Goal: Communication & Community: Connect with others

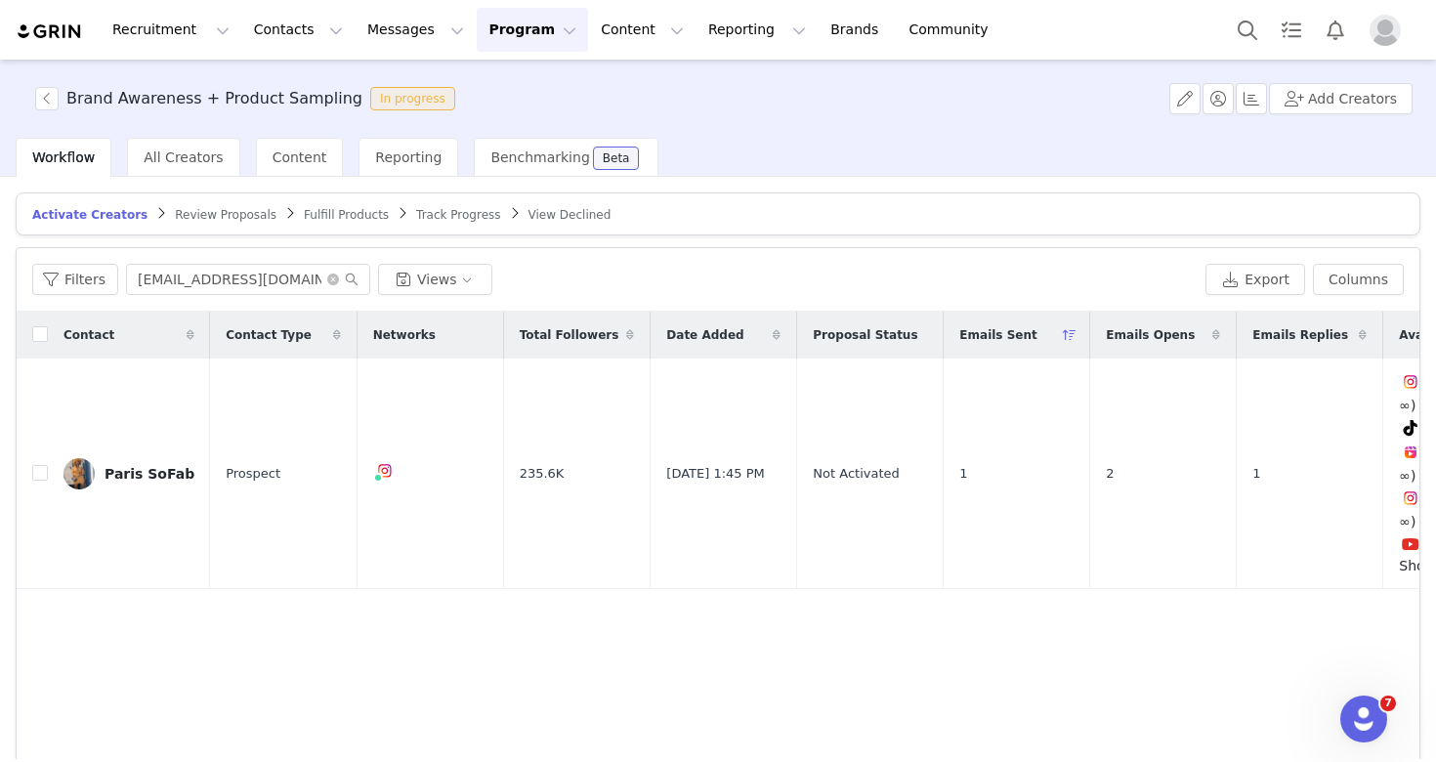
click at [537, 38] on button "Program Program" at bounding box center [532, 30] width 111 height 44
click at [531, 86] on p "Activations" at bounding box center [499, 86] width 75 height 21
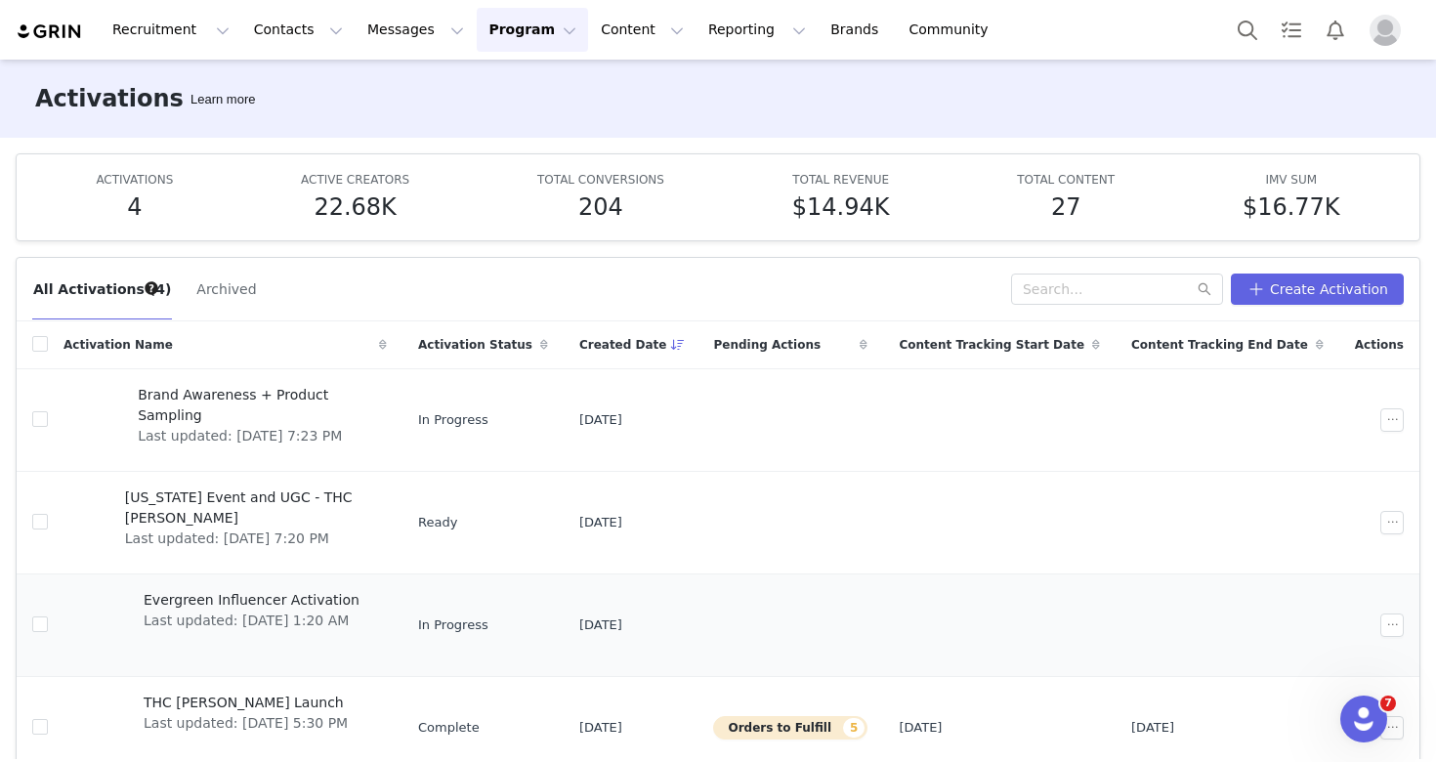
click at [262, 619] on span "Last updated: [DATE] 1:20 AM" at bounding box center [252, 620] width 216 height 21
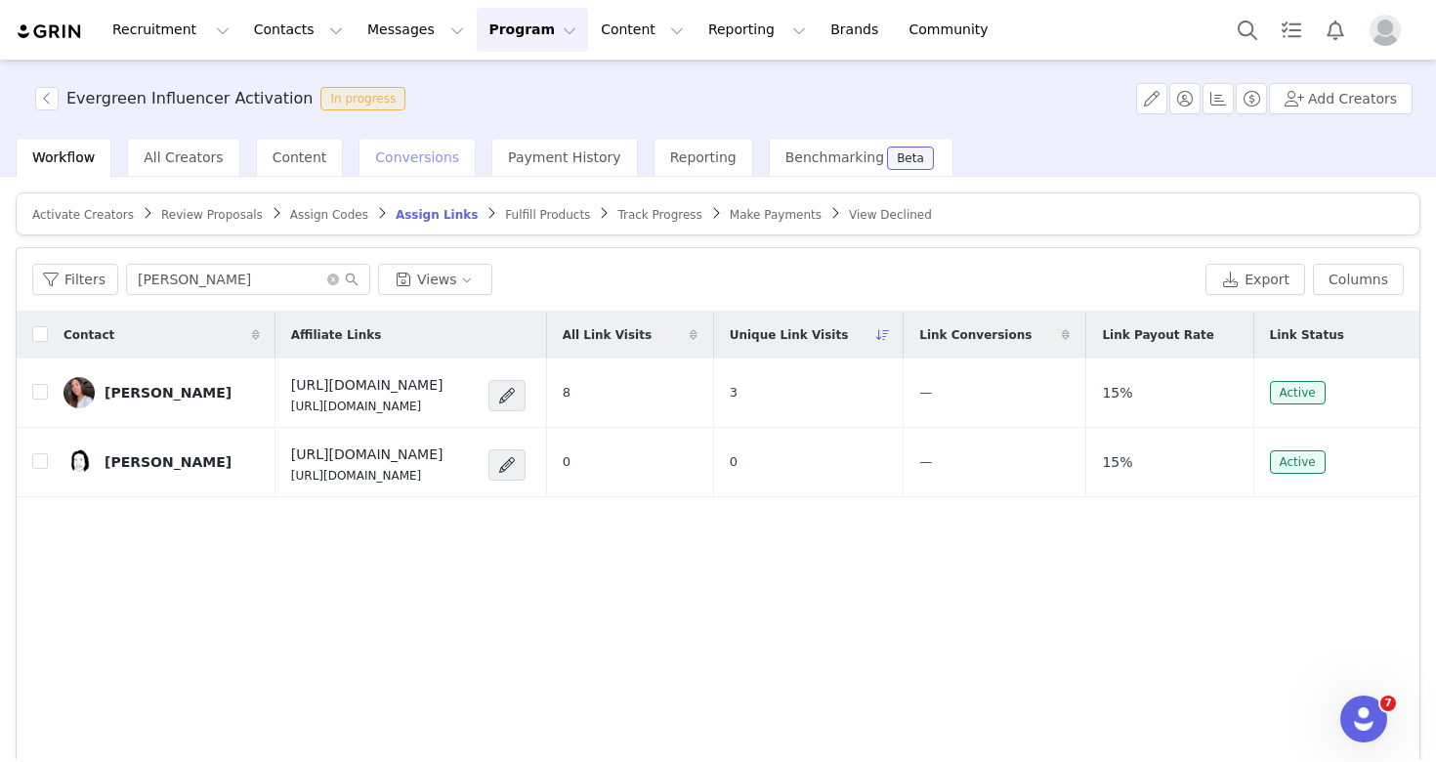
click at [421, 155] on span "Conversions" at bounding box center [417, 157] width 84 height 16
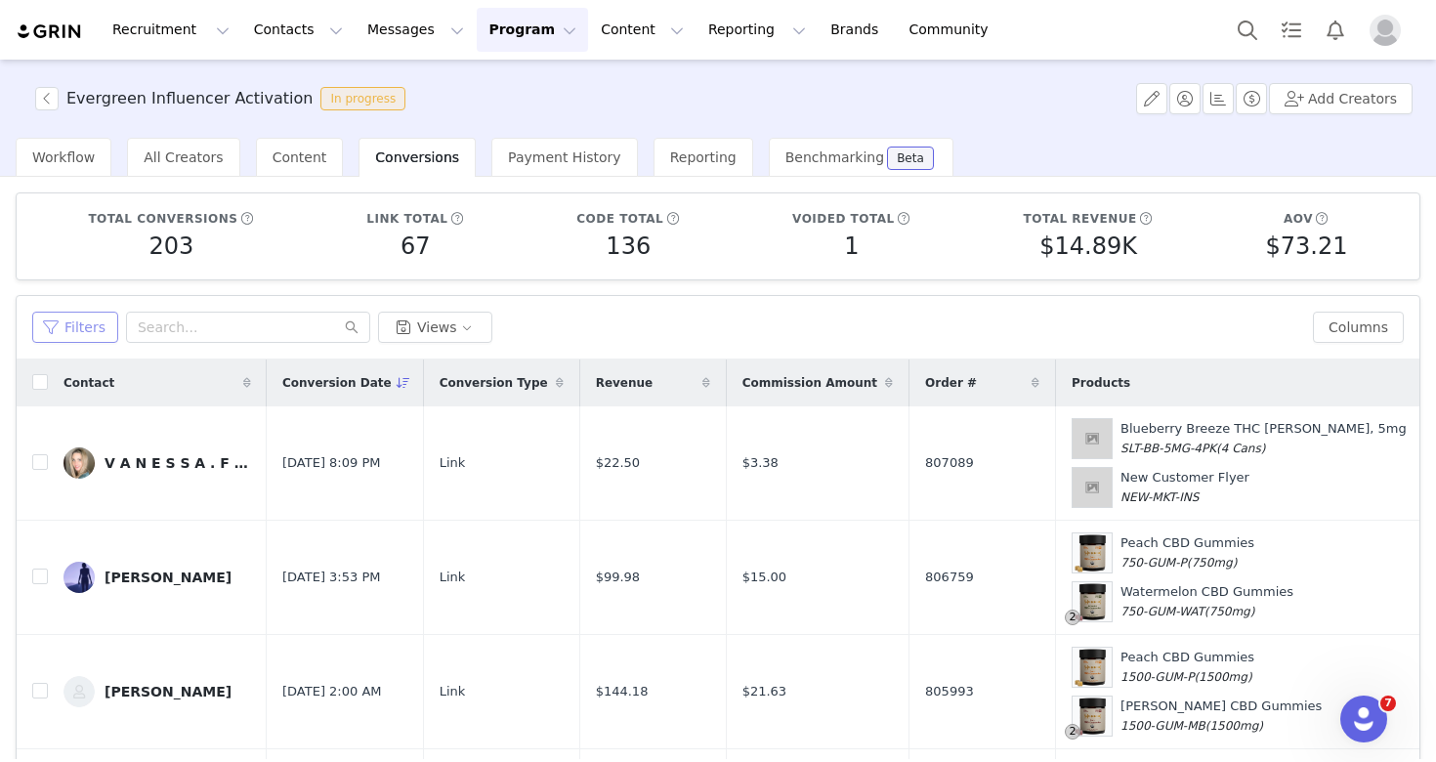
click at [84, 313] on button "Filters" at bounding box center [75, 327] width 86 height 31
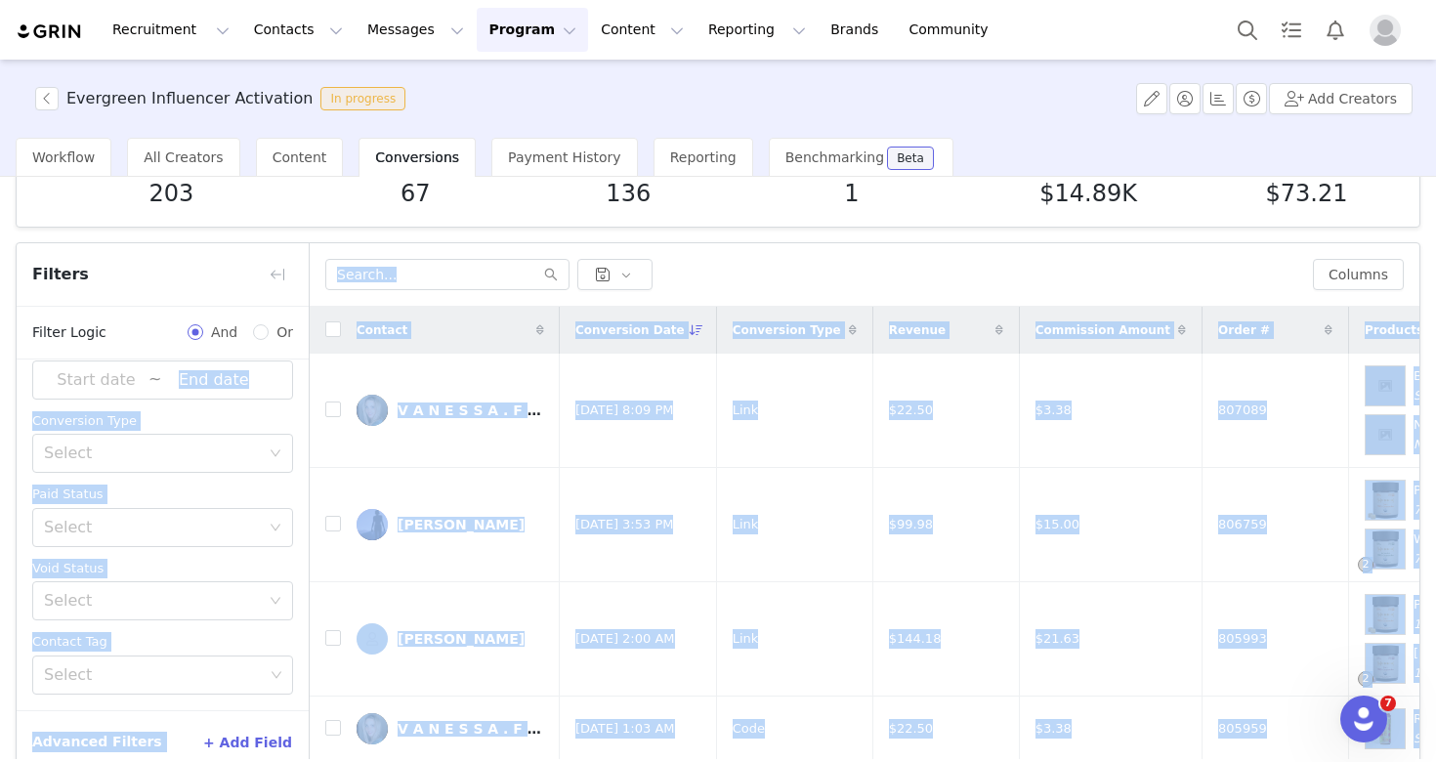
scroll to position [141, 0]
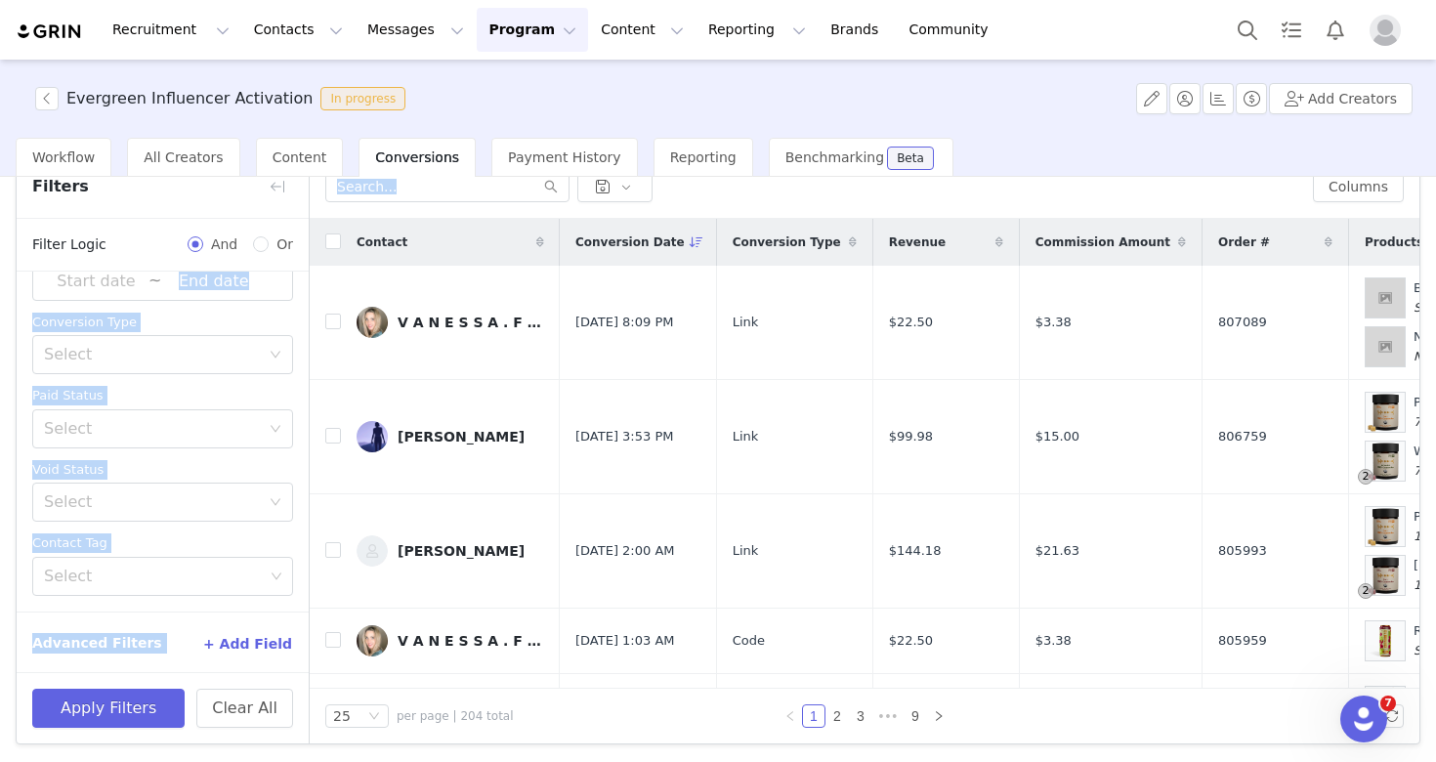
drag, startPoint x: 301, startPoint y: 553, endPoint x: 292, endPoint y: 756, distance: 203.3
click at [292, 756] on div "Total conversions 203 Link total 67 Code total 136 Voided total 1 Total revenue…" at bounding box center [718, 468] width 1436 height 582
click at [259, 528] on div "Archived Select Conversion Date ~ Conversion Type Select Paid Status Select Voi…" at bounding box center [163, 380] width 292 height 462
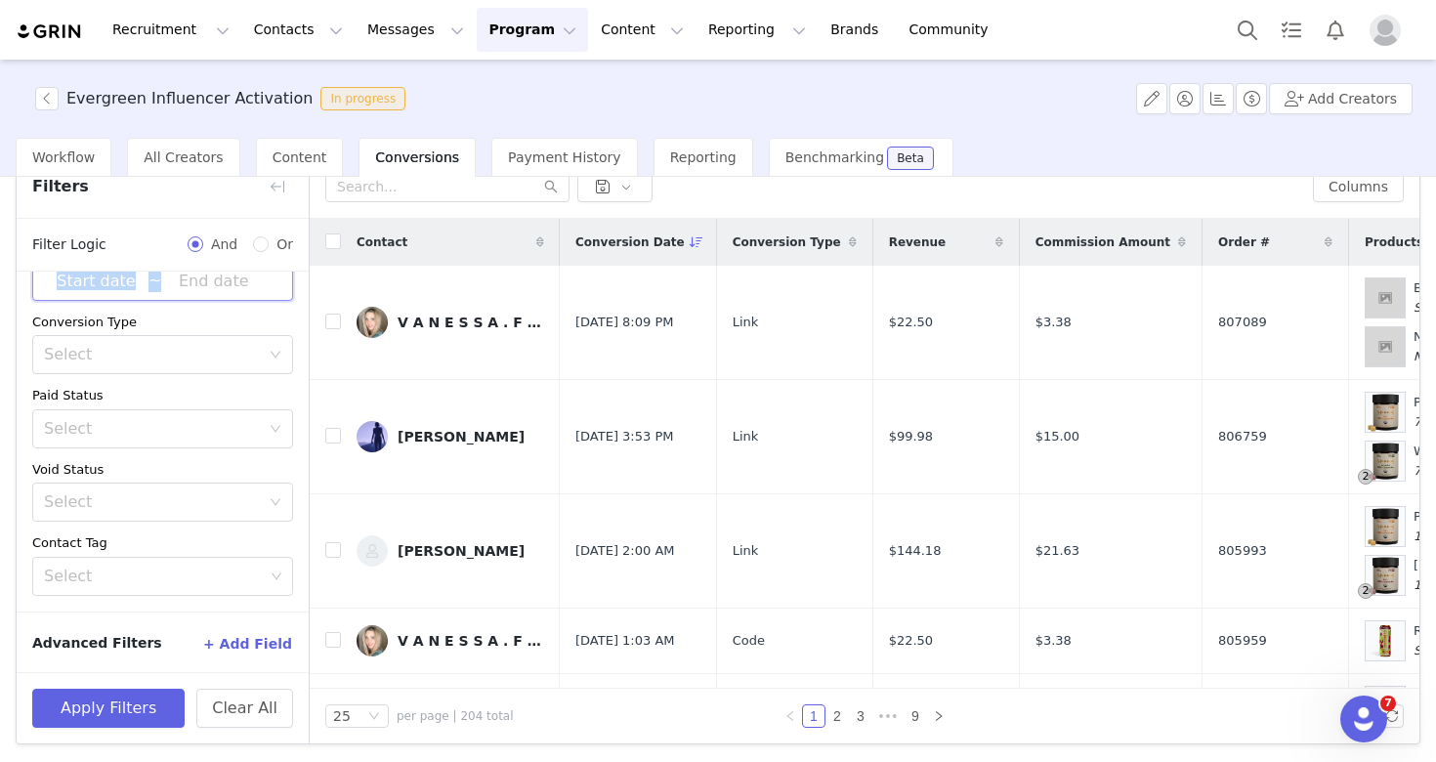
click at [103, 291] on span "~" at bounding box center [162, 281] width 261 height 39
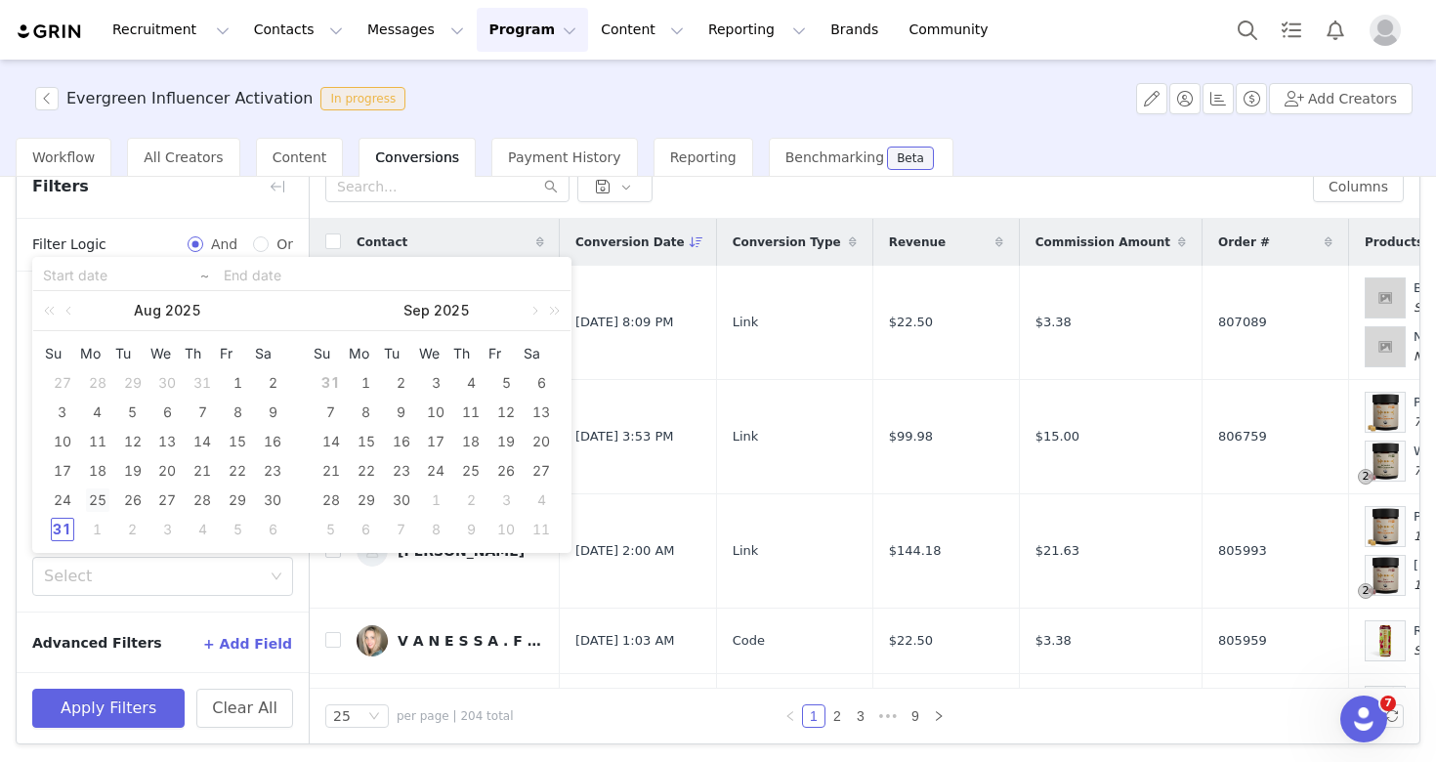
click at [91, 497] on div "25" at bounding box center [97, 499] width 23 height 23
type input "[DATE]"
click at [64, 523] on div "31" at bounding box center [62, 529] width 23 height 23
type input "[DATE]"
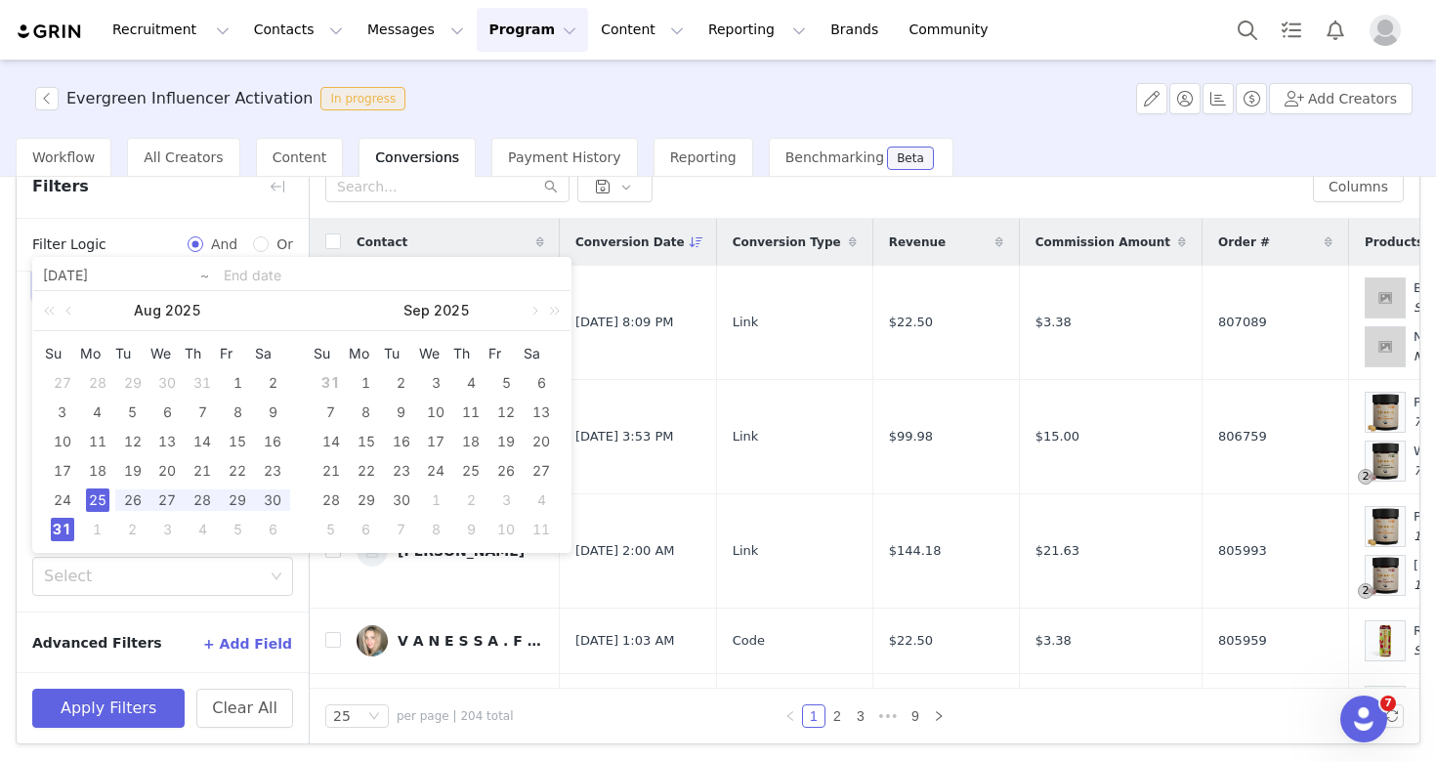
type input "[DATE]"
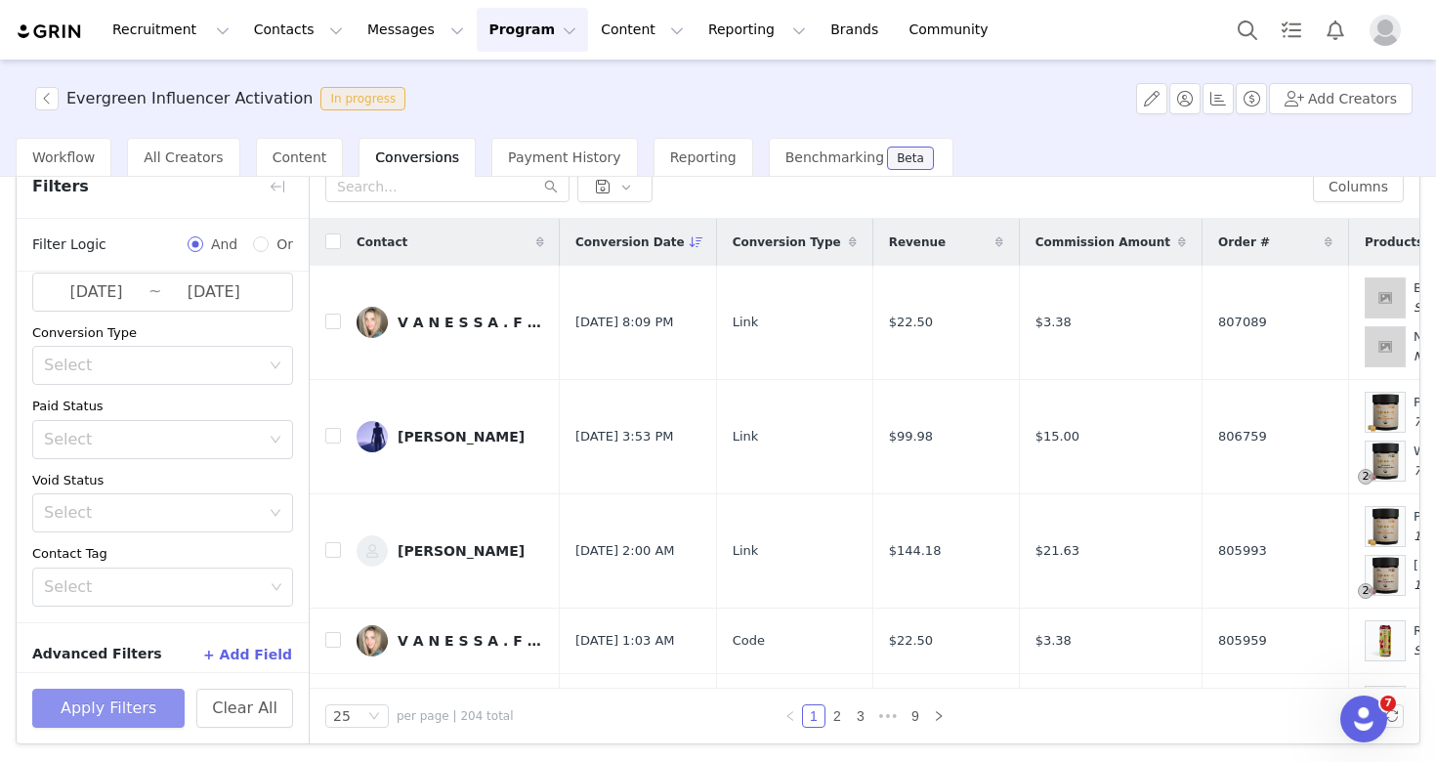
click at [140, 711] on button "Apply Filters" at bounding box center [108, 708] width 152 height 39
click at [154, 699] on button "Apply Filters" at bounding box center [108, 708] width 152 height 39
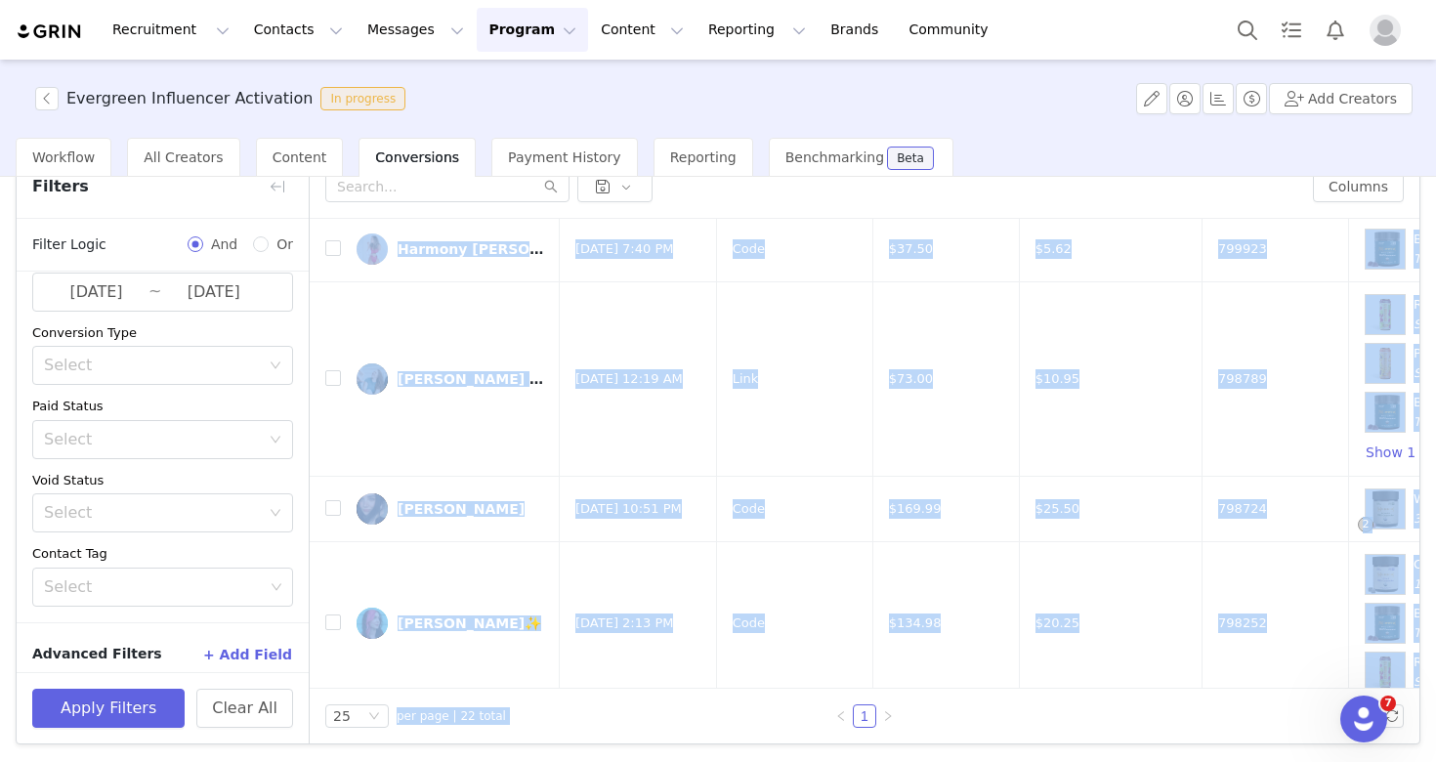
scroll to position [1812, 0]
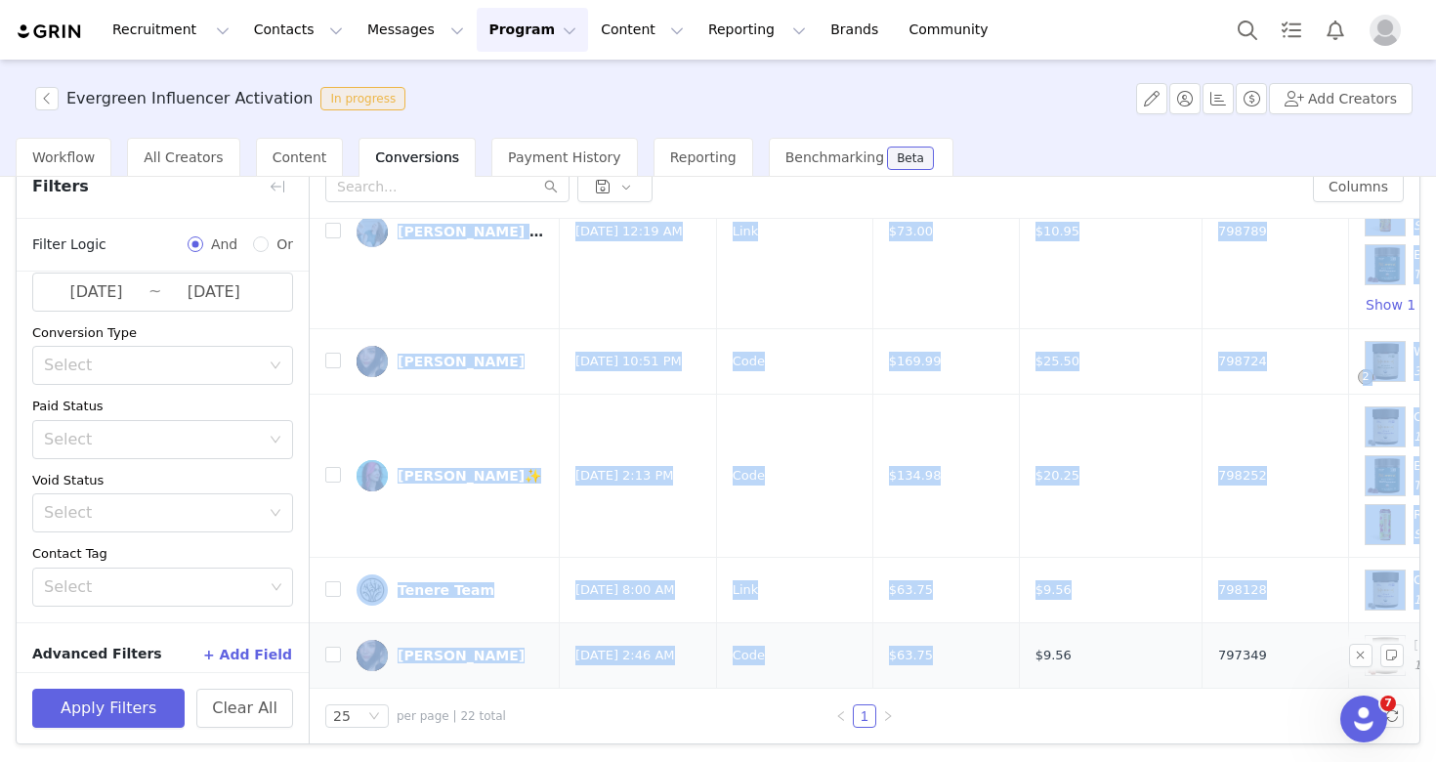
drag, startPoint x: 932, startPoint y: 376, endPoint x: 954, endPoint y: 650, distance: 275.4
click at [954, 650] on td "$63.75" at bounding box center [945, 654] width 146 height 65
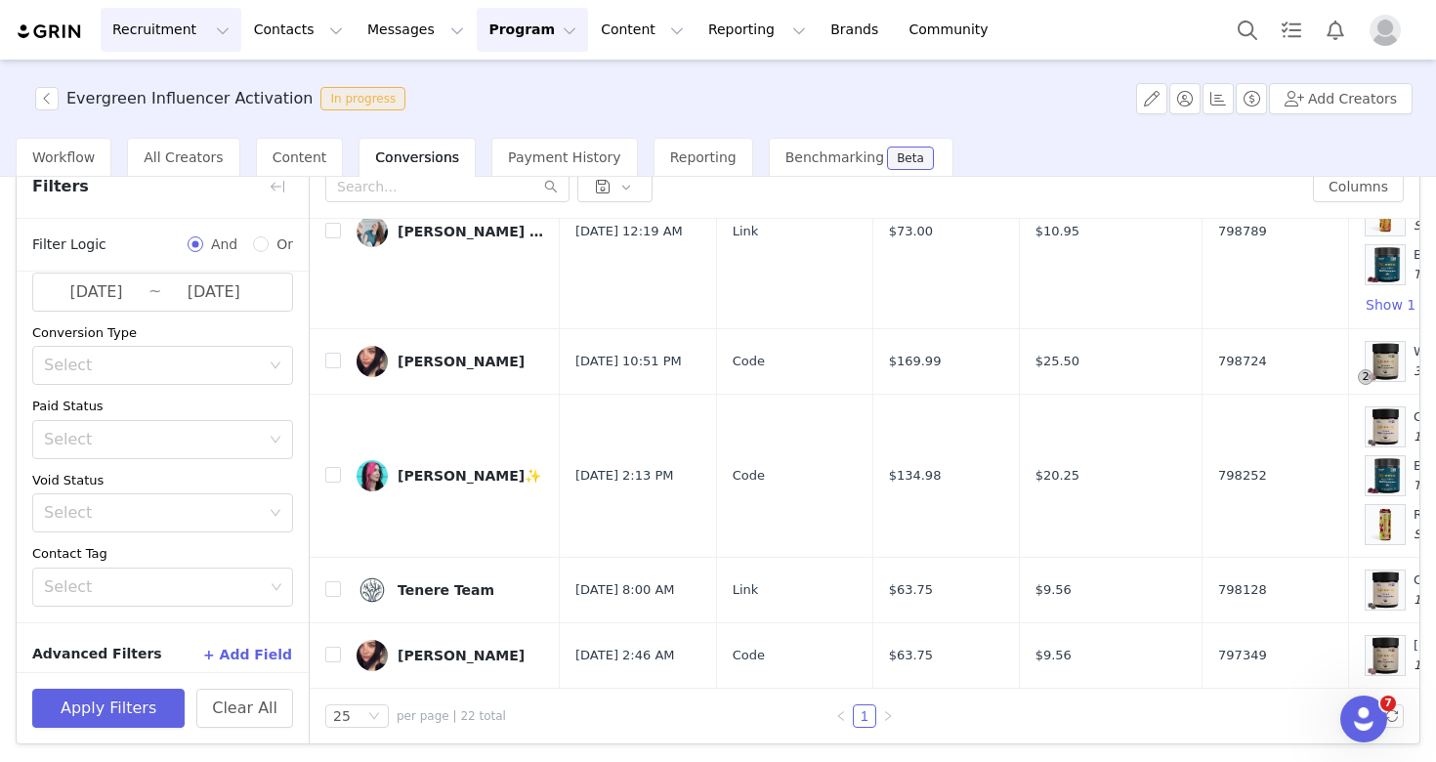
click at [162, 33] on button "Recruitment Recruitment" at bounding box center [171, 30] width 141 height 44
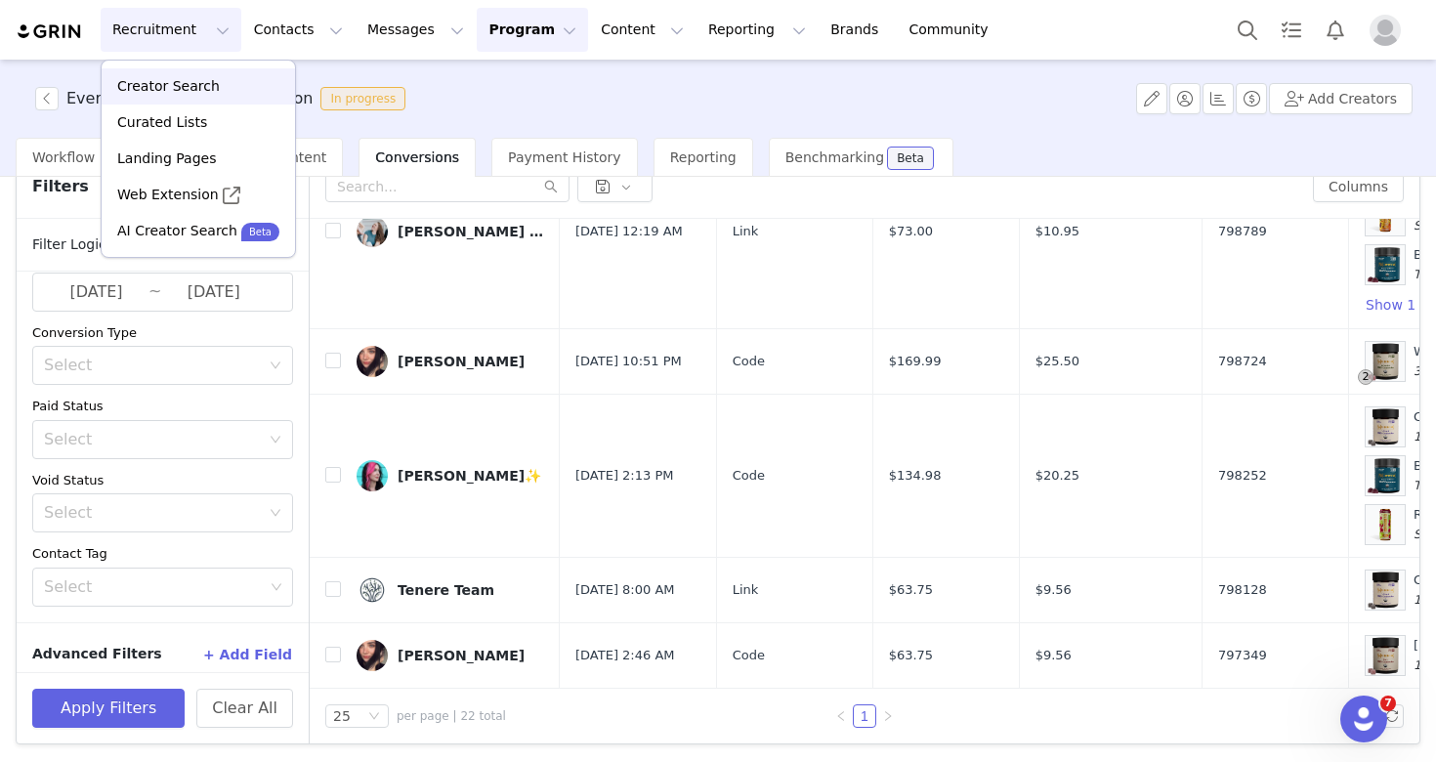
click at [202, 98] on link "Creator Search" at bounding box center [198, 86] width 193 height 36
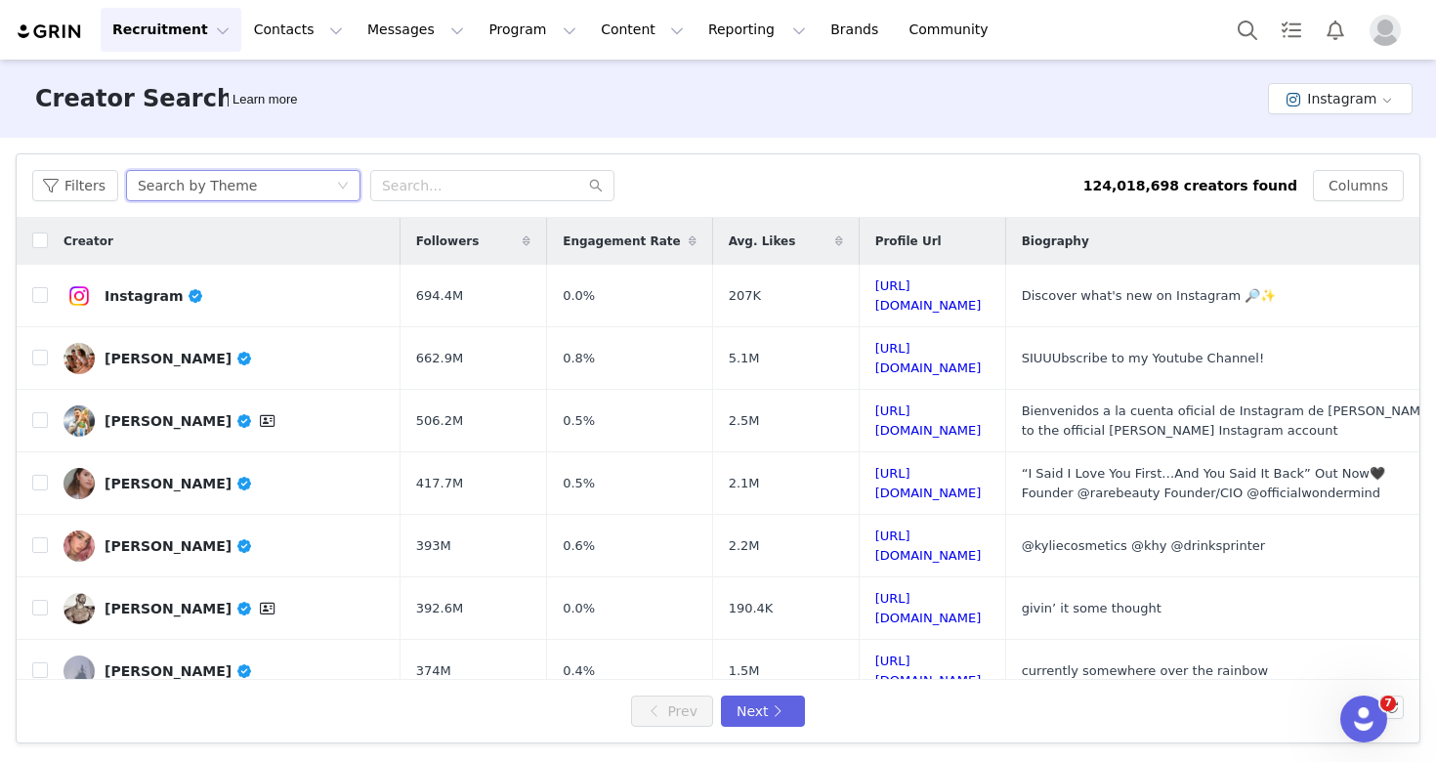
click at [243, 193] on div "Search by Theme" at bounding box center [197, 185] width 119 height 29
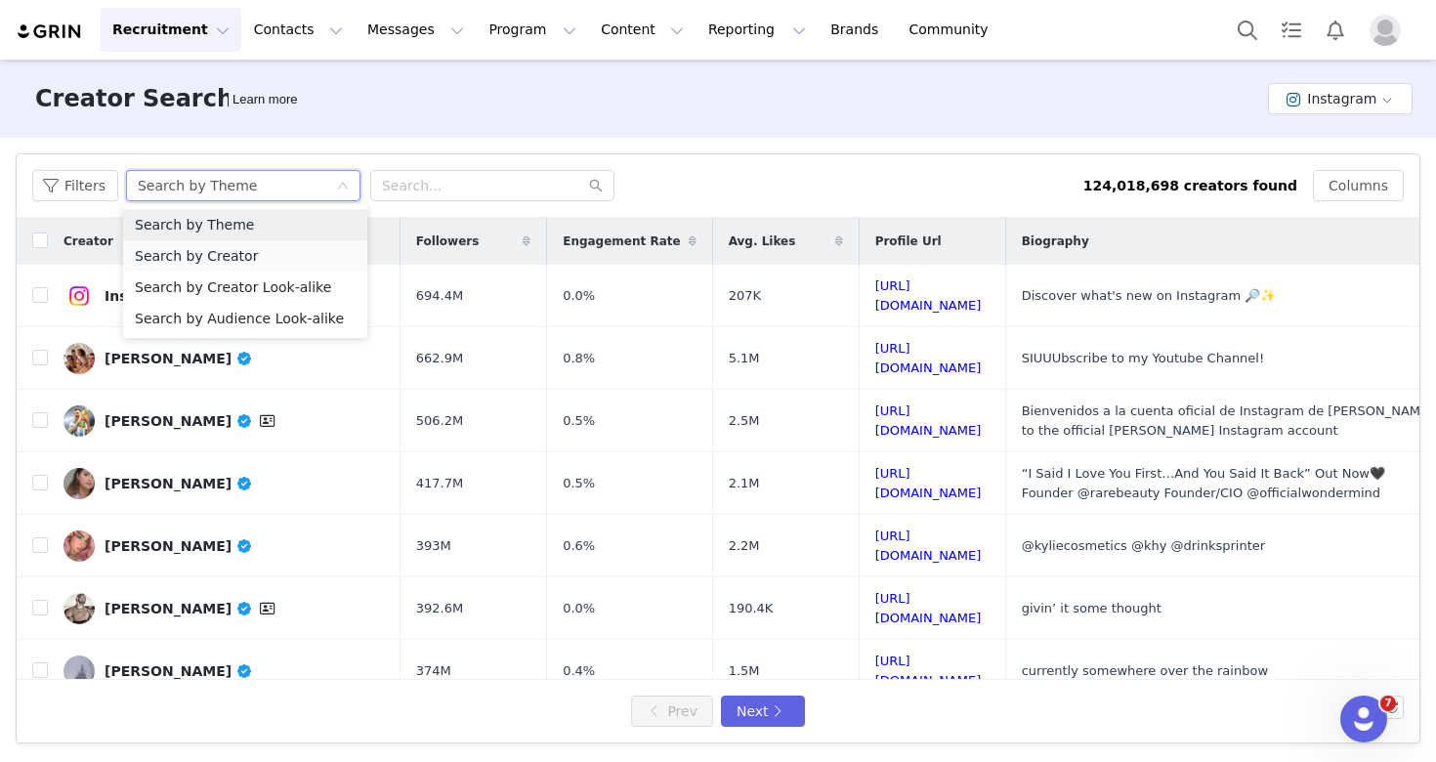
click at [268, 267] on li "Search by Creator" at bounding box center [245, 255] width 244 height 31
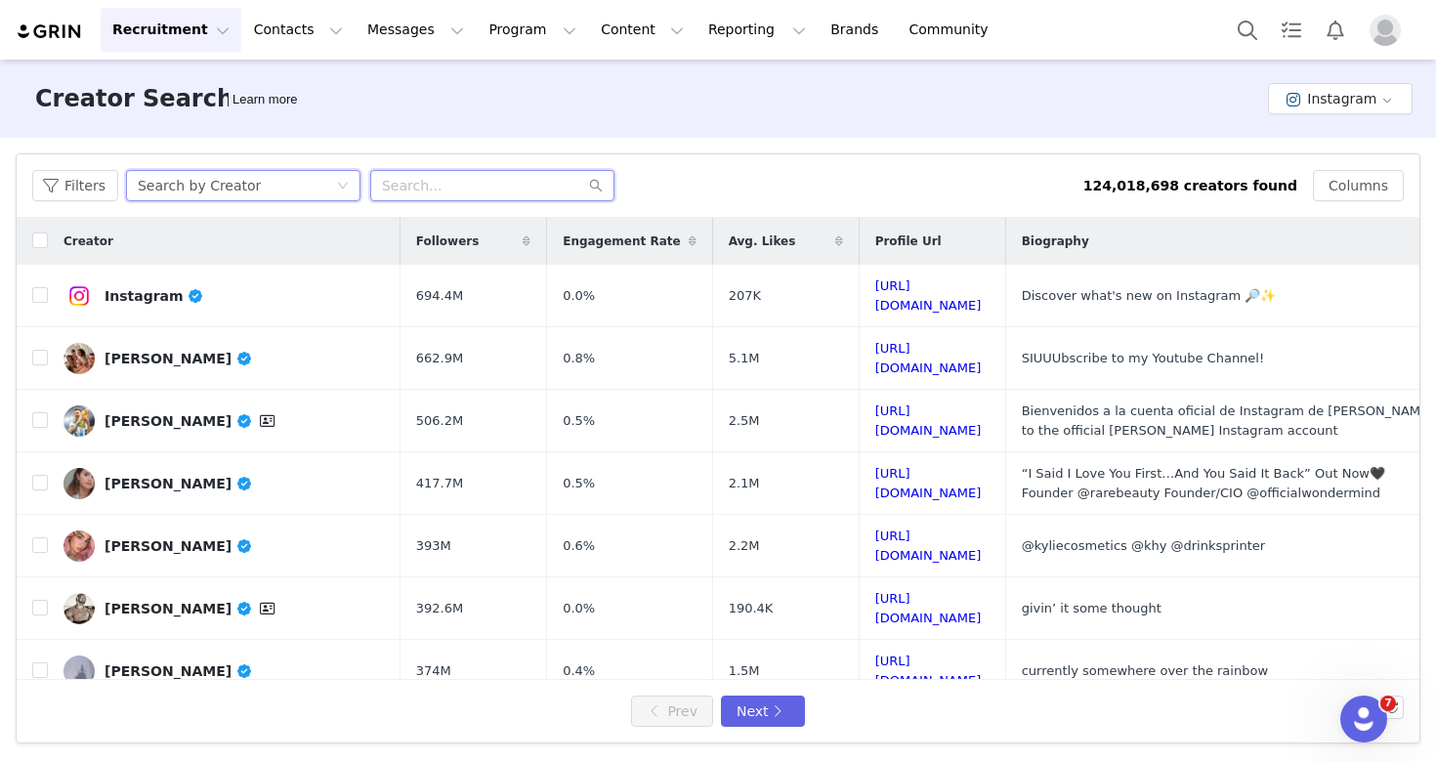
click at [462, 182] on input "text" at bounding box center [492, 185] width 244 height 31
type input "spacecowboy_af"
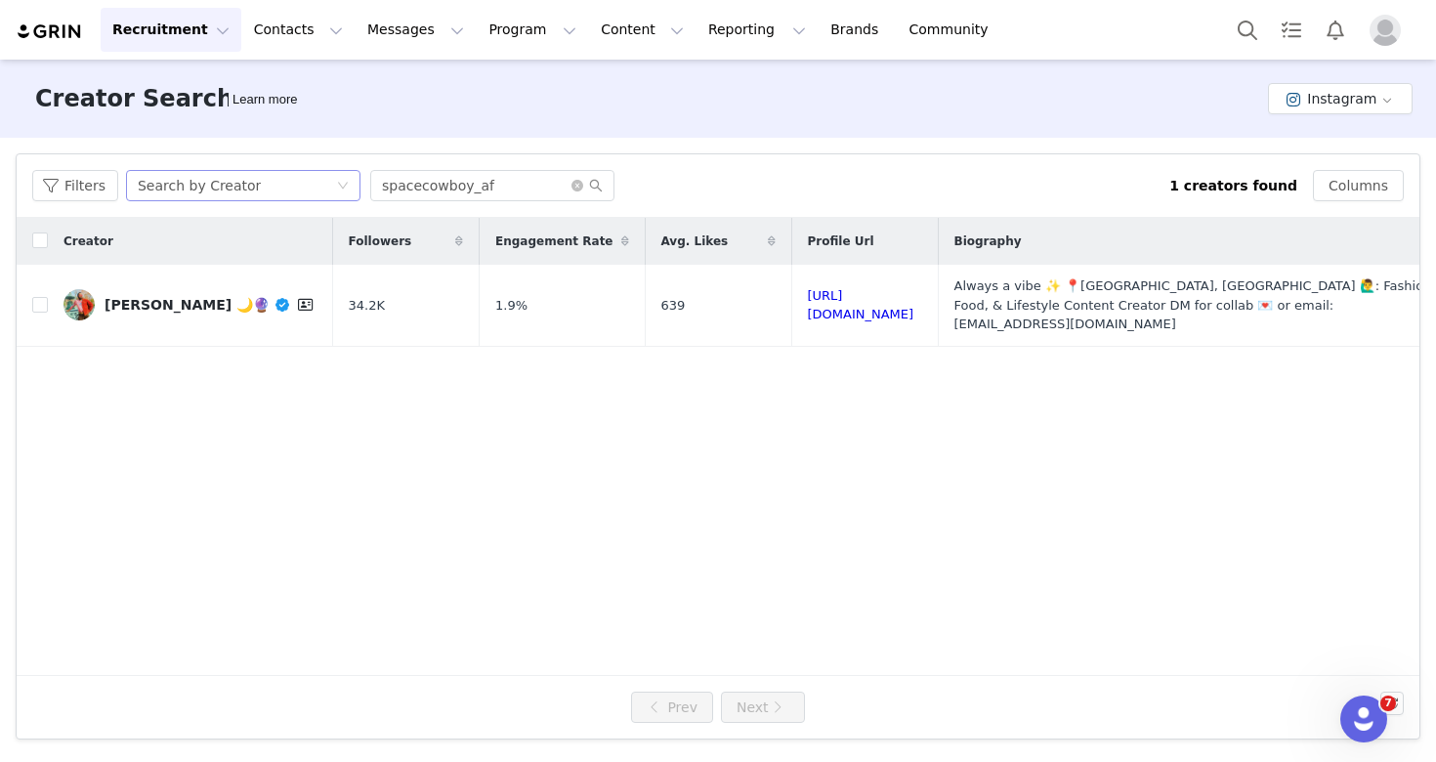
click at [269, 192] on div "Search by Creator" at bounding box center [237, 185] width 198 height 29
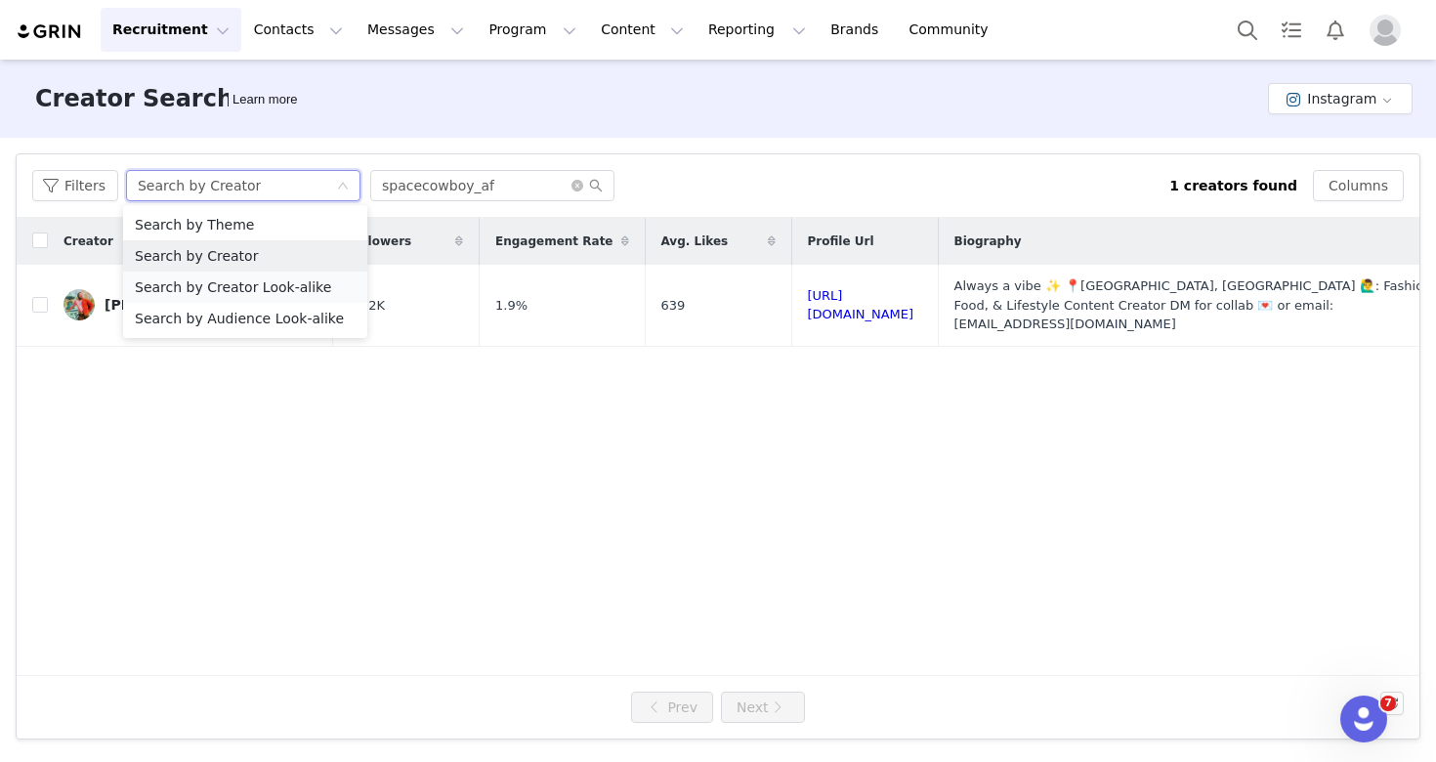
click at [280, 302] on li "Search by Creator Look-alike" at bounding box center [245, 287] width 244 height 31
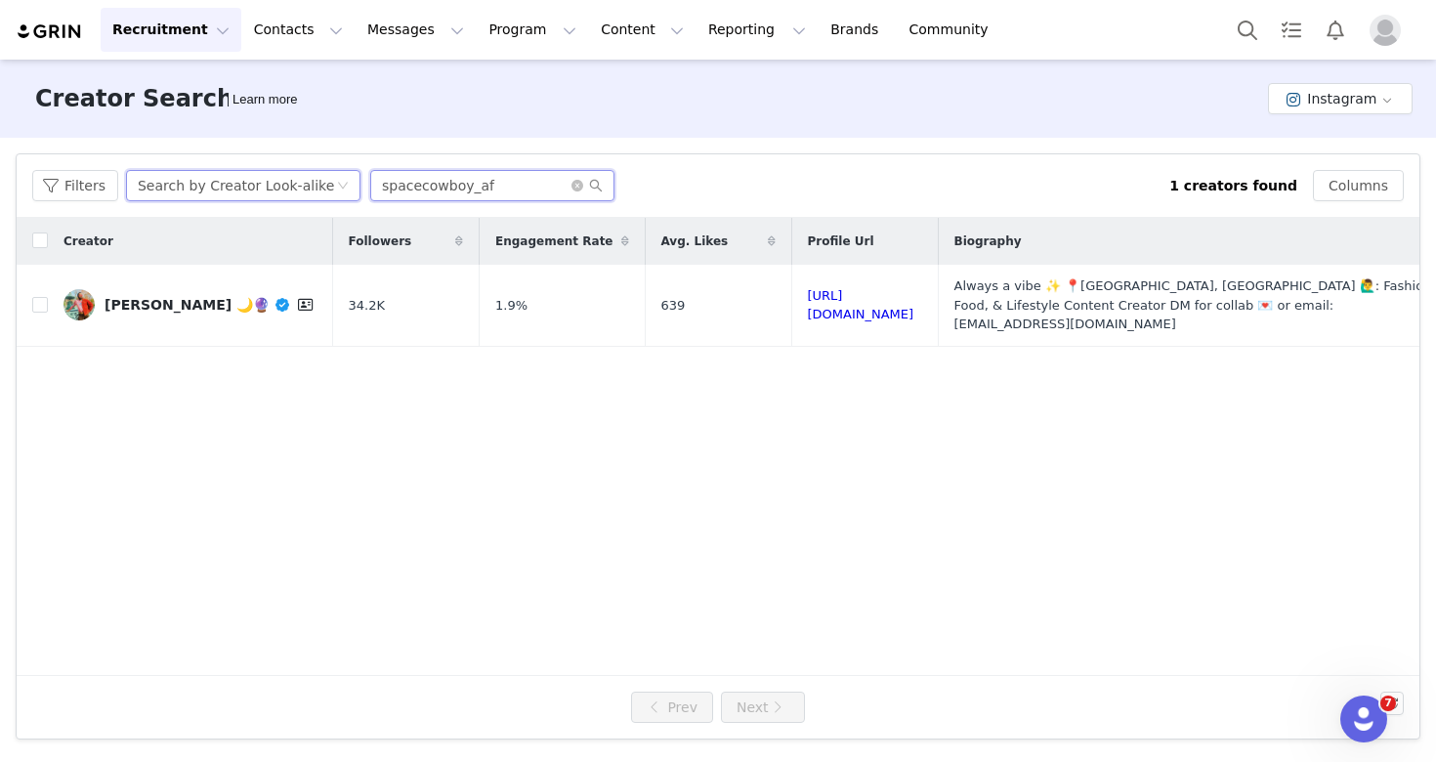
click at [506, 199] on input "spacecowboy_af" at bounding box center [492, 185] width 244 height 31
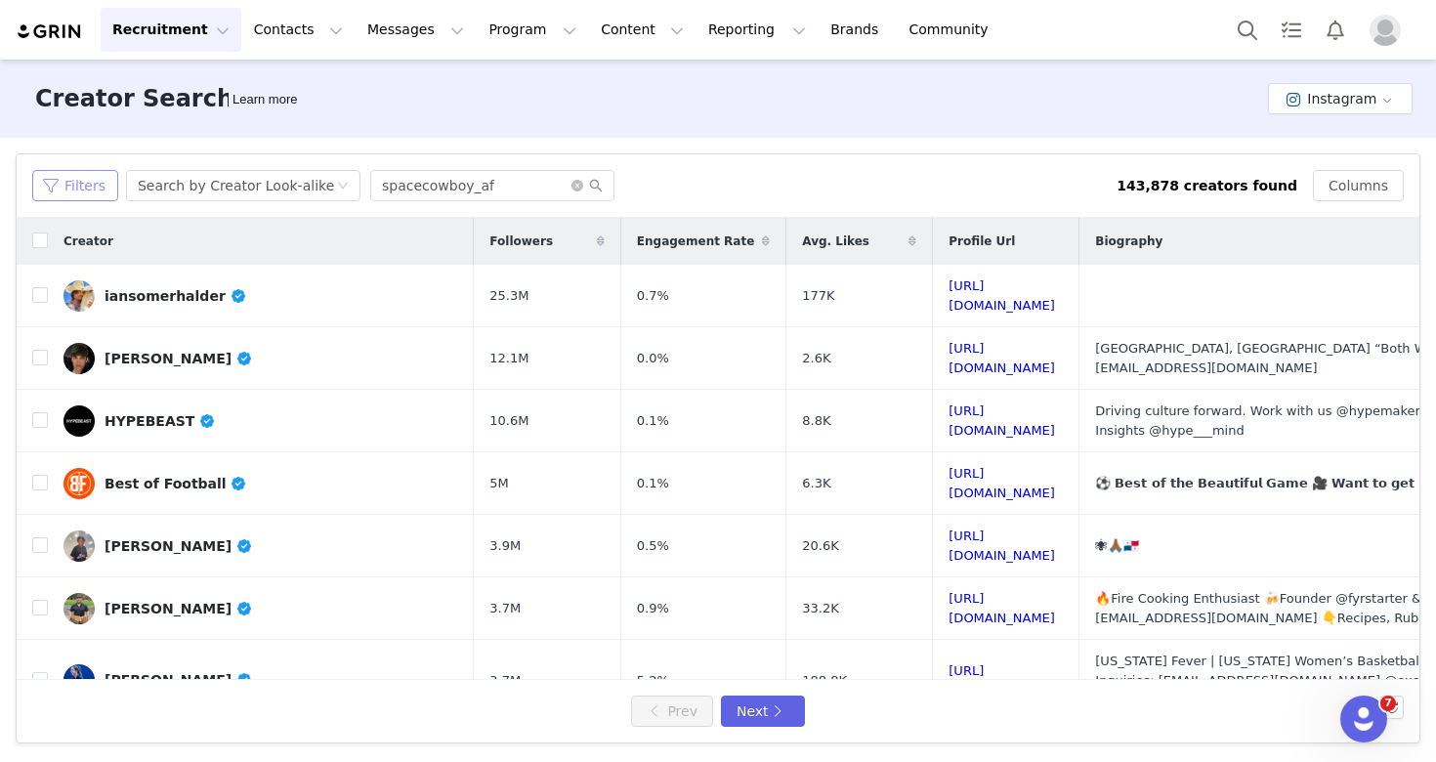
click at [102, 175] on button "Filters" at bounding box center [75, 185] width 86 height 31
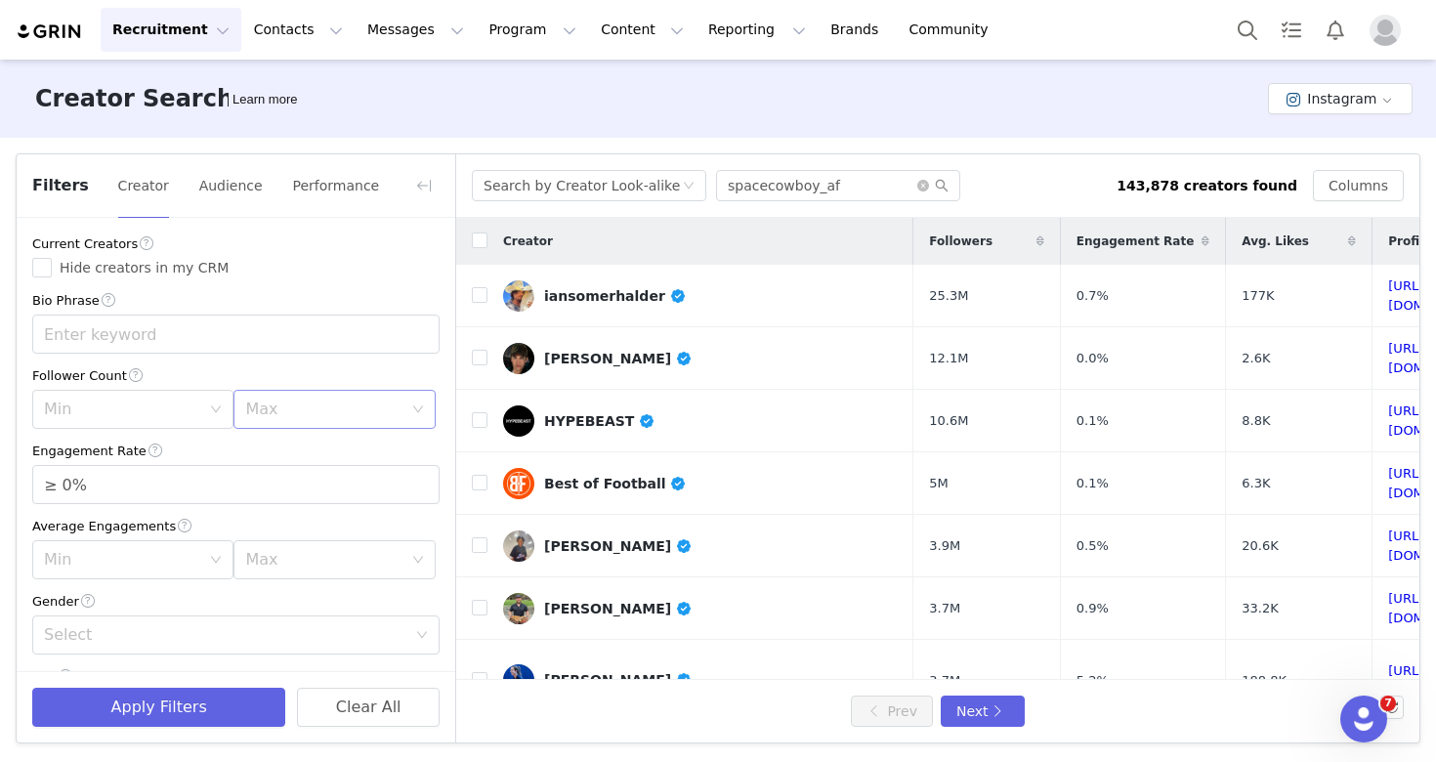
click at [318, 400] on div "Max" at bounding box center [323, 409] width 156 height 20
click at [312, 655] on li "500k" at bounding box center [333, 662] width 201 height 31
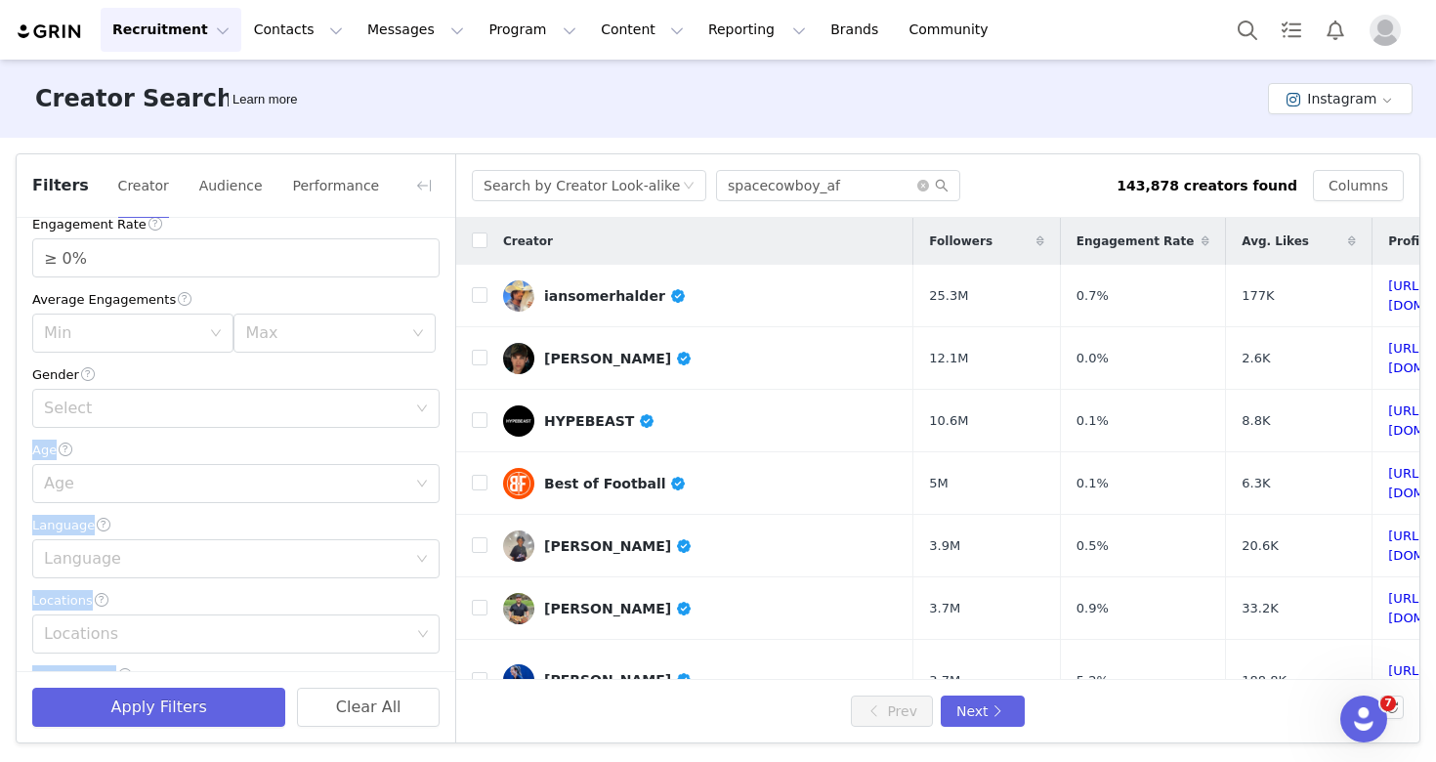
scroll to position [243, 0]
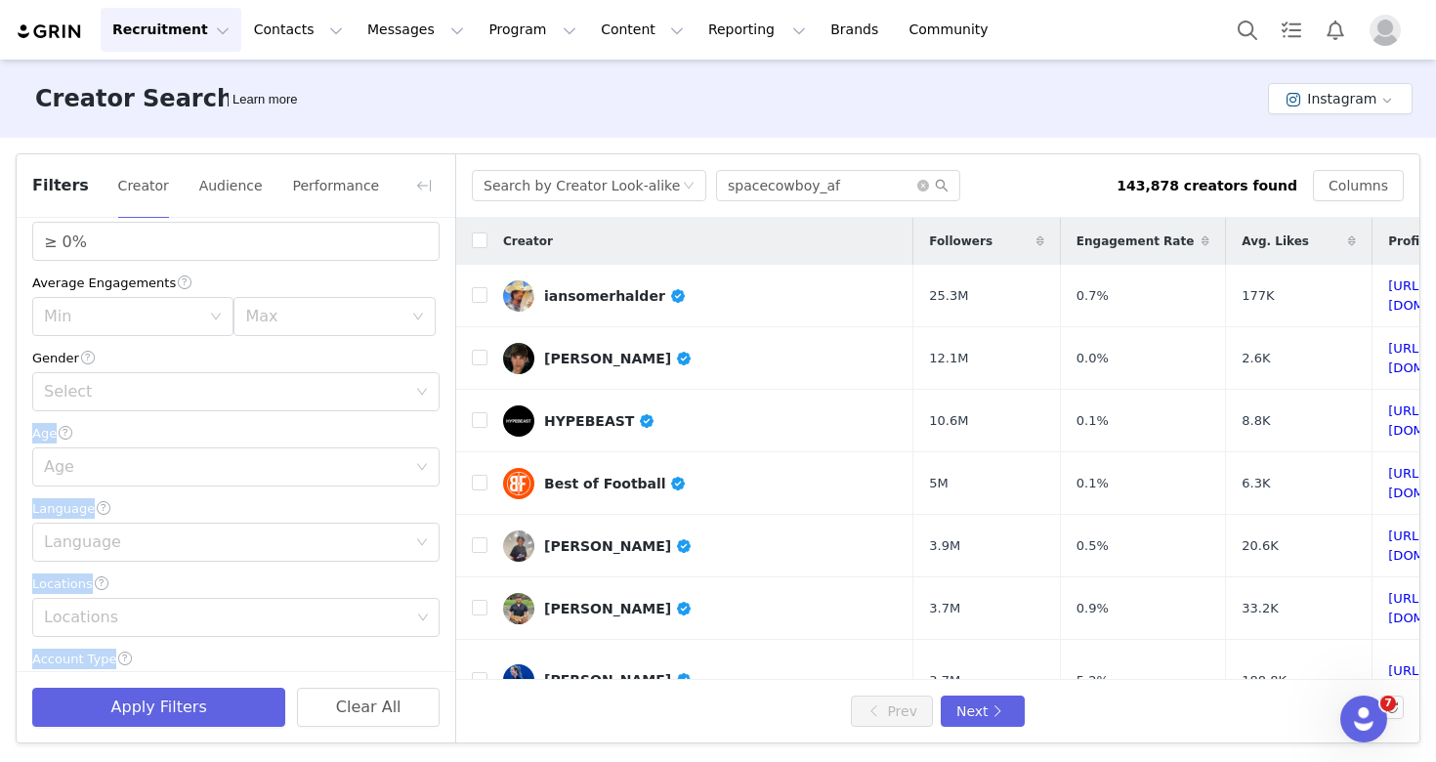
drag, startPoint x: 397, startPoint y: 594, endPoint x: 395, endPoint y: 654, distance: 60.6
click at [395, 654] on div "Current Creators Hide creators in my CRM Bio Phrase Follower Count Min Max 500k…" at bounding box center [236, 518] width 439 height 1086
click at [153, 476] on div "Age" at bounding box center [225, 467] width 362 height 20
click at [154, 603] on li "45-64" at bounding box center [235, 604] width 407 height 31
click at [154, 606] on div "Locations" at bounding box center [228, 617] width 381 height 37
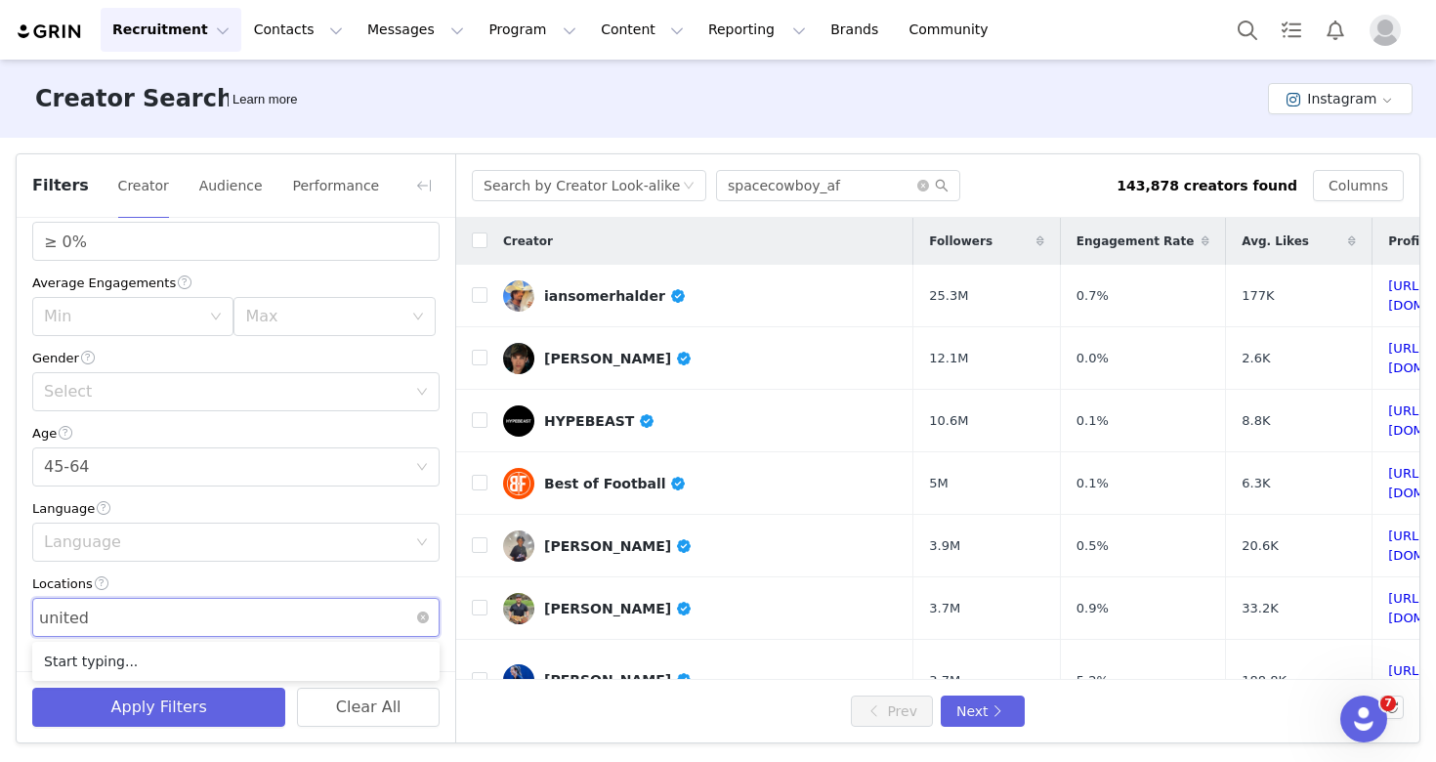
type input "united s"
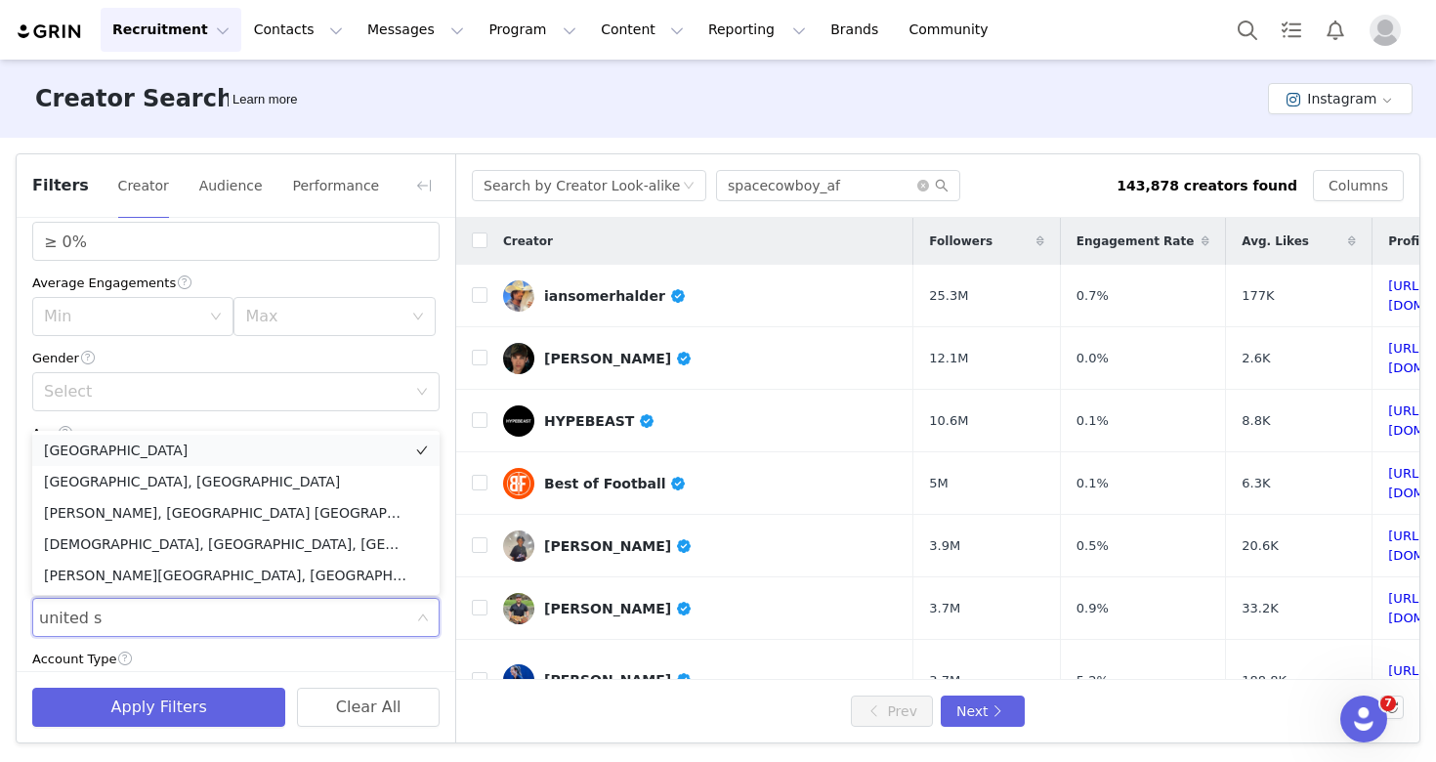
click at [167, 450] on li "[GEOGRAPHIC_DATA]" at bounding box center [235, 450] width 407 height 31
click at [361, 667] on div "Account Type" at bounding box center [235, 659] width 407 height 21
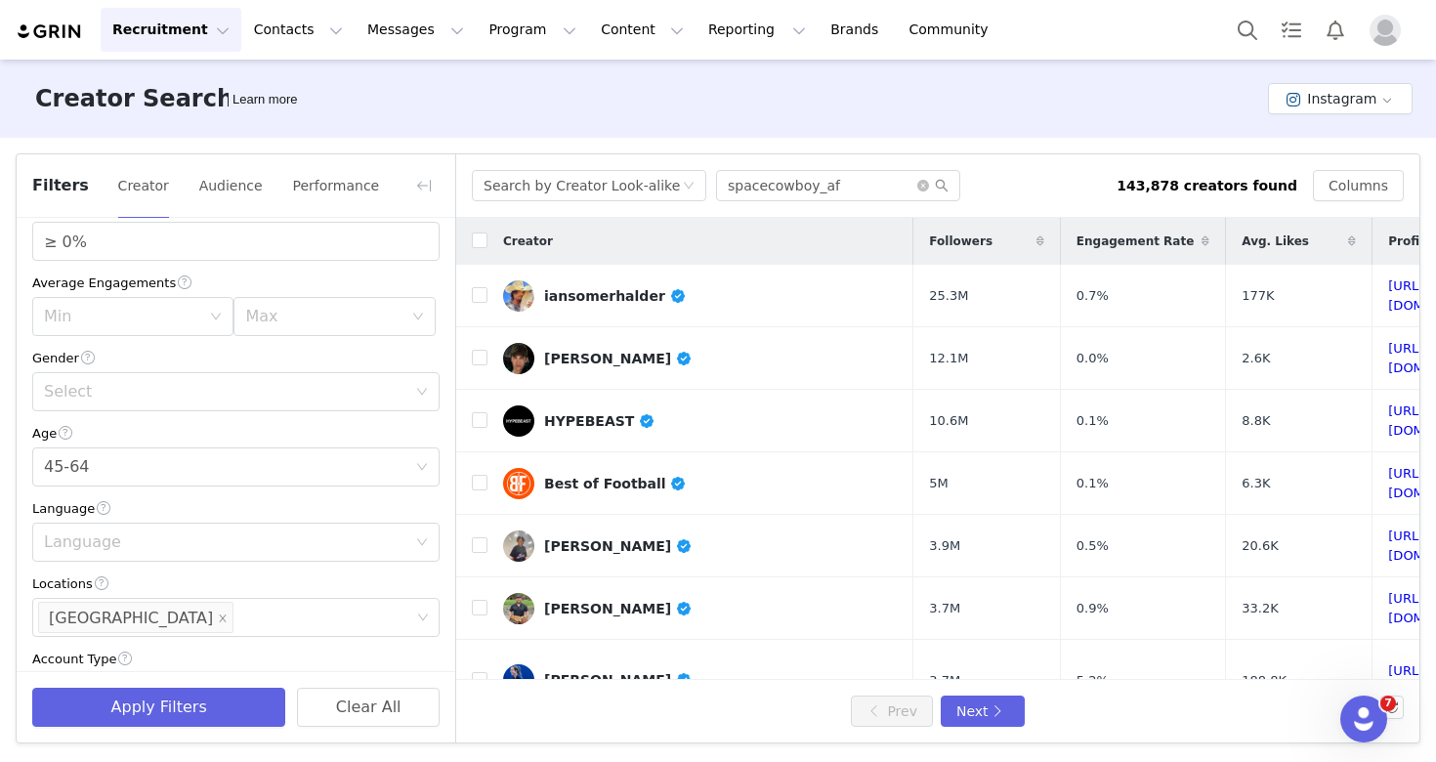
click at [350, 652] on div "Account Type" at bounding box center [235, 659] width 407 height 21
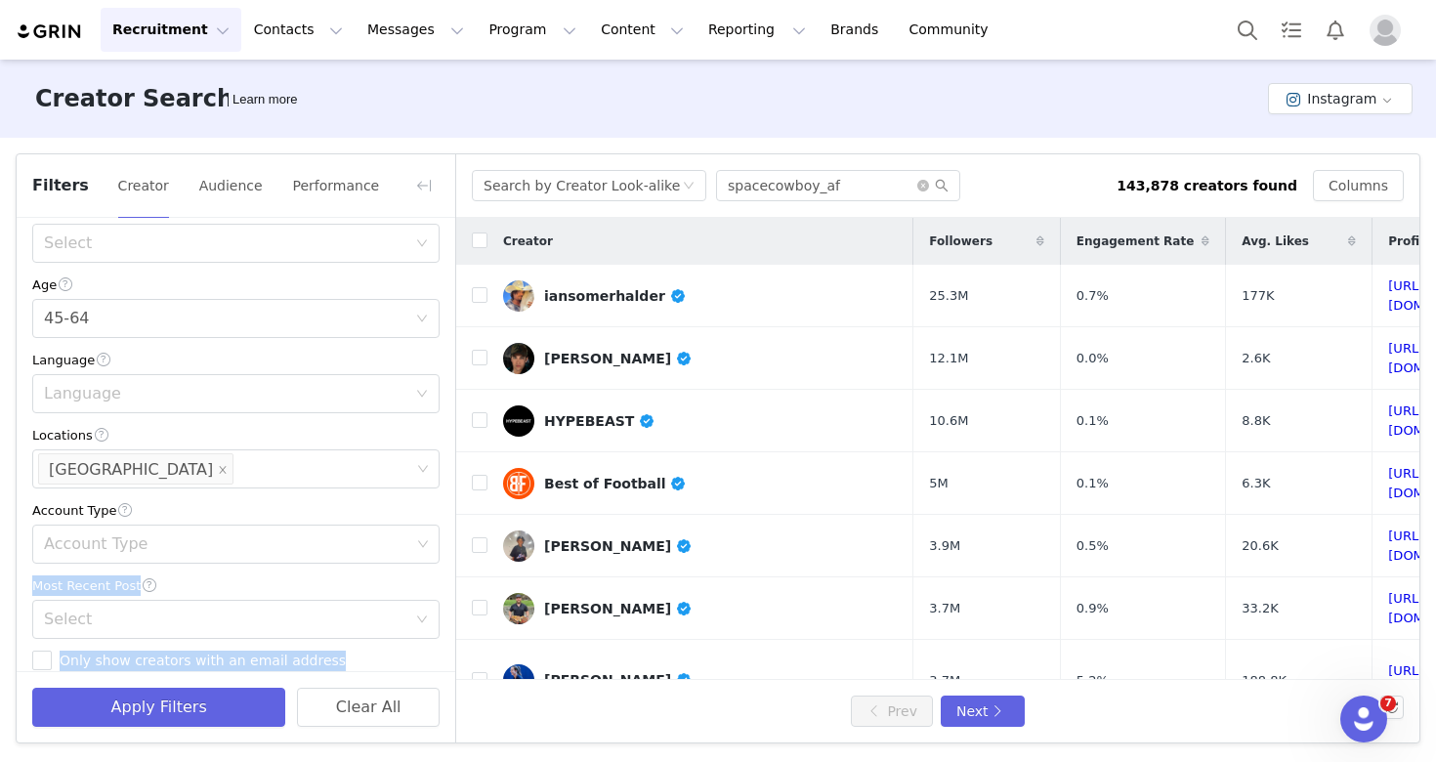
scroll to position [469, 0]
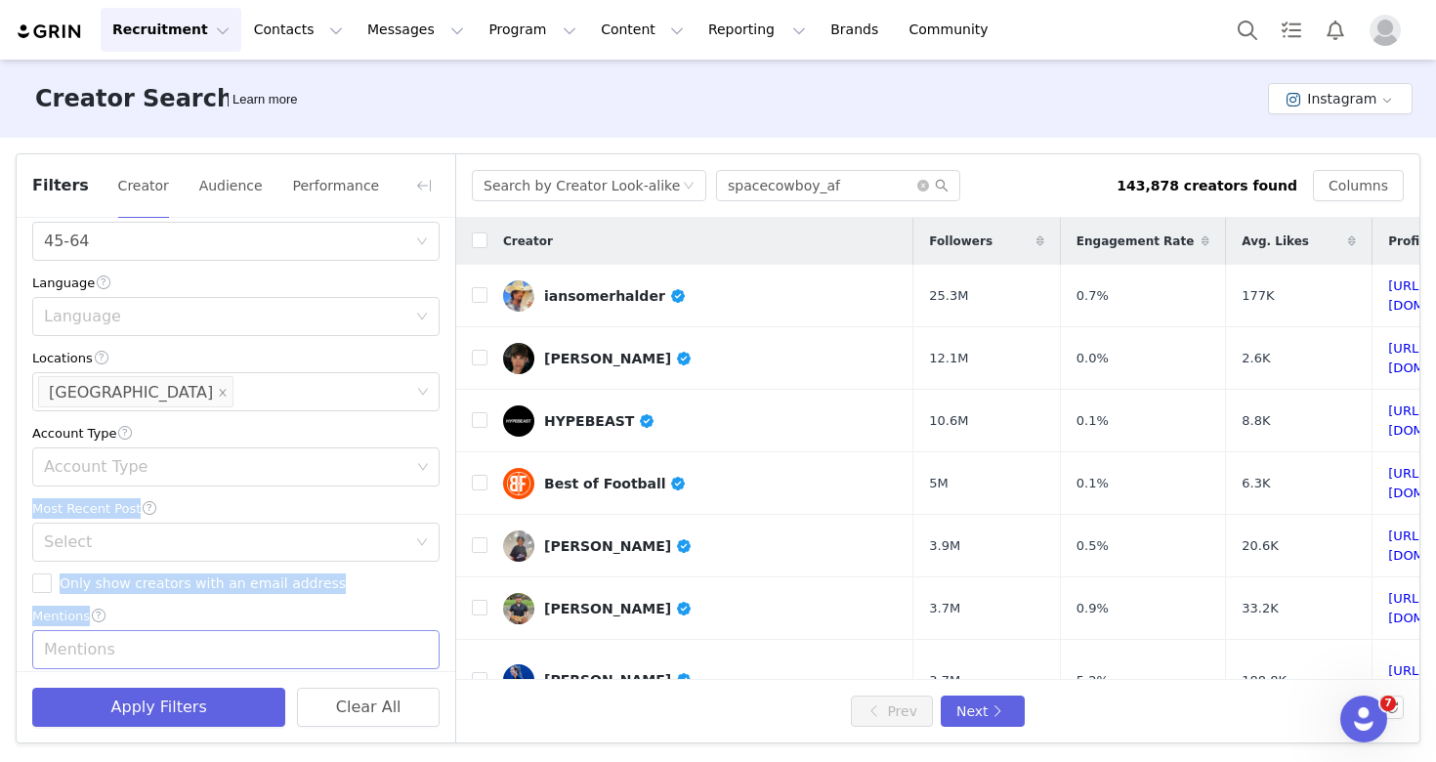
drag, startPoint x: 356, startPoint y: 652, endPoint x: 346, endPoint y: 645, distance: 13.3
click at [346, 645] on div "Current Creators Hide creators in my CRM Bio Phrase Follower Count Min Max 500k…" at bounding box center [236, 292] width 439 height 1086
click at [188, 472] on div "Account Type" at bounding box center [227, 467] width 366 height 20
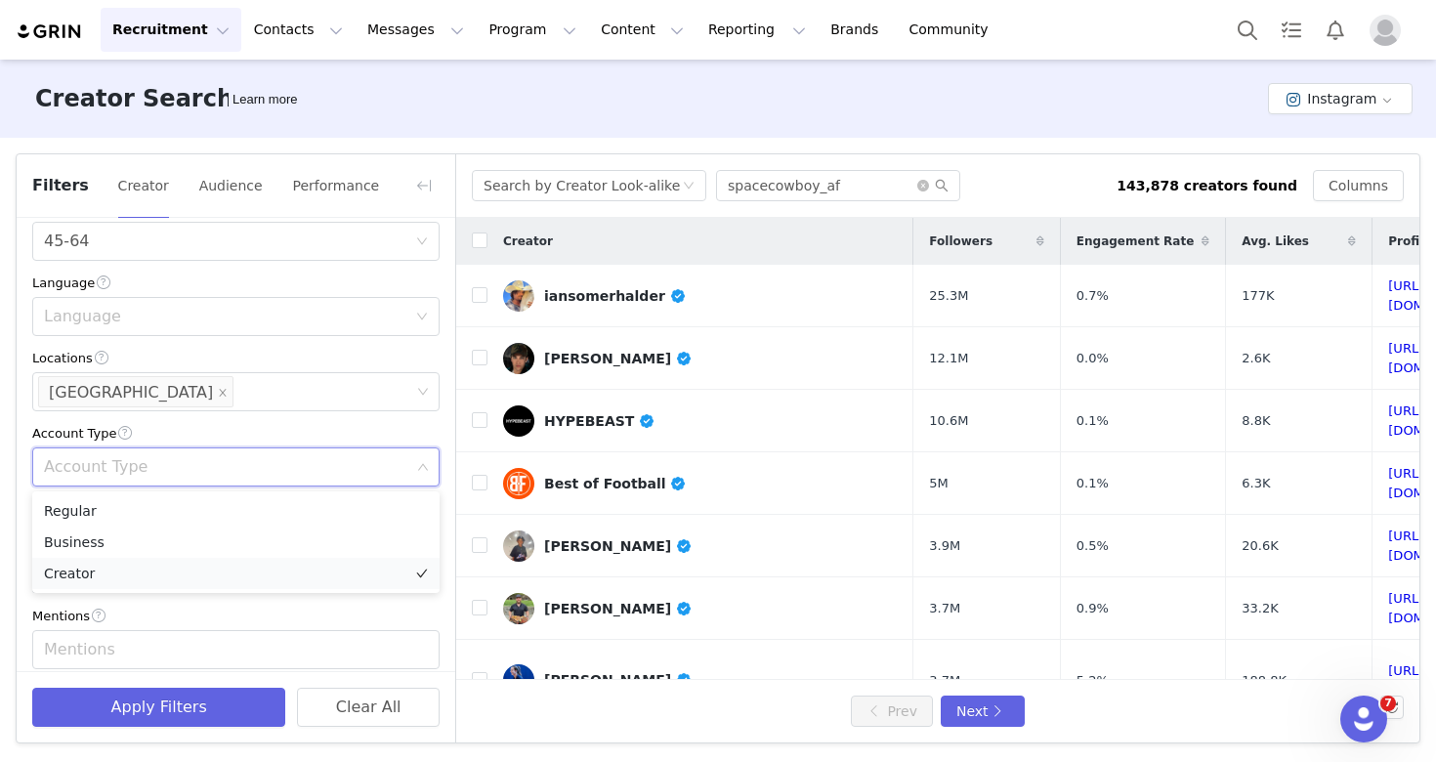
click at [164, 569] on li "Creator" at bounding box center [235, 573] width 407 height 31
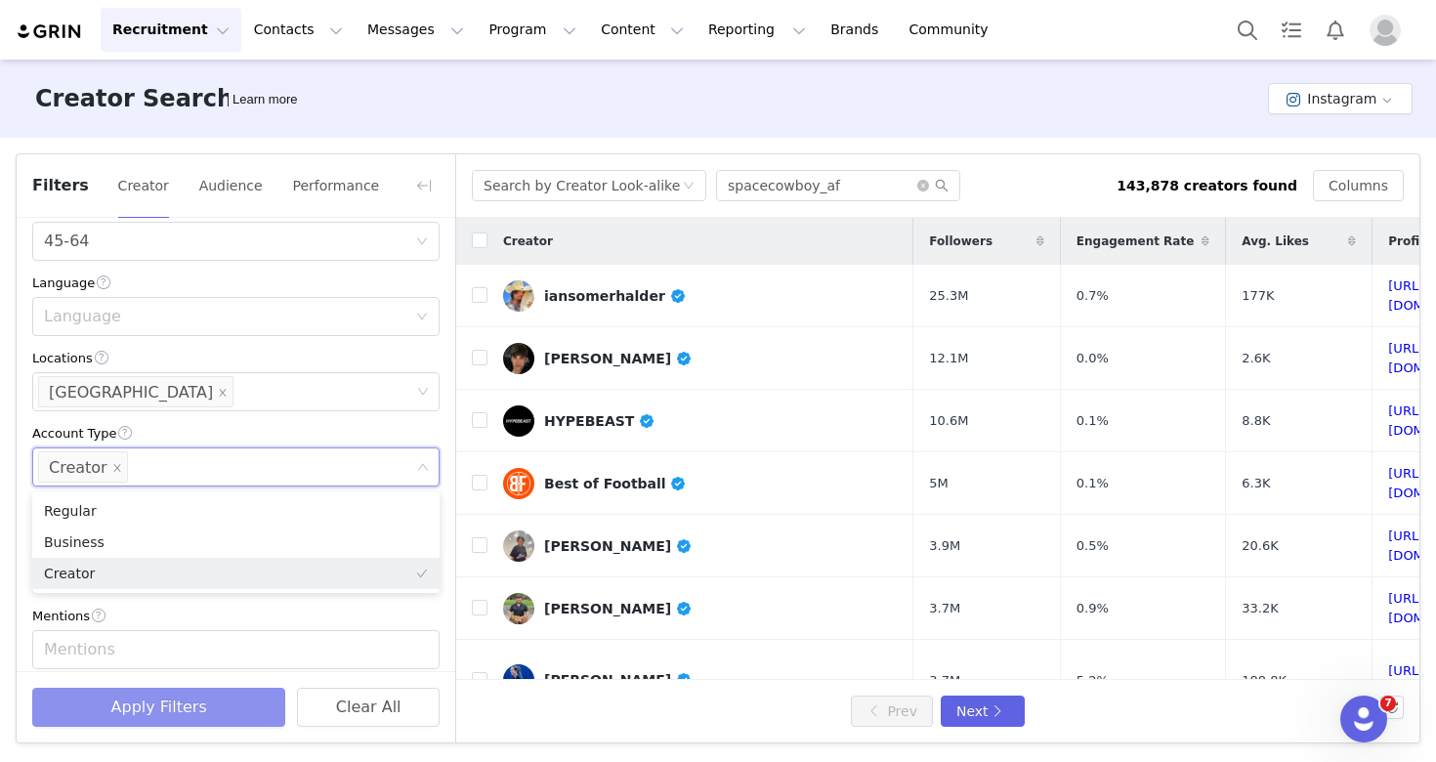
click at [215, 710] on button "Apply Filters" at bounding box center [158, 707] width 253 height 39
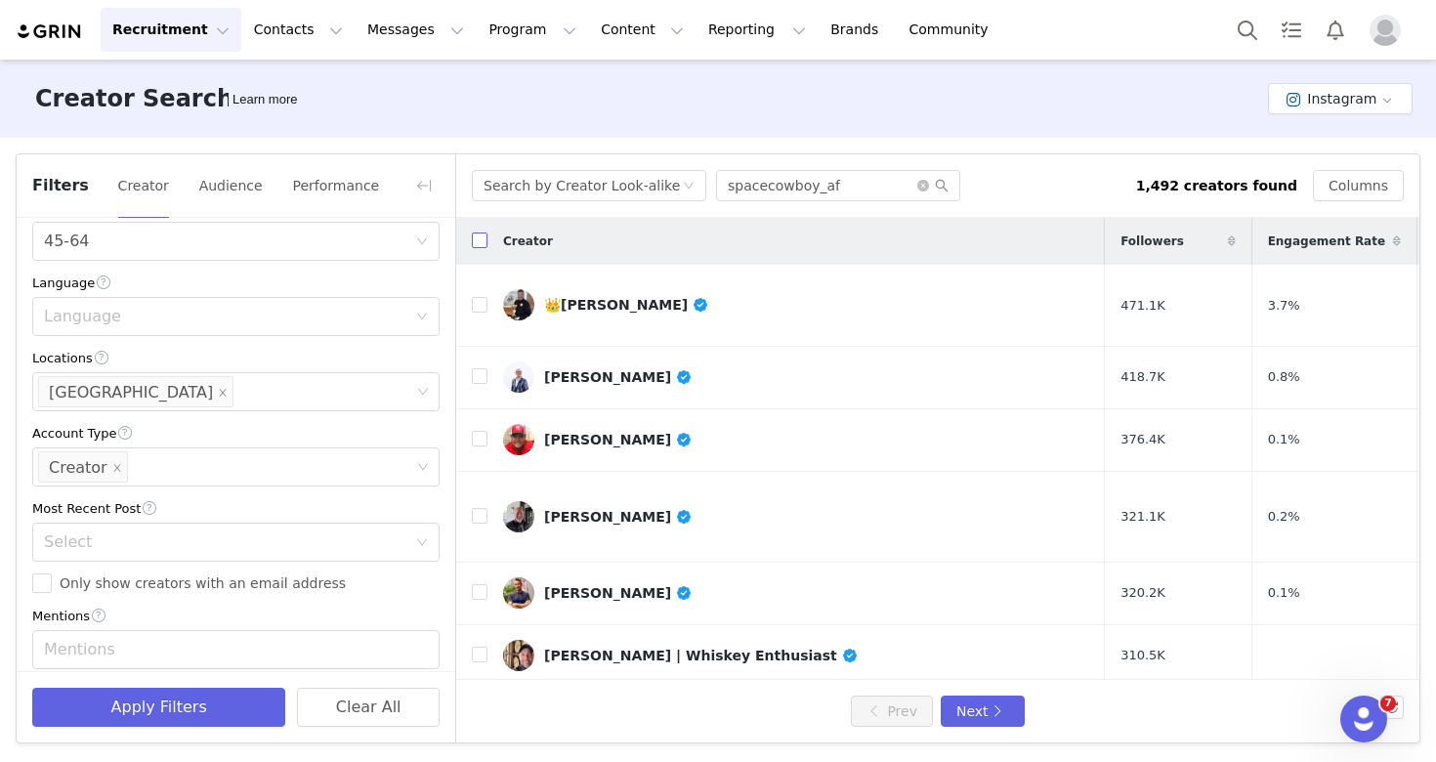
click at [477, 241] on input "checkbox" at bounding box center [480, 240] width 16 height 16
checkbox input "true"
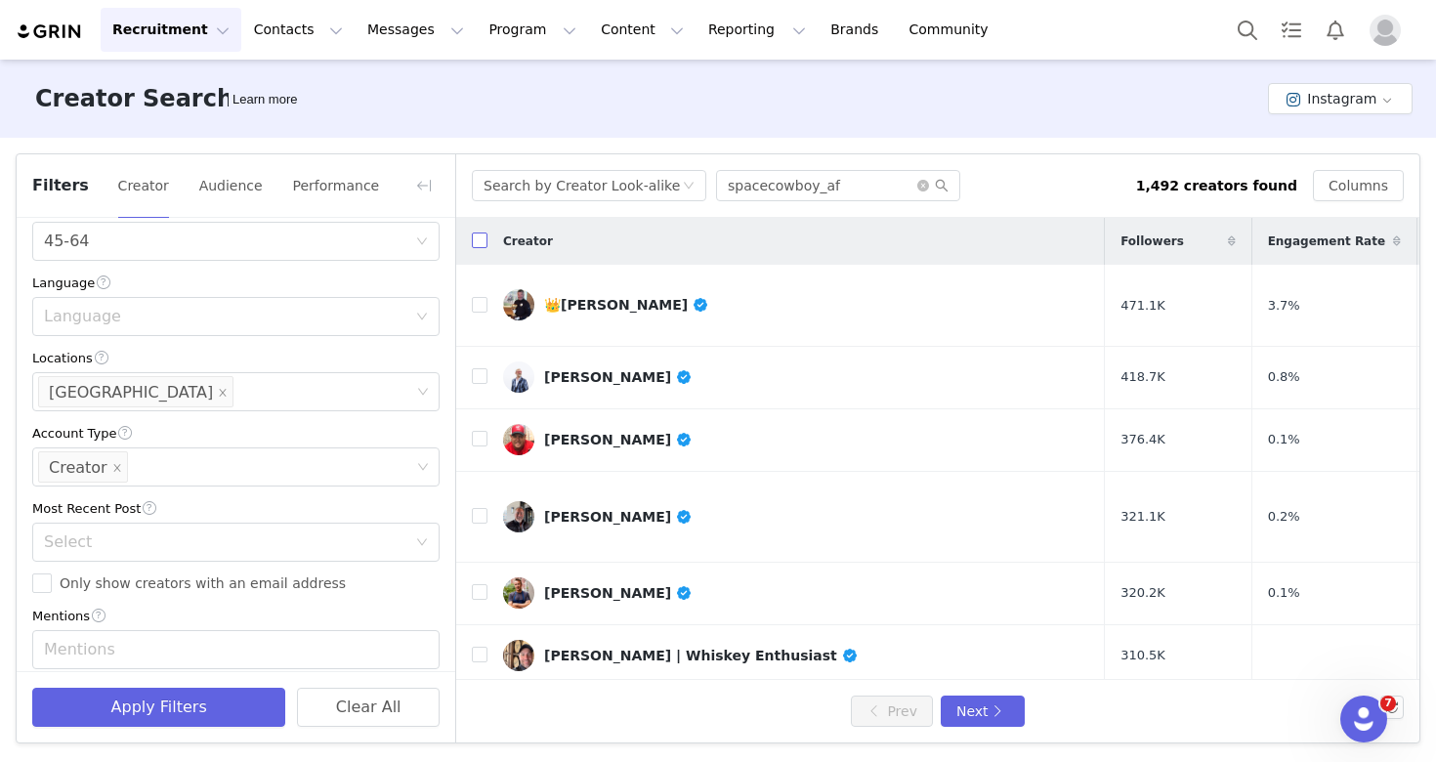
checkbox input "true"
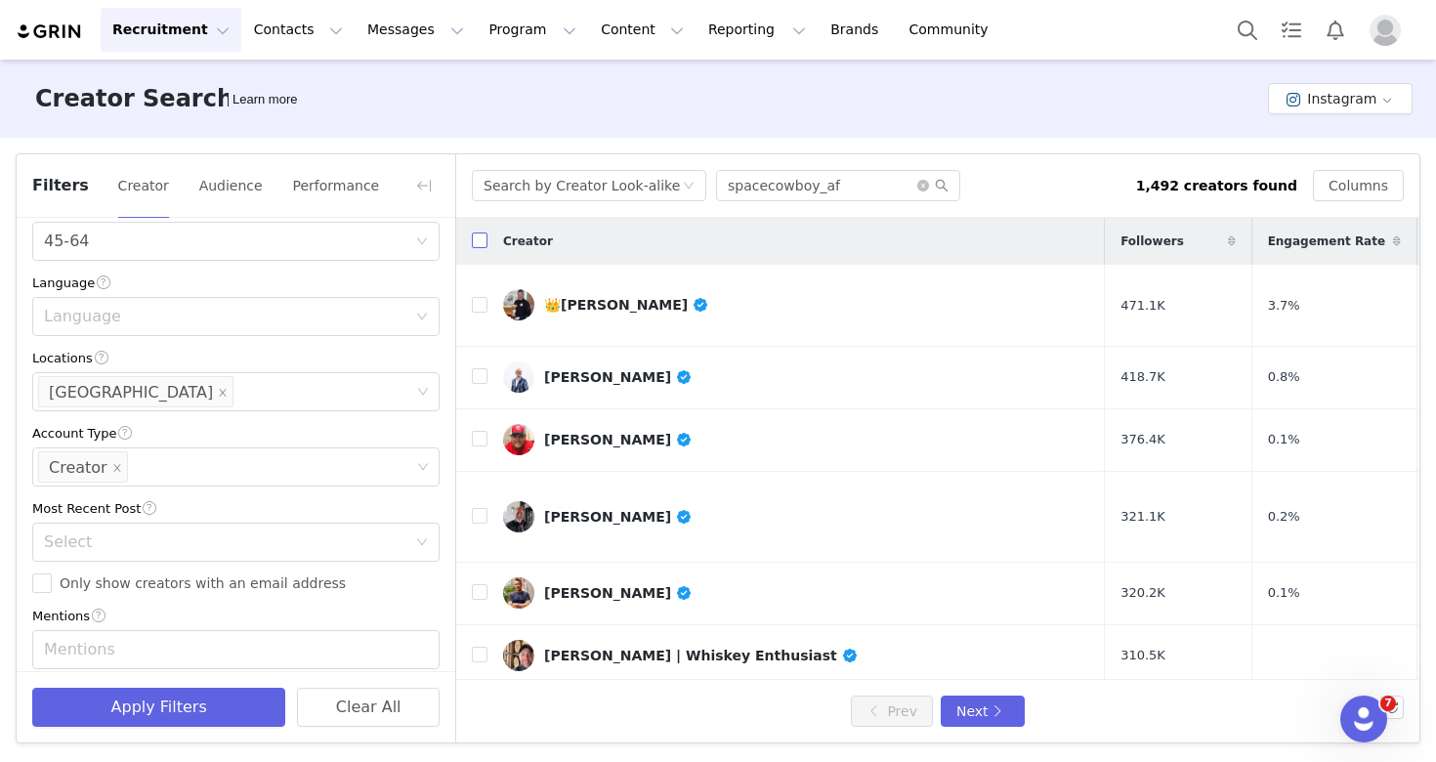
checkbox input "true"
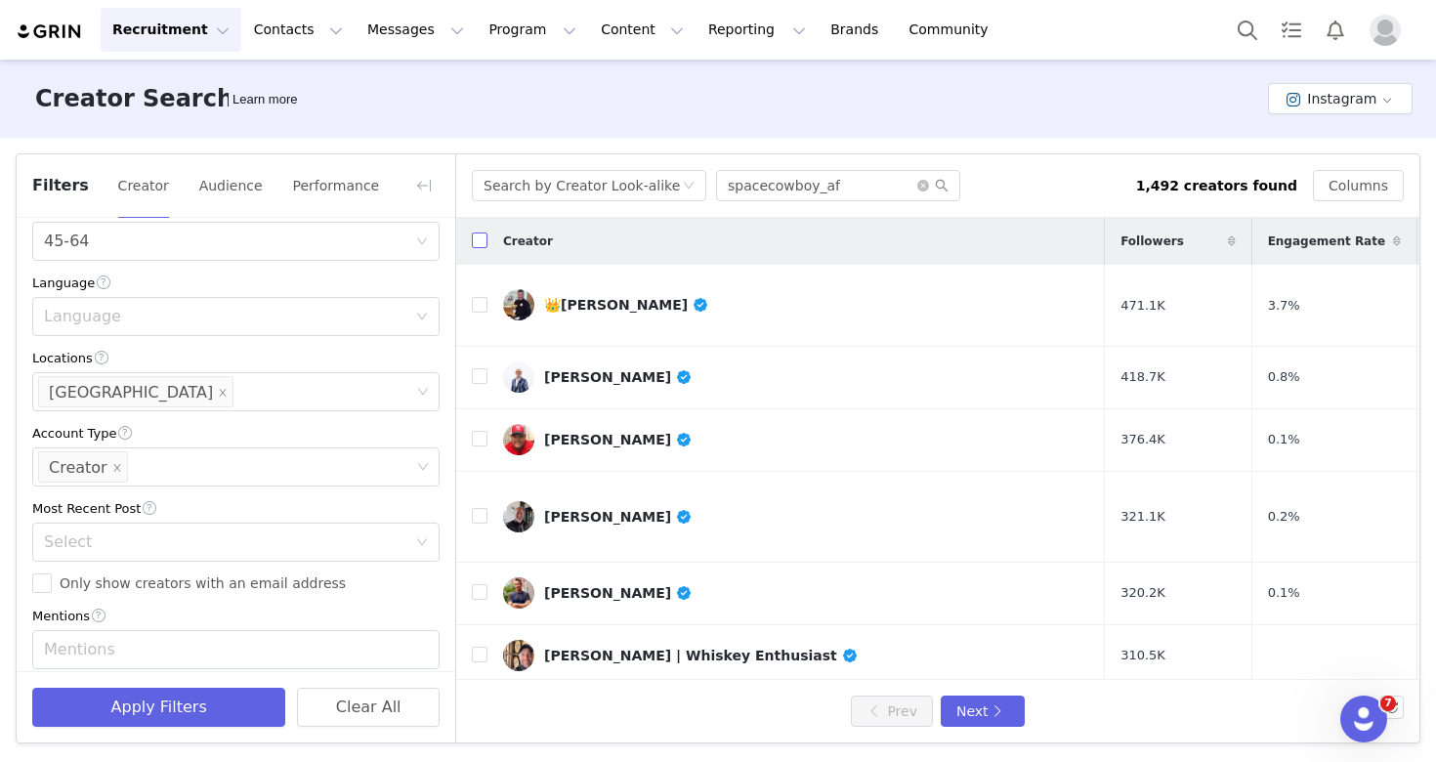
checkbox input "true"
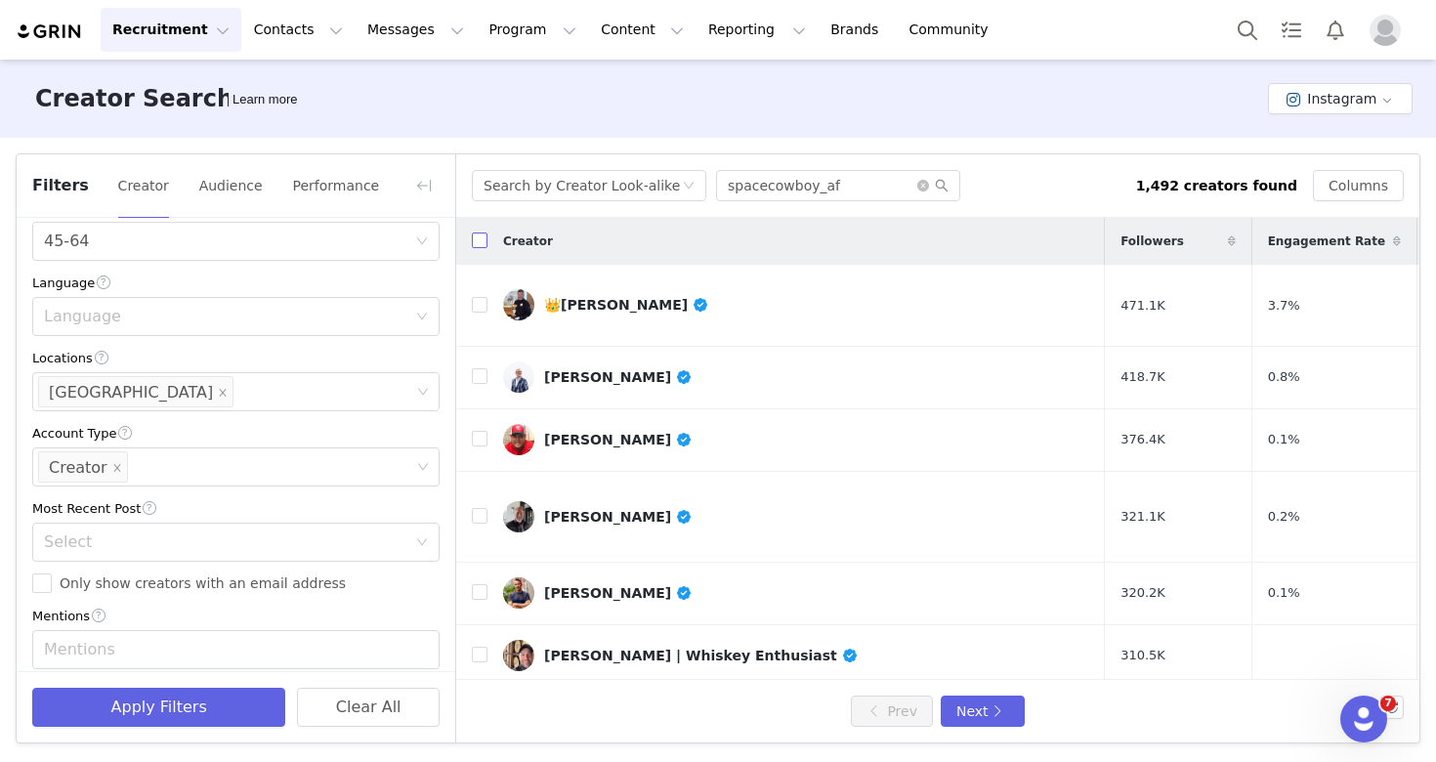
checkbox input "true"
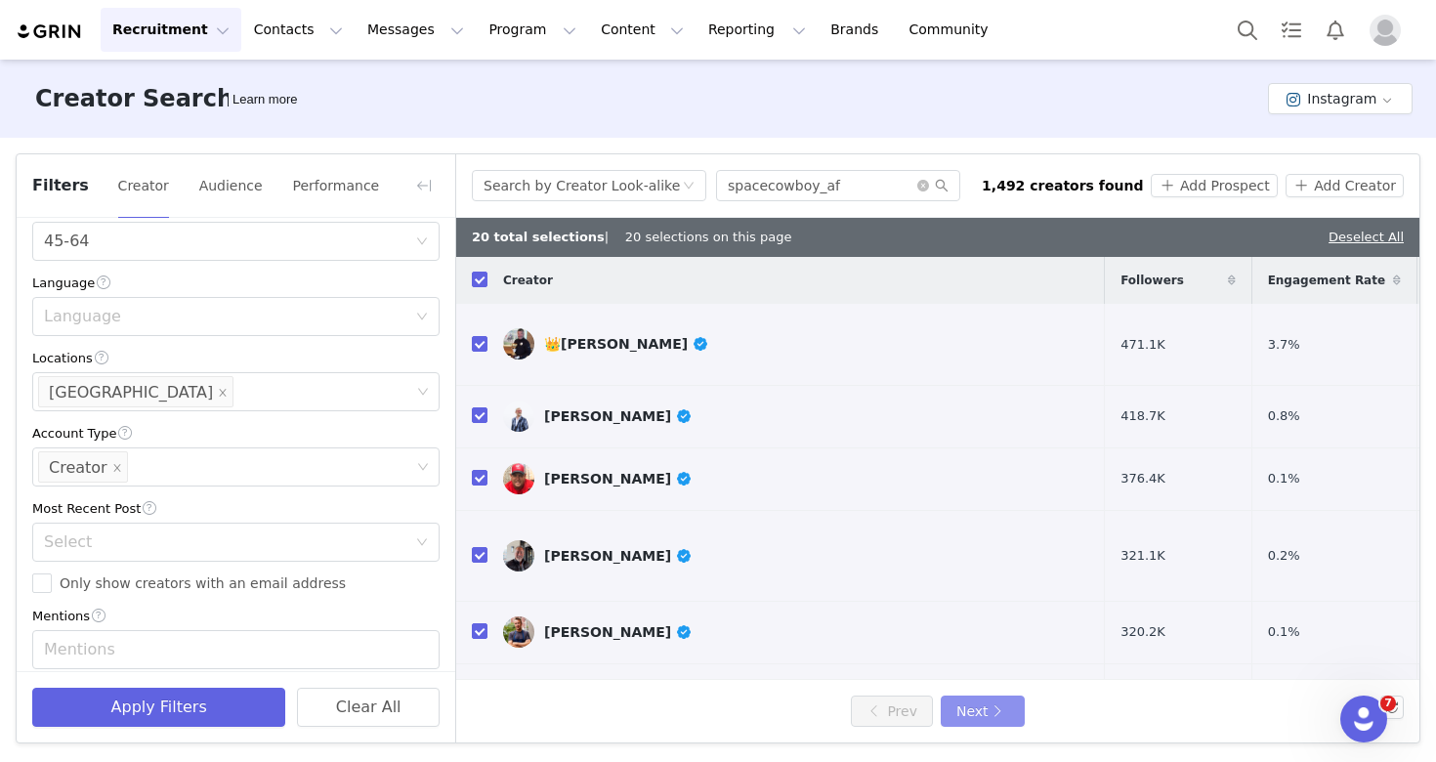
click at [993, 712] on button "Next" at bounding box center [983, 710] width 84 height 31
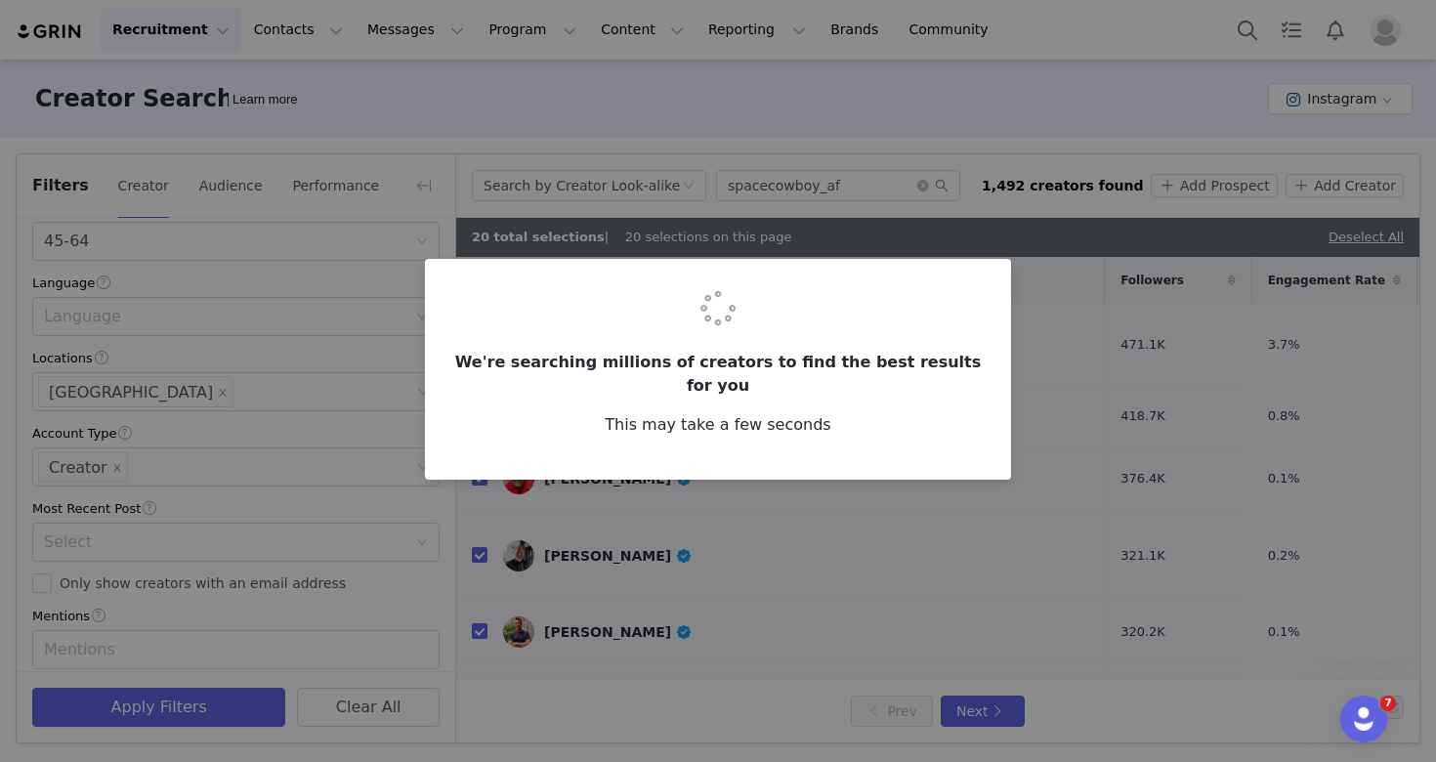
checkbox input "false"
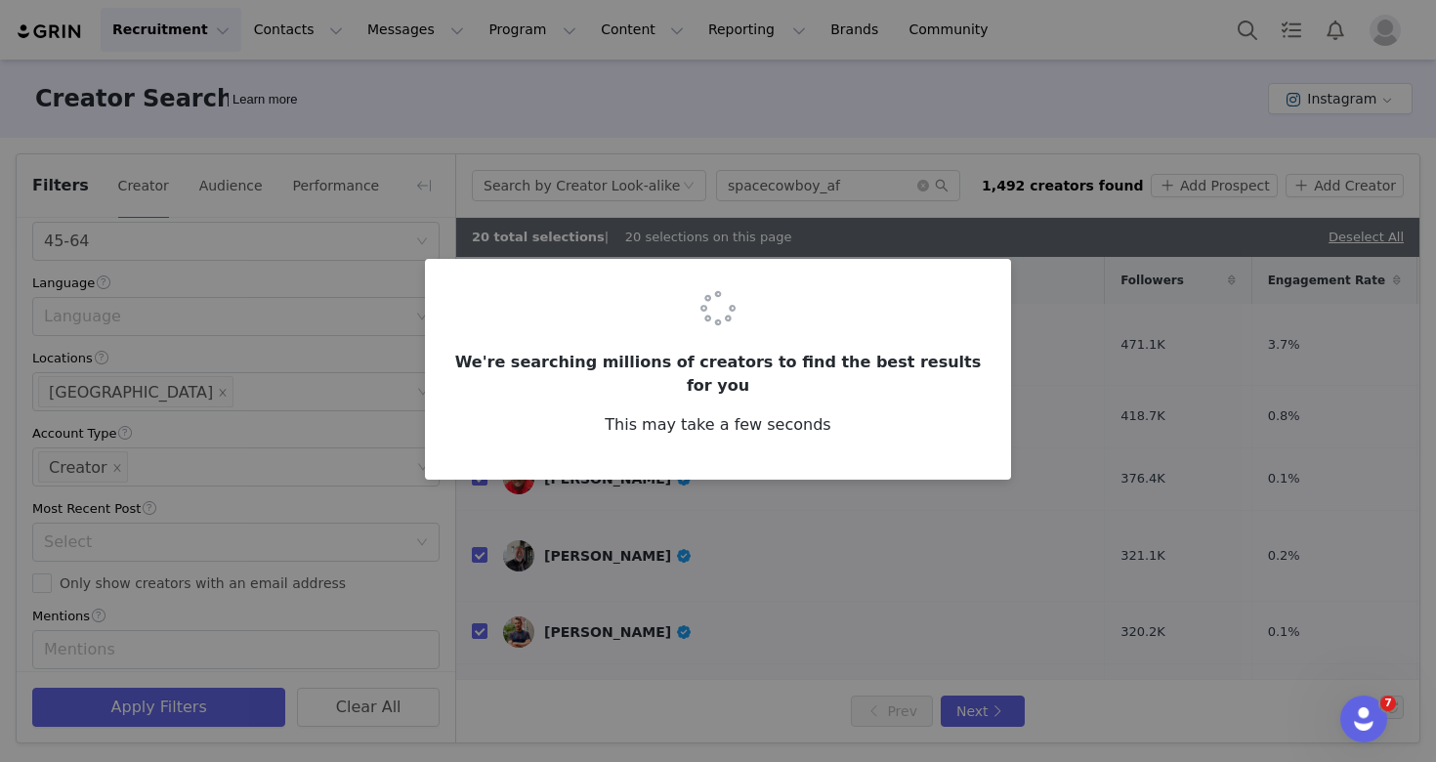
checkbox input "false"
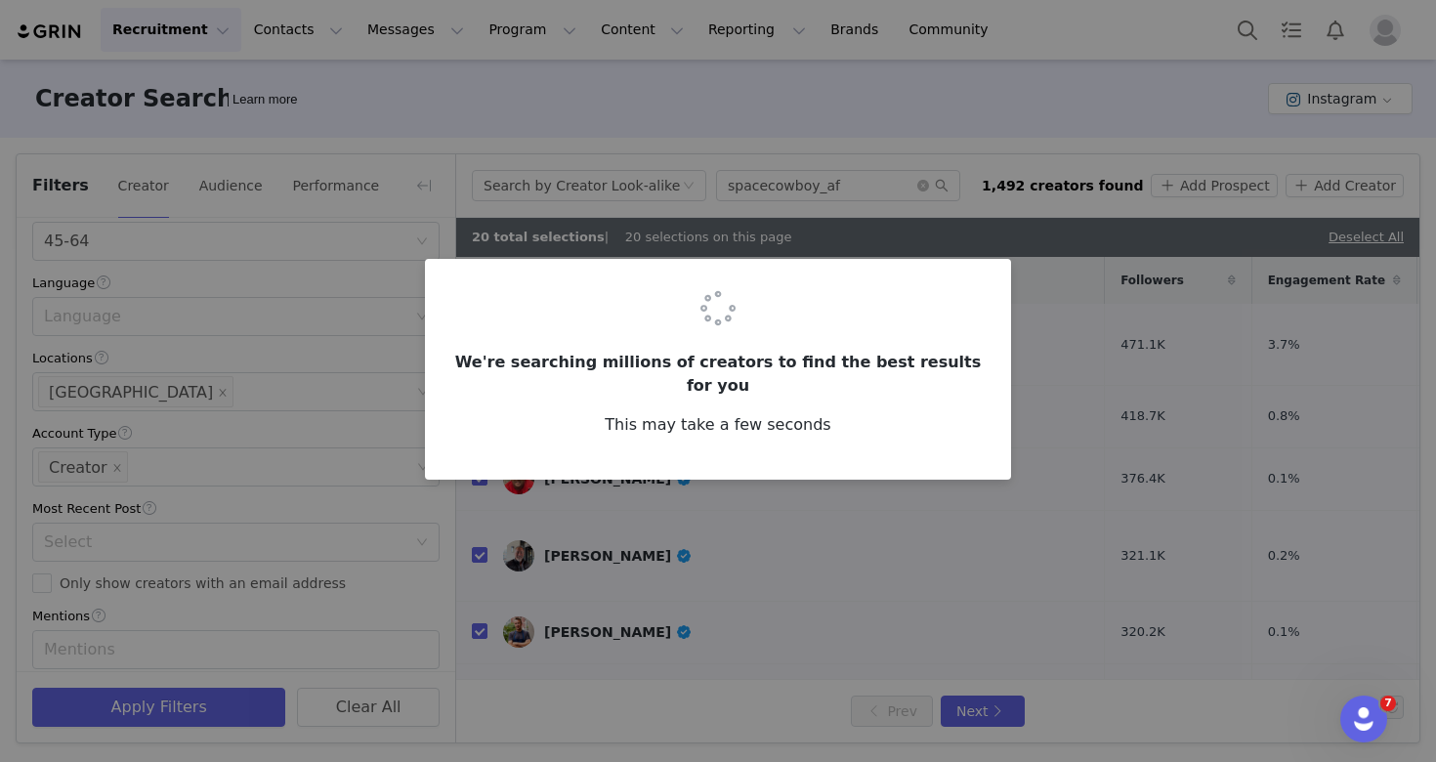
checkbox input "false"
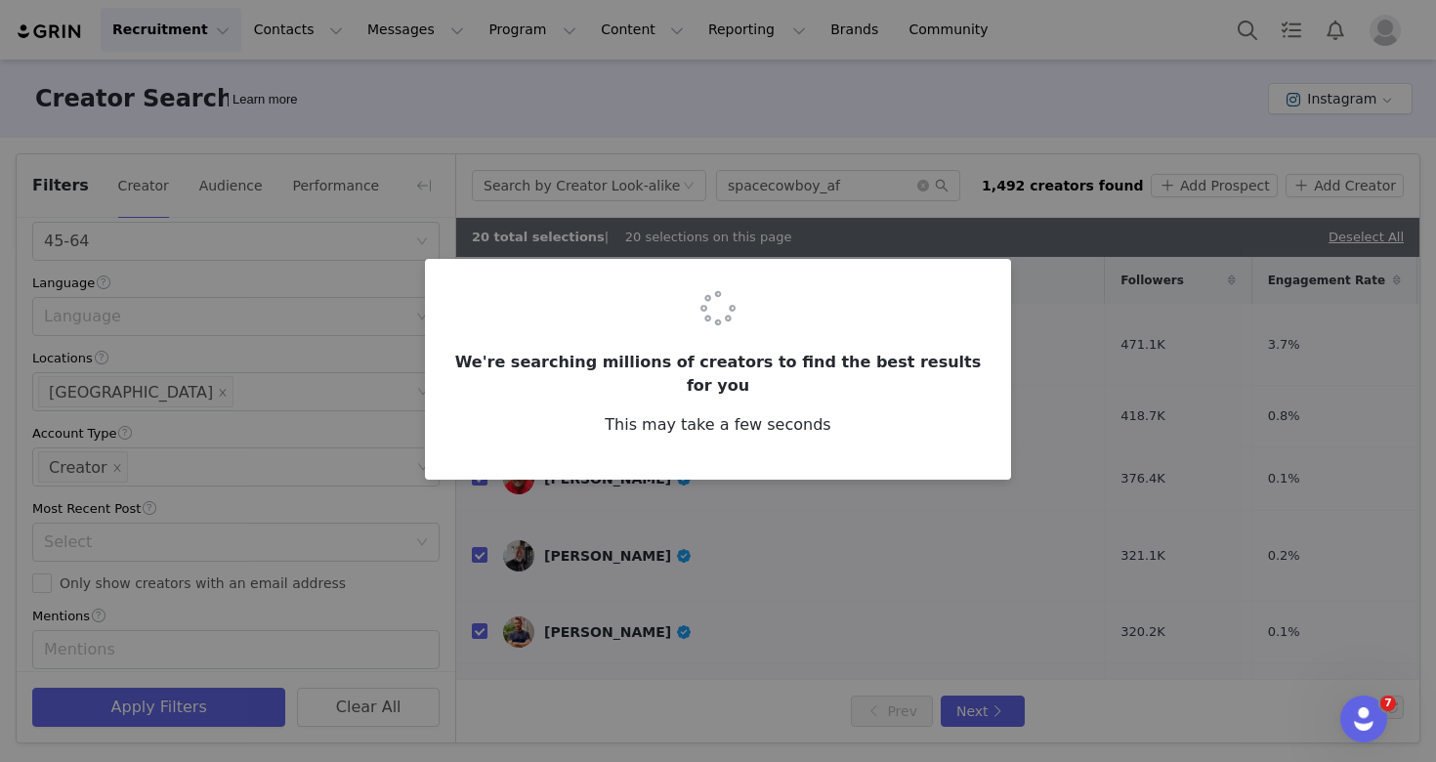
checkbox input "false"
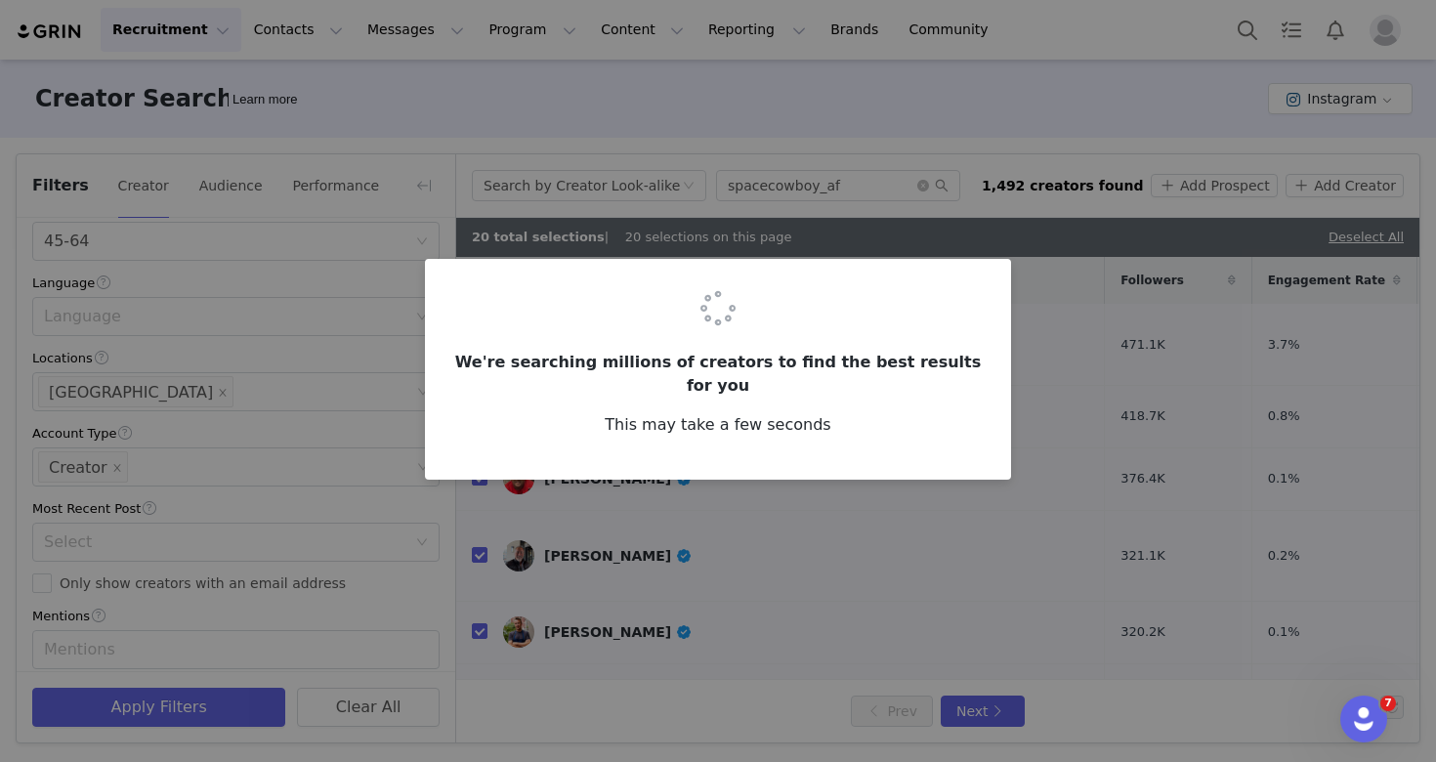
checkbox input "false"
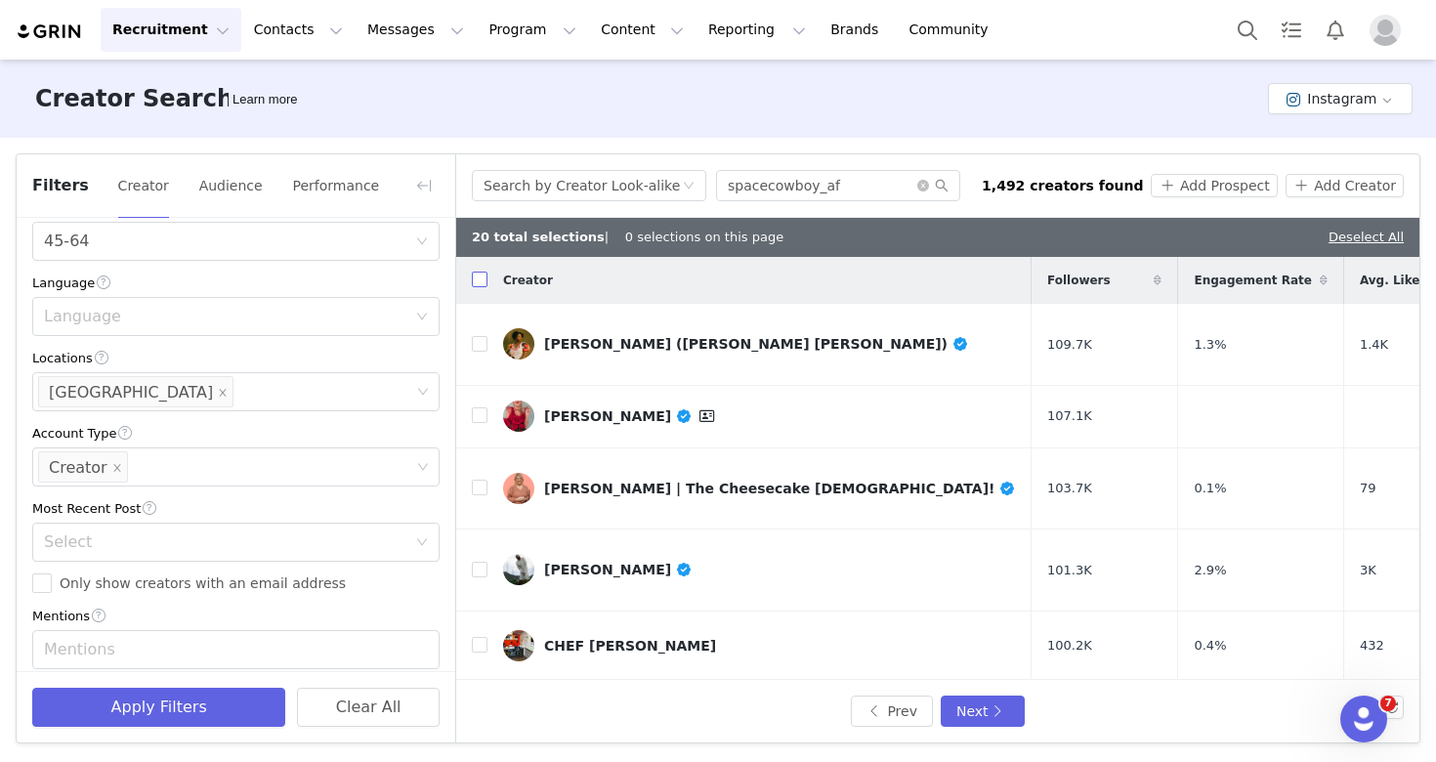
click at [482, 283] on input "checkbox" at bounding box center [480, 280] width 16 height 16
checkbox input "true"
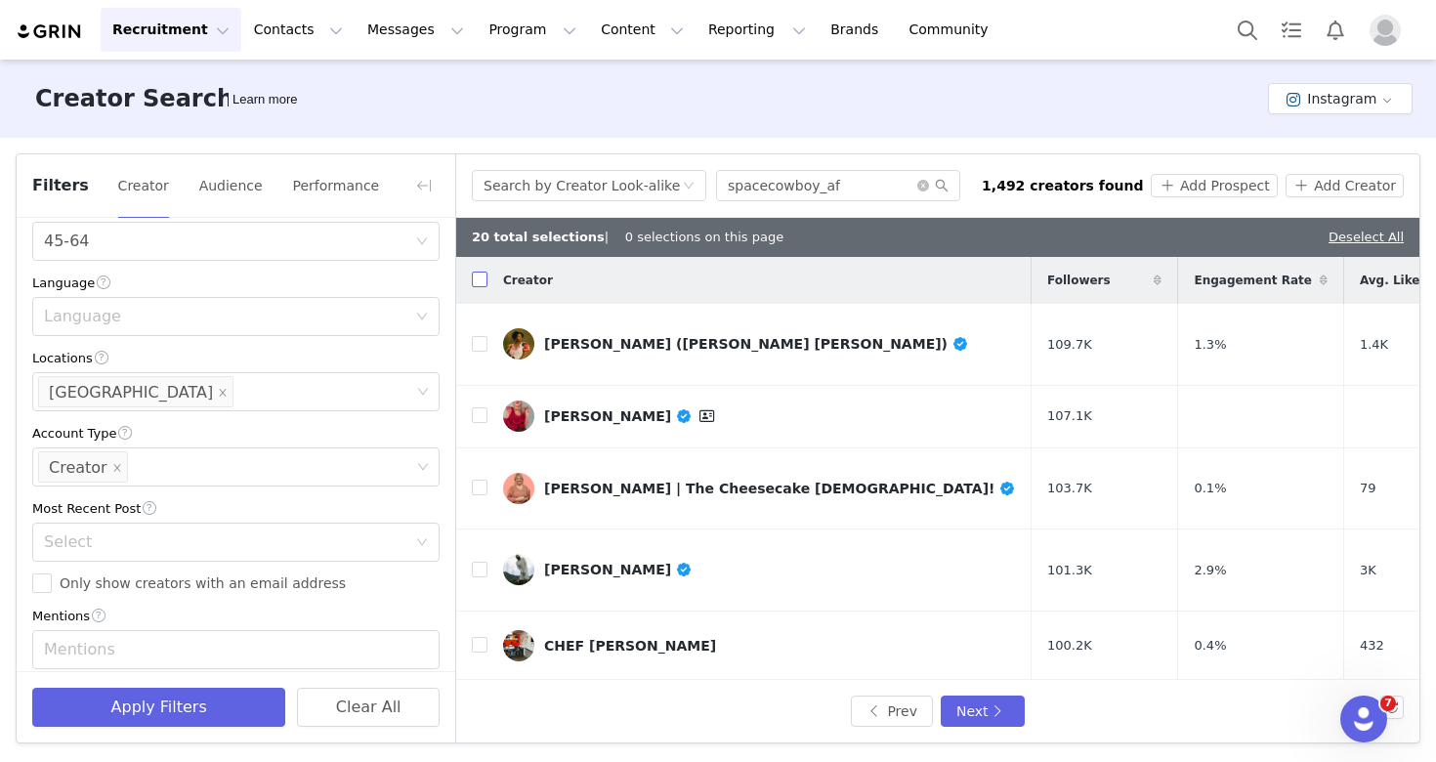
checkbox input "true"
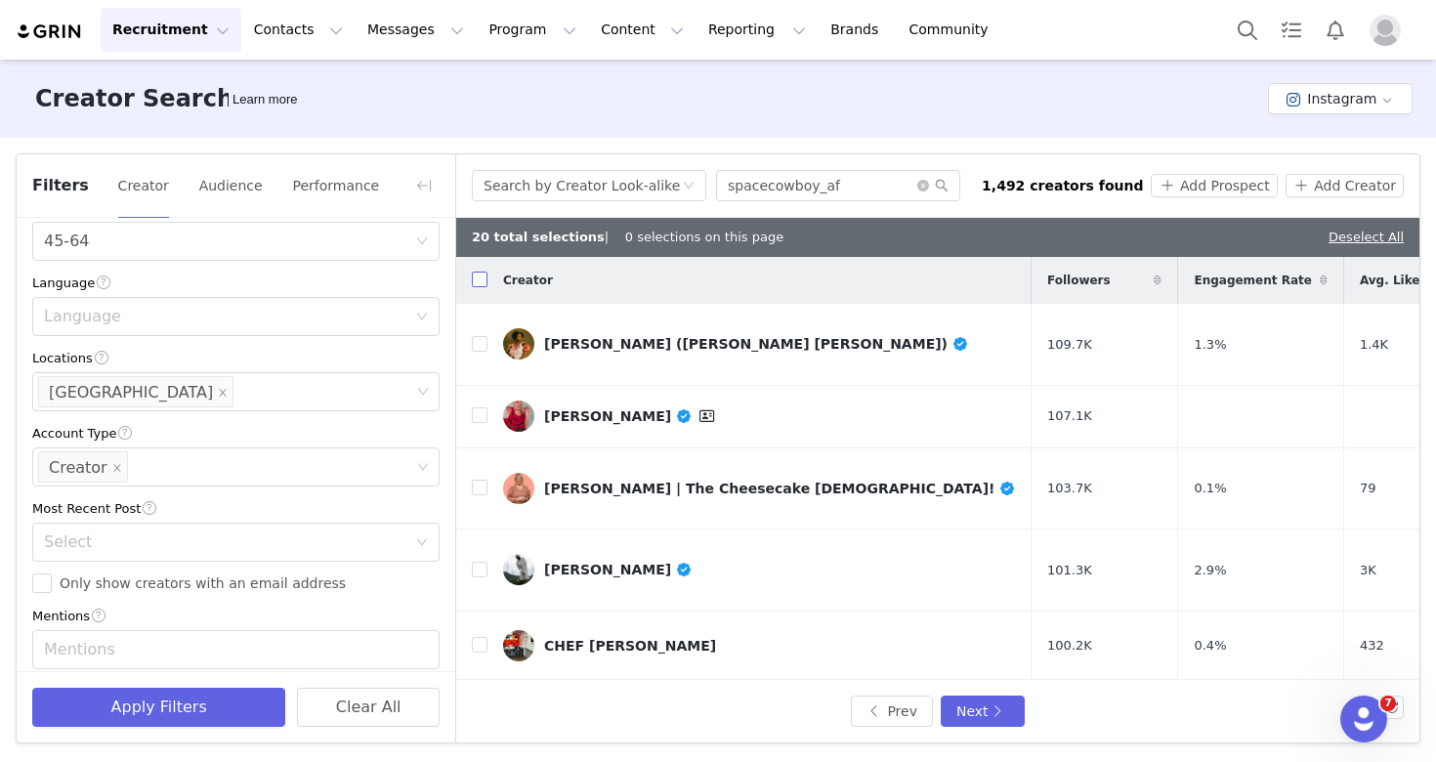
checkbox input "true"
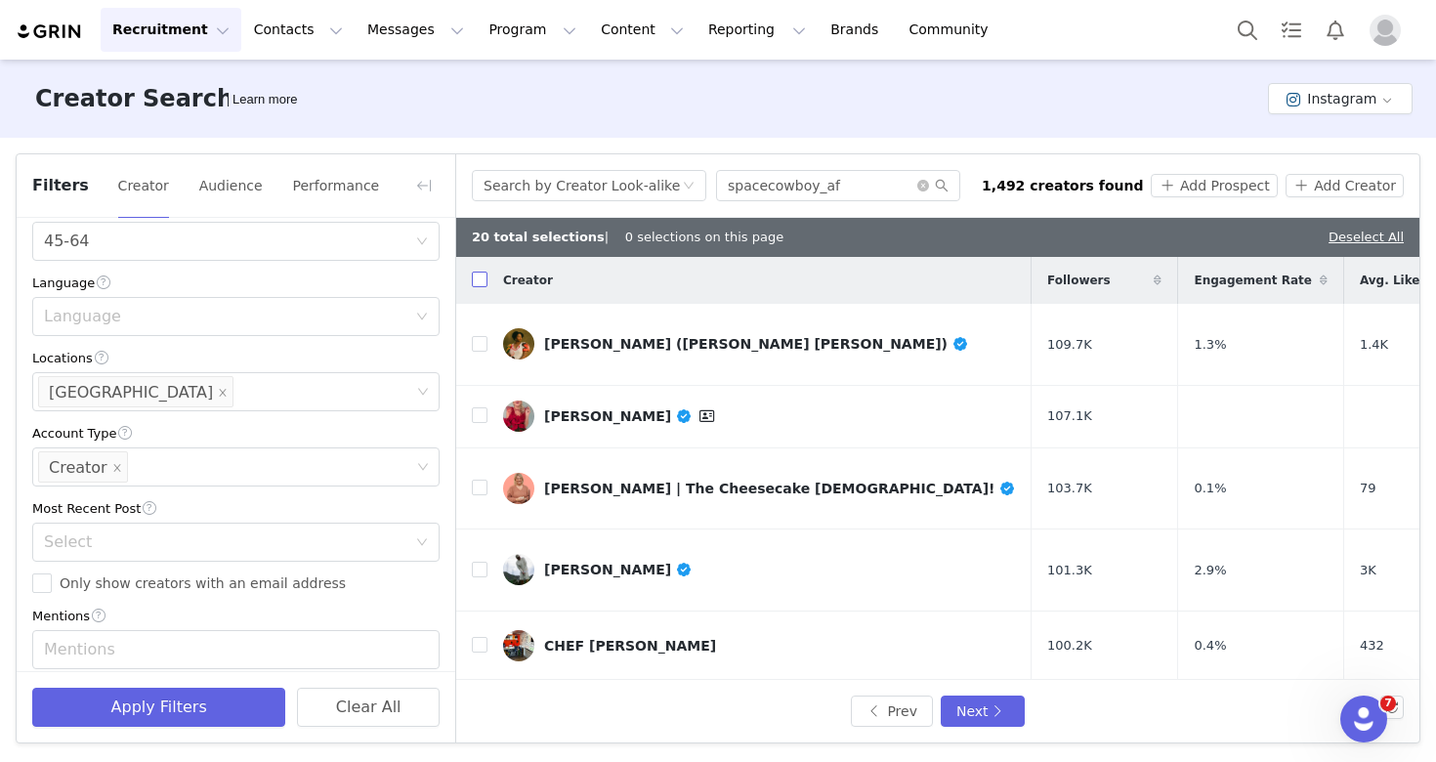
checkbox input "true"
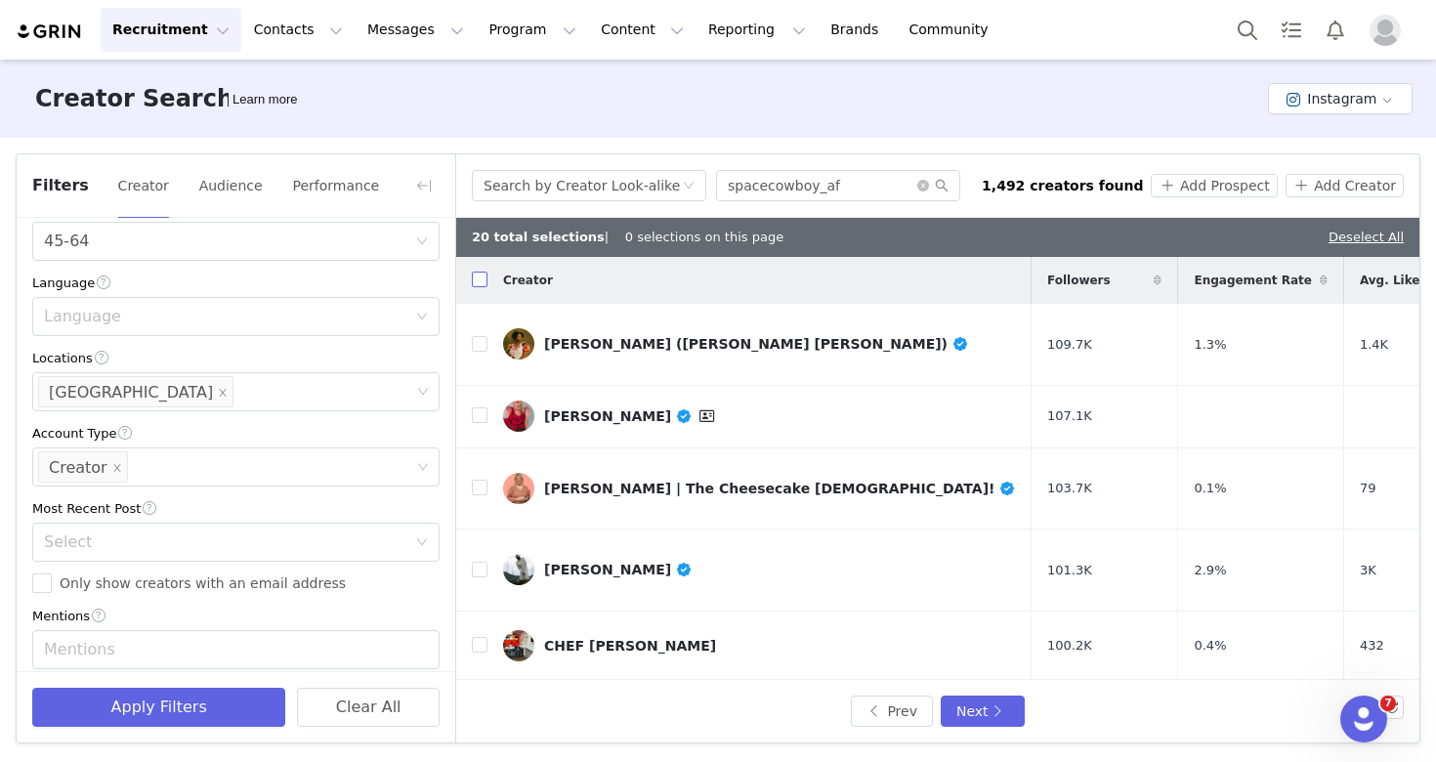
checkbox input "true"
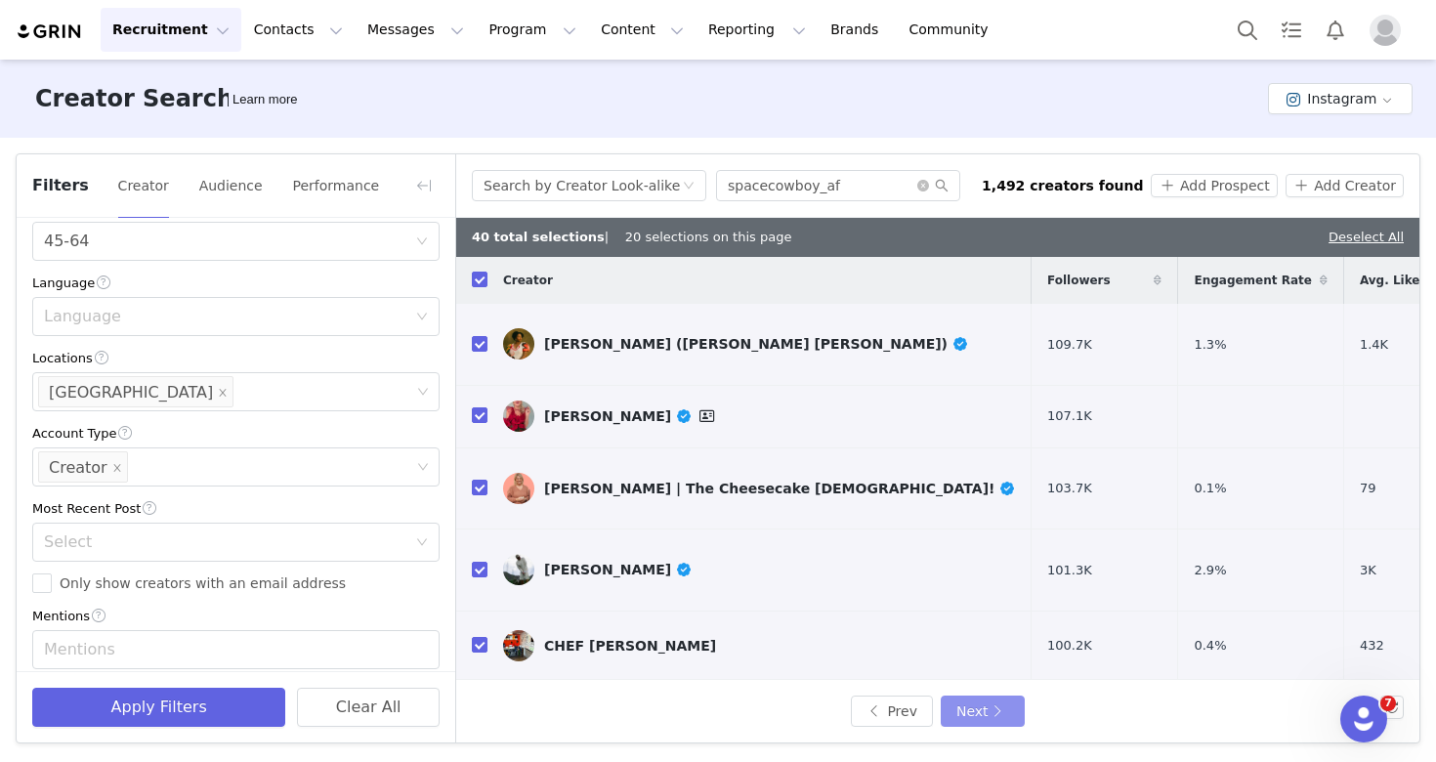
click at [975, 711] on button "Next" at bounding box center [983, 710] width 84 height 31
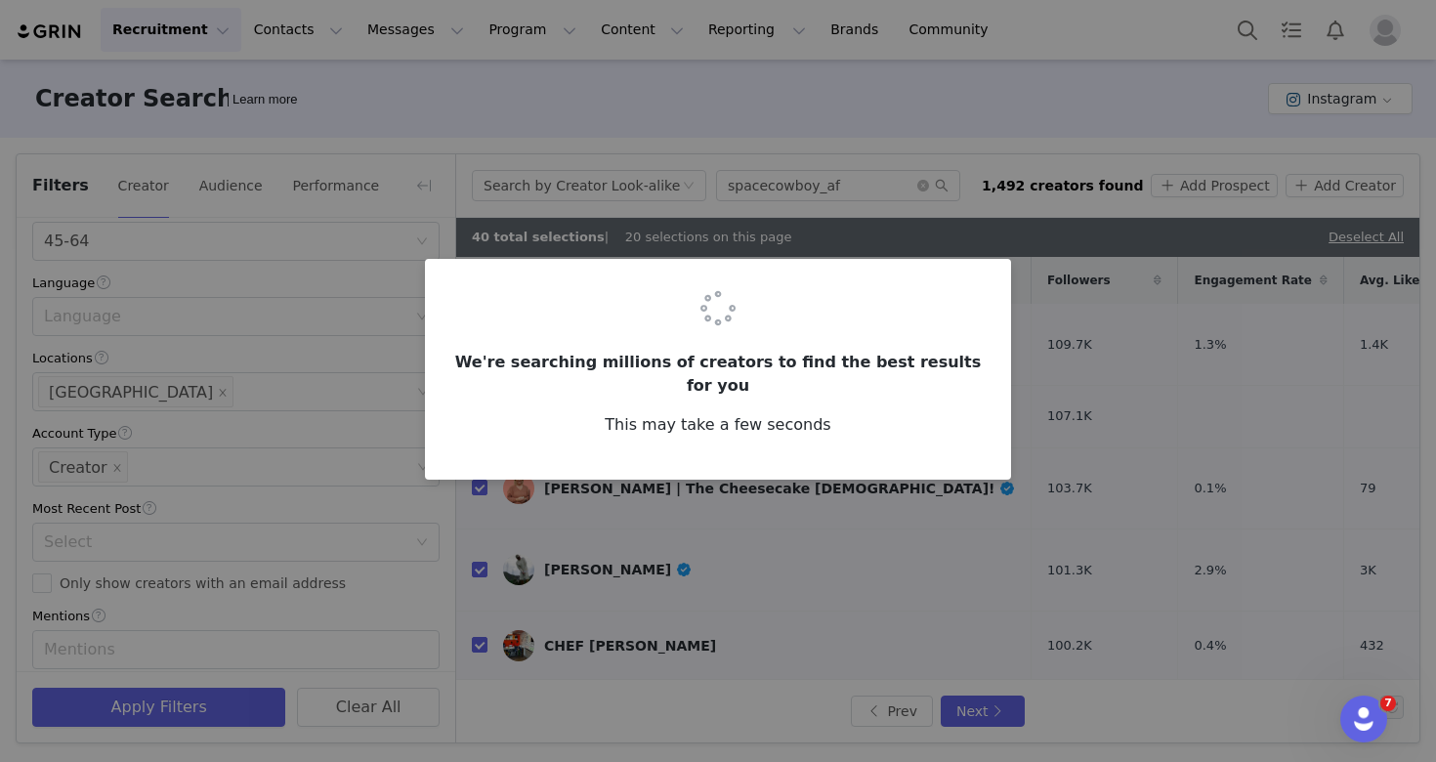
checkbox input "false"
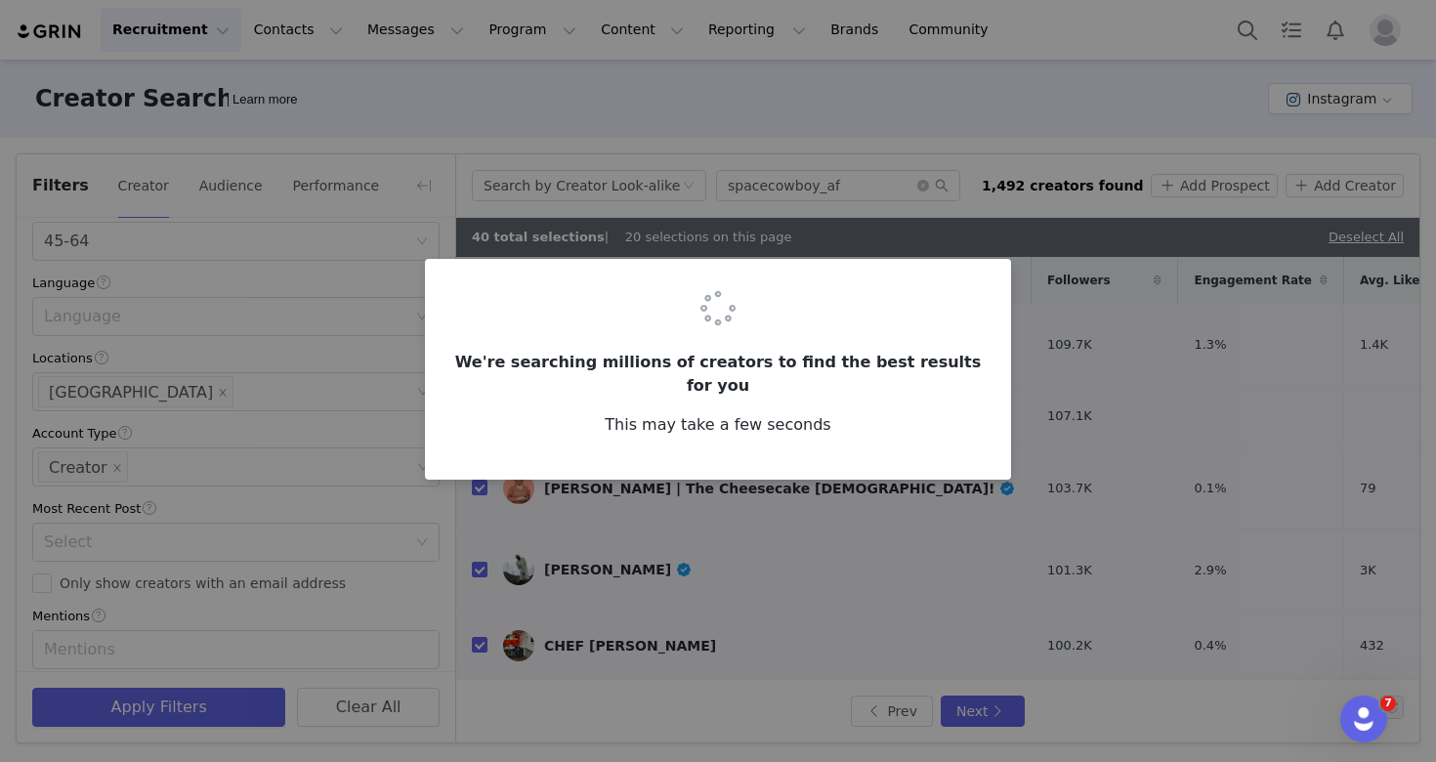
checkbox input "false"
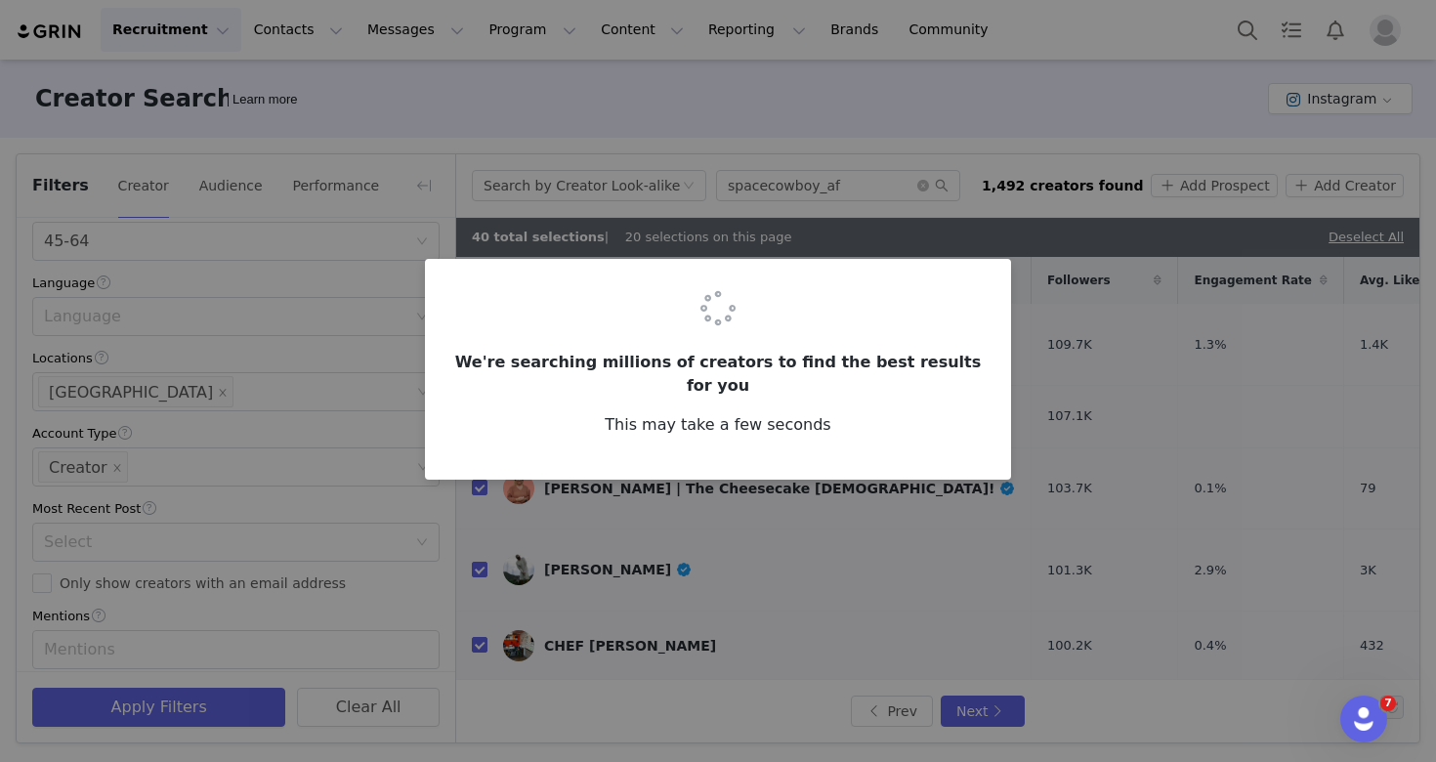
checkbox input "false"
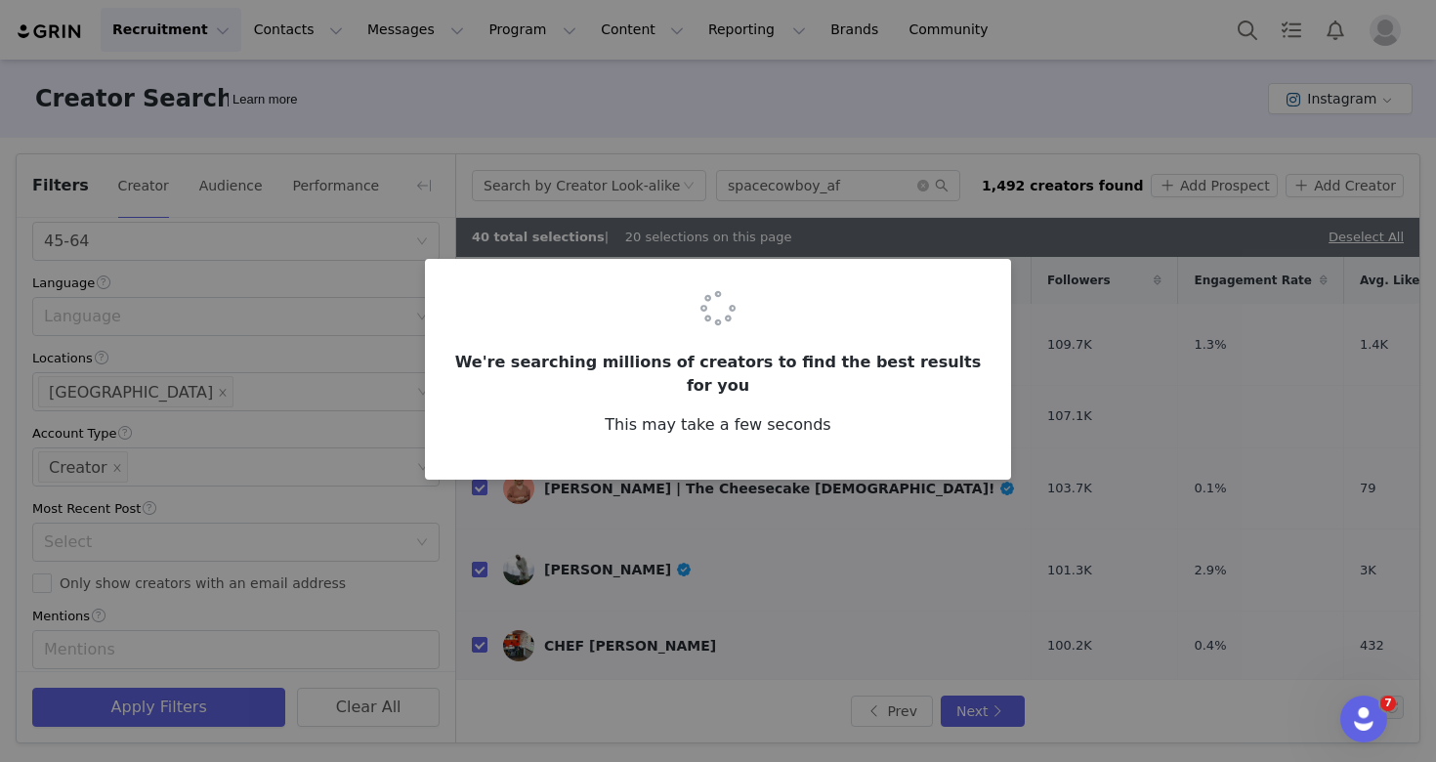
checkbox input "false"
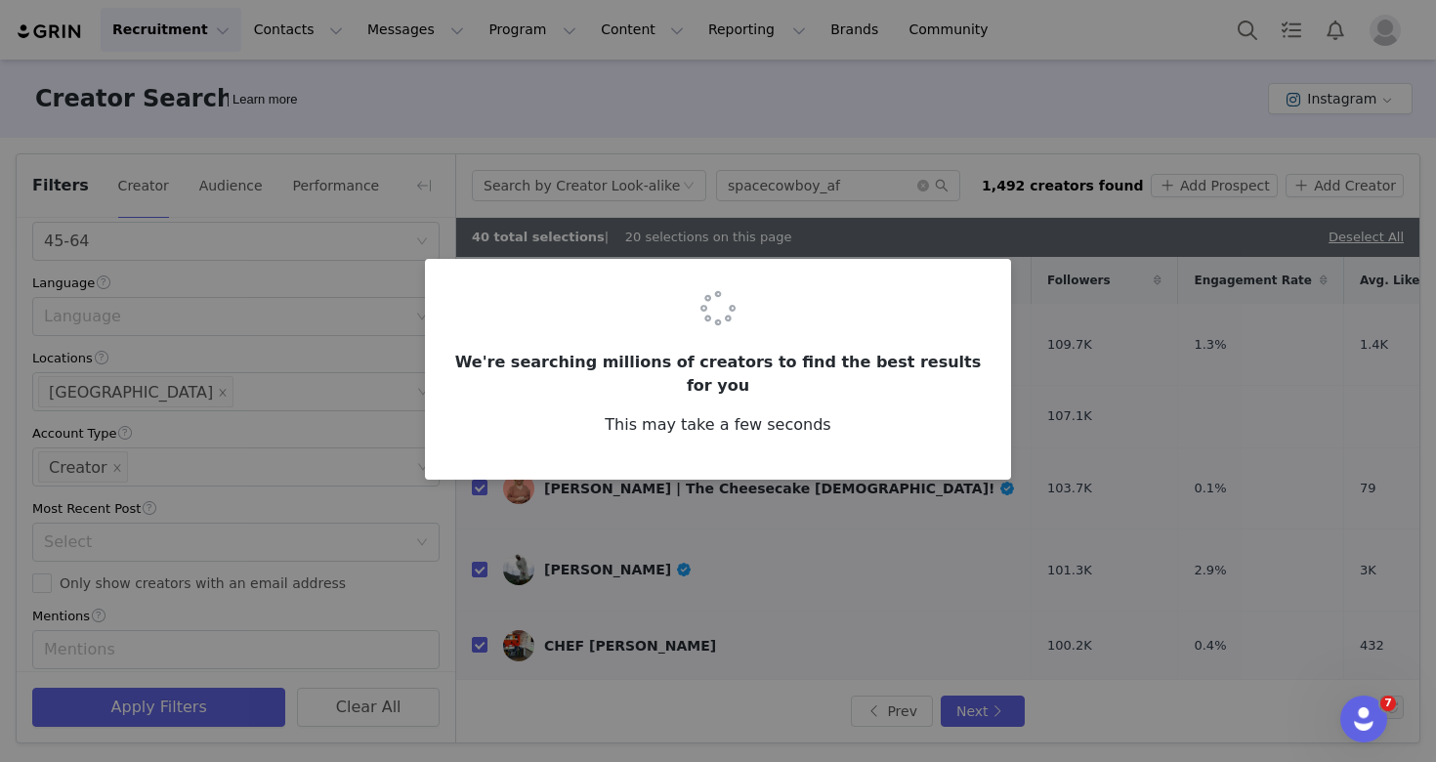
checkbox input "false"
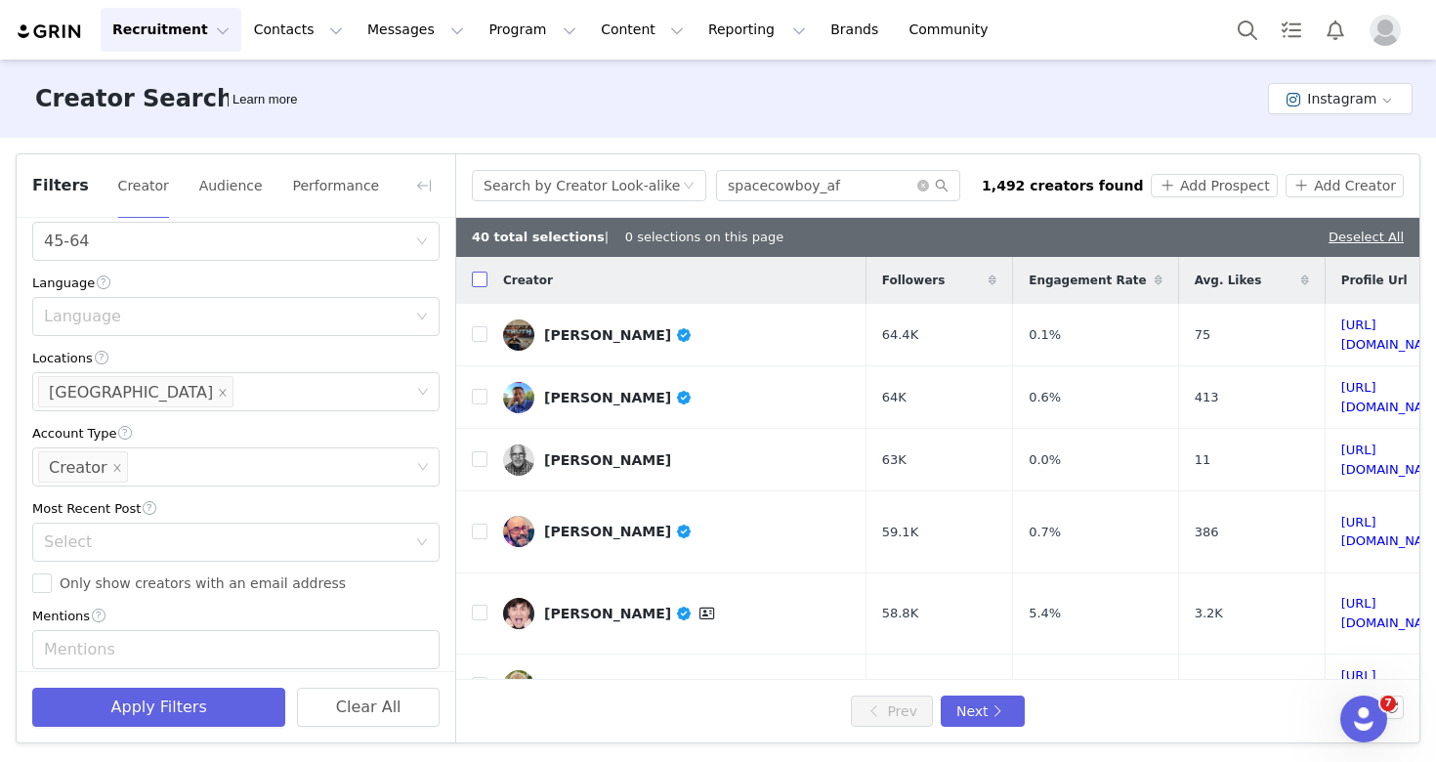
click at [472, 282] on input "checkbox" at bounding box center [480, 280] width 16 height 16
checkbox input "true"
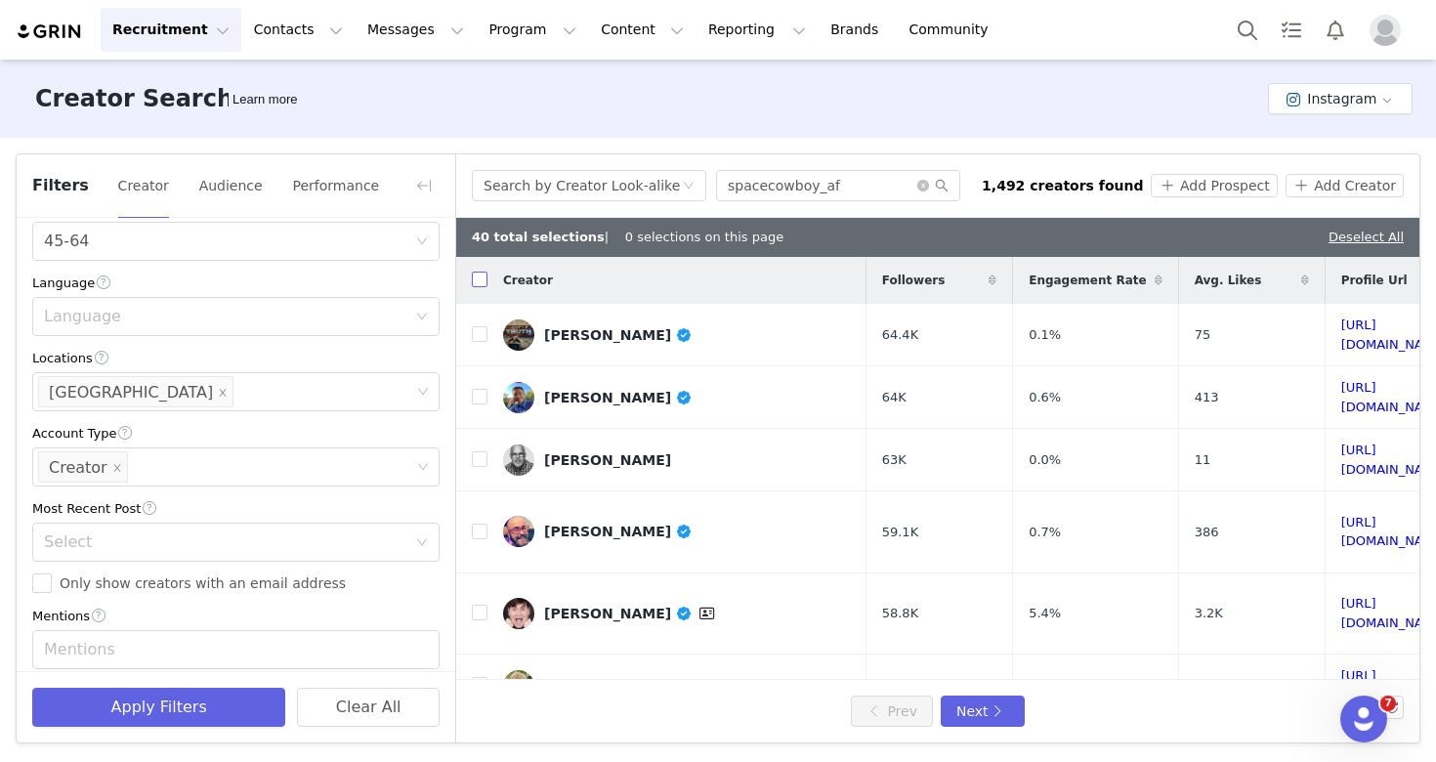
checkbox input "true"
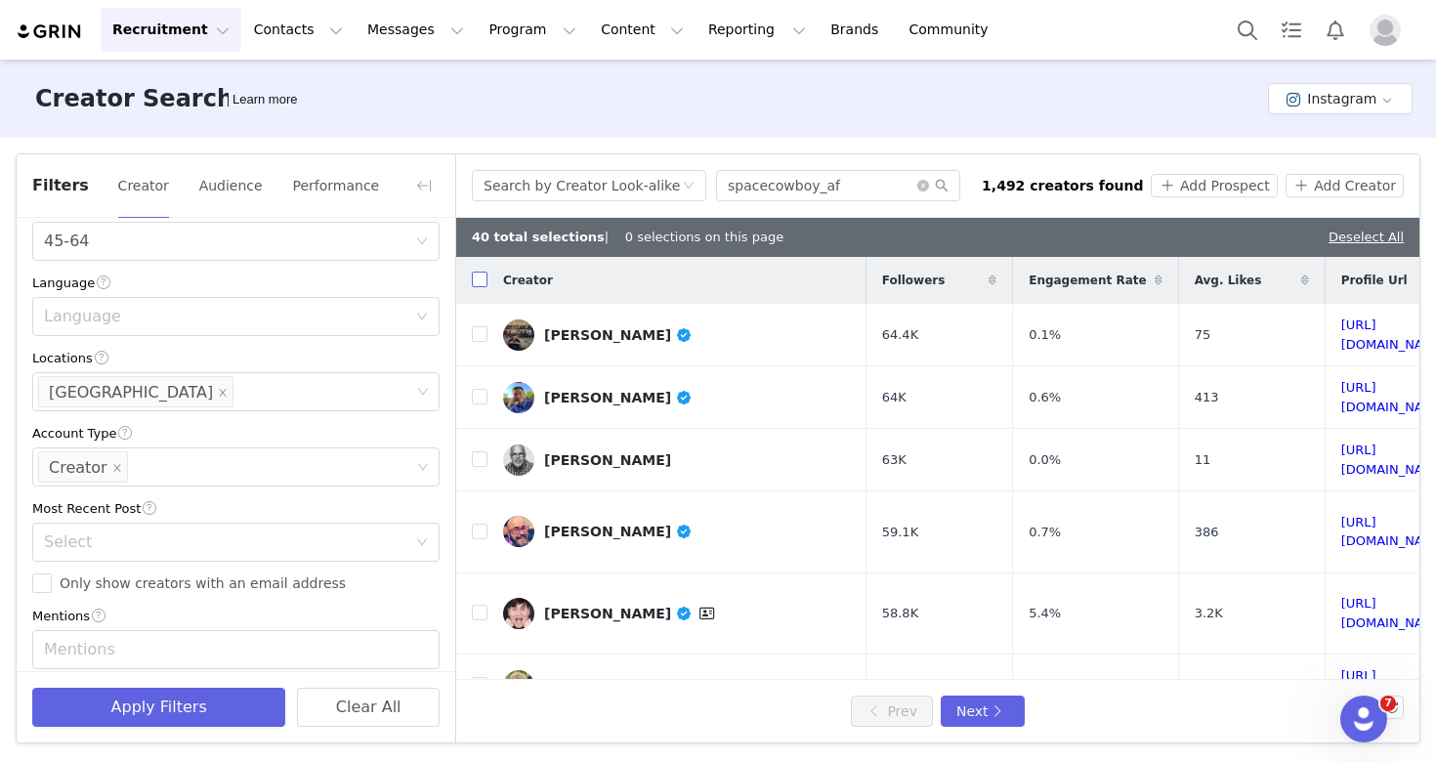
checkbox input "true"
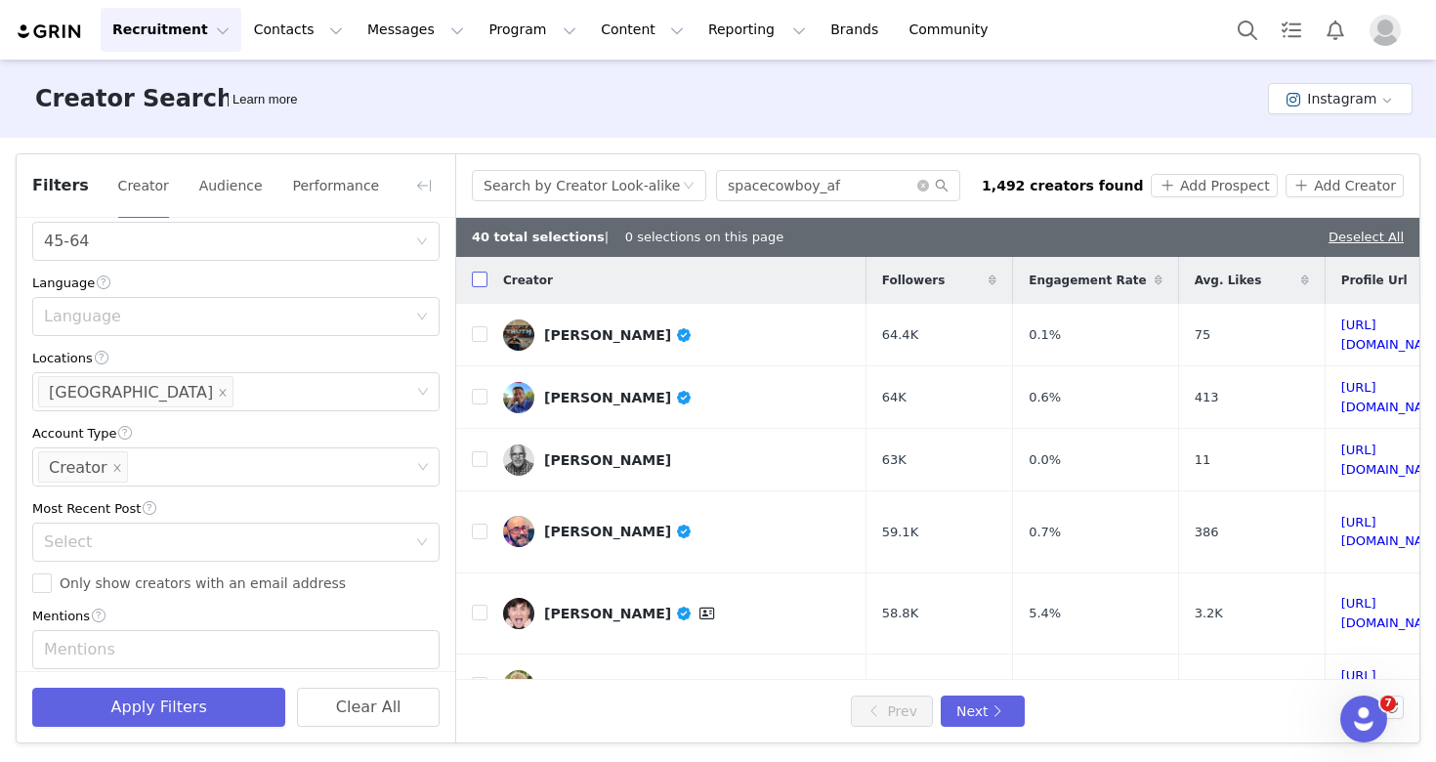
checkbox input "true"
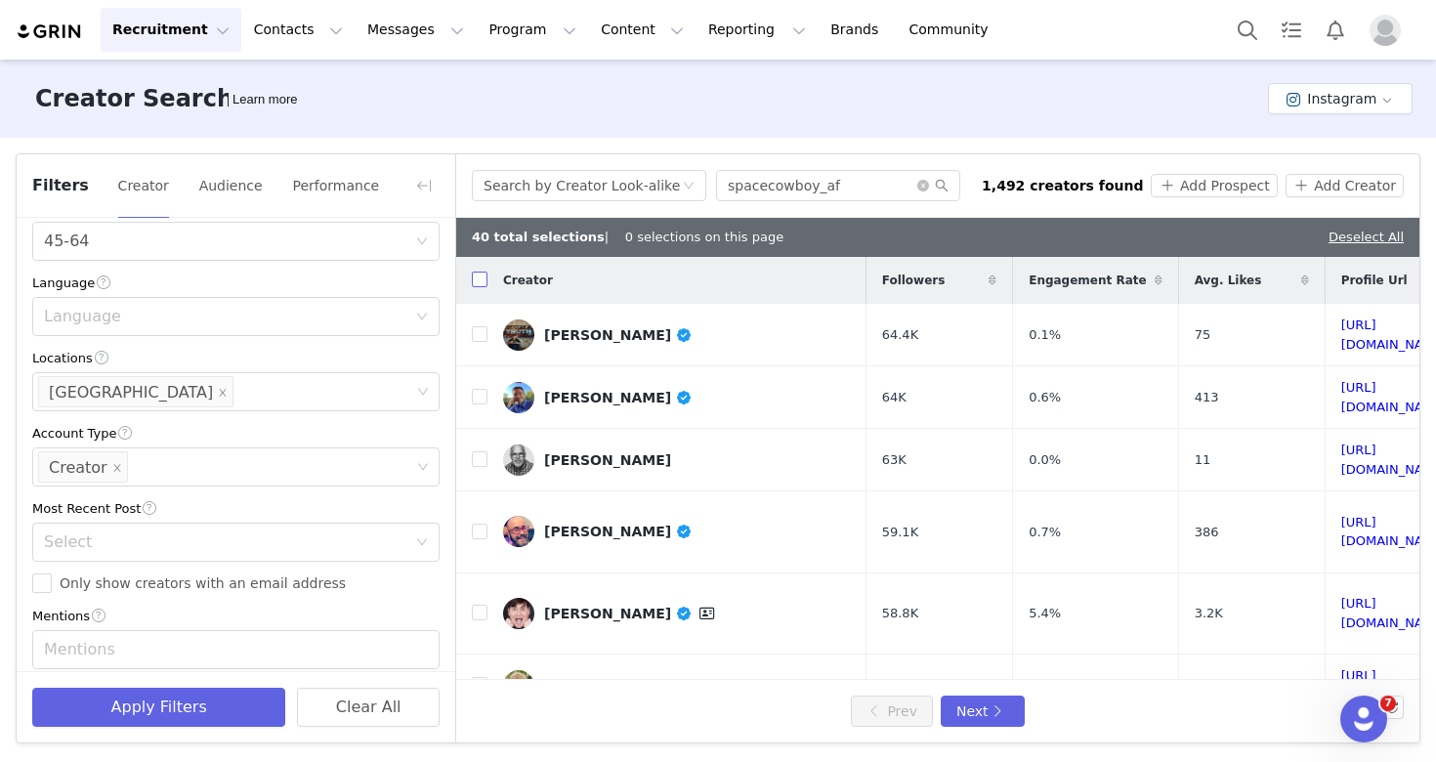
checkbox input "true"
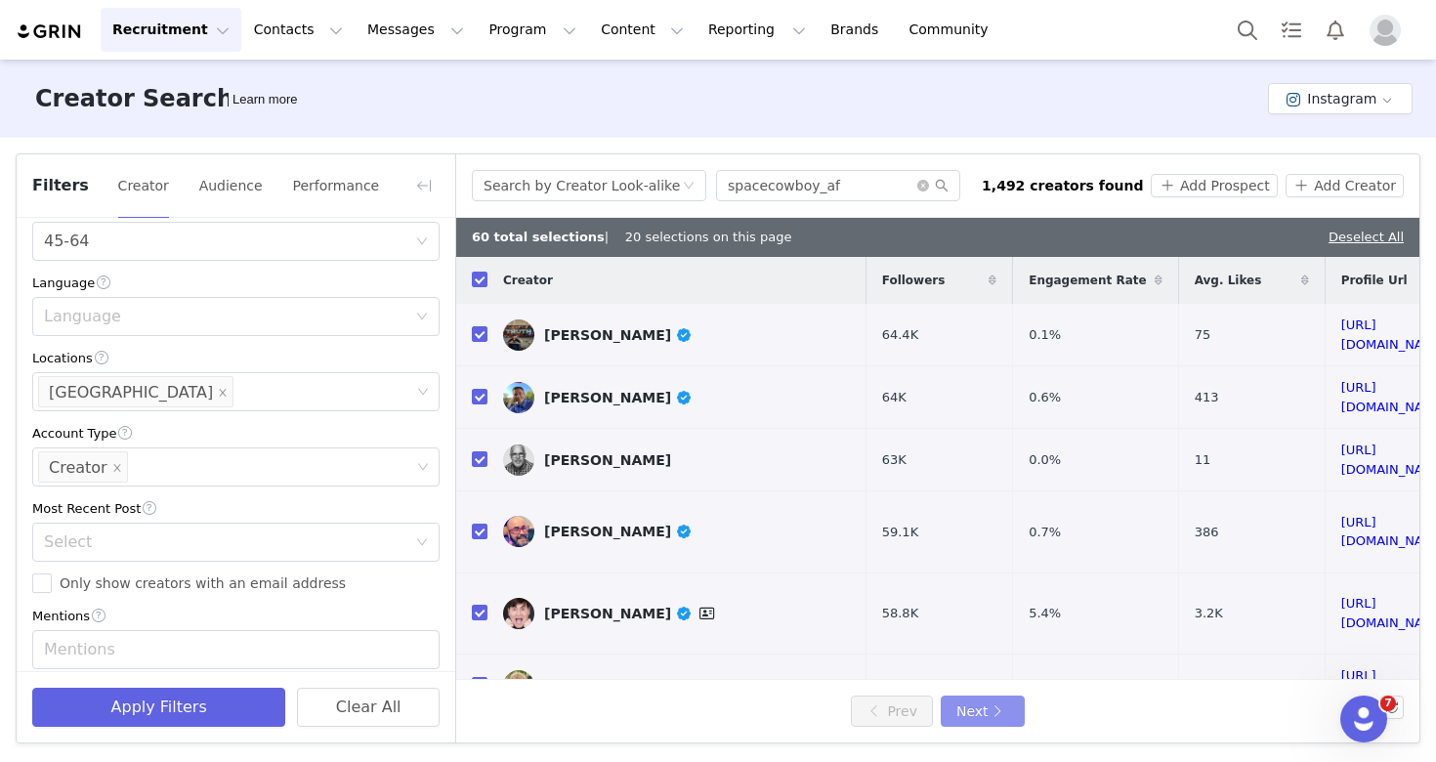
click at [979, 704] on button "Next" at bounding box center [983, 710] width 84 height 31
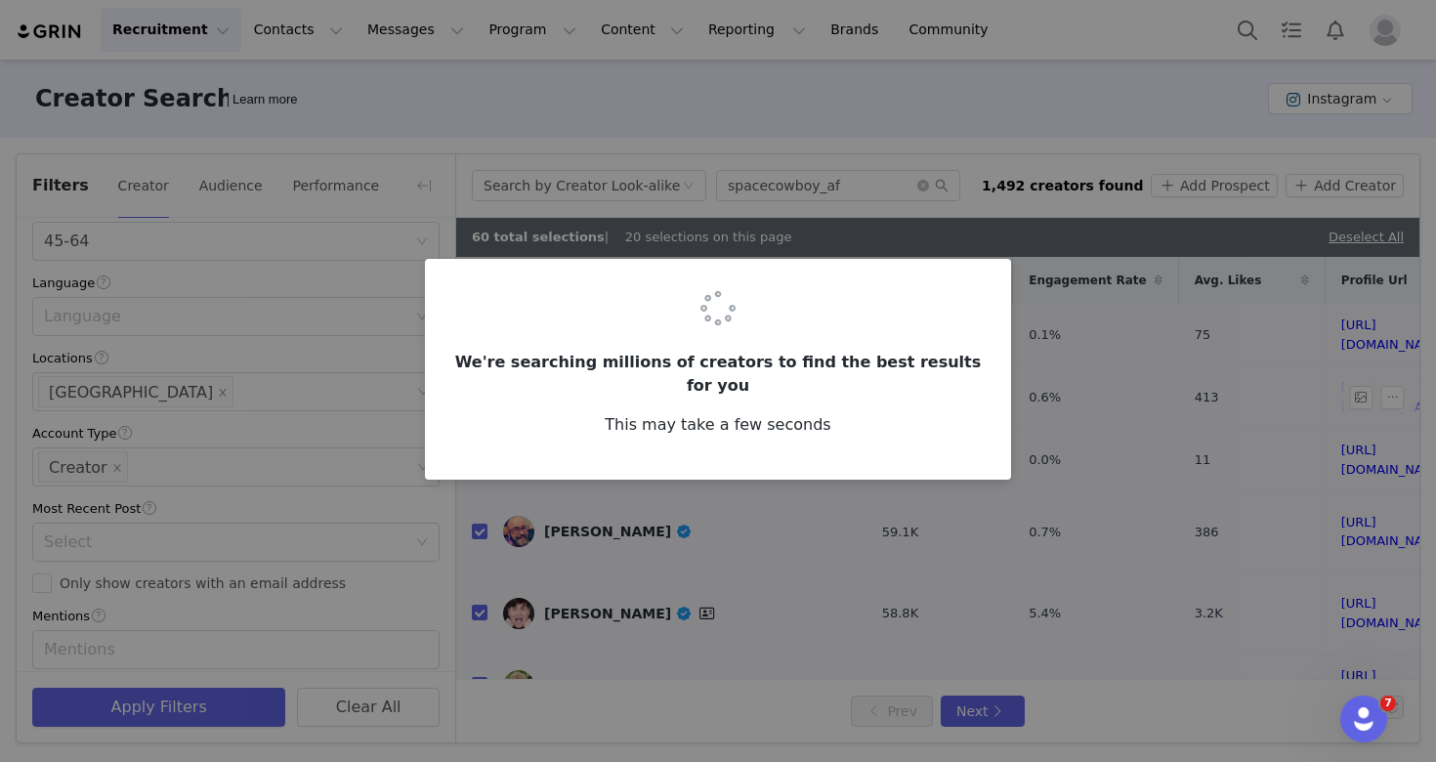
checkbox input "false"
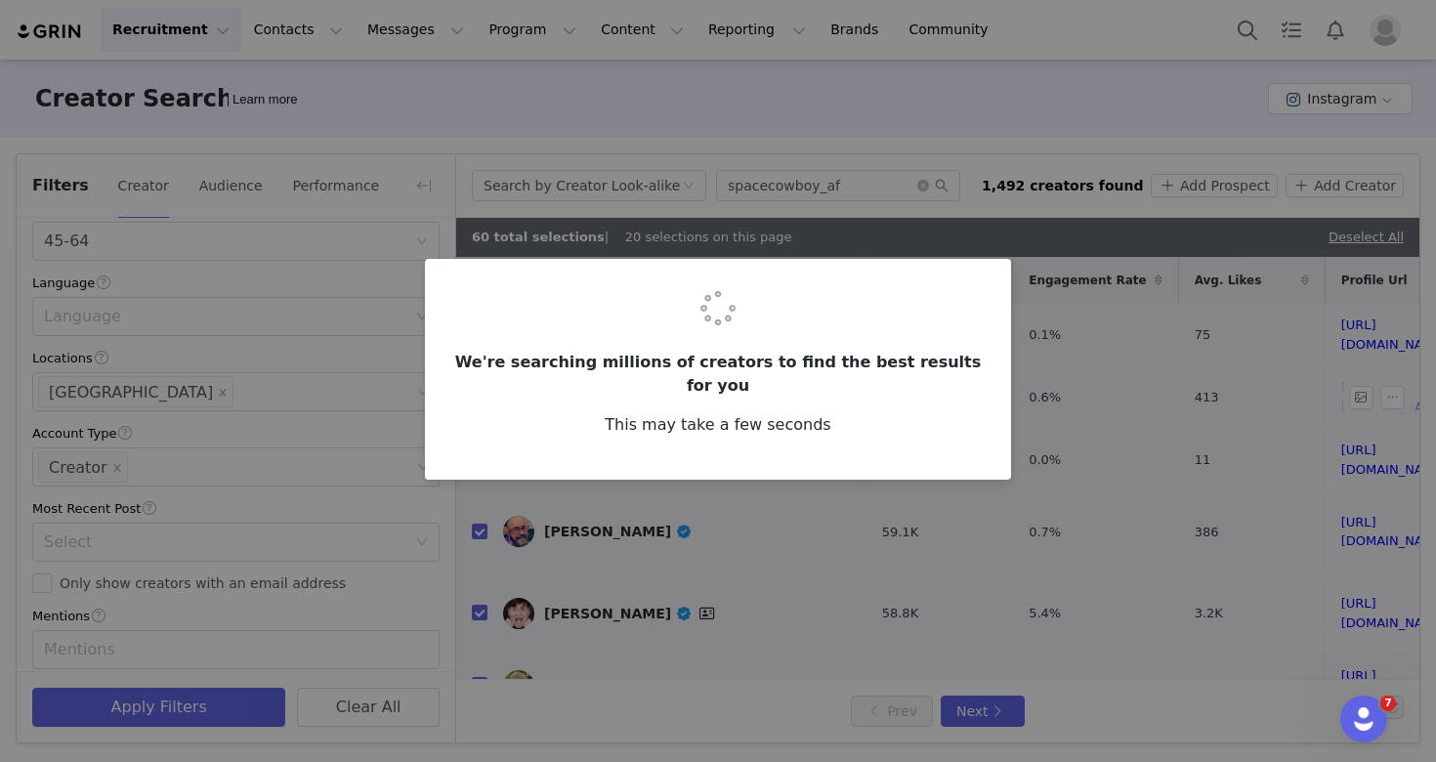
checkbox input "false"
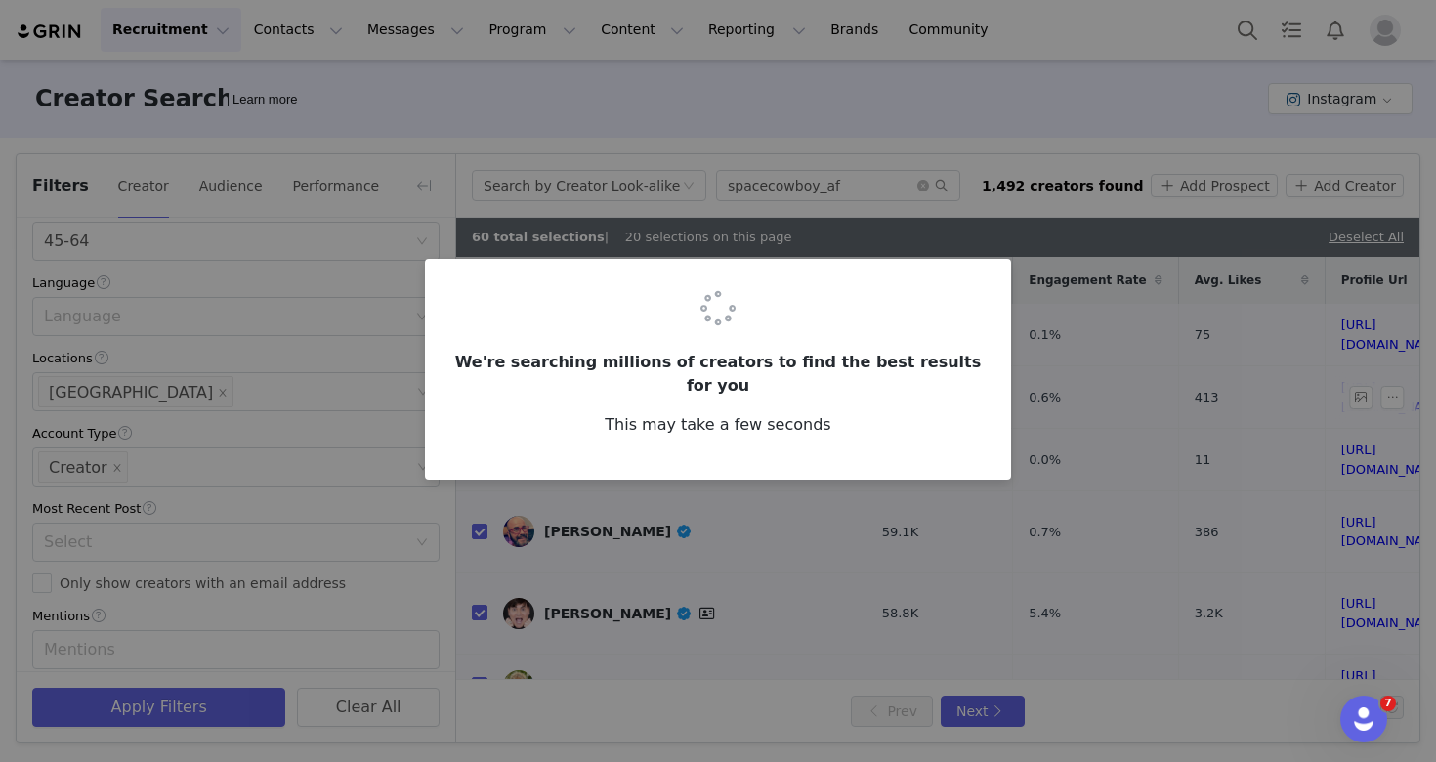
checkbox input "false"
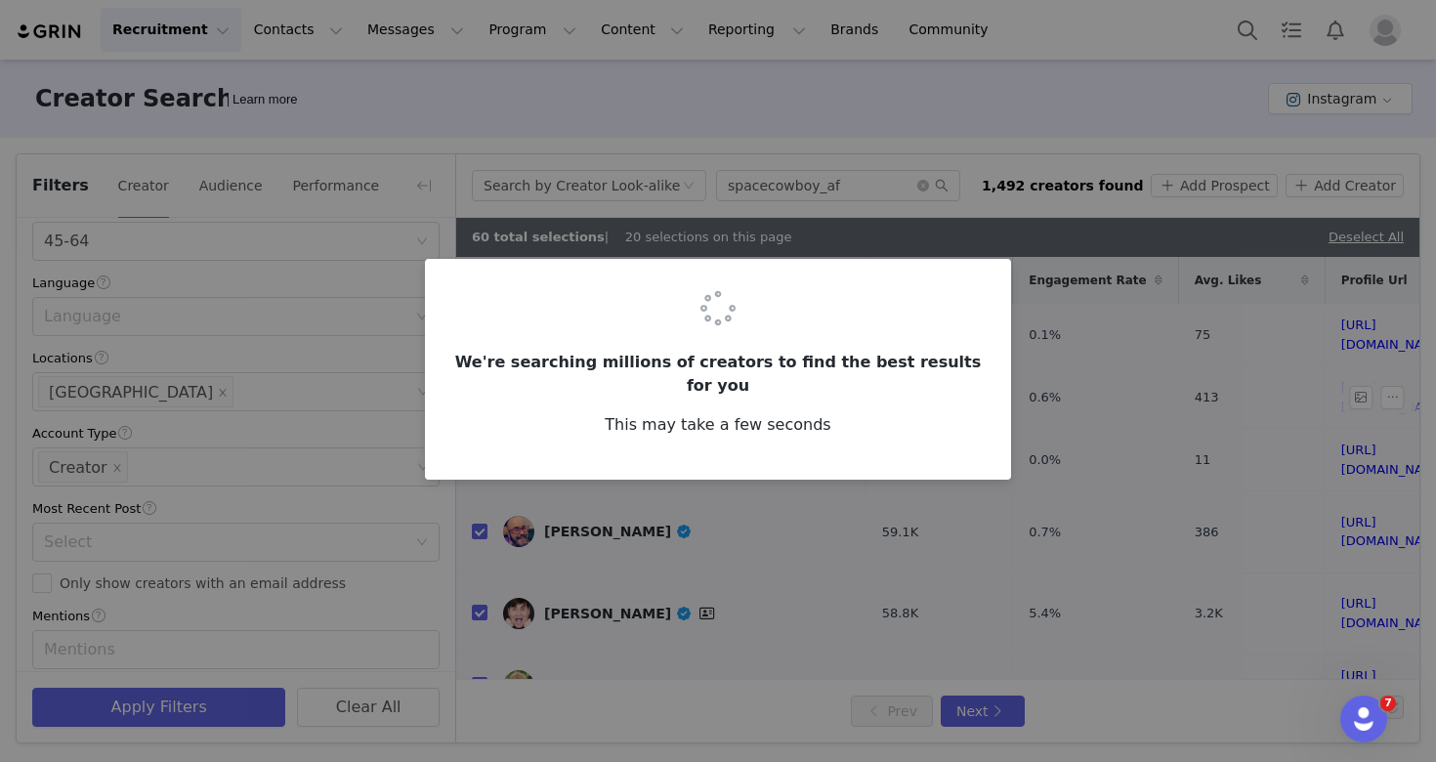
checkbox input "false"
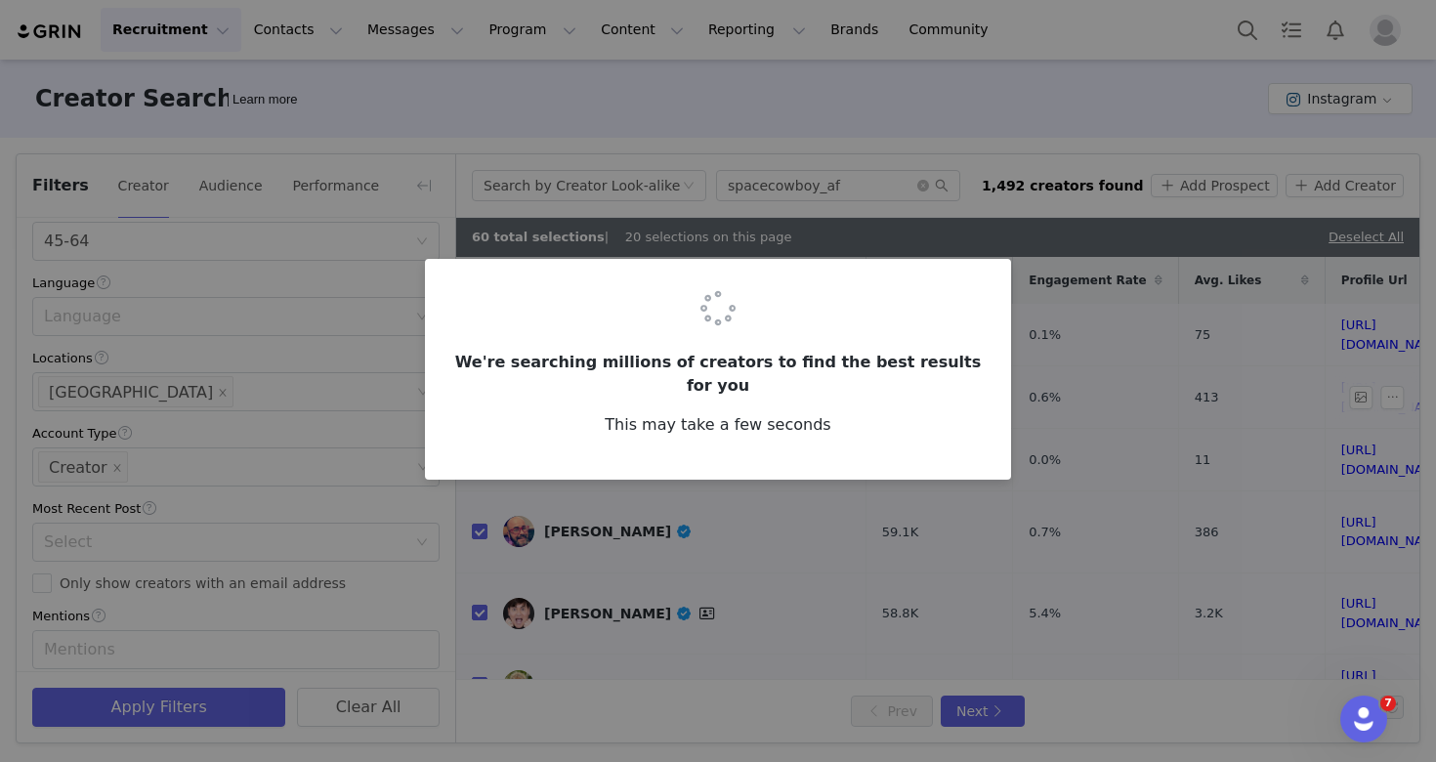
checkbox input "false"
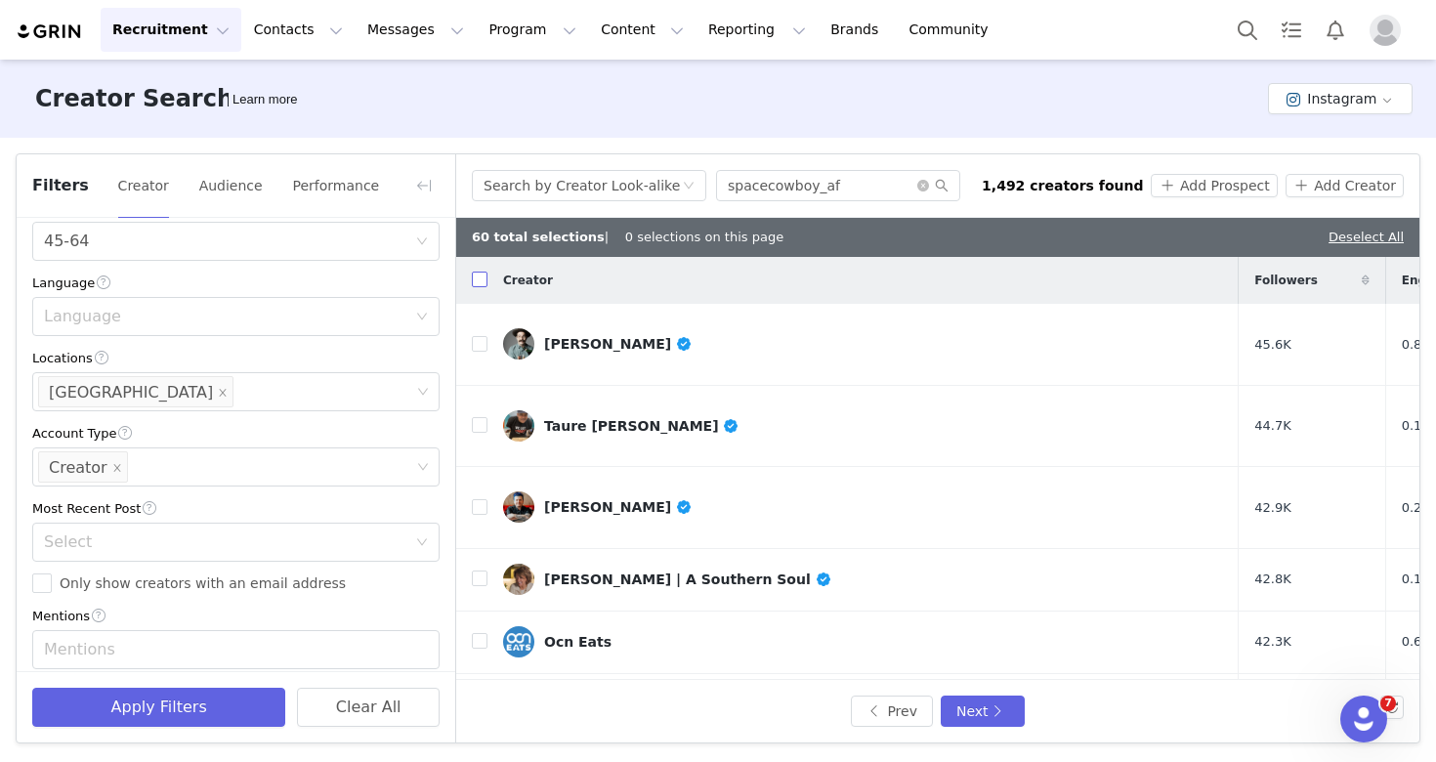
click at [481, 280] on input "checkbox" at bounding box center [480, 280] width 16 height 16
checkbox input "true"
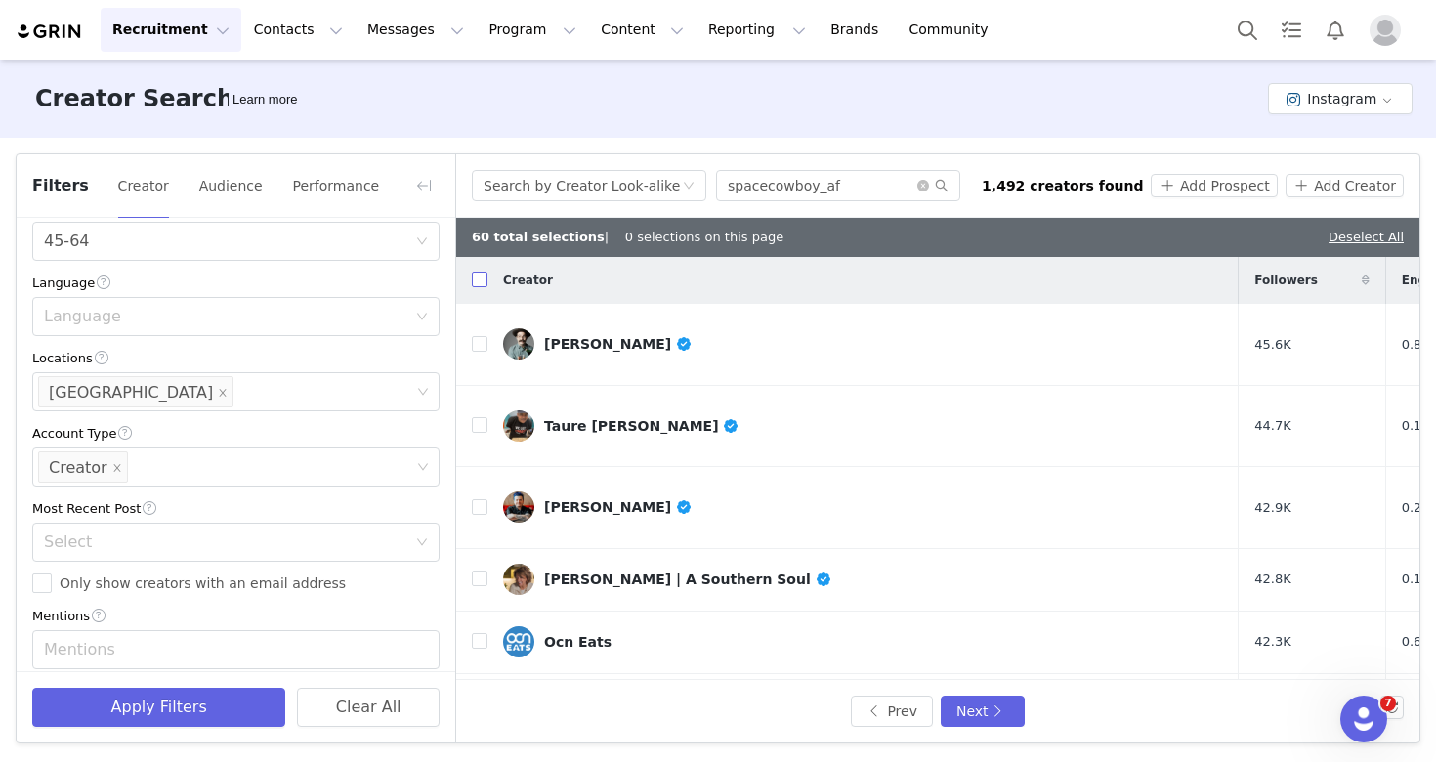
checkbox input "true"
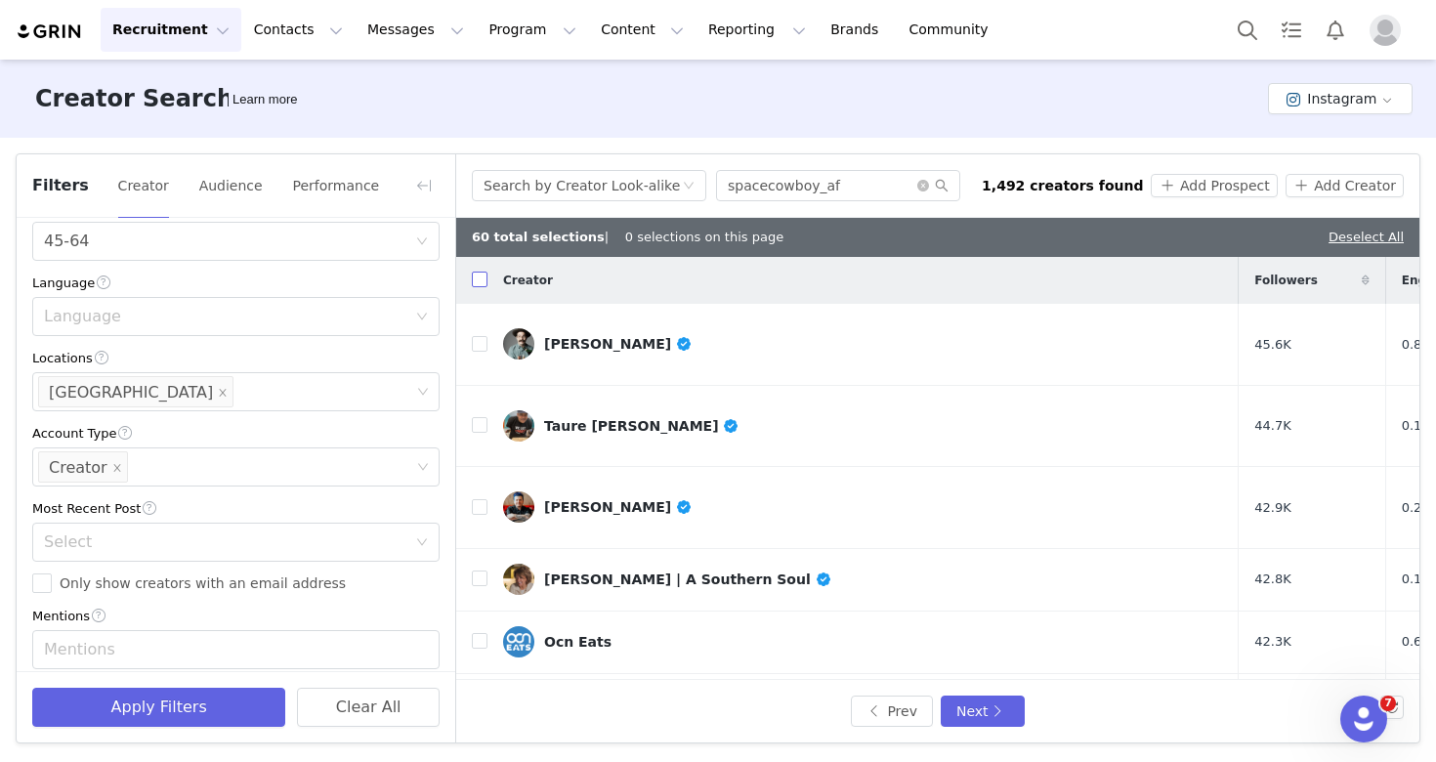
checkbox input "true"
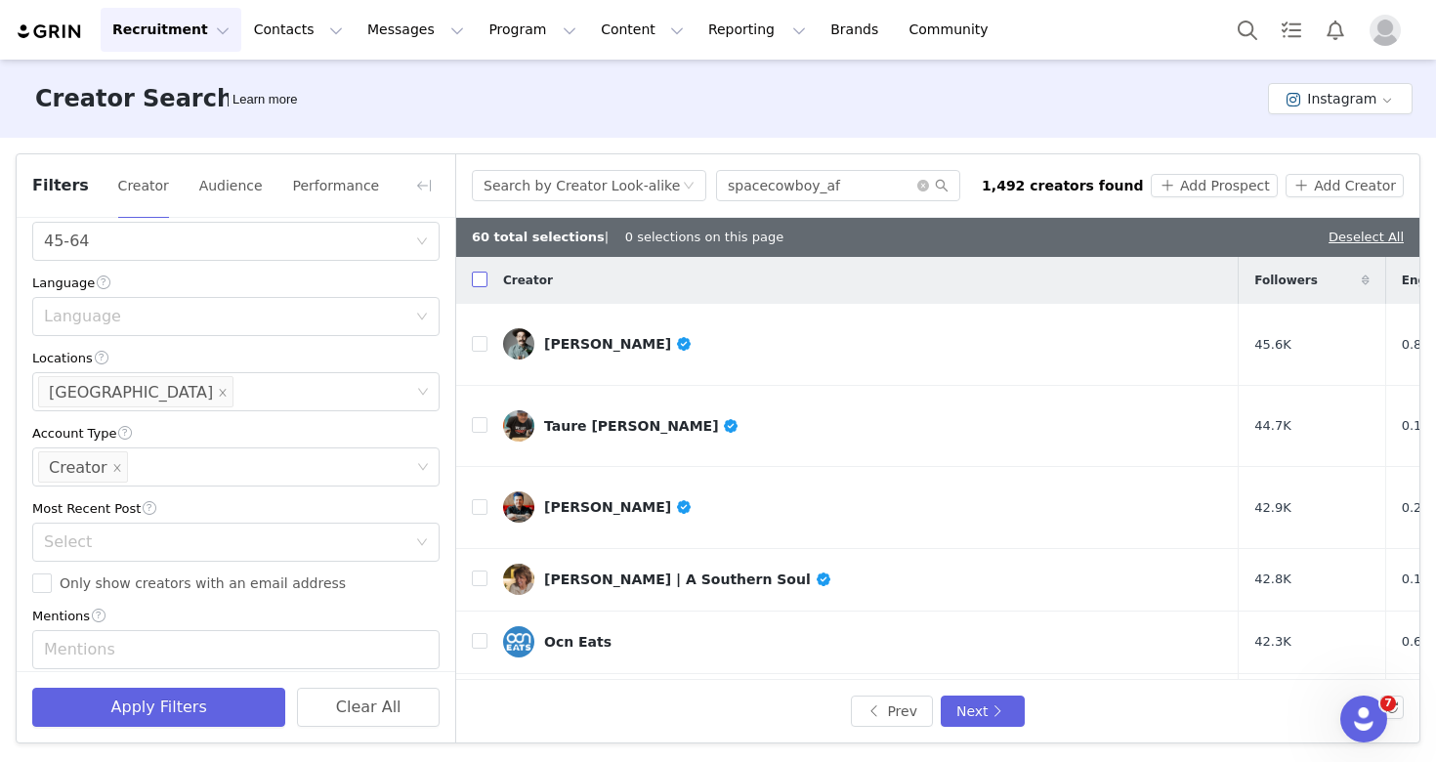
checkbox input "true"
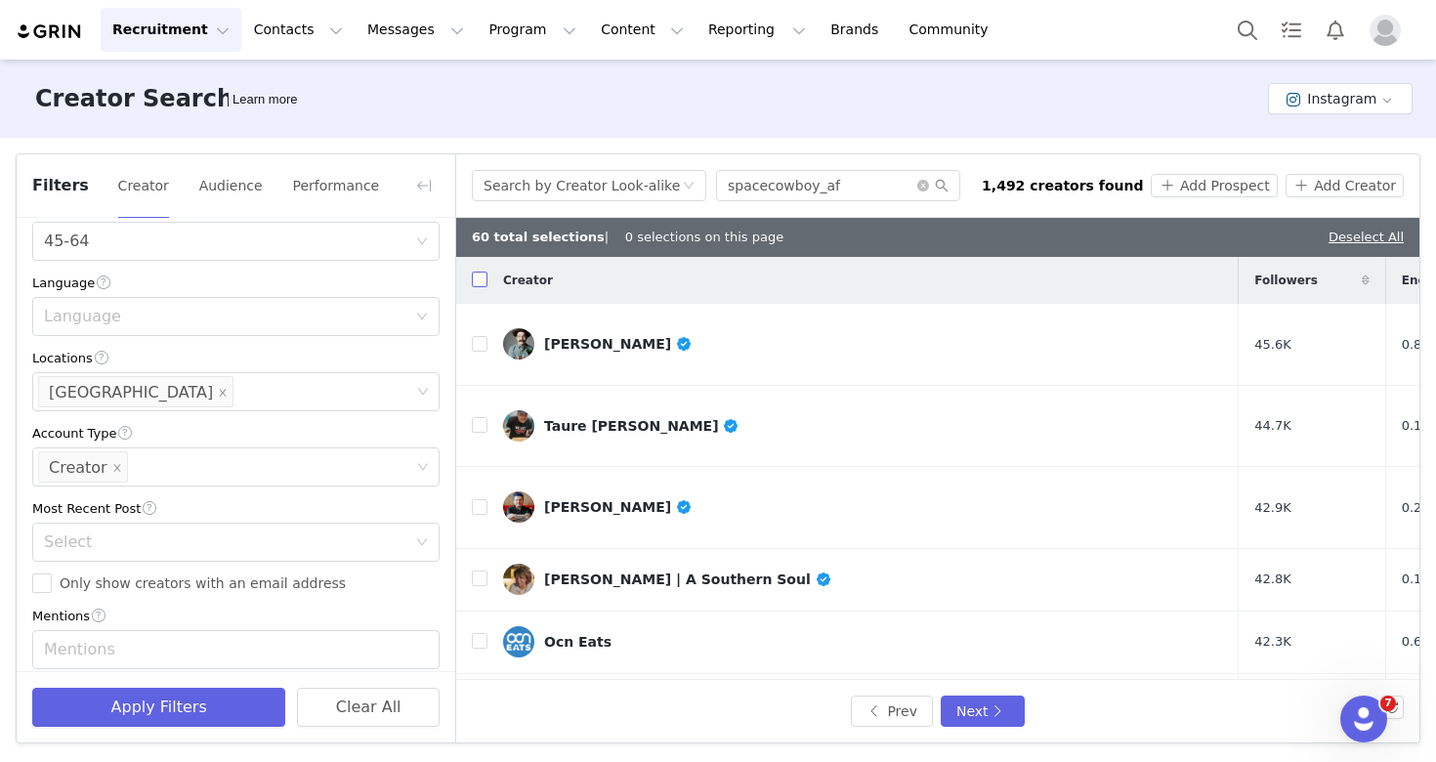
checkbox input "true"
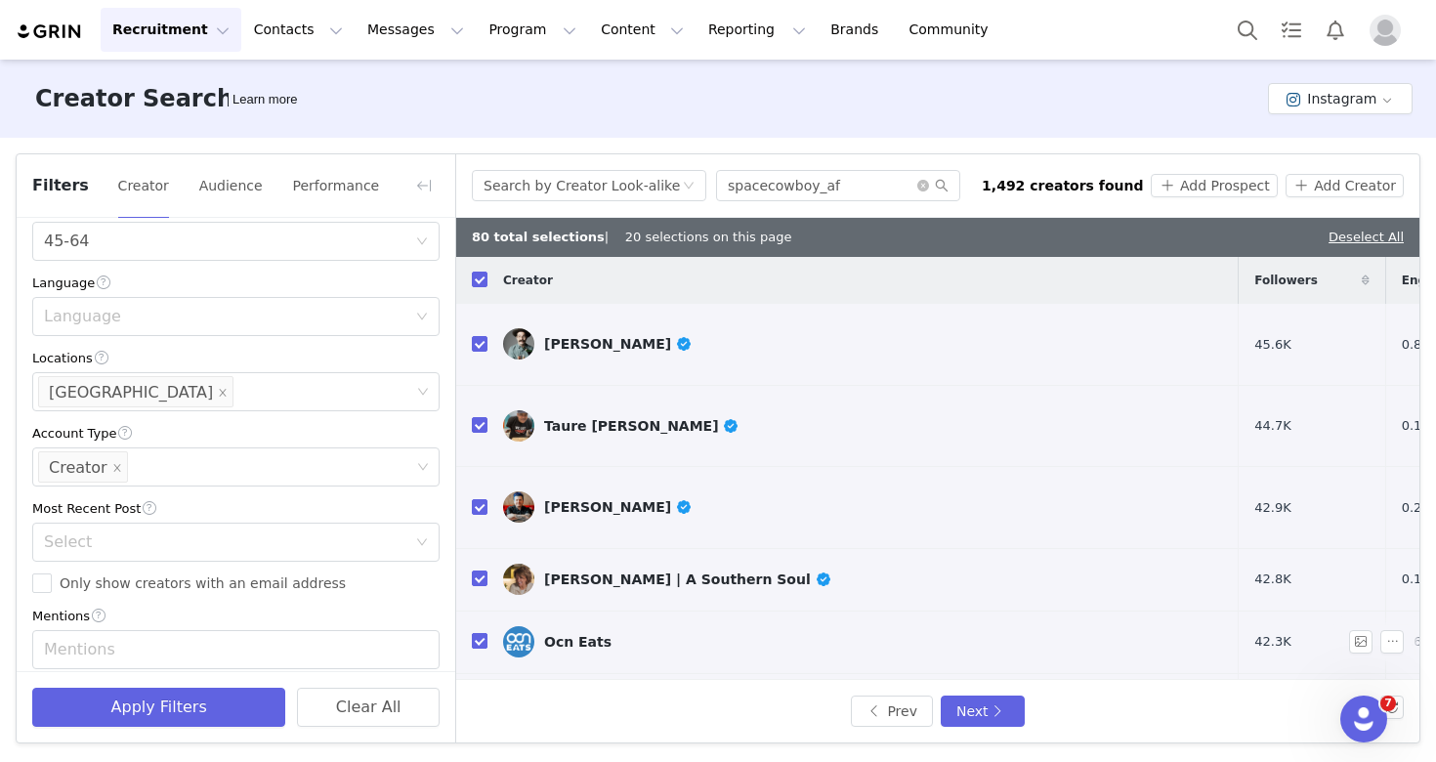
click at [480, 633] on input "checkbox" at bounding box center [480, 641] width 16 height 16
checkbox input "false"
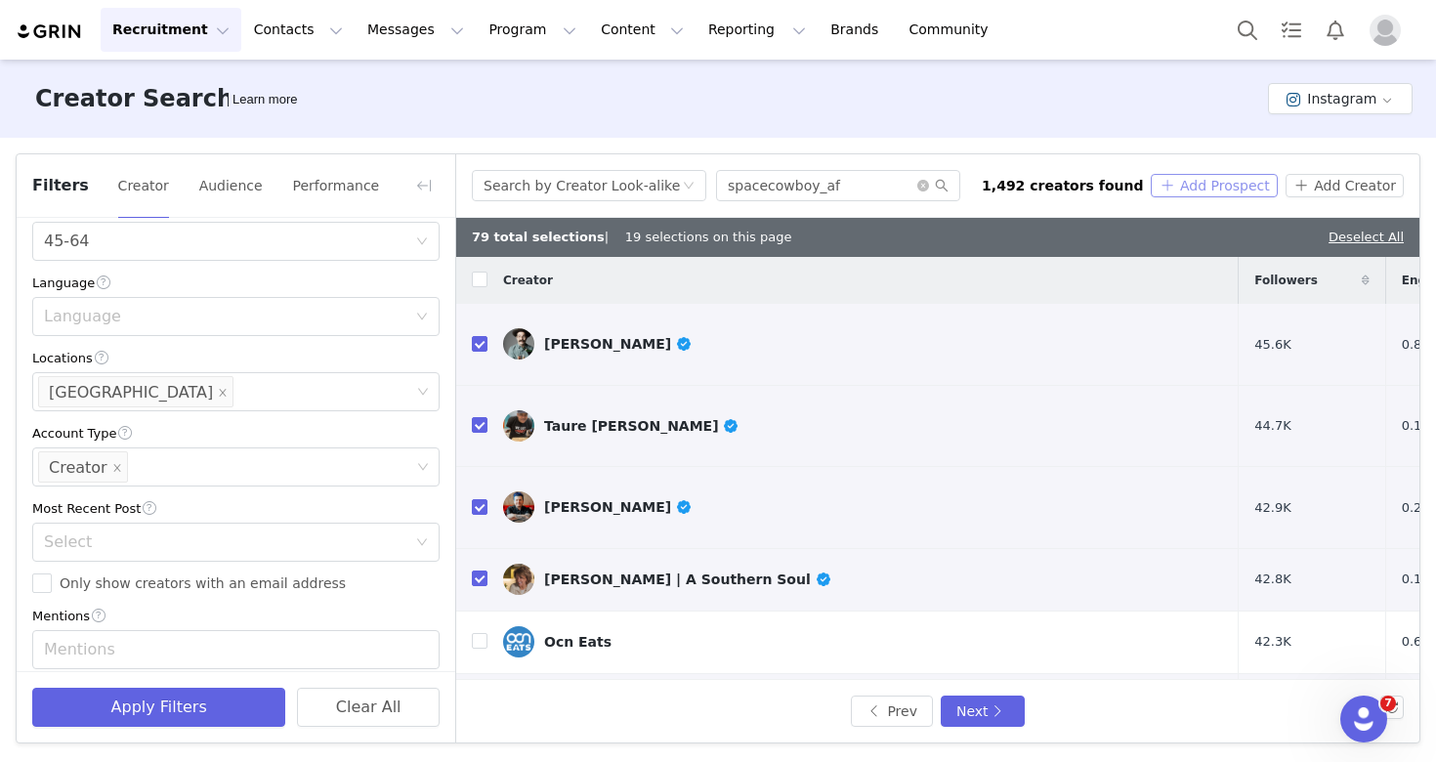
click at [1235, 184] on button "Add Prospect" at bounding box center [1214, 185] width 126 height 23
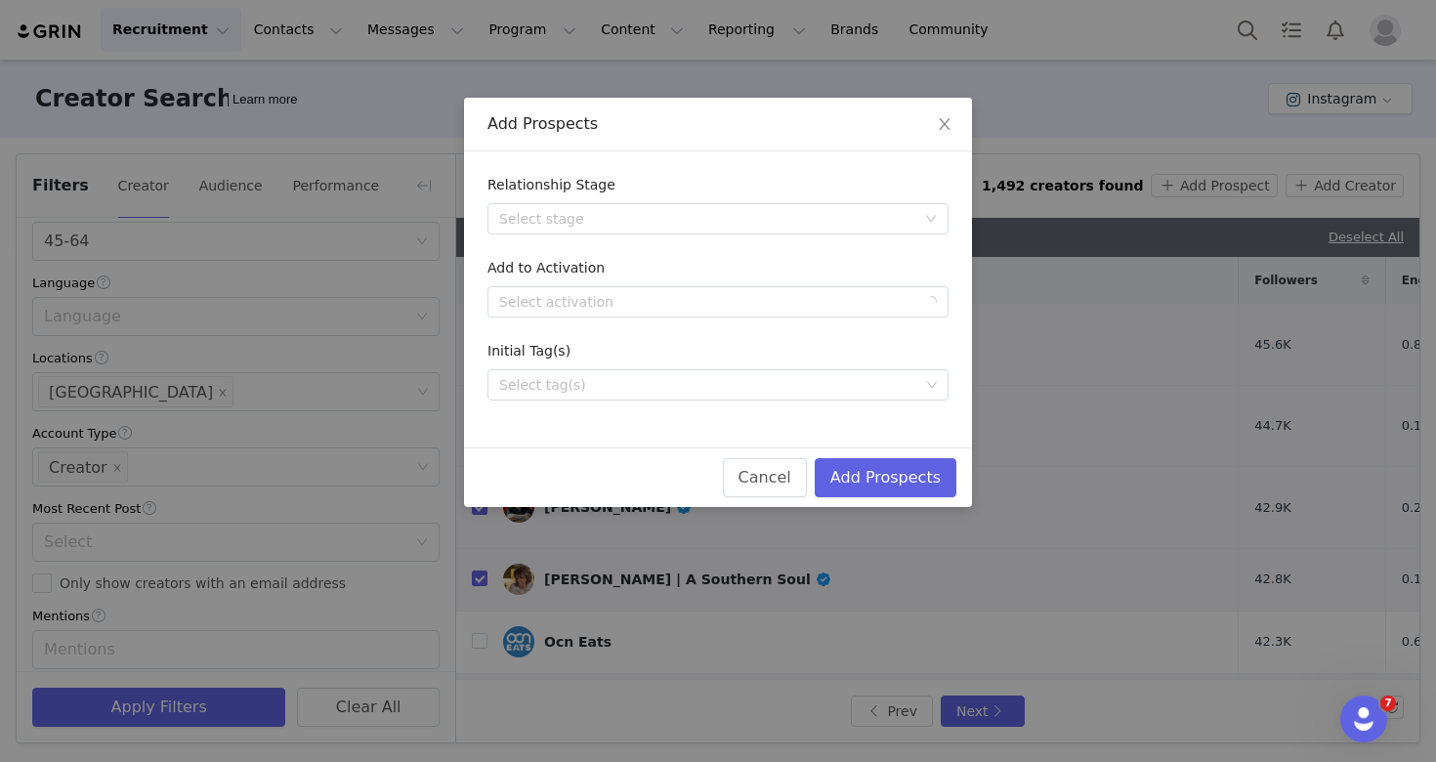
click at [768, 319] on form "Relationship Stage Select stage Add to Activation Select activation Initial Tag…" at bounding box center [717, 288] width 461 height 226
click at [733, 290] on div "Select activation" at bounding box center [711, 301] width 425 height 29
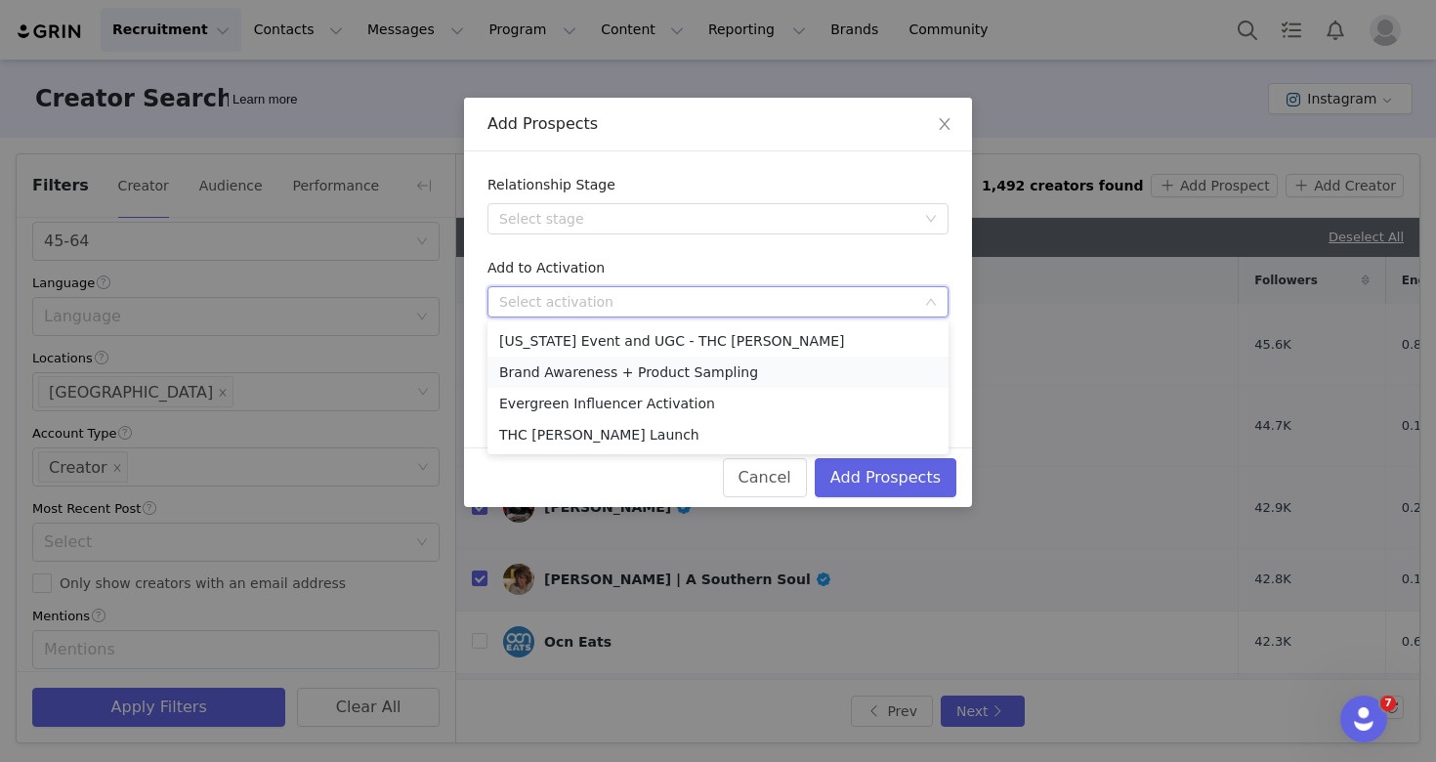
click at [737, 376] on li "Brand Awareness + Product Sampling" at bounding box center [717, 371] width 461 height 31
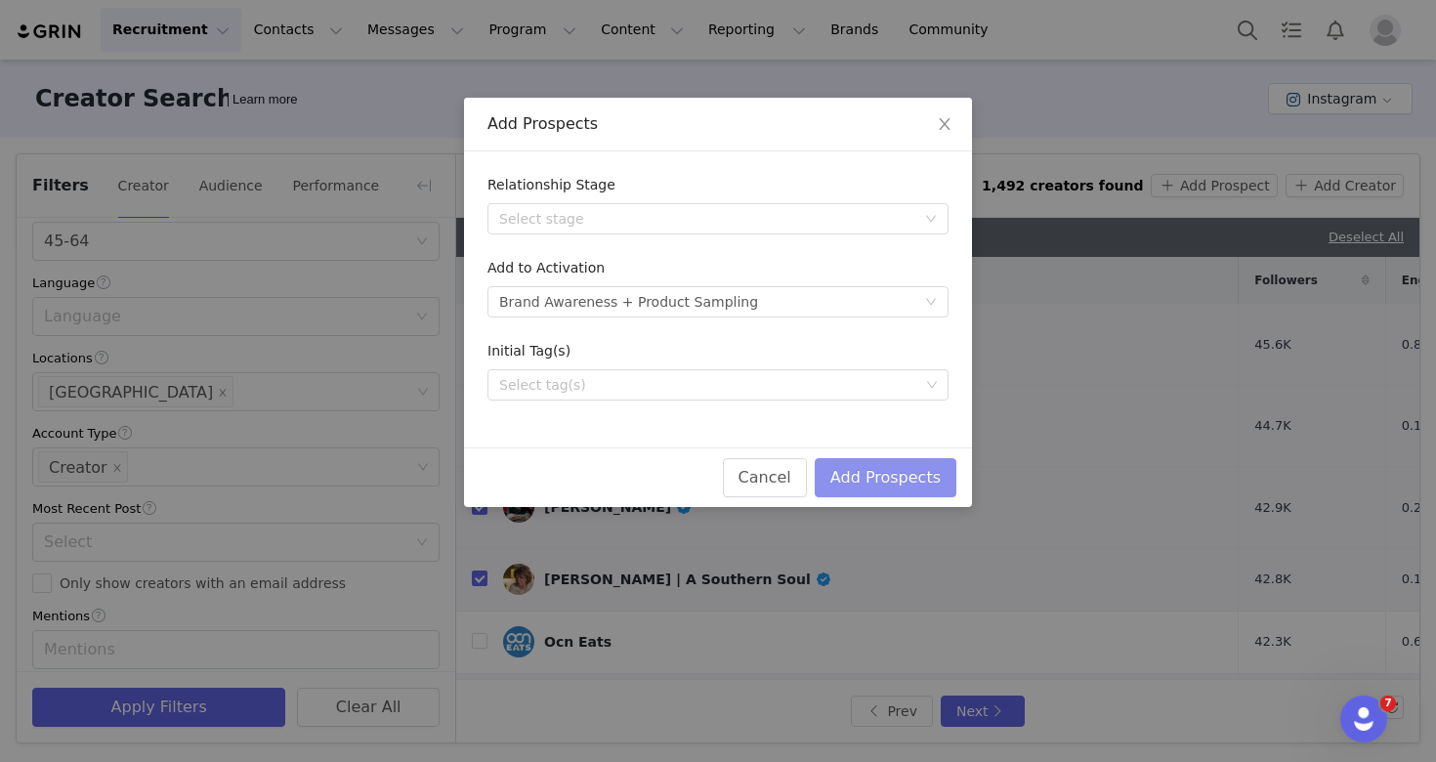
click at [901, 481] on button "Add Prospects" at bounding box center [886, 477] width 142 height 39
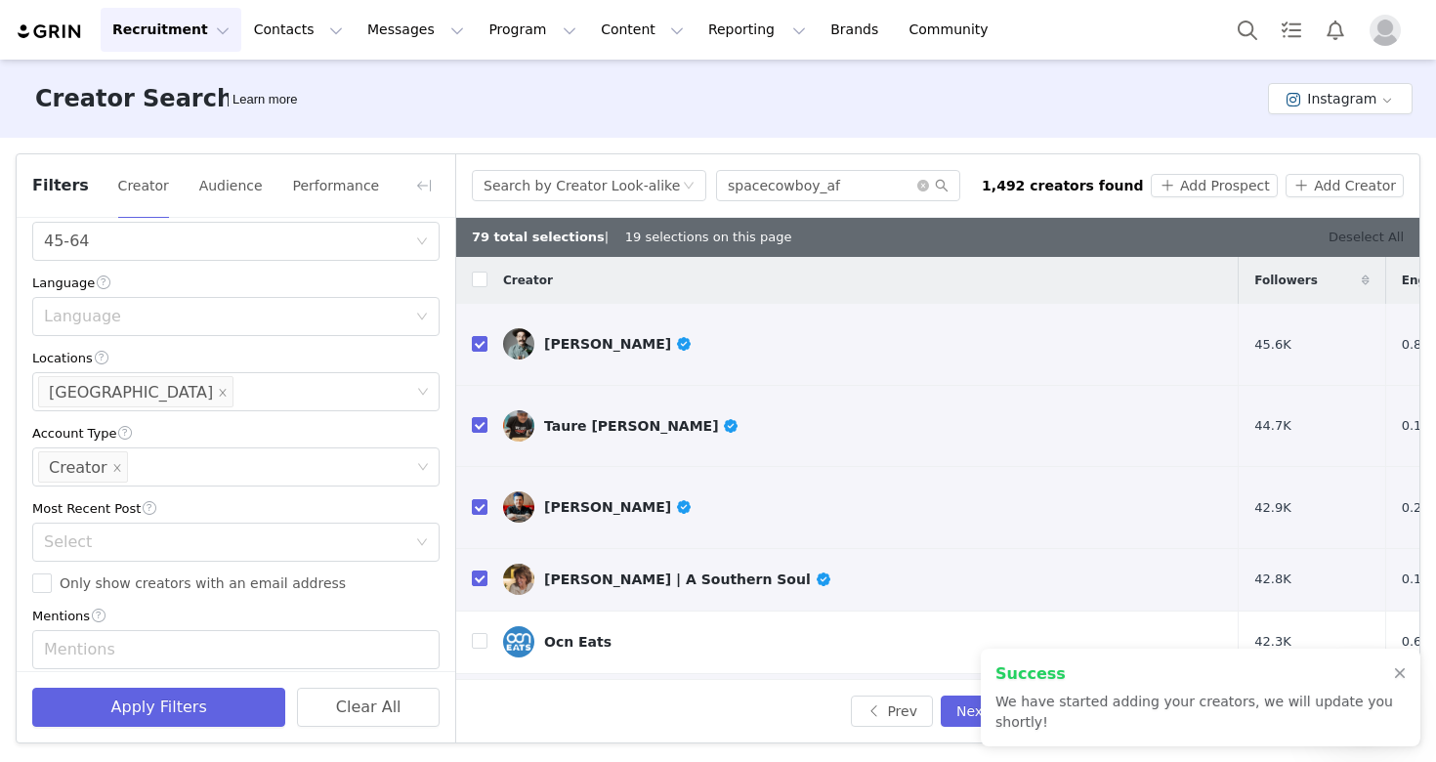
click at [1375, 239] on link "Deselect All" at bounding box center [1365, 237] width 75 height 15
checkbox input "false"
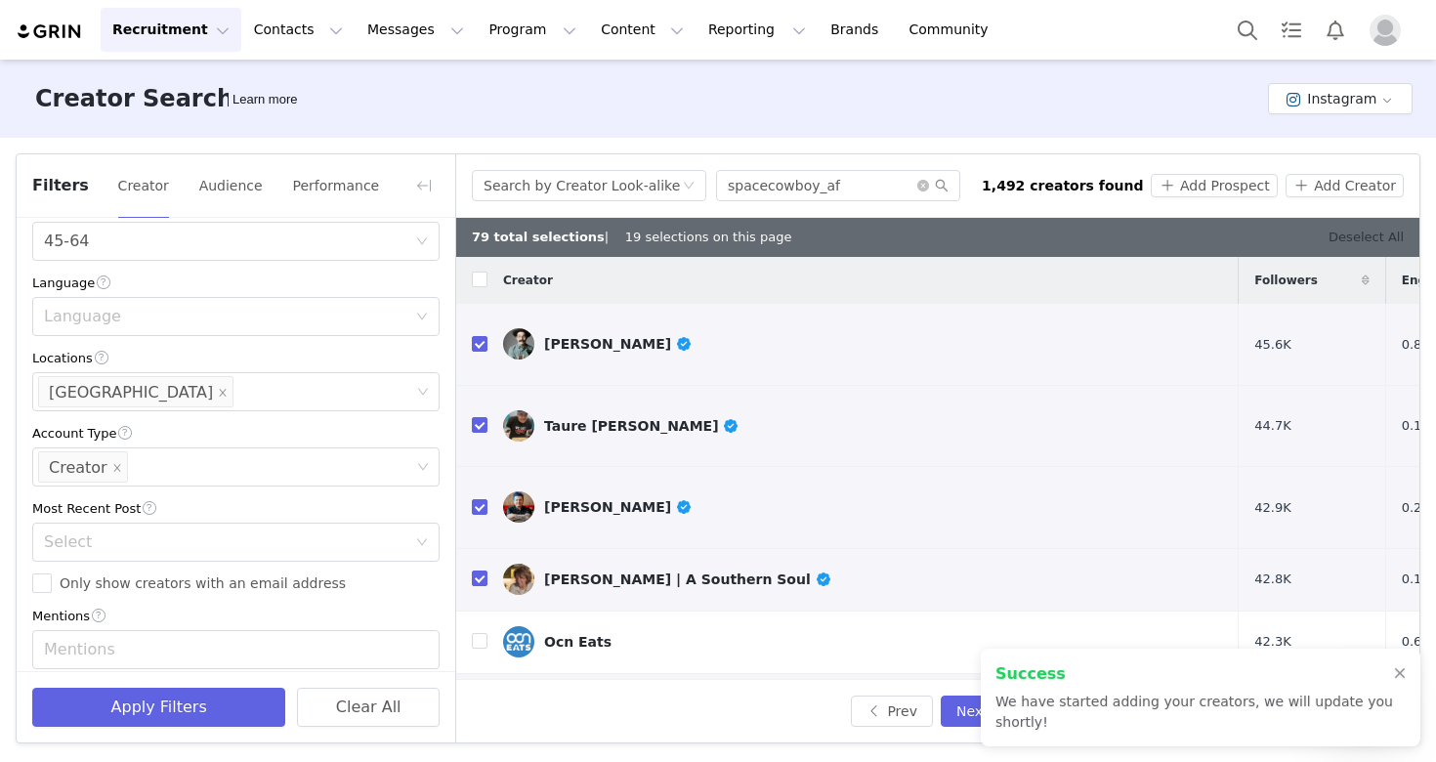
checkbox input "false"
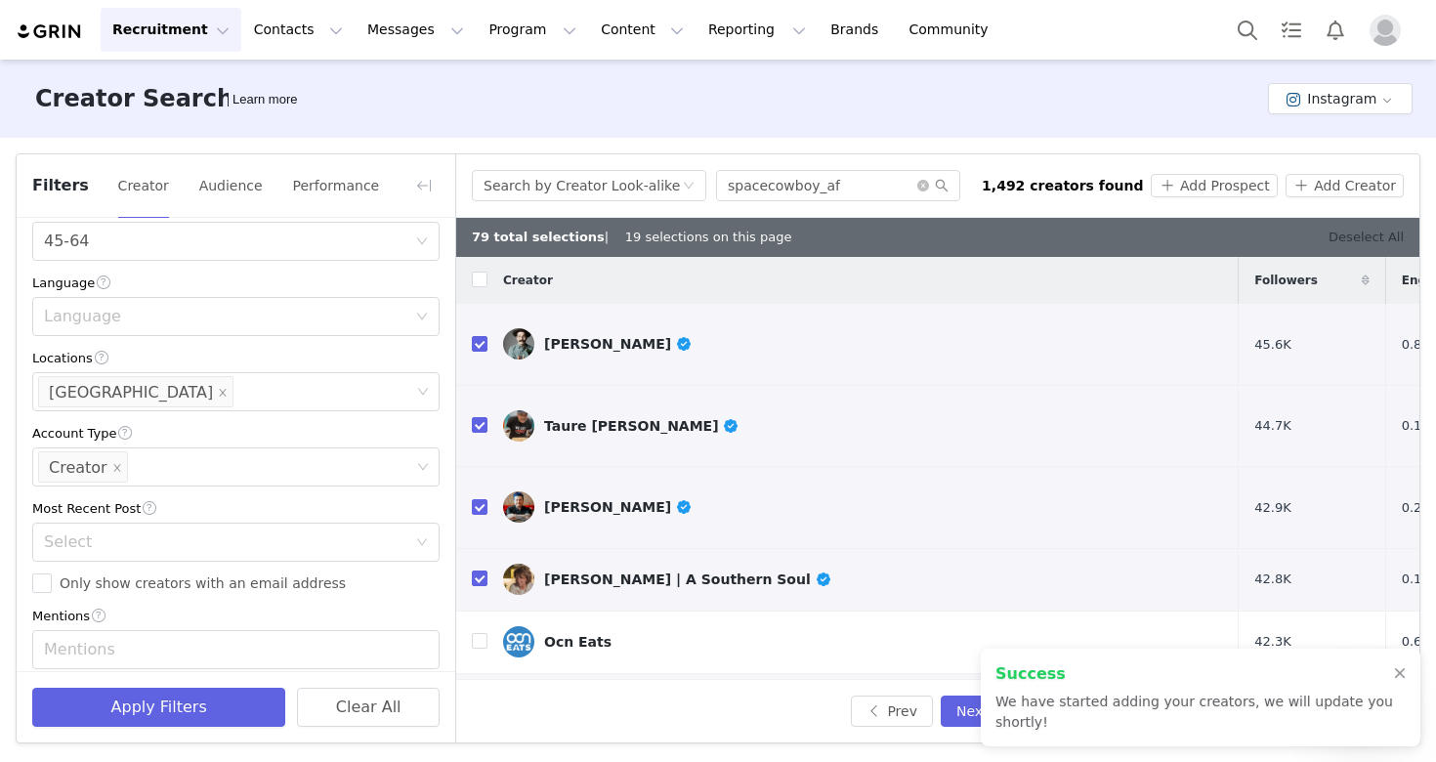
checkbox input "false"
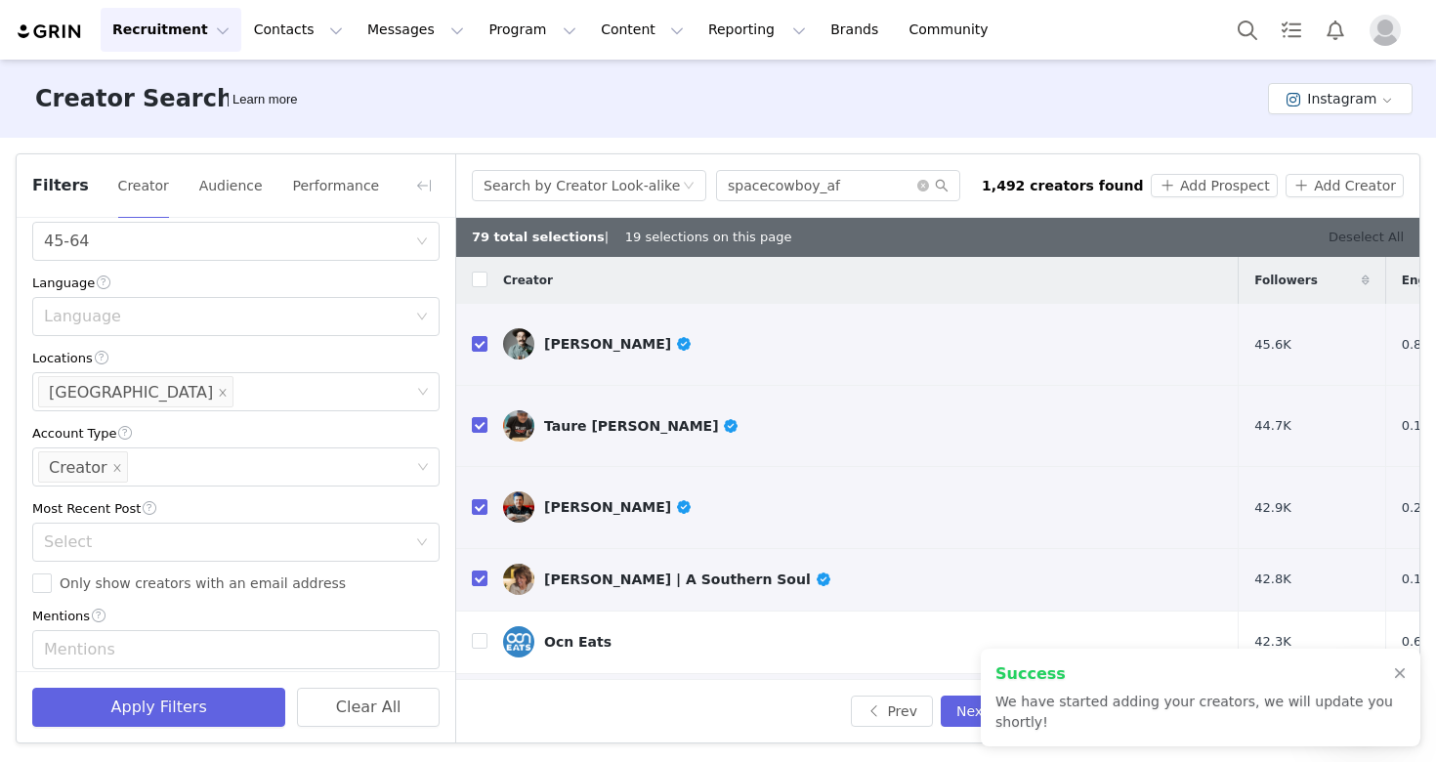
checkbox input "false"
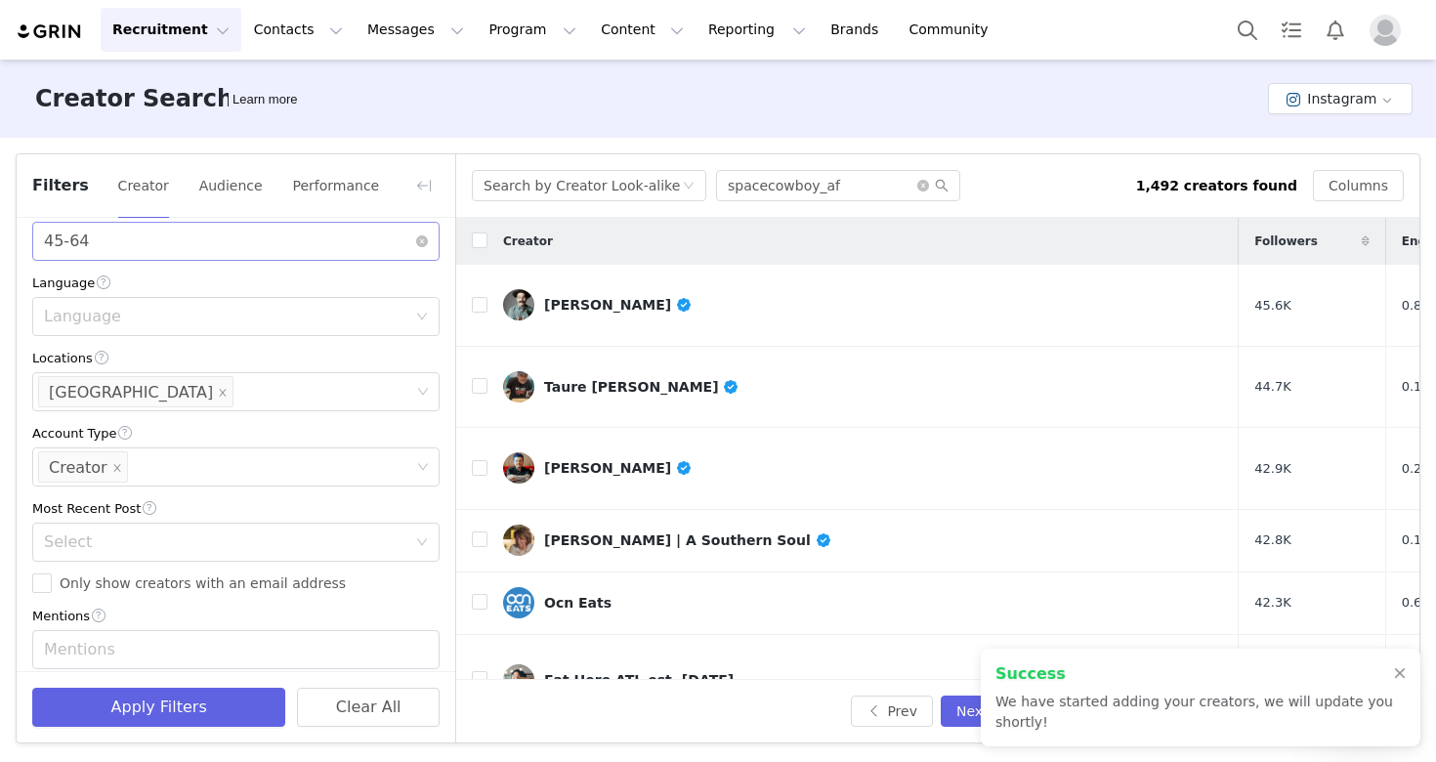
click at [130, 260] on div "Age [DEMOGRAPHIC_DATA]" at bounding box center [229, 241] width 371 height 37
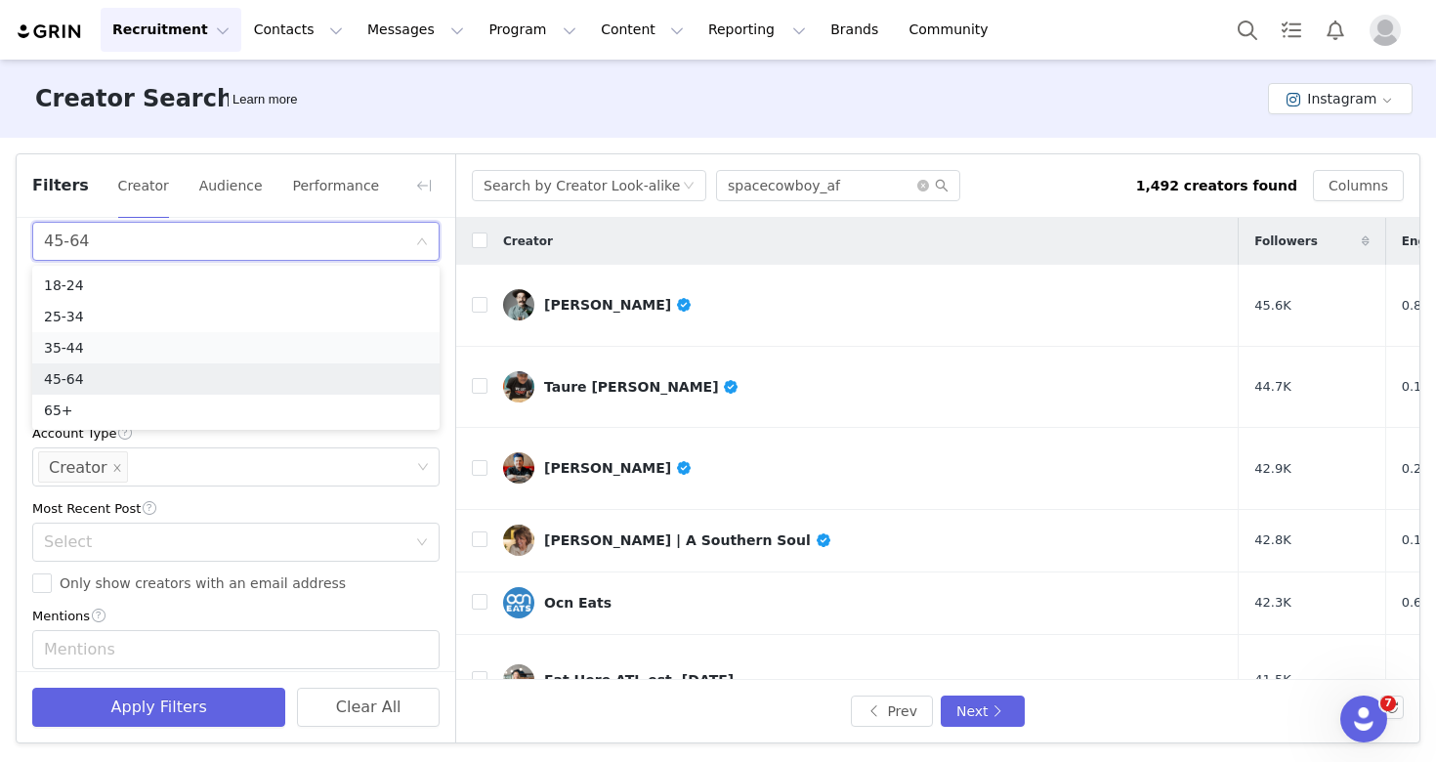
click at [121, 352] on li "35-44" at bounding box center [235, 347] width 407 height 31
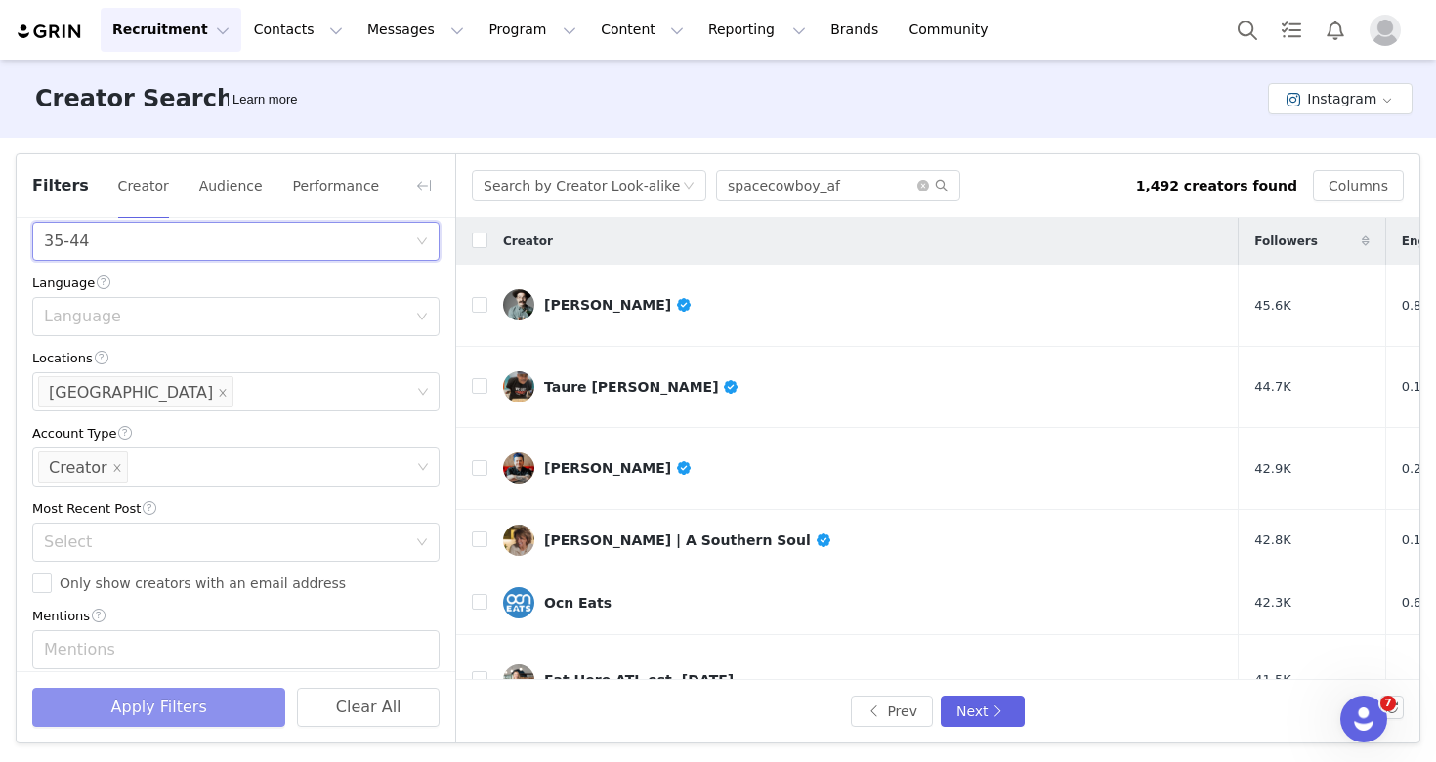
click at [215, 714] on button "Apply Filters" at bounding box center [158, 707] width 253 height 39
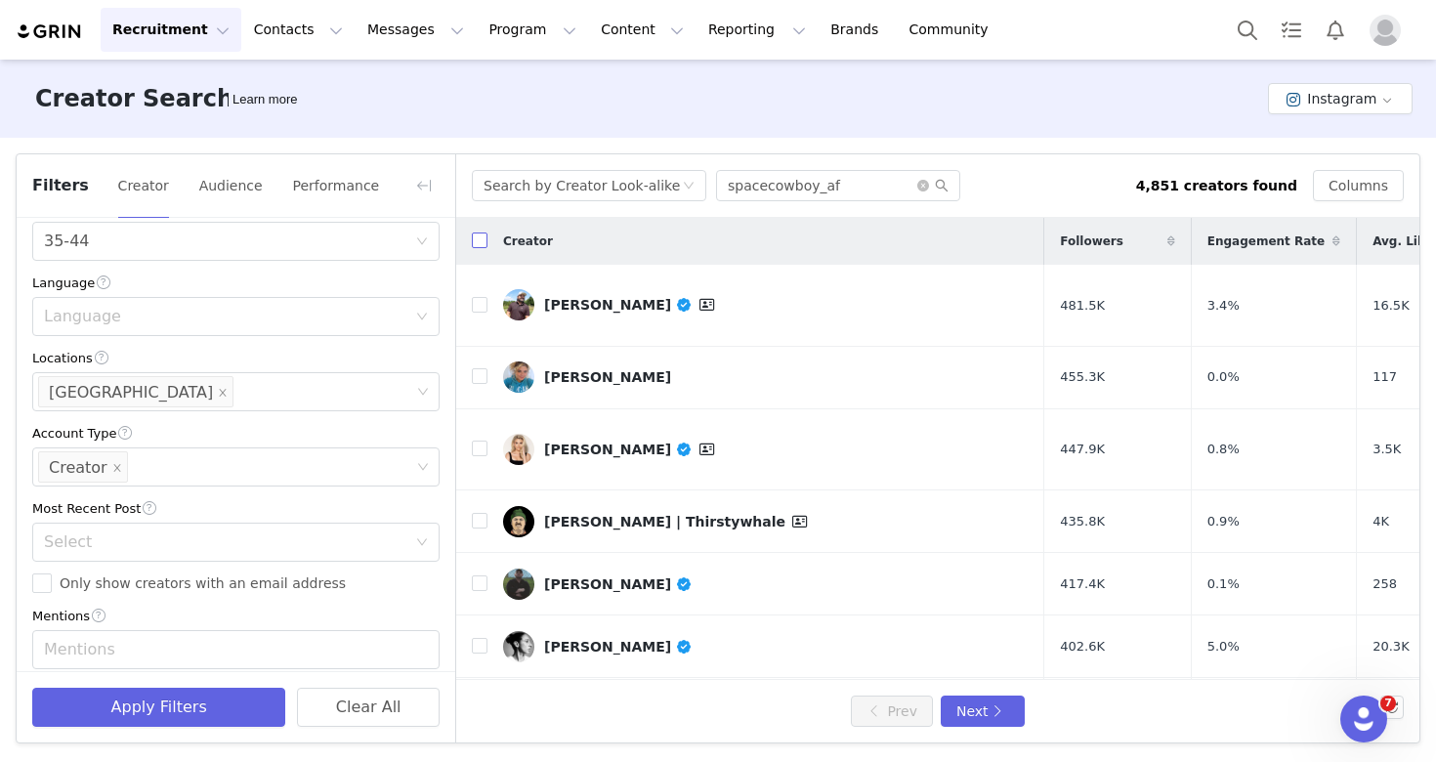
click at [477, 244] on input "checkbox" at bounding box center [480, 240] width 16 height 16
checkbox input "true"
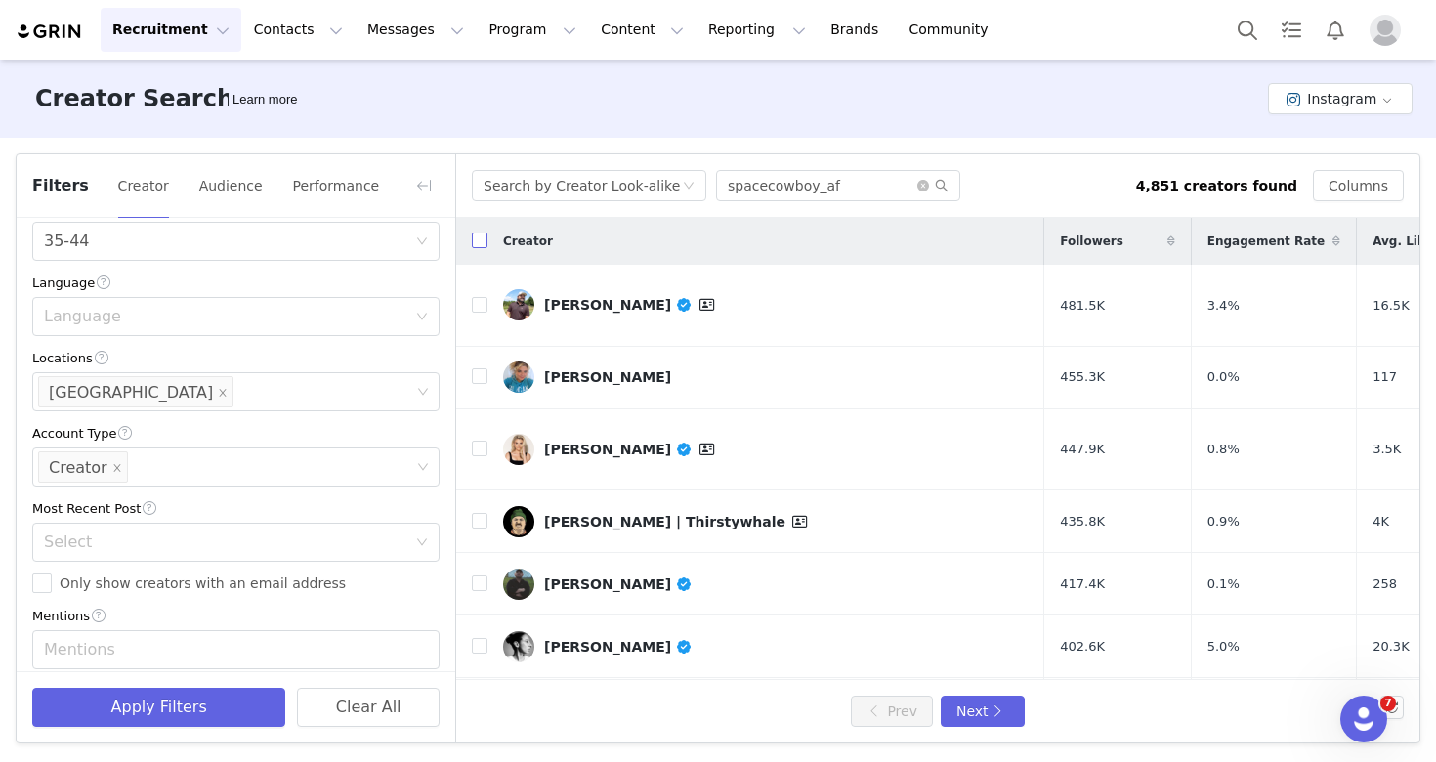
checkbox input "true"
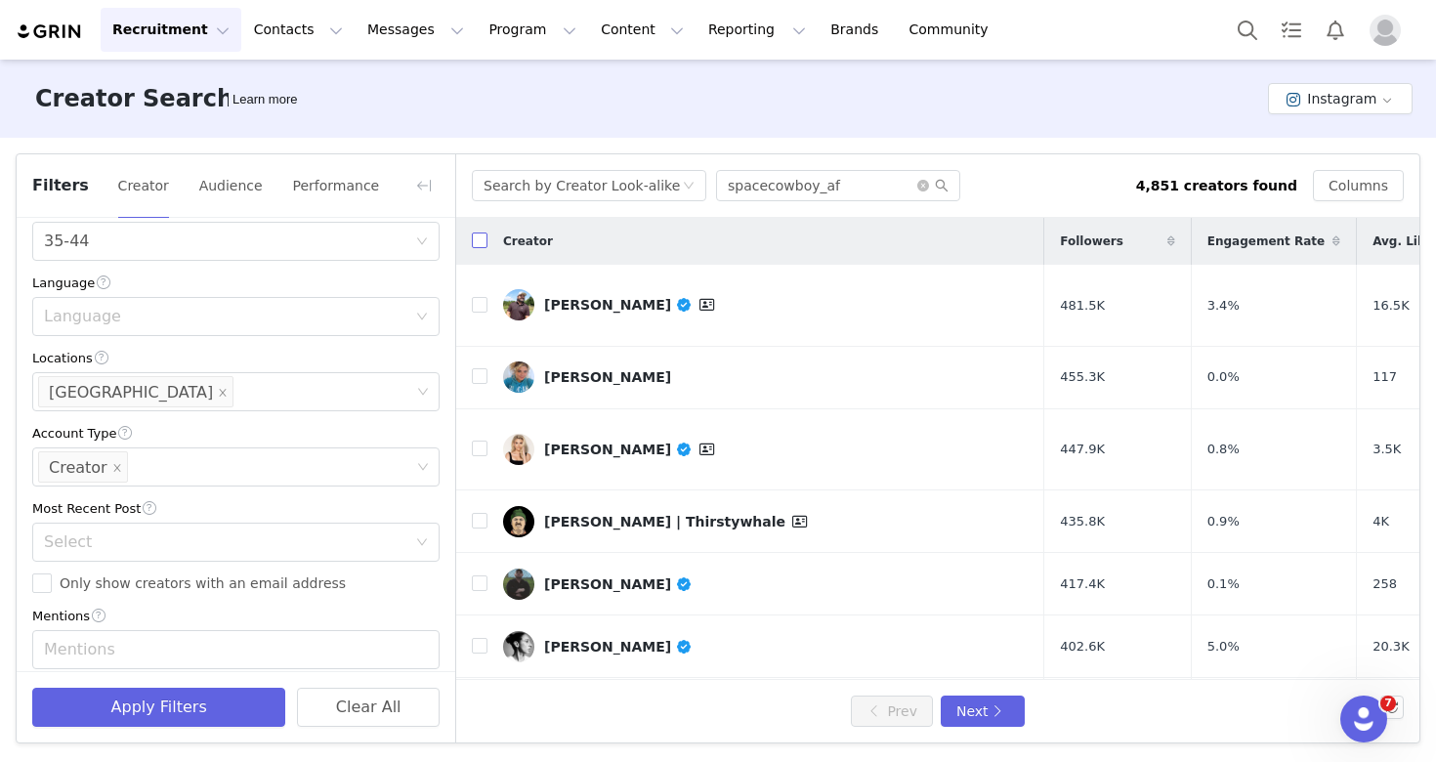
checkbox input "true"
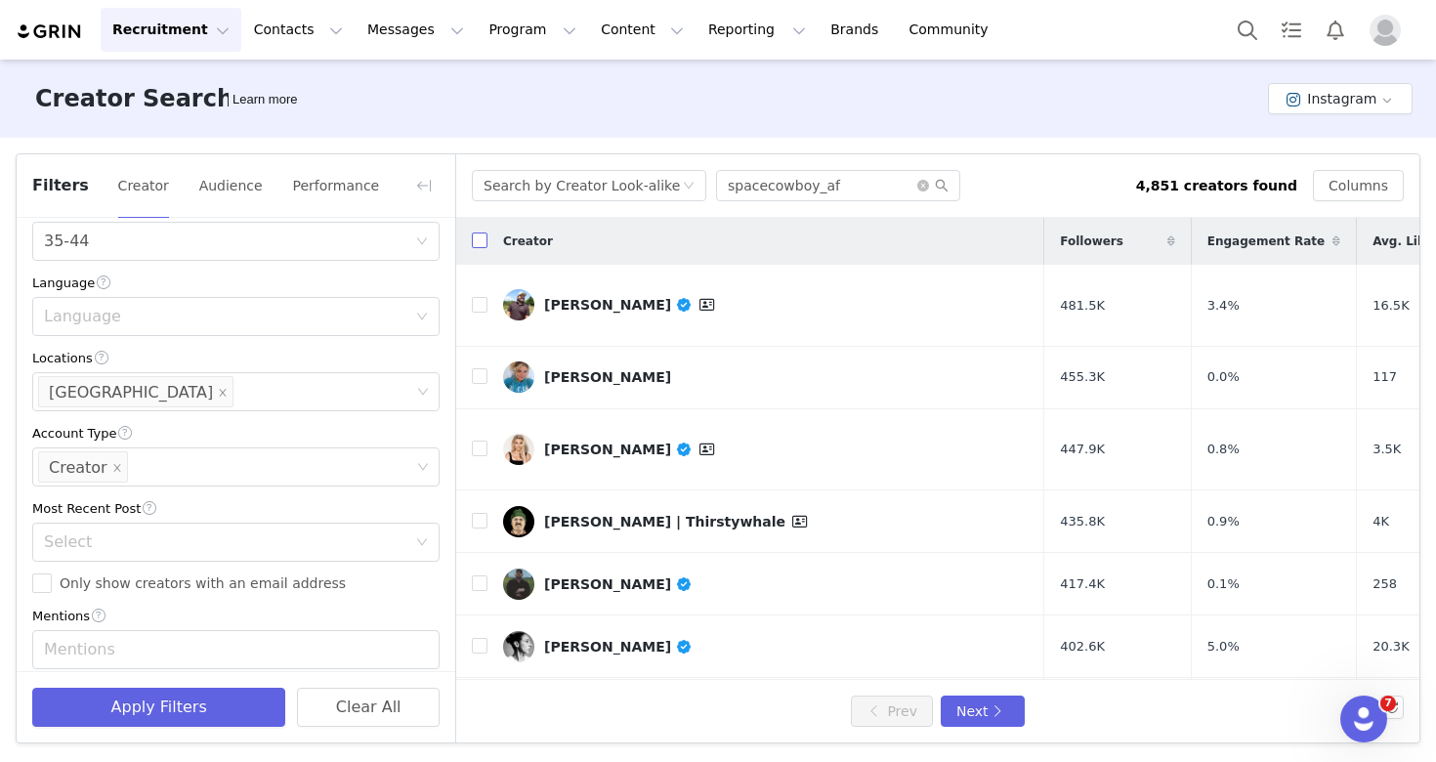
checkbox input "true"
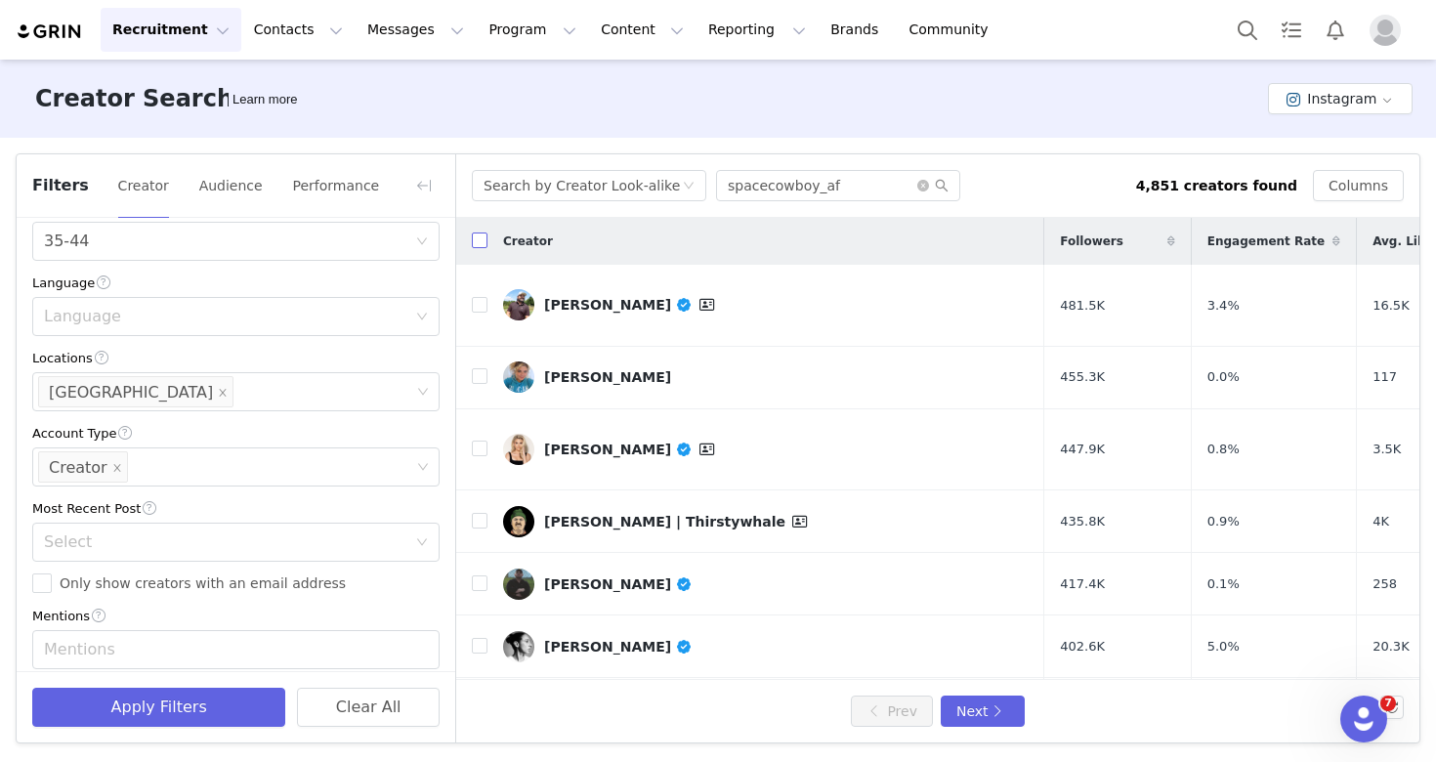
checkbox input "true"
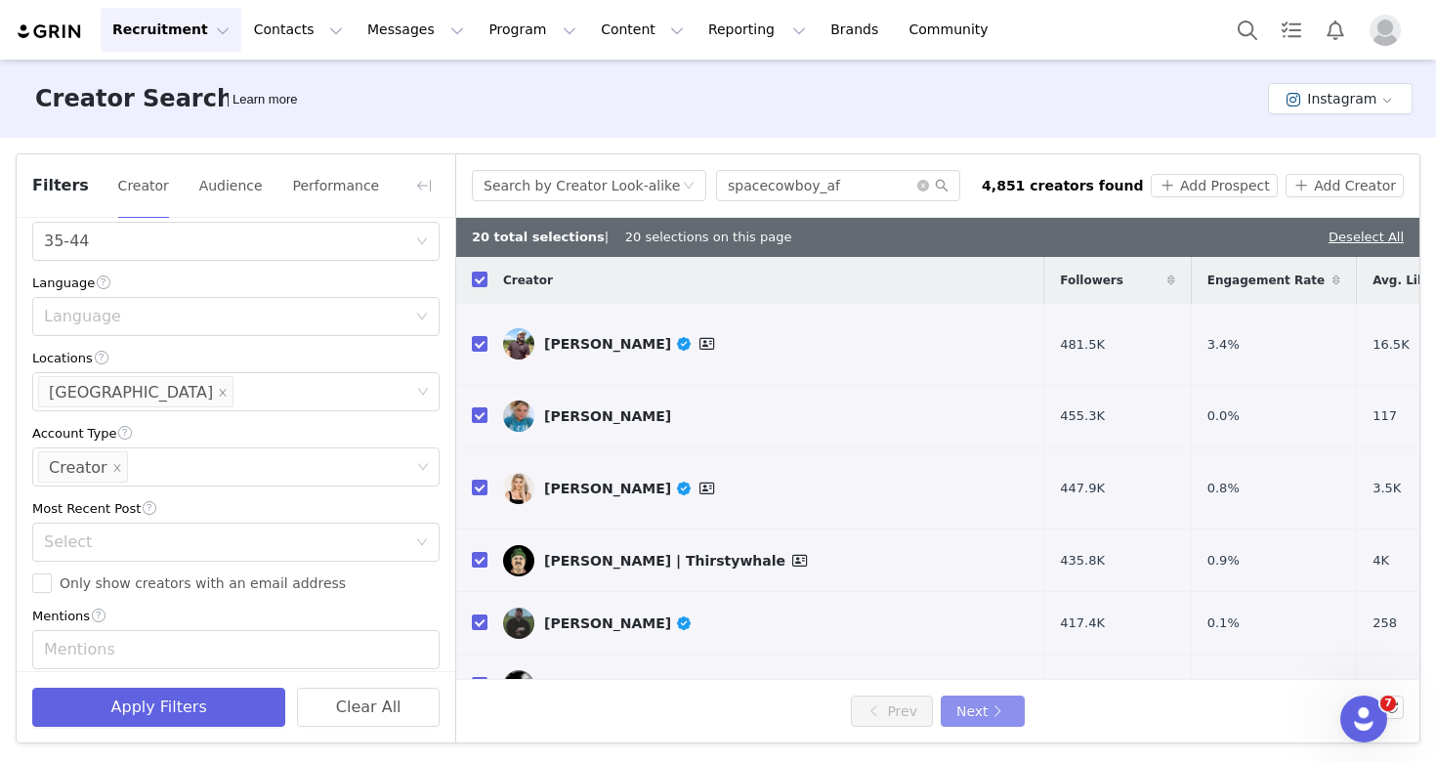
click at [976, 710] on button "Next" at bounding box center [983, 710] width 84 height 31
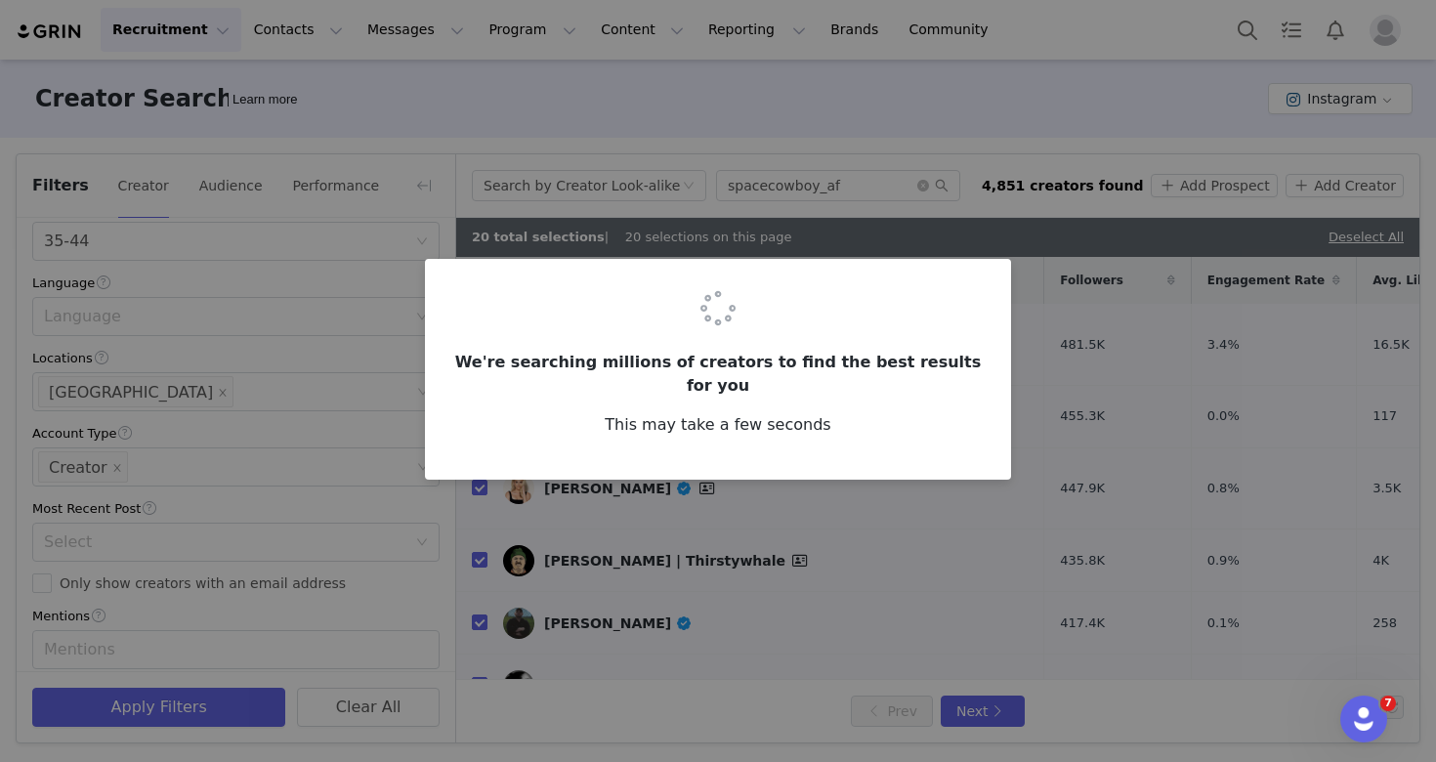
checkbox input "false"
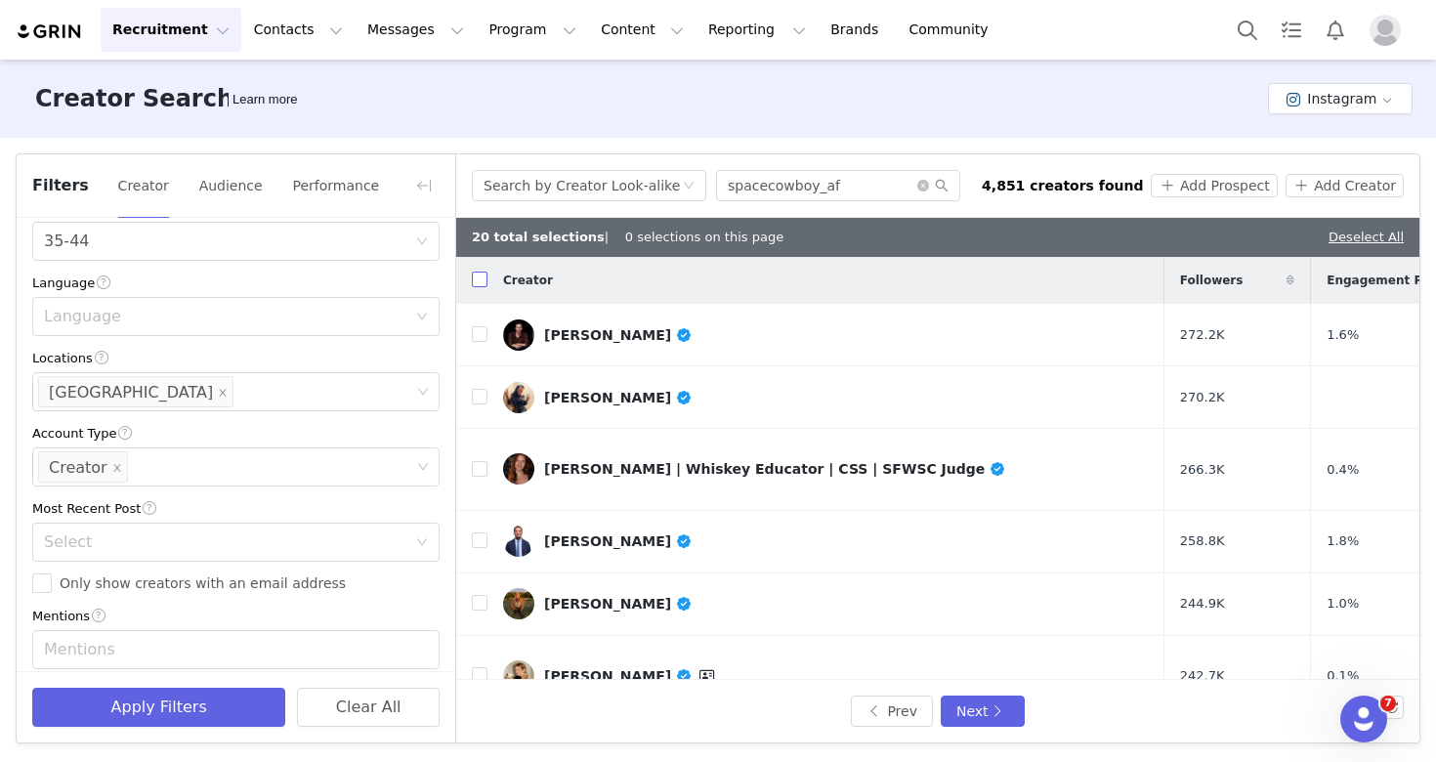
click at [484, 278] on input "checkbox" at bounding box center [480, 280] width 16 height 16
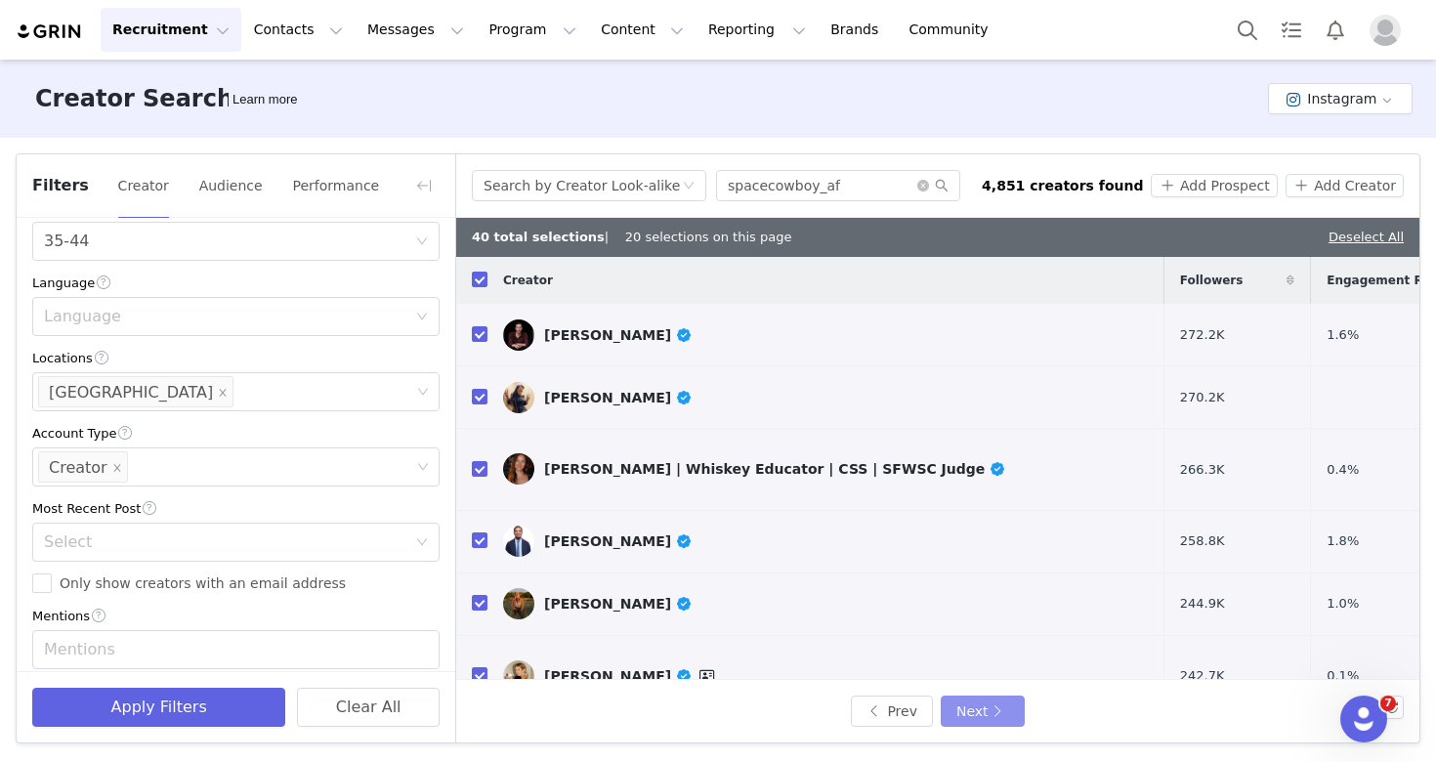
click at [963, 711] on button "Next" at bounding box center [983, 710] width 84 height 31
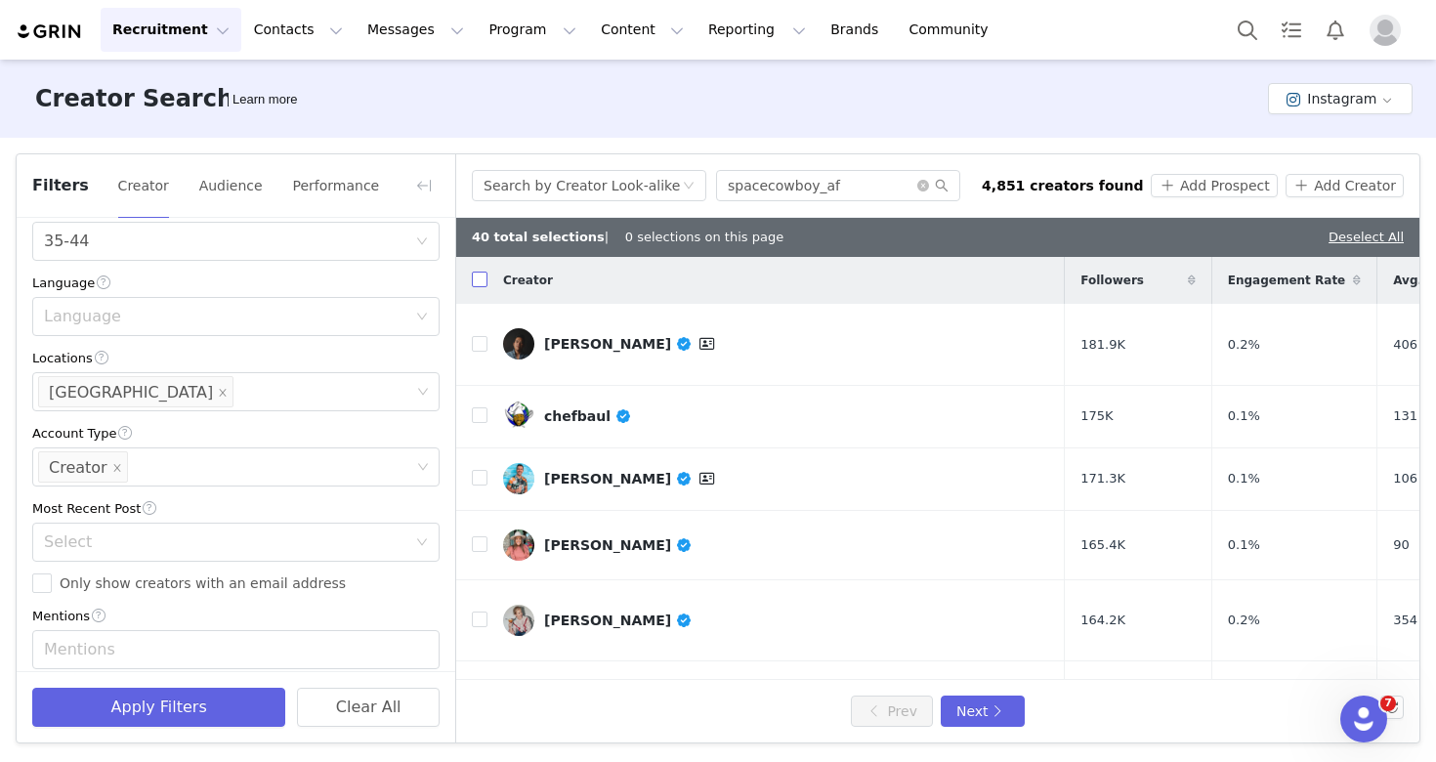
click at [476, 276] on input "checkbox" at bounding box center [480, 280] width 16 height 16
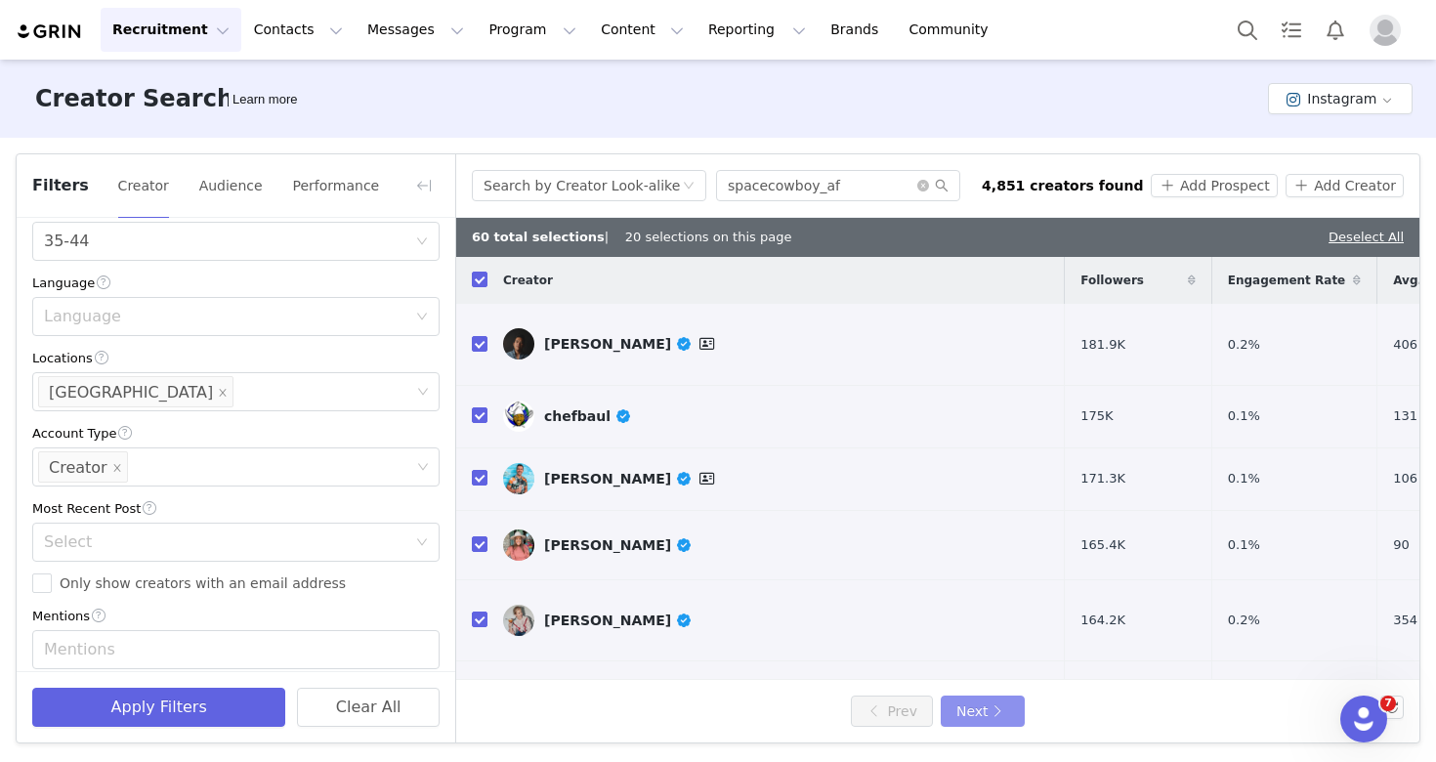
click at [984, 726] on button "Next" at bounding box center [983, 710] width 84 height 31
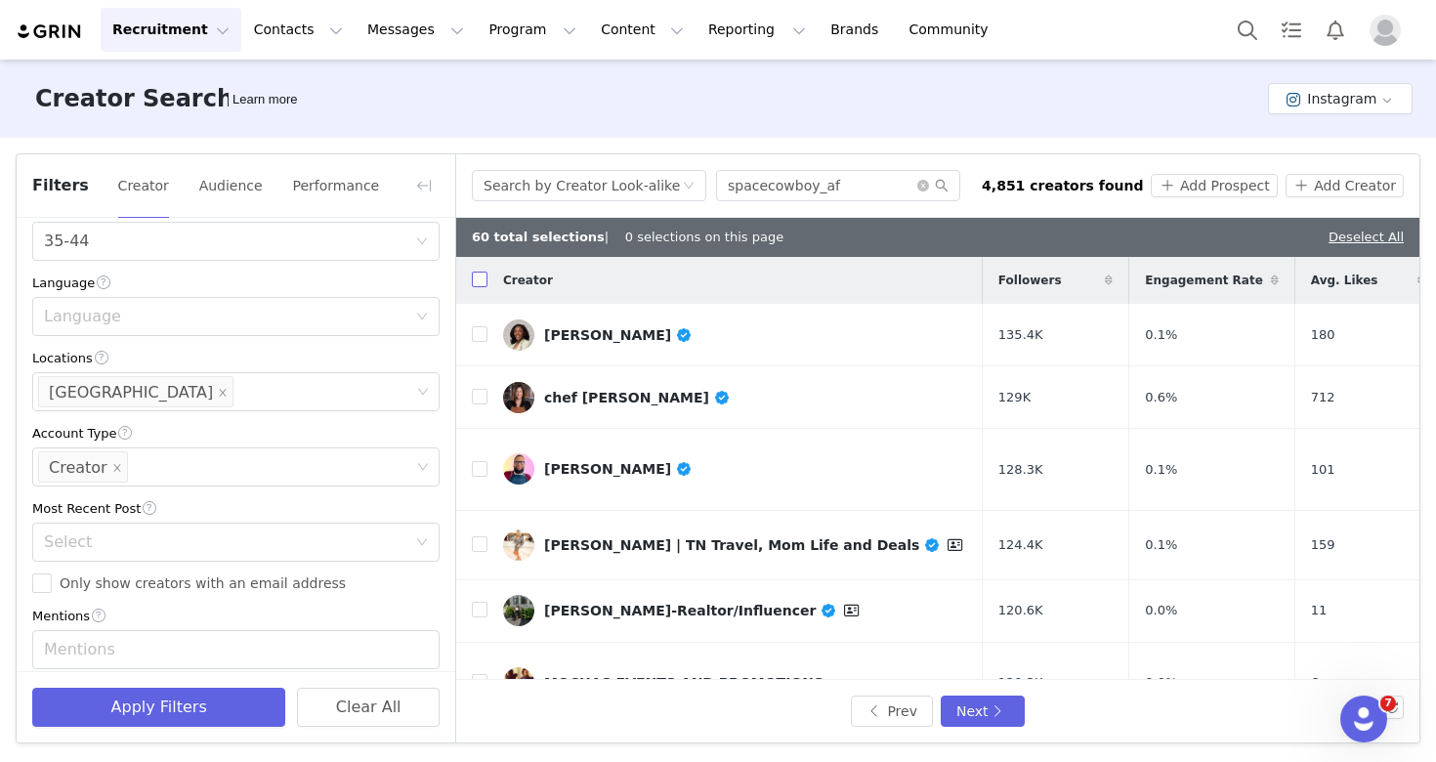
click at [476, 282] on input "checkbox" at bounding box center [480, 280] width 16 height 16
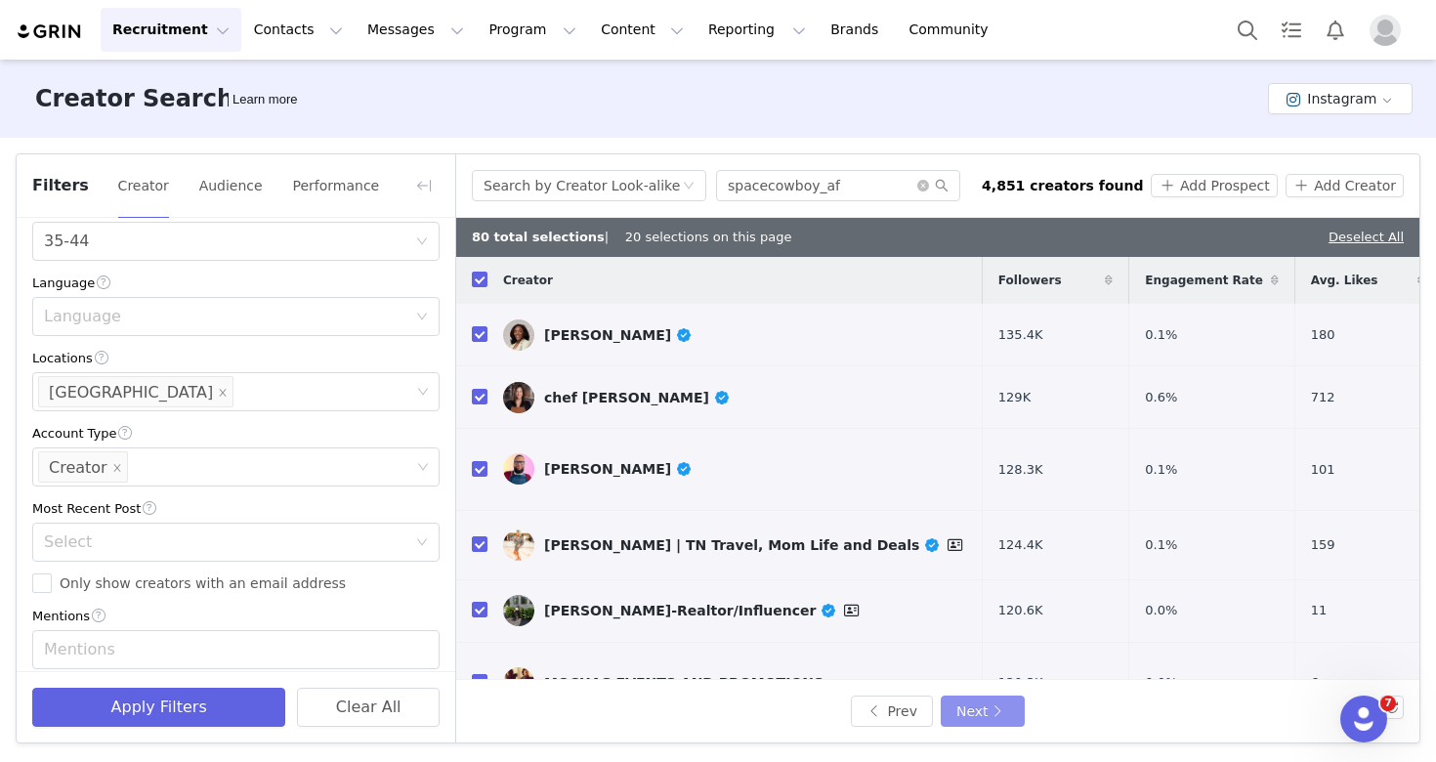
click at [988, 708] on button "Next" at bounding box center [983, 710] width 84 height 31
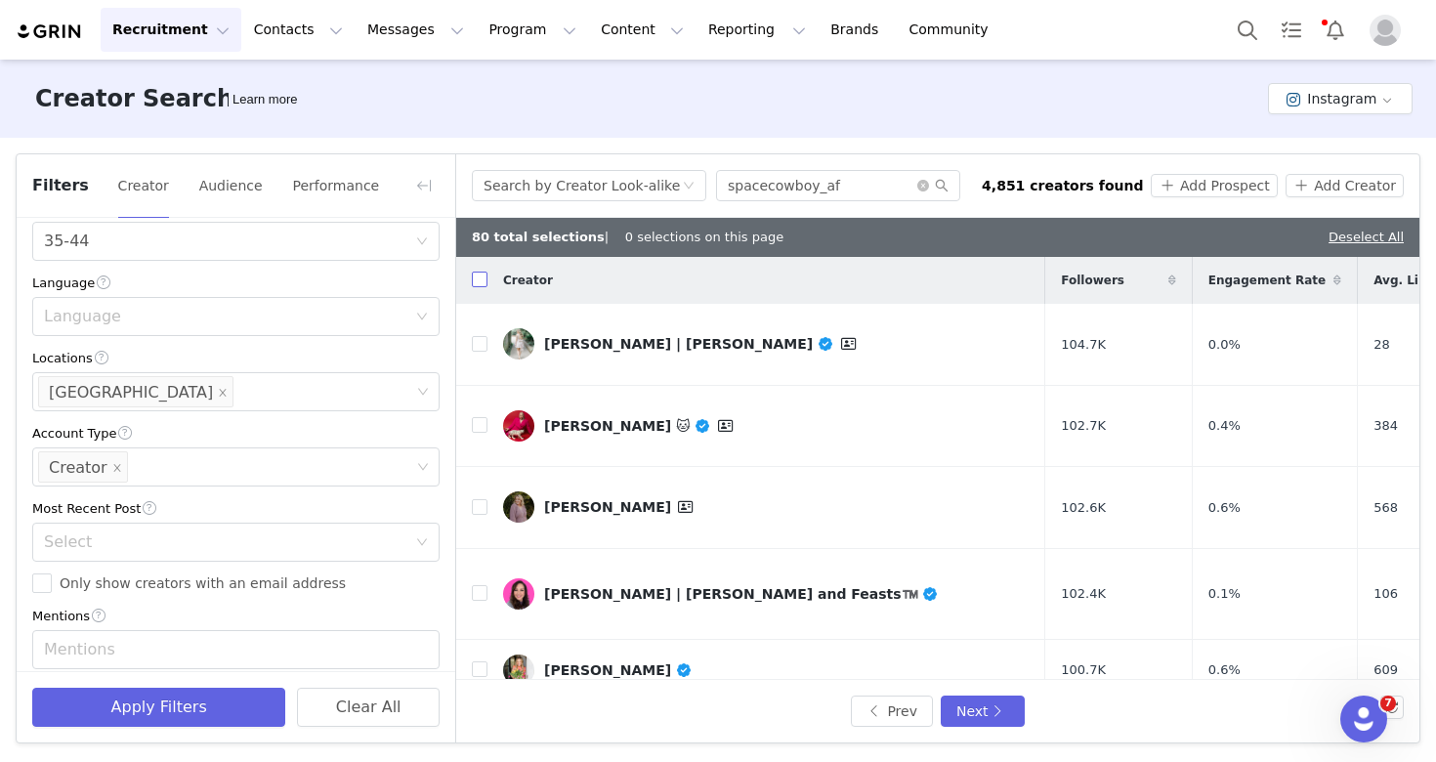
click at [480, 283] on input "checkbox" at bounding box center [480, 280] width 16 height 16
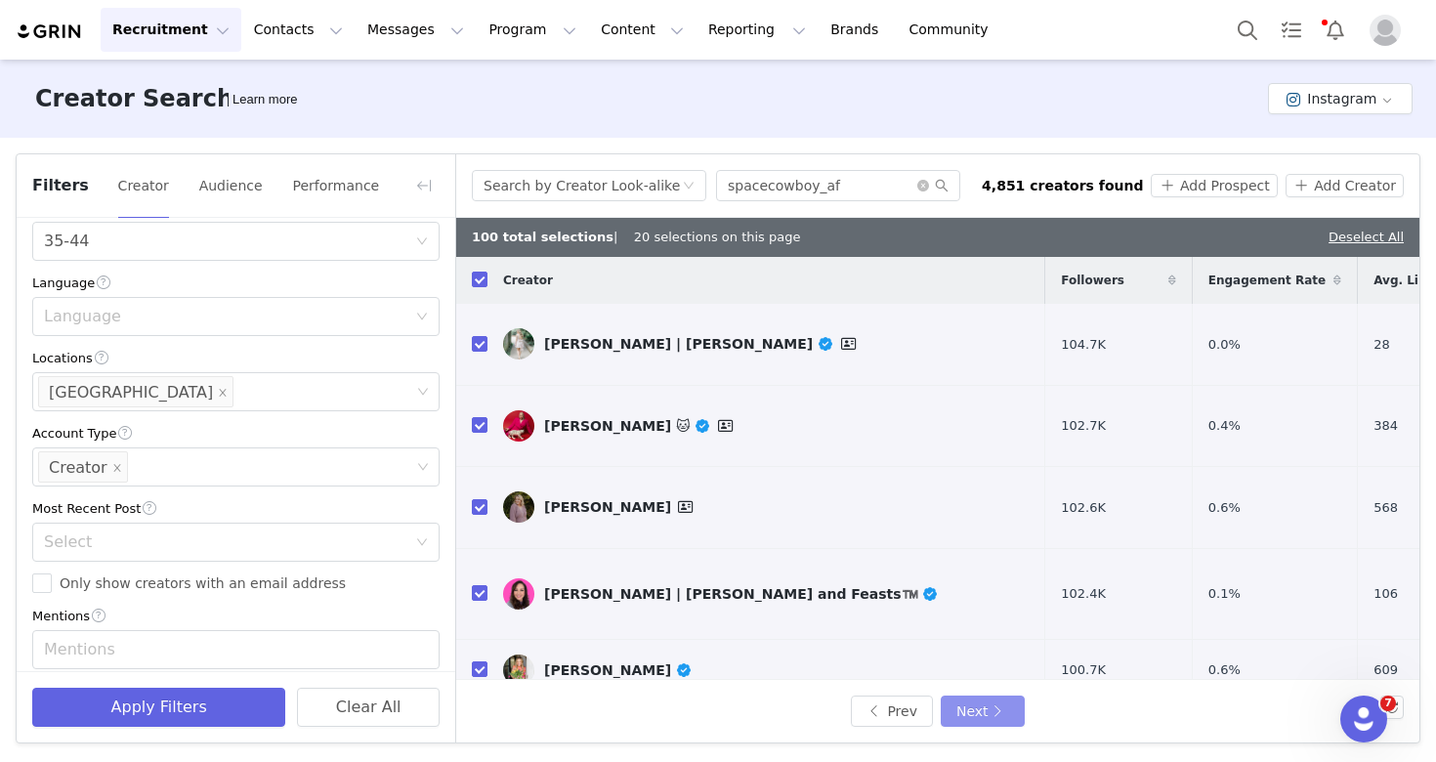
click at [982, 710] on button "Next" at bounding box center [983, 710] width 84 height 31
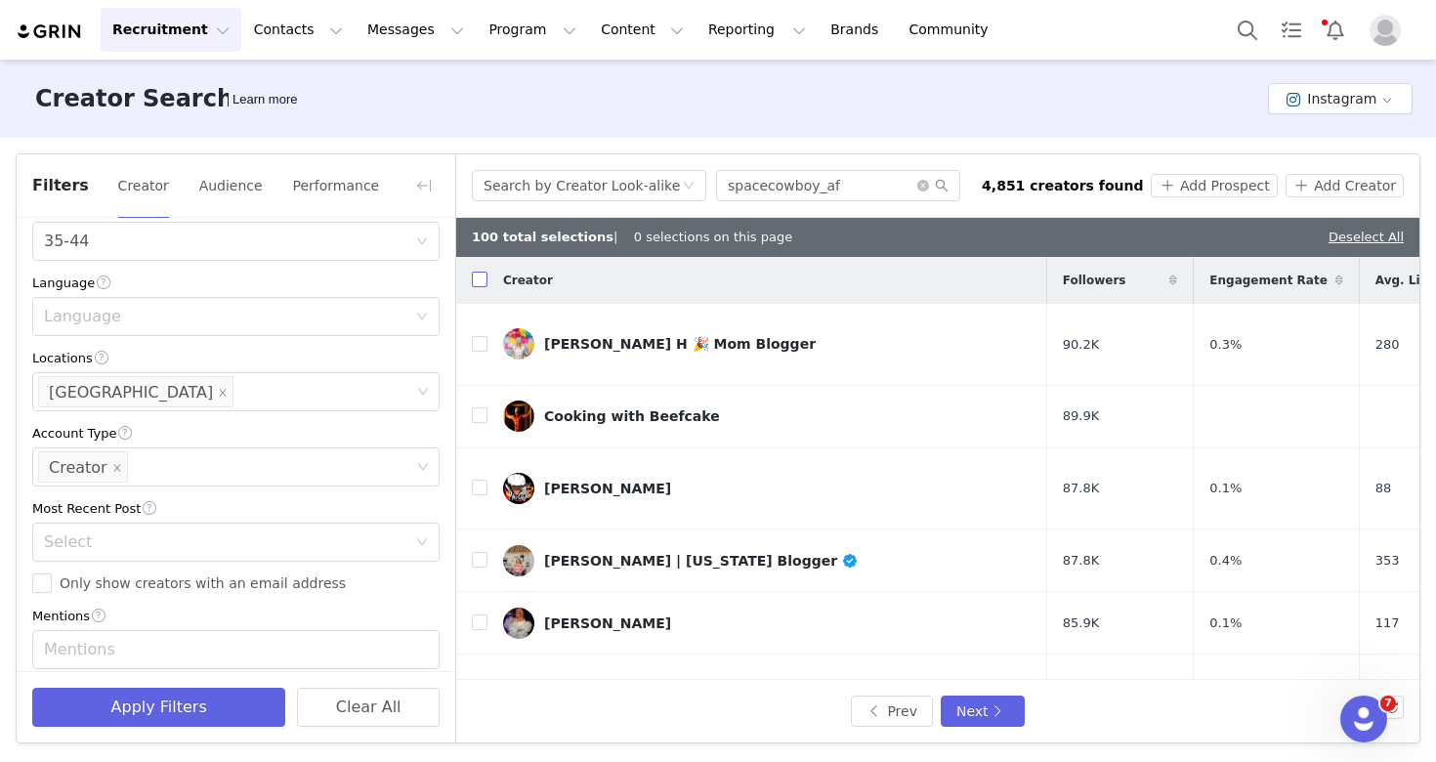
click at [482, 284] on input "checkbox" at bounding box center [480, 280] width 16 height 16
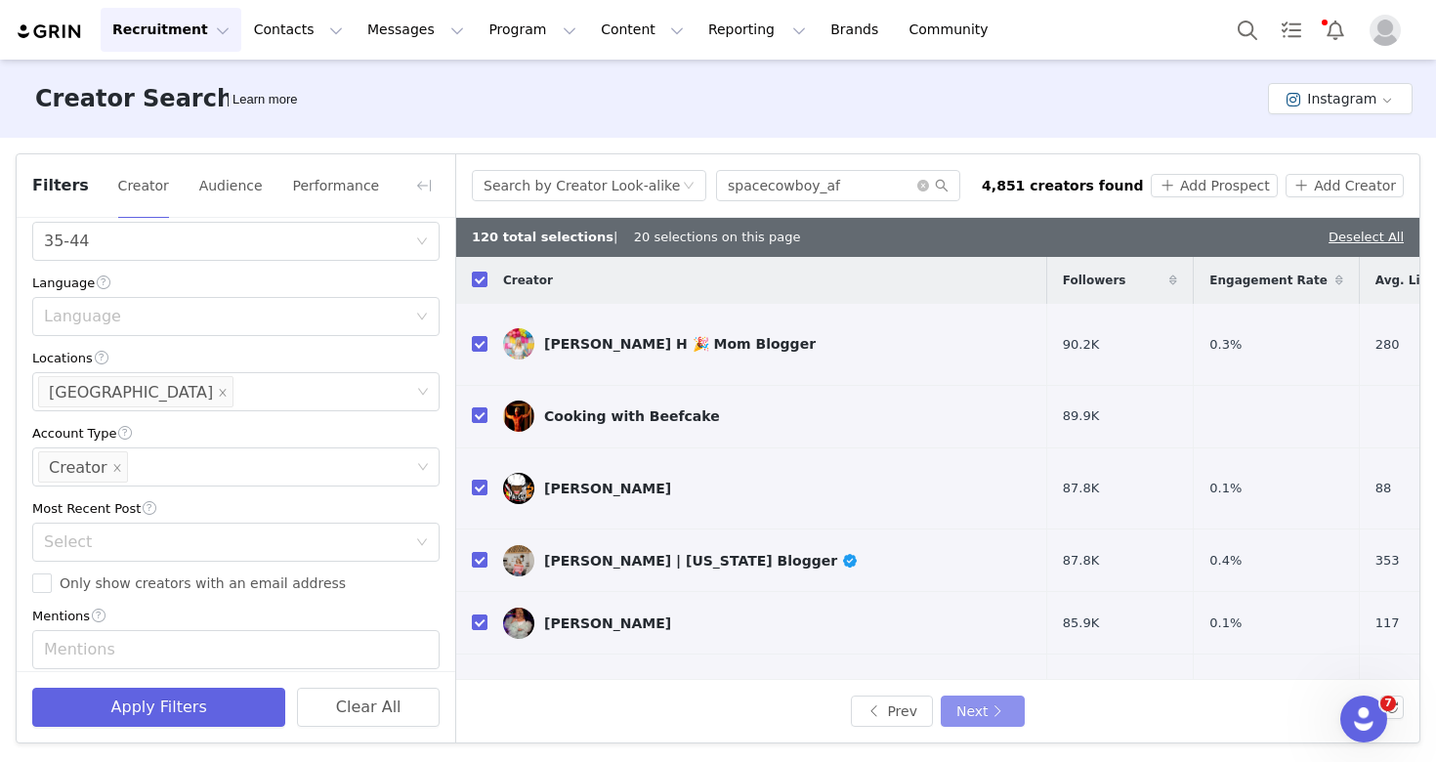
click at [1004, 715] on button "Next" at bounding box center [983, 710] width 84 height 31
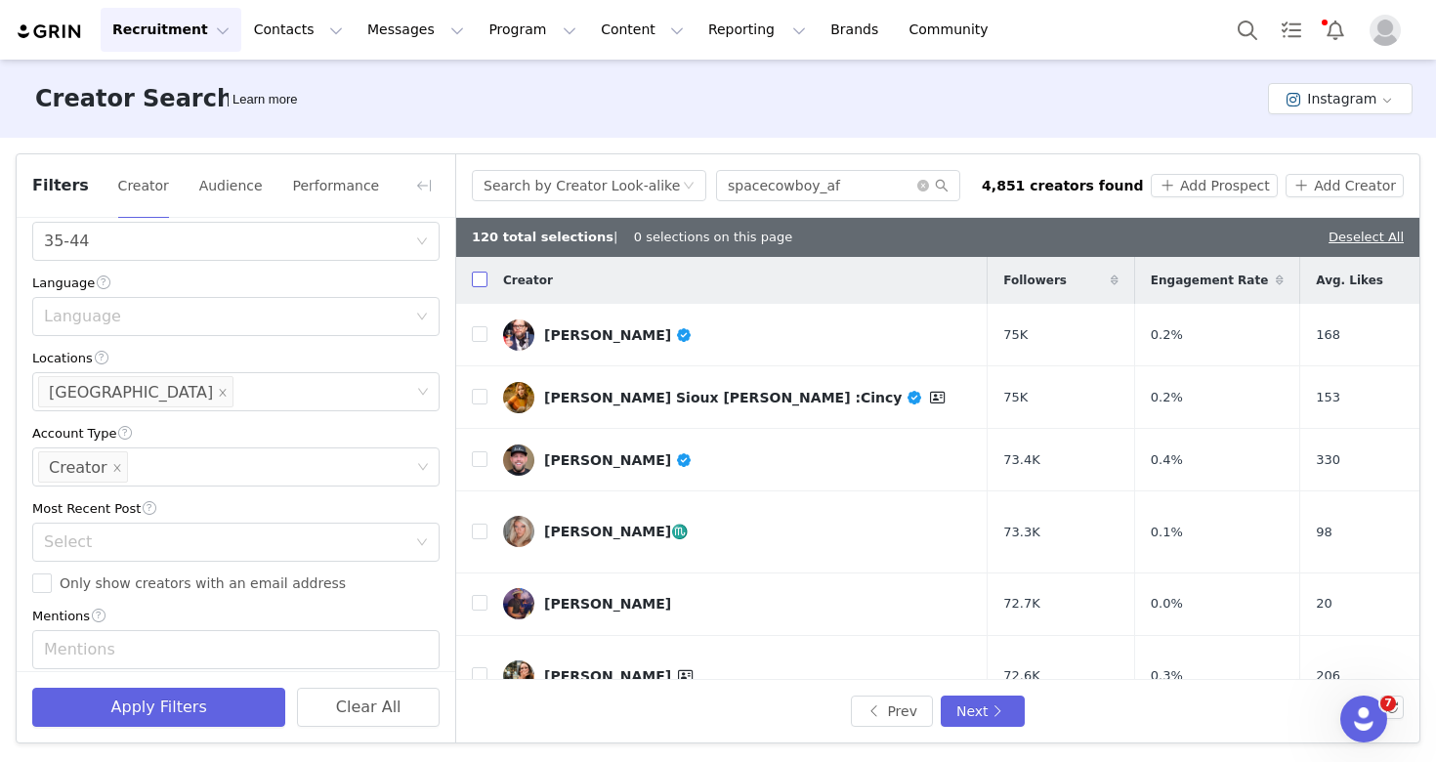
click at [474, 287] on input "checkbox" at bounding box center [480, 280] width 16 height 16
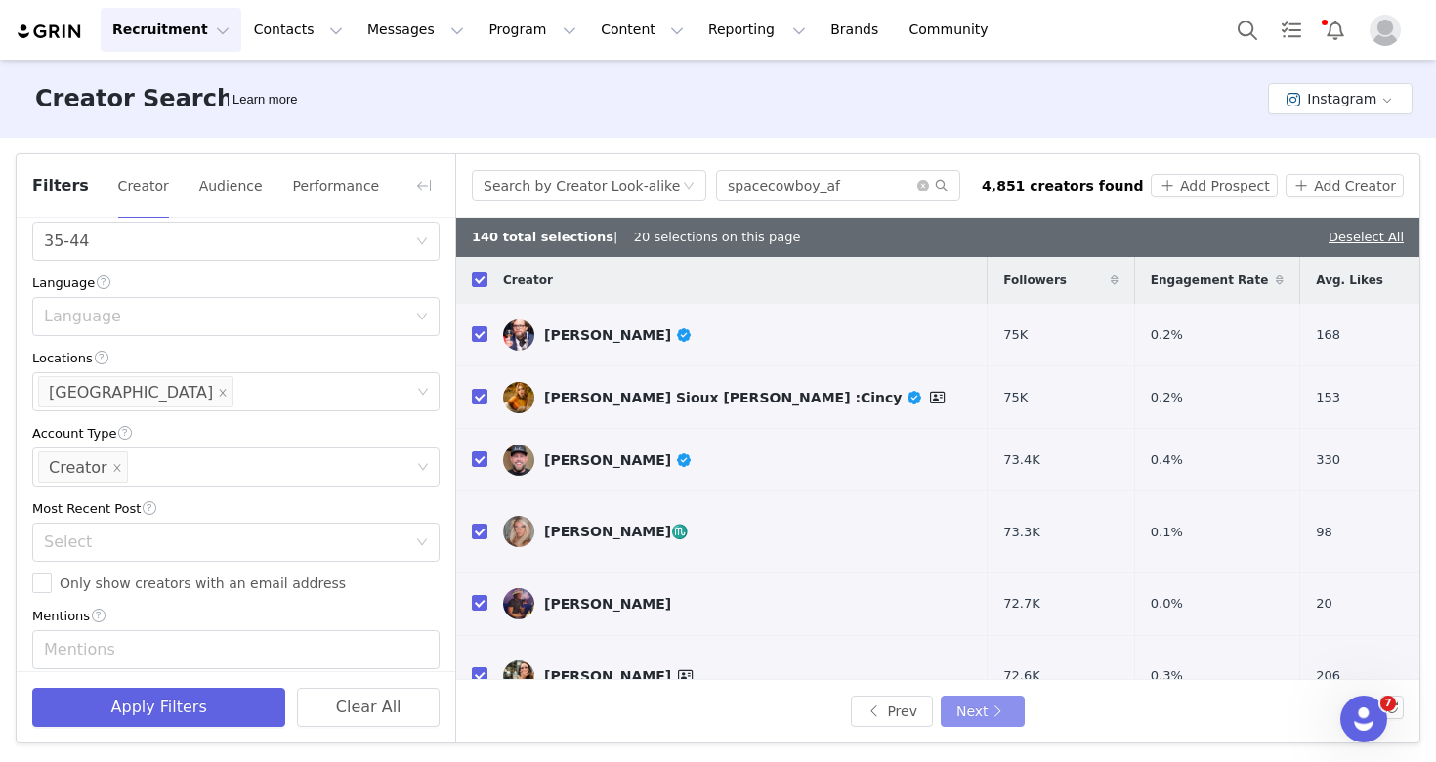
click at [986, 711] on button "Next" at bounding box center [983, 710] width 84 height 31
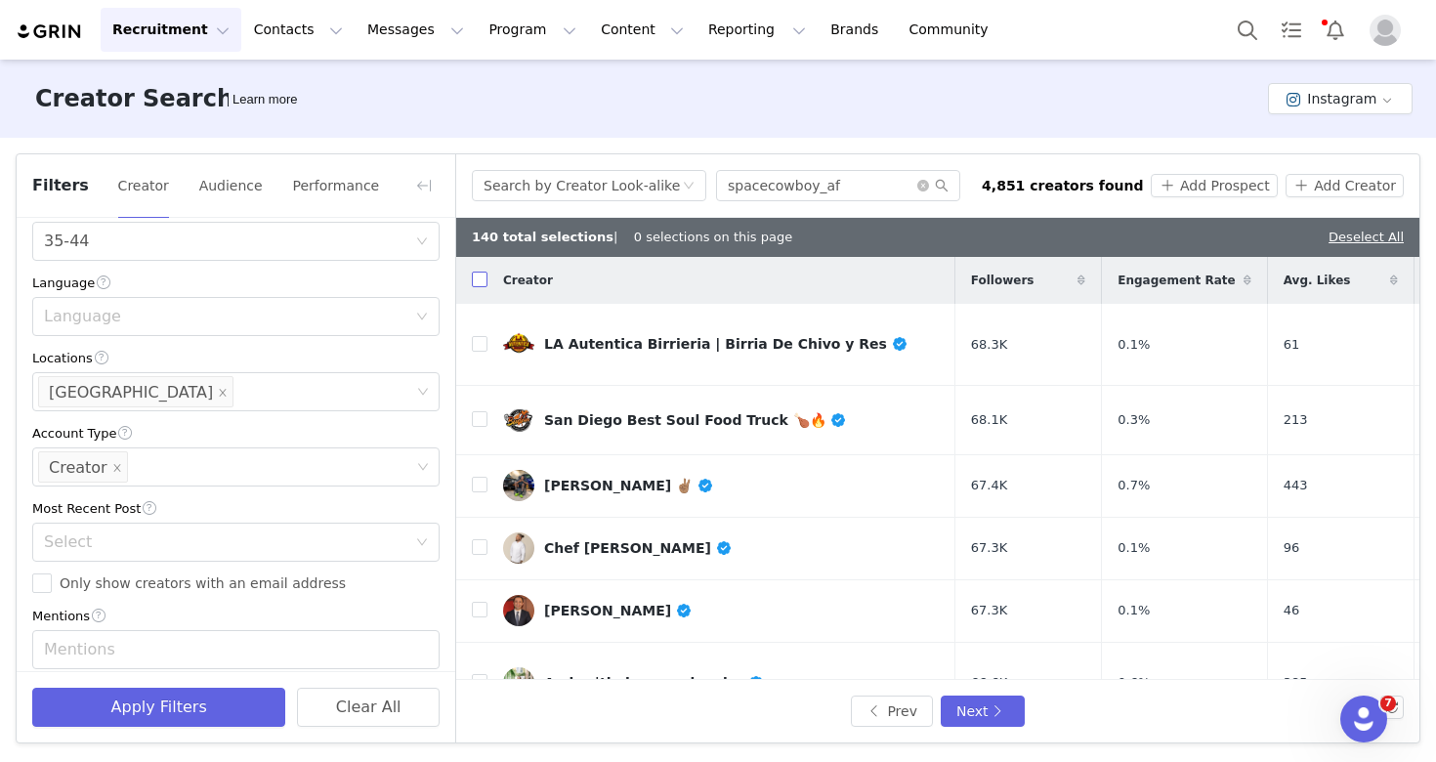
click at [481, 280] on input "checkbox" at bounding box center [480, 280] width 16 height 16
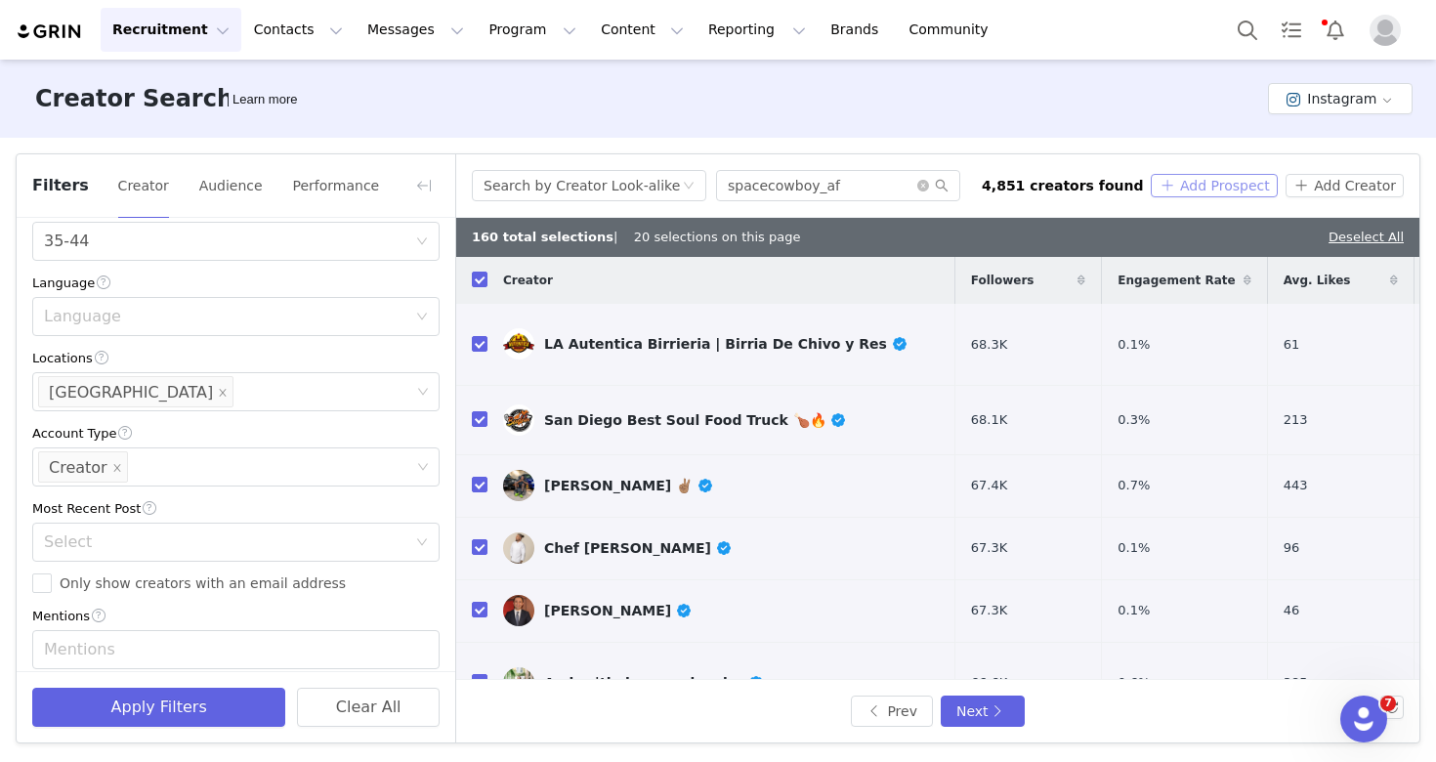
click at [1248, 185] on button "Add Prospect" at bounding box center [1214, 185] width 126 height 23
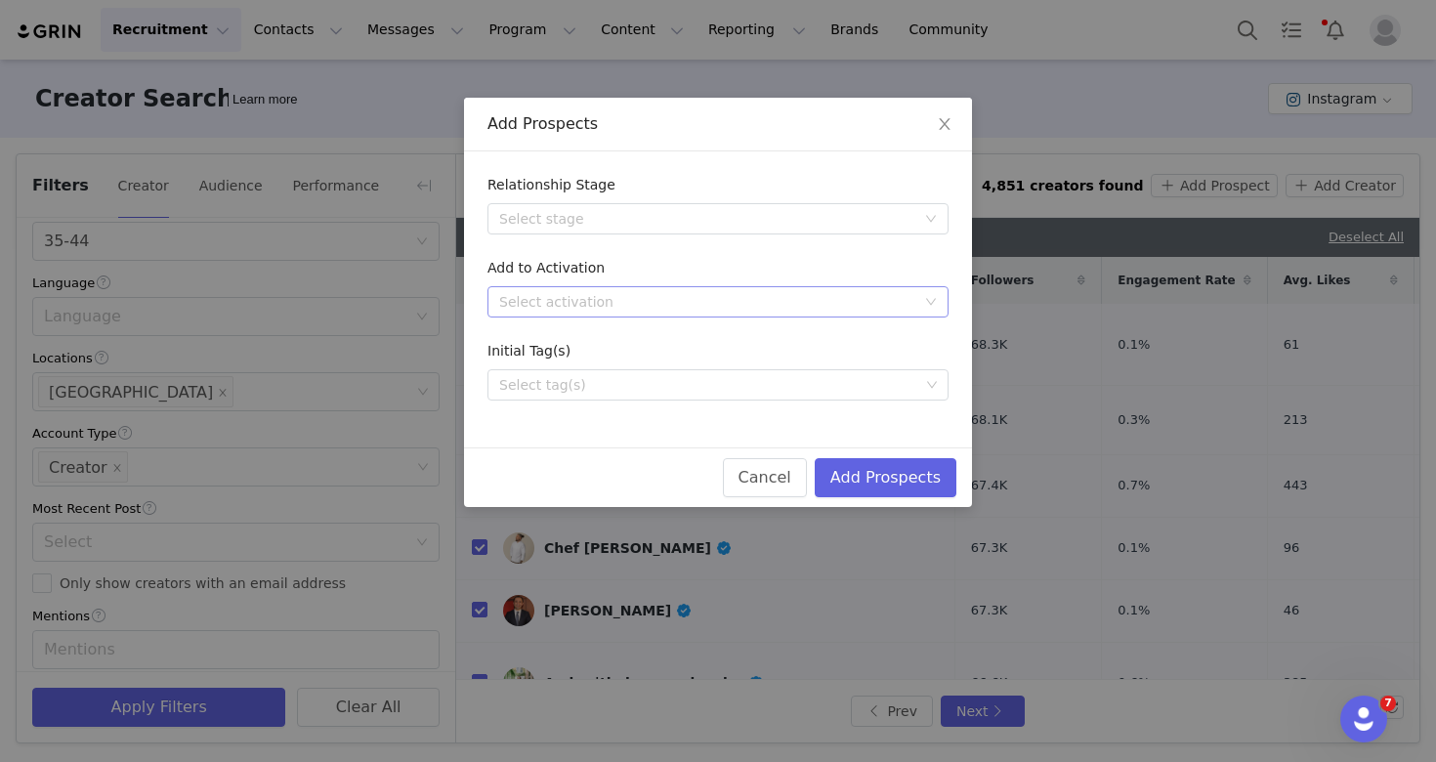
click at [751, 308] on div "Select activation" at bounding box center [707, 302] width 416 height 20
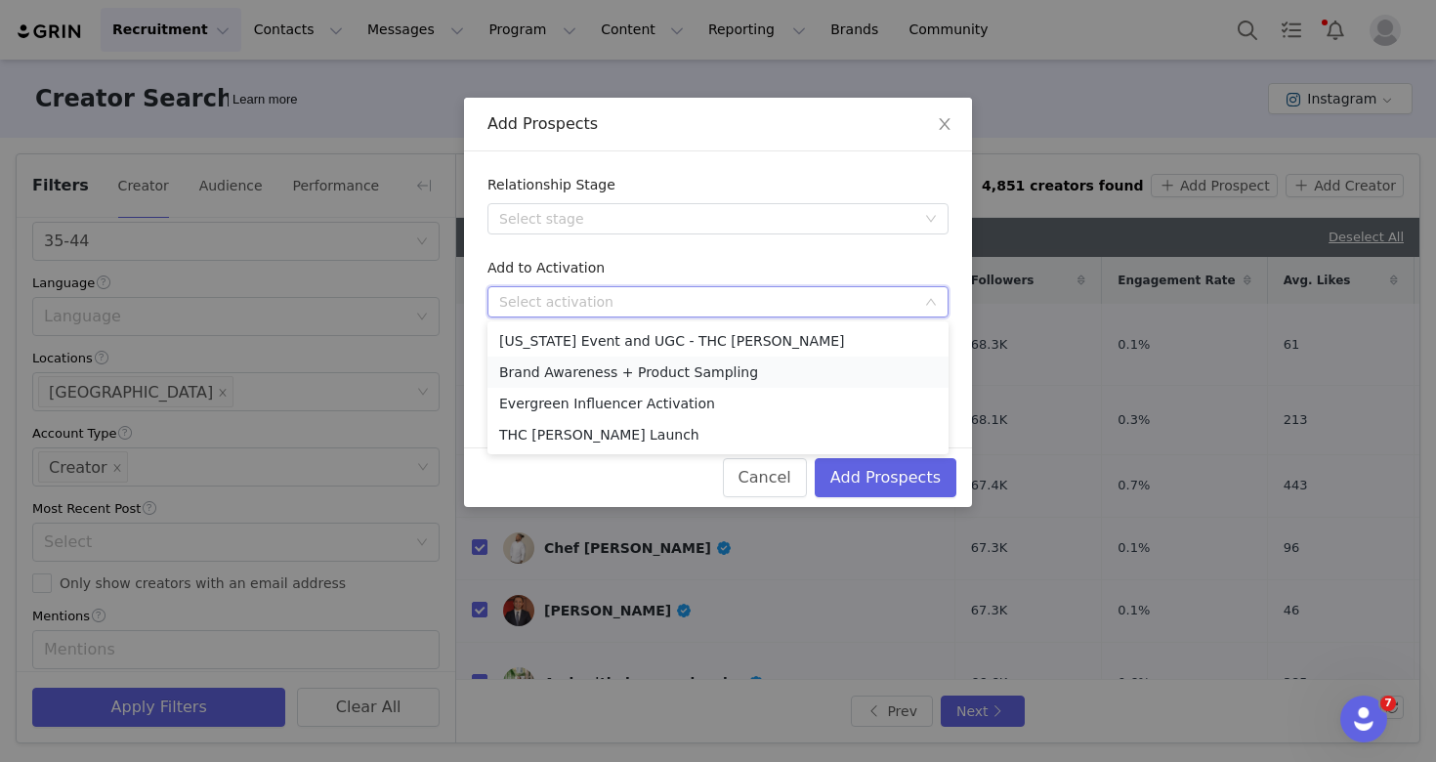
click at [738, 378] on li "Brand Awareness + Product Sampling" at bounding box center [717, 371] width 461 height 31
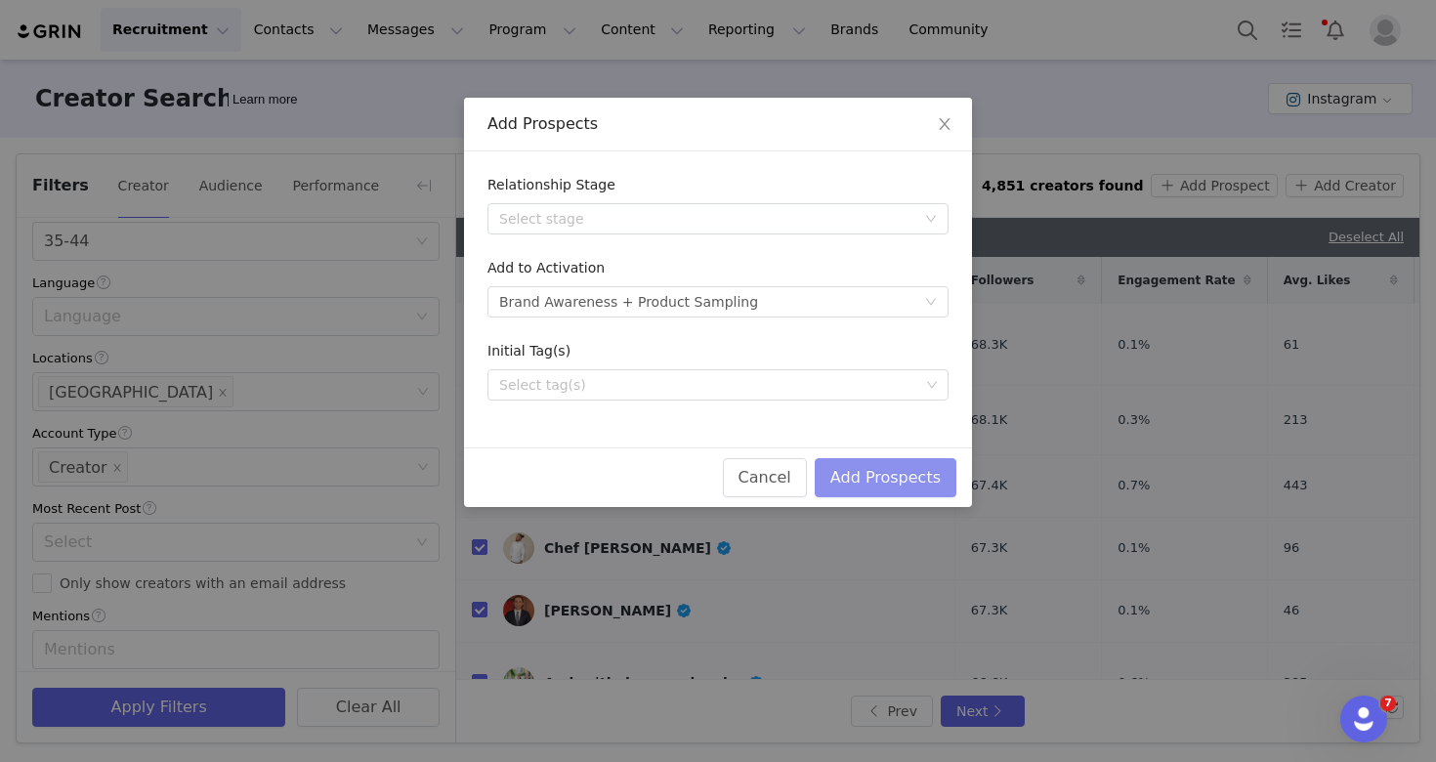
click at [875, 481] on button "Add Prospects" at bounding box center [886, 477] width 142 height 39
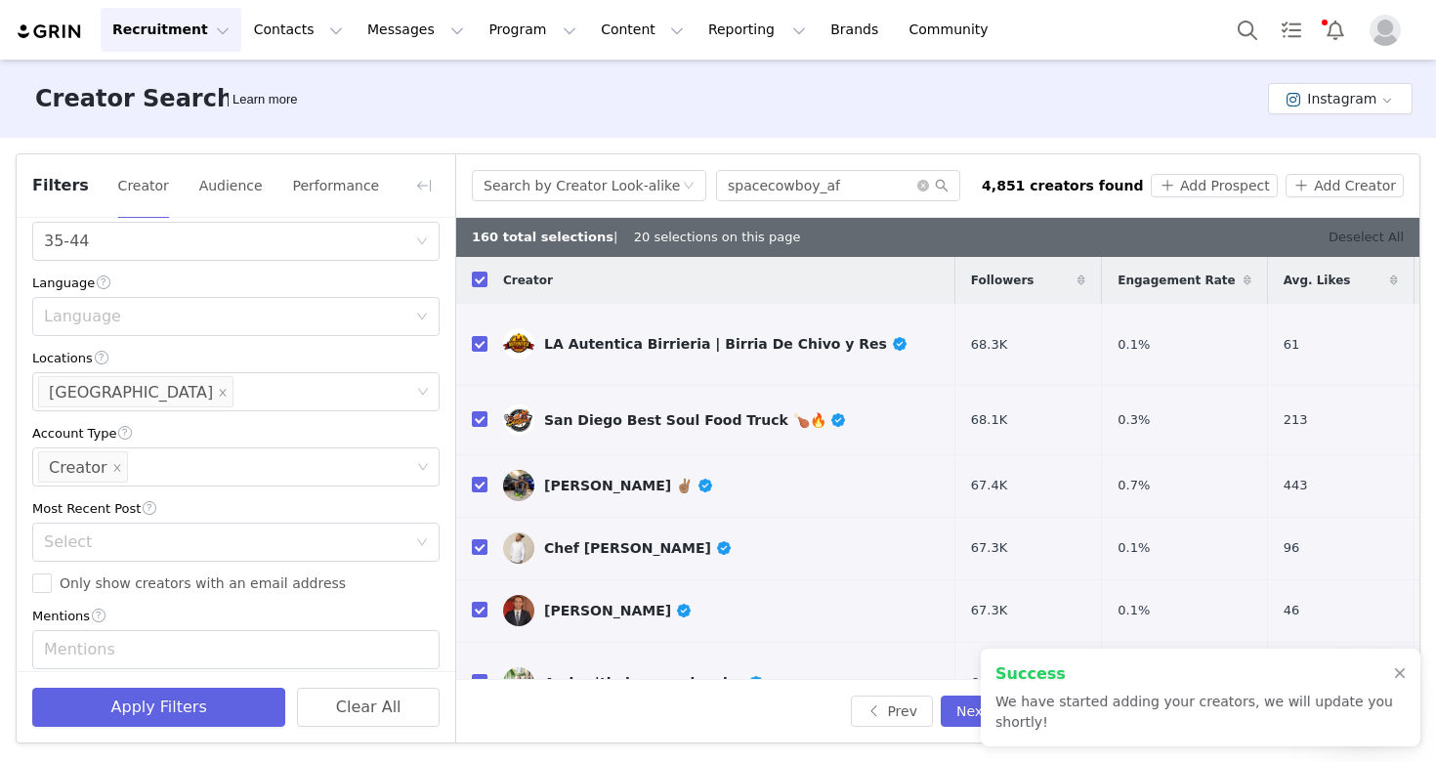
click at [1364, 238] on link "Deselect All" at bounding box center [1365, 237] width 75 height 15
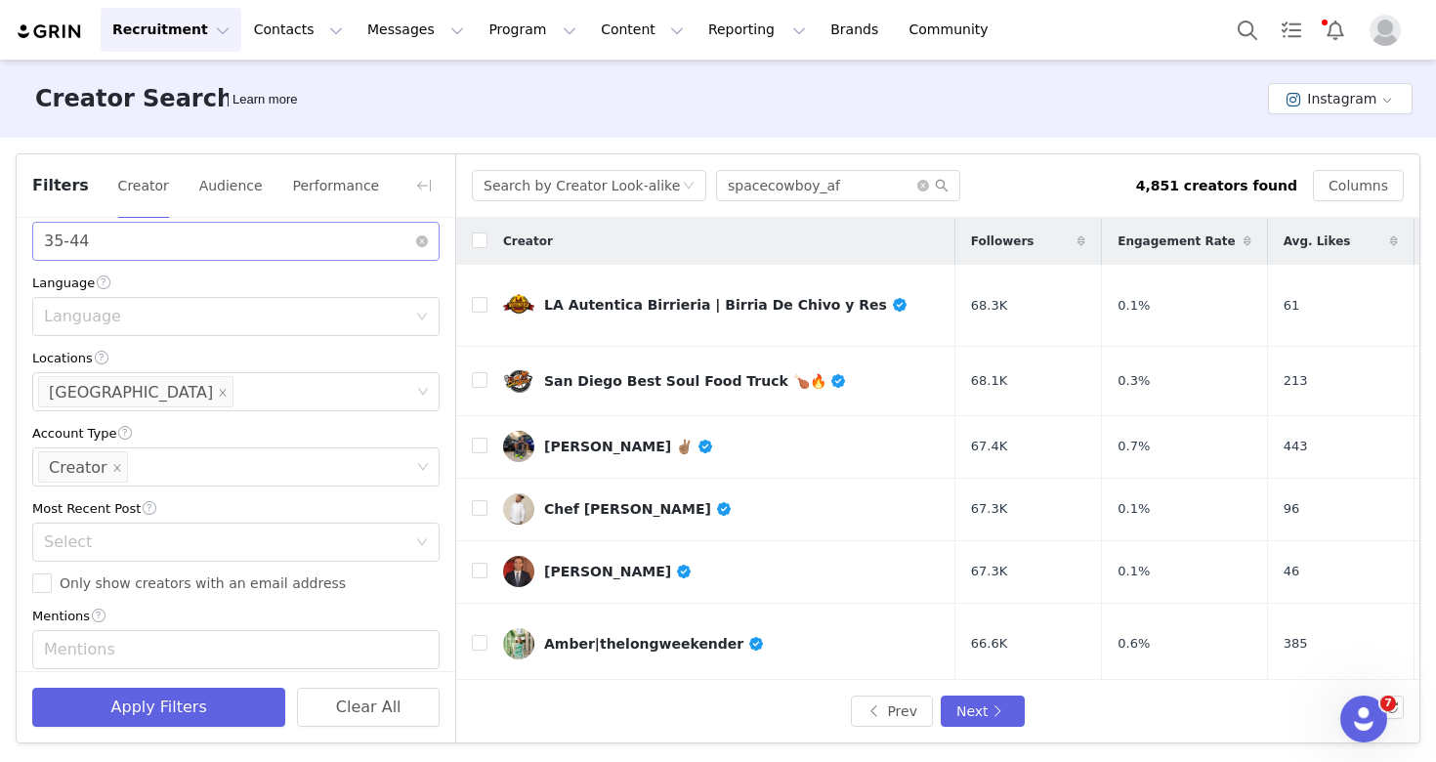
click at [239, 244] on div "Age [DEMOGRAPHIC_DATA]" at bounding box center [229, 241] width 371 height 37
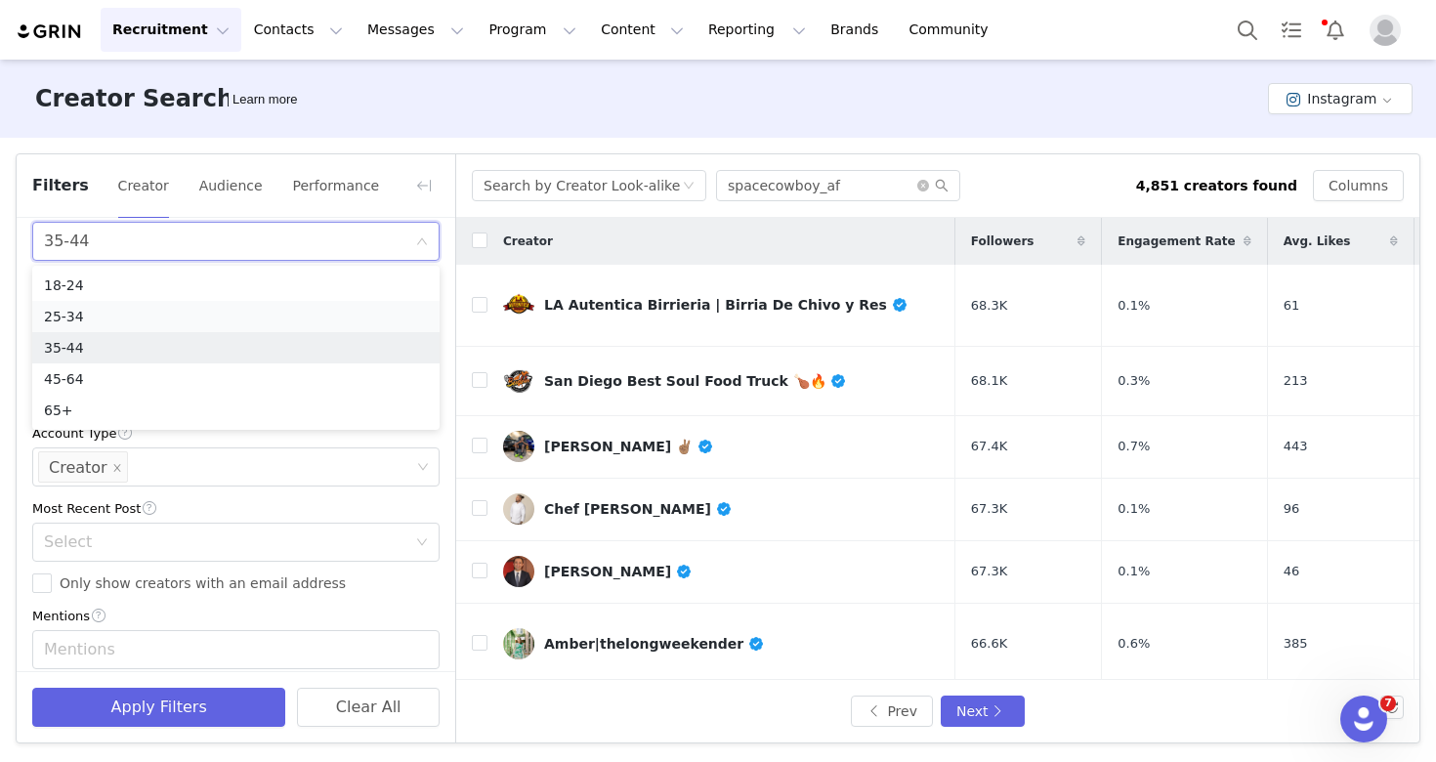
click at [183, 317] on li "25-34" at bounding box center [235, 316] width 407 height 31
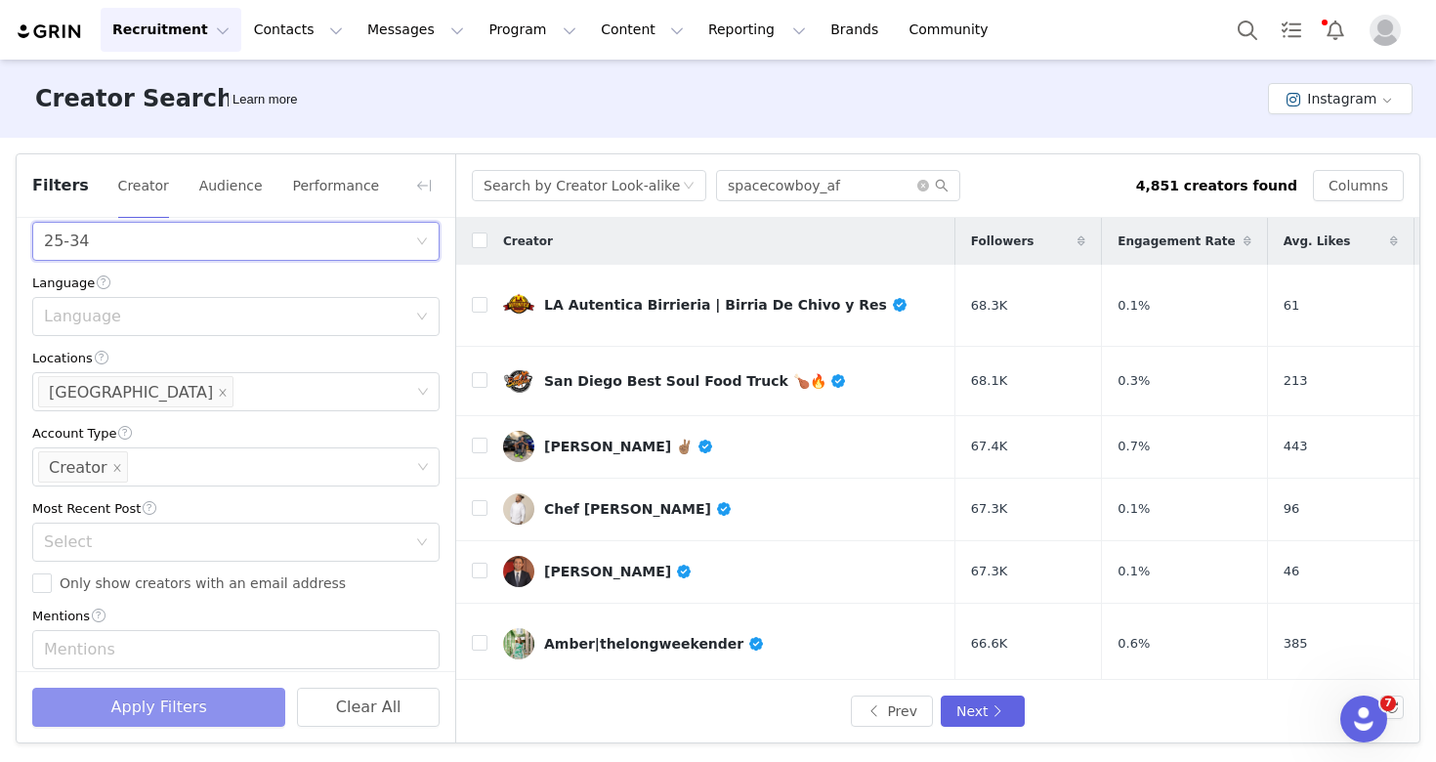
click at [194, 694] on button "Apply Filters" at bounding box center [158, 707] width 253 height 39
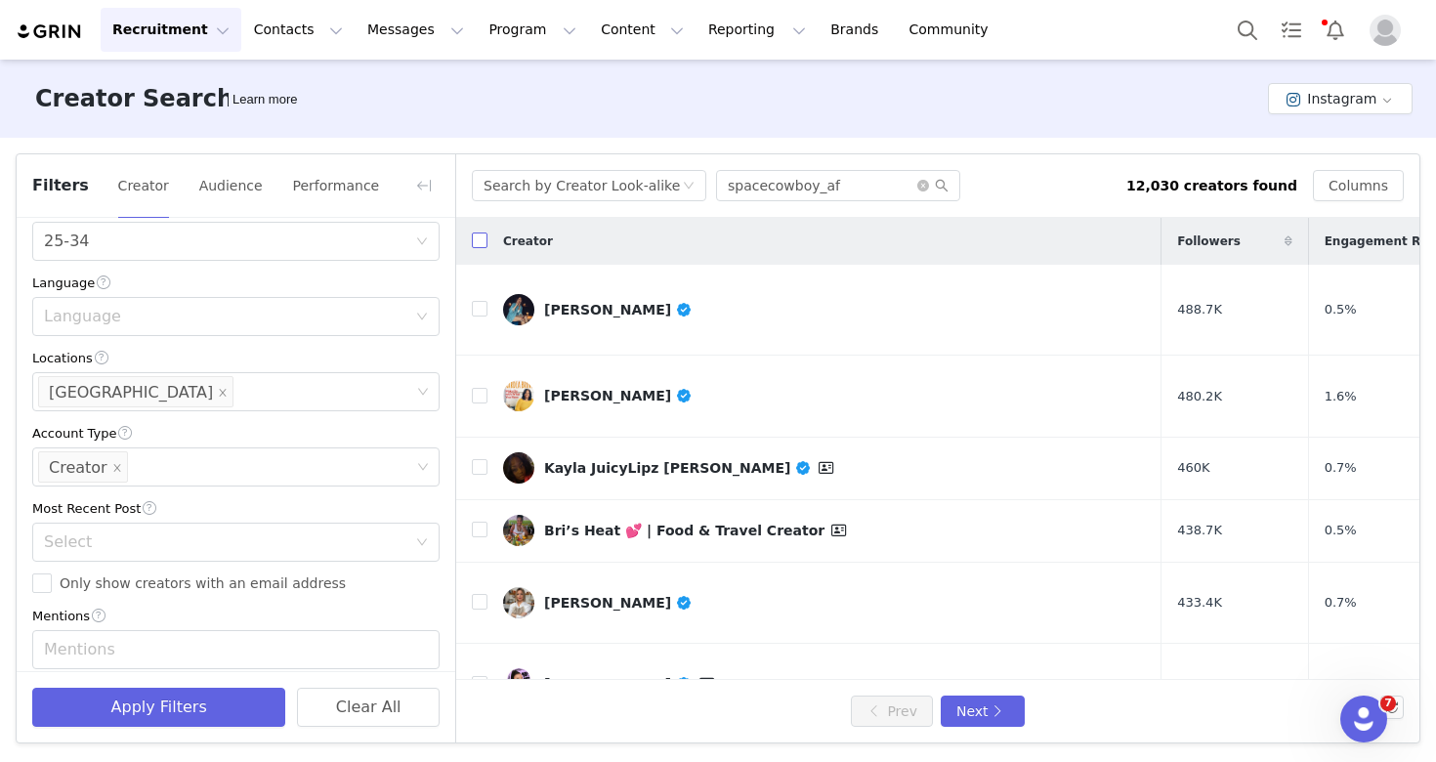
click at [475, 245] on input "checkbox" at bounding box center [480, 240] width 16 height 16
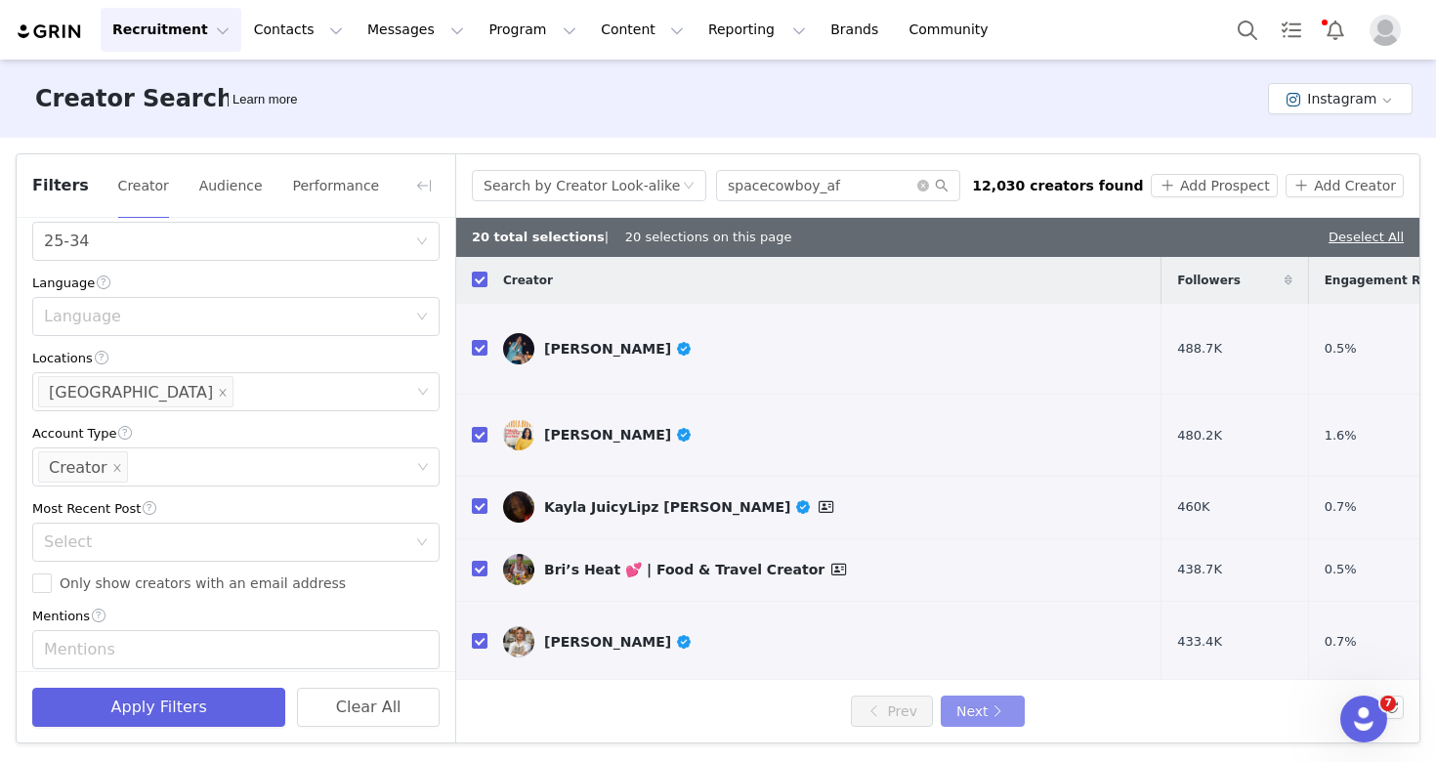
click at [967, 712] on button "Next" at bounding box center [983, 710] width 84 height 31
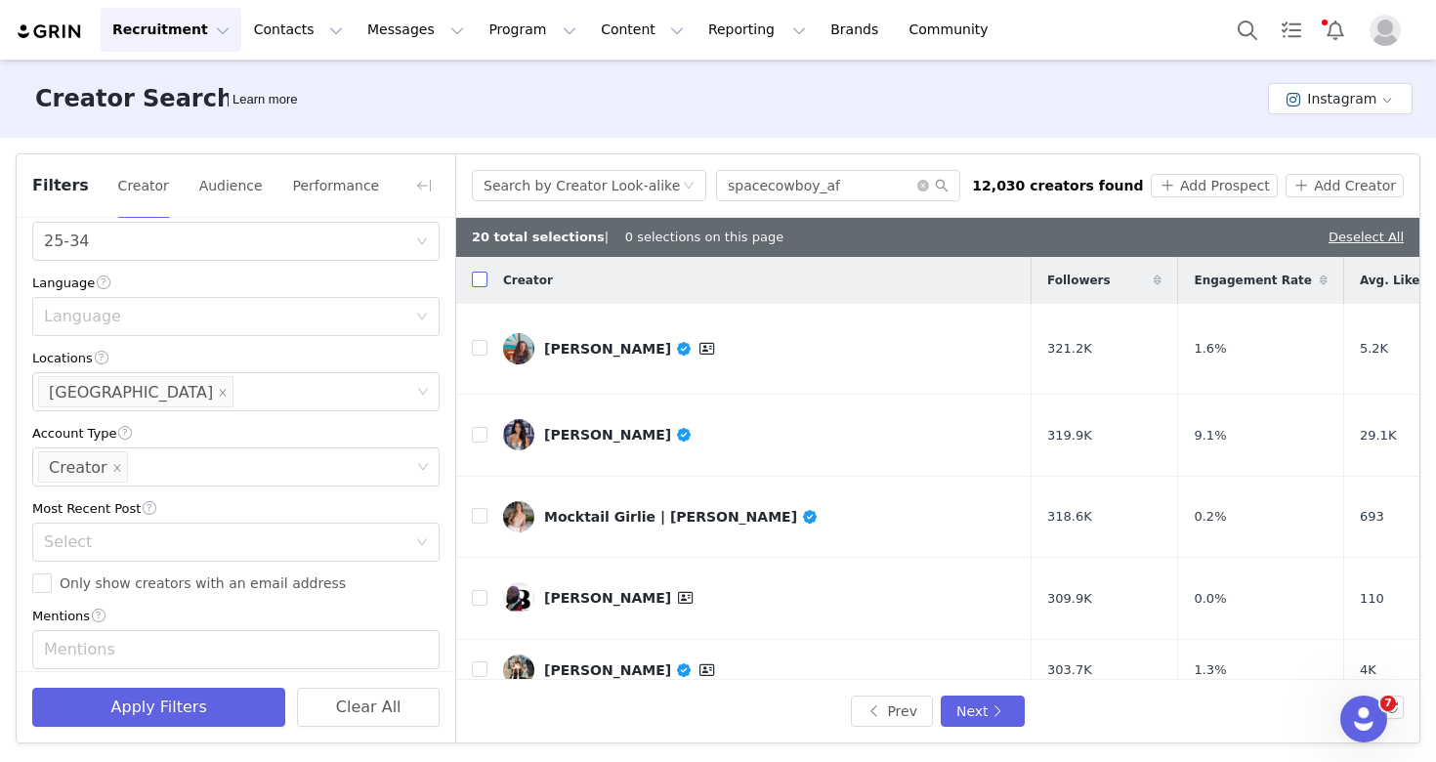
click at [481, 287] on input "checkbox" at bounding box center [480, 280] width 16 height 16
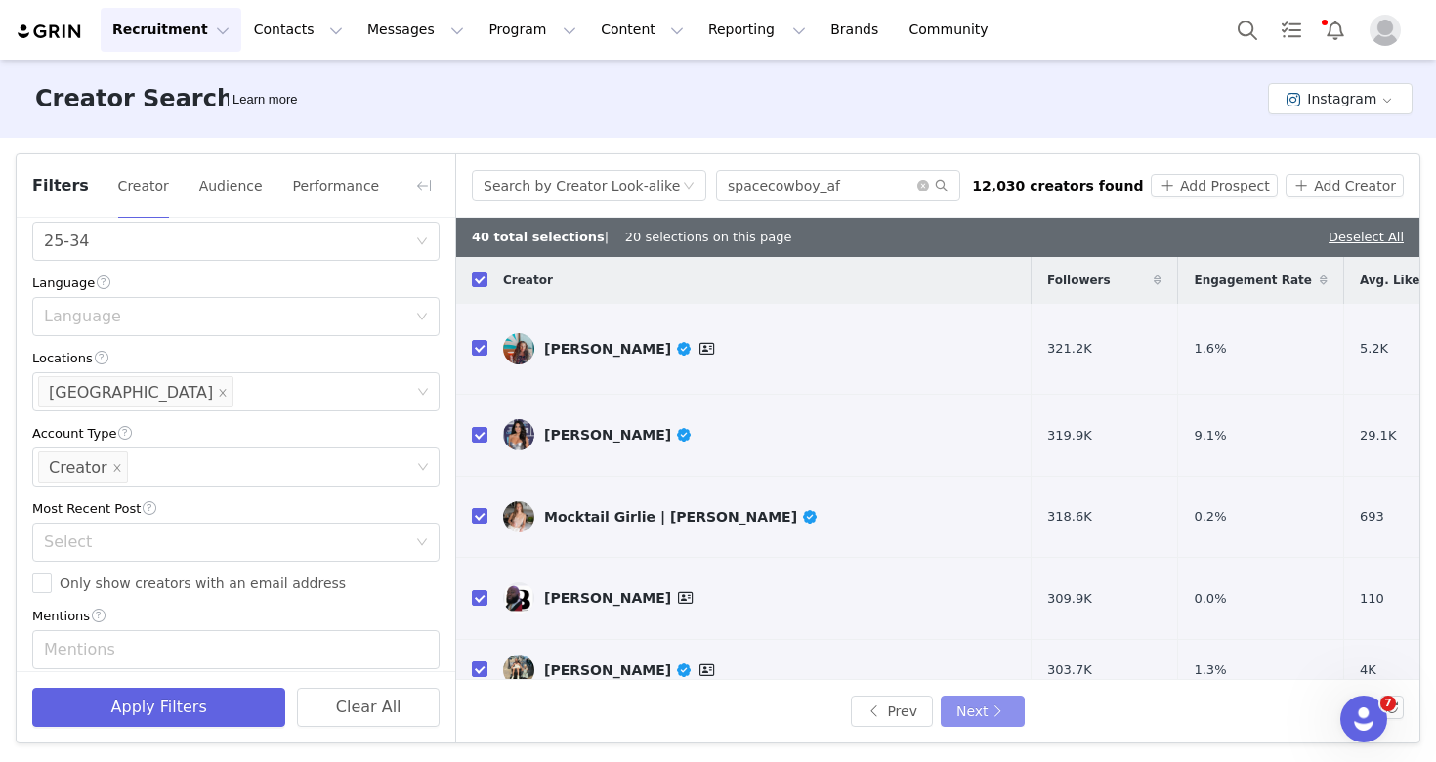
click at [982, 704] on button "Next" at bounding box center [983, 710] width 84 height 31
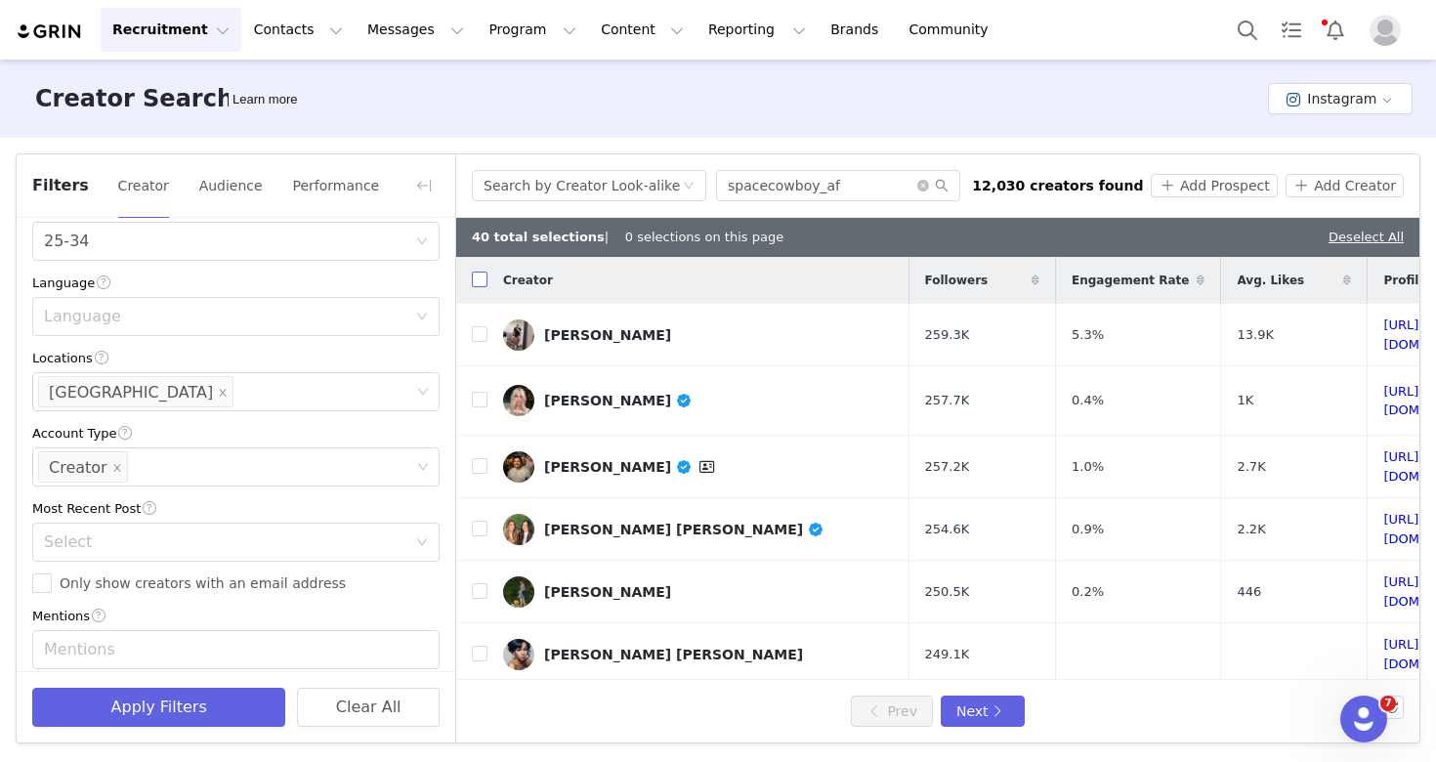
click at [483, 285] on input "checkbox" at bounding box center [480, 280] width 16 height 16
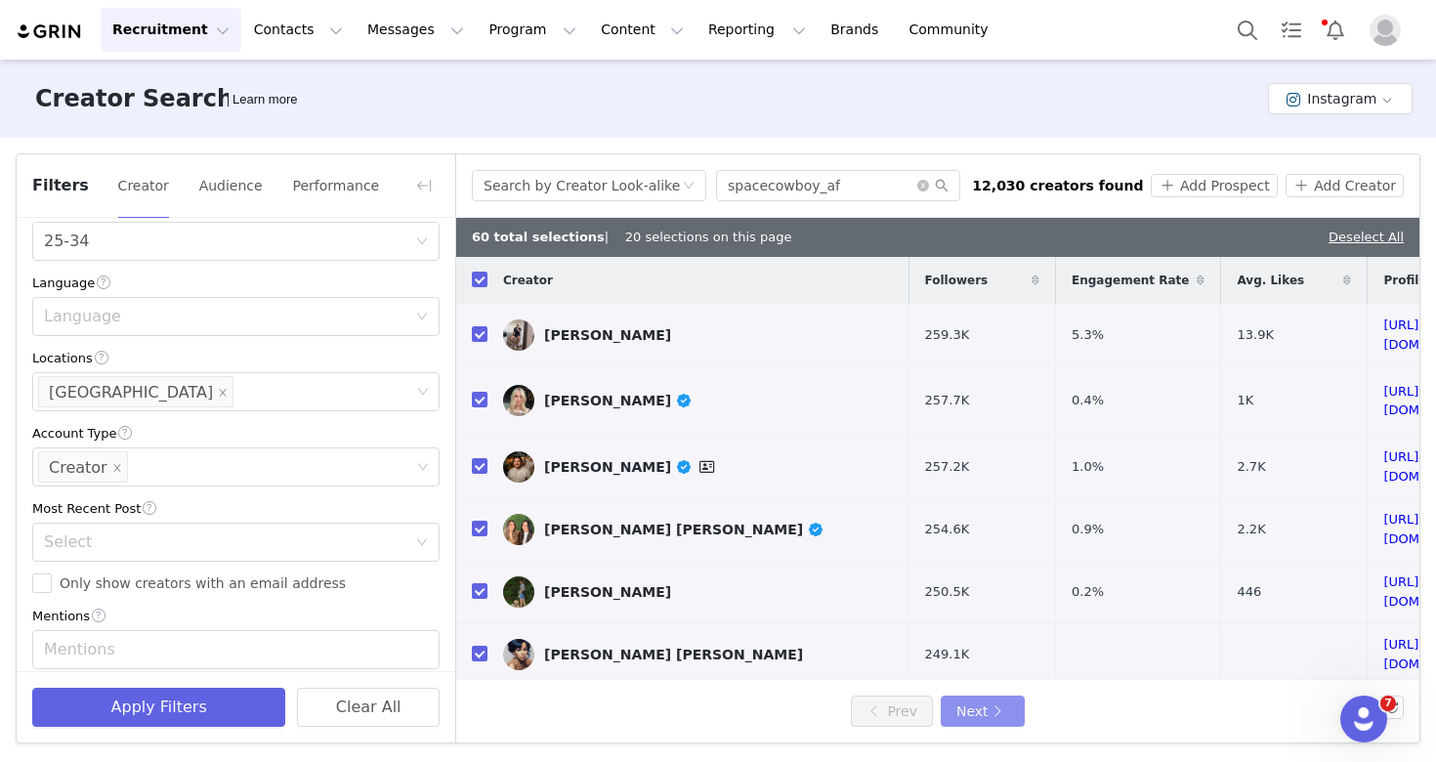
click at [986, 726] on button "Next" at bounding box center [983, 710] width 84 height 31
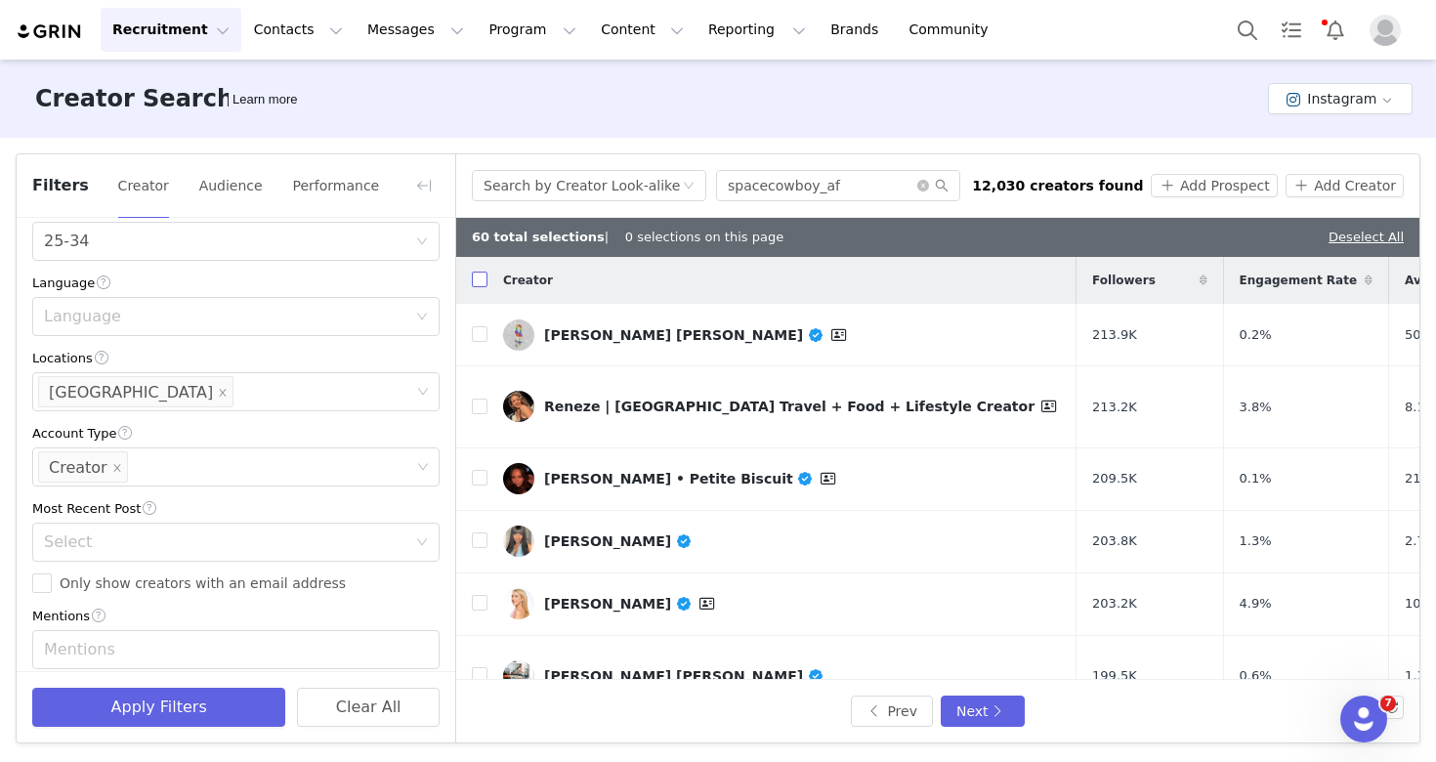
click at [480, 277] on input "checkbox" at bounding box center [480, 280] width 16 height 16
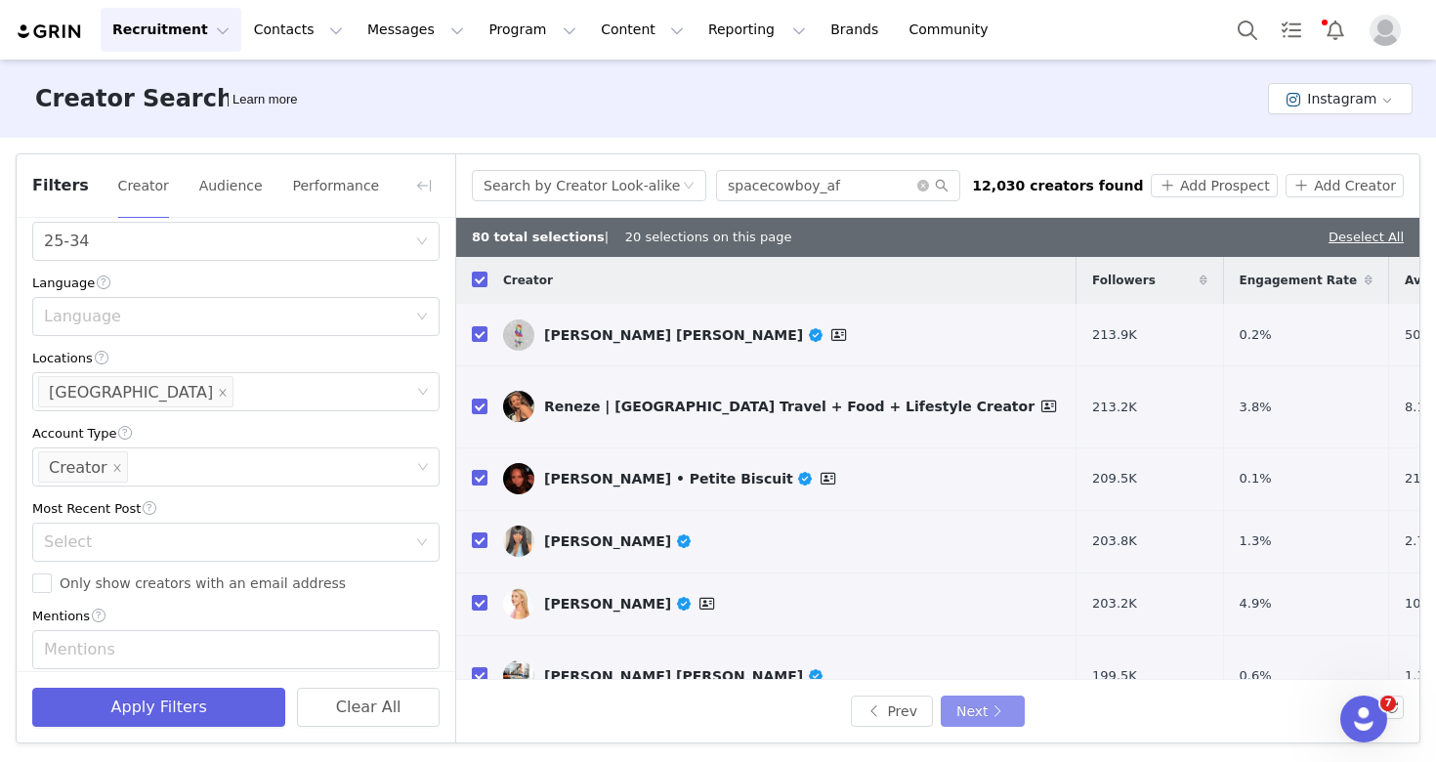
click at [1001, 714] on button "Next" at bounding box center [983, 710] width 84 height 31
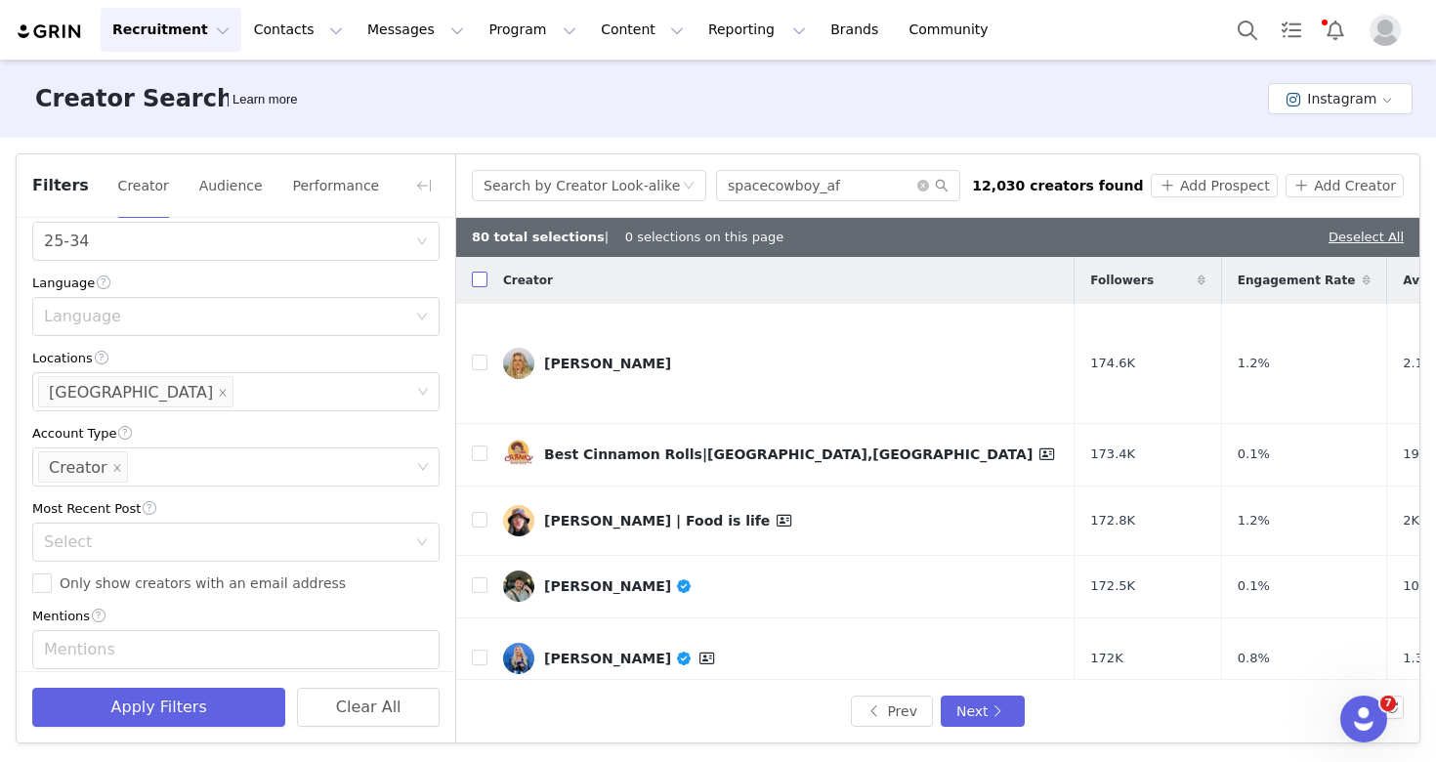
click at [477, 278] on input "checkbox" at bounding box center [480, 280] width 16 height 16
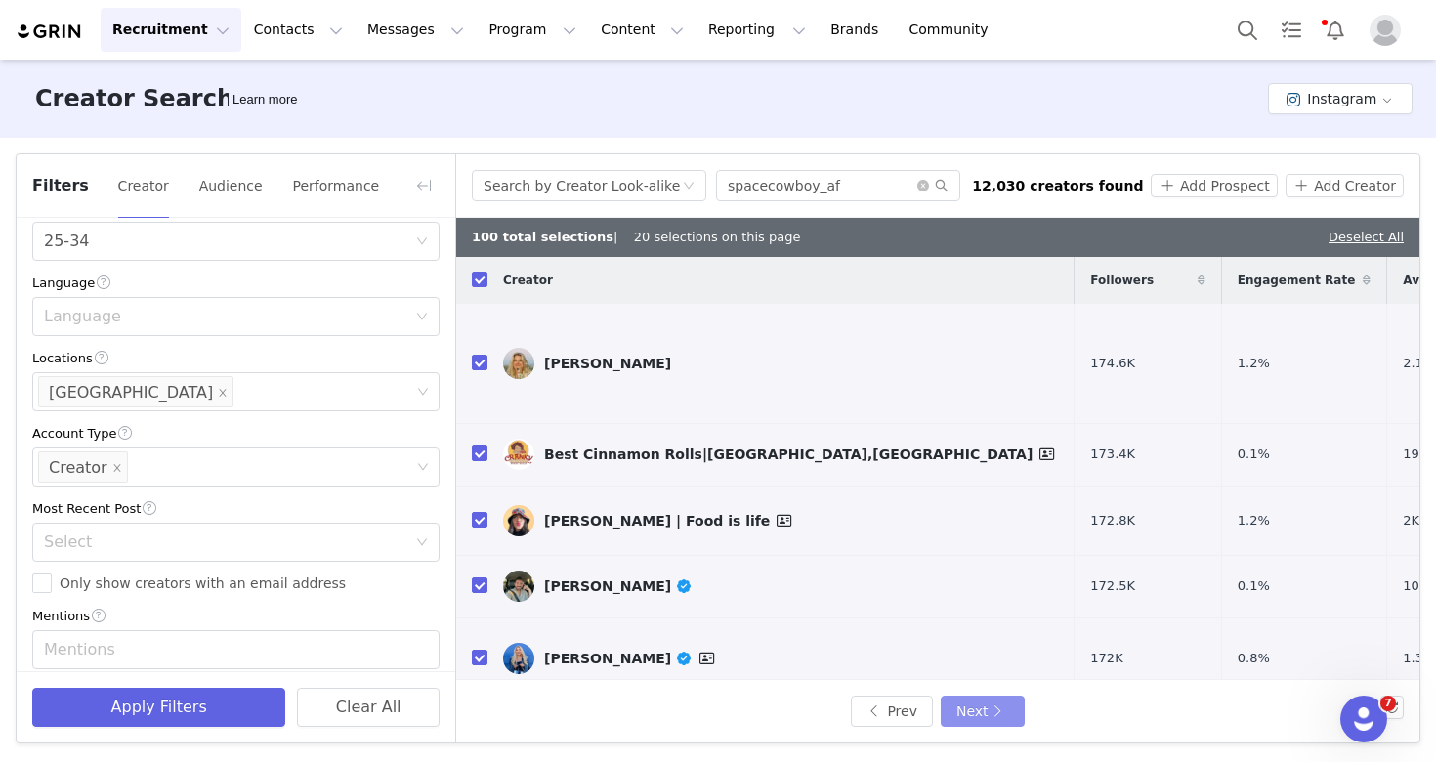
click at [989, 711] on button "Next" at bounding box center [983, 710] width 84 height 31
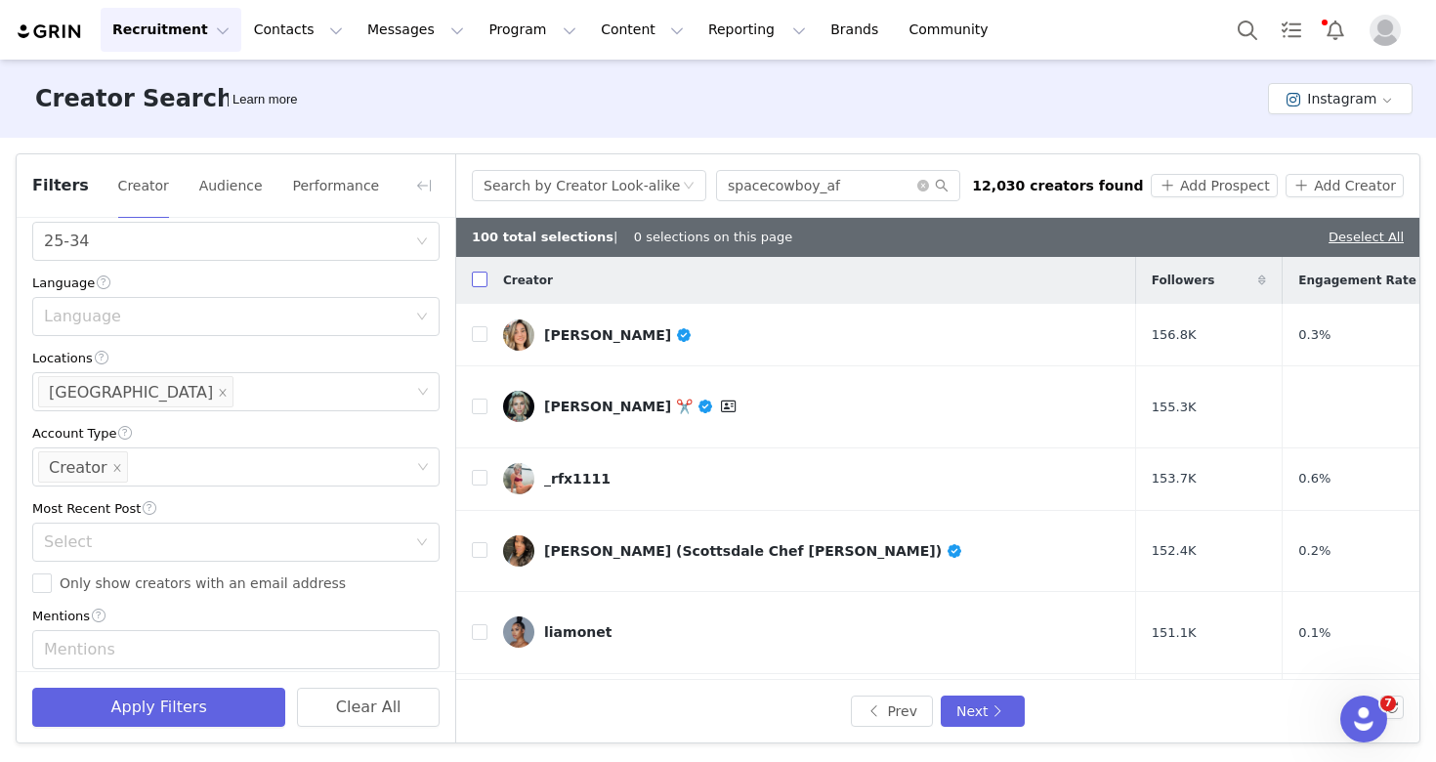
click at [477, 279] on input "checkbox" at bounding box center [480, 280] width 16 height 16
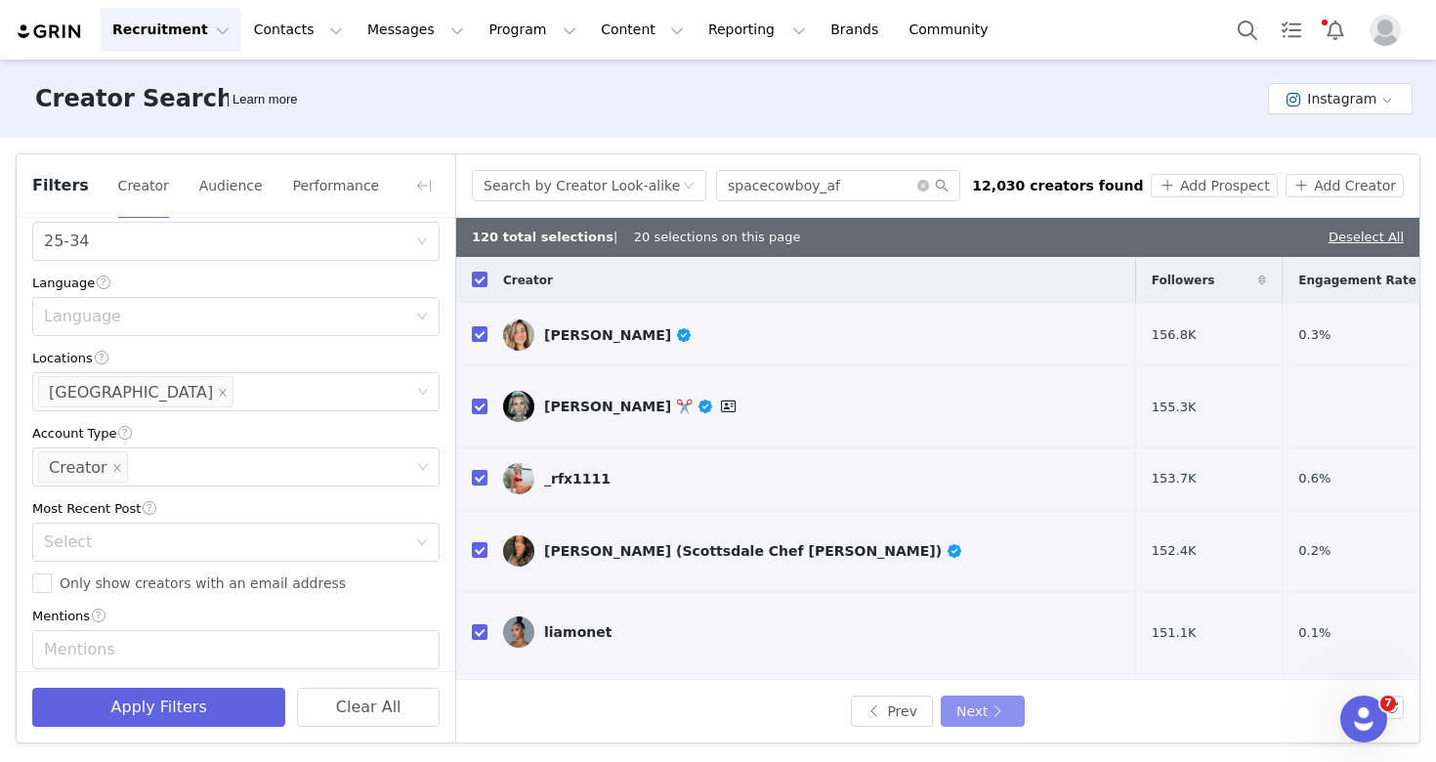
click at [996, 718] on button "Next" at bounding box center [983, 710] width 84 height 31
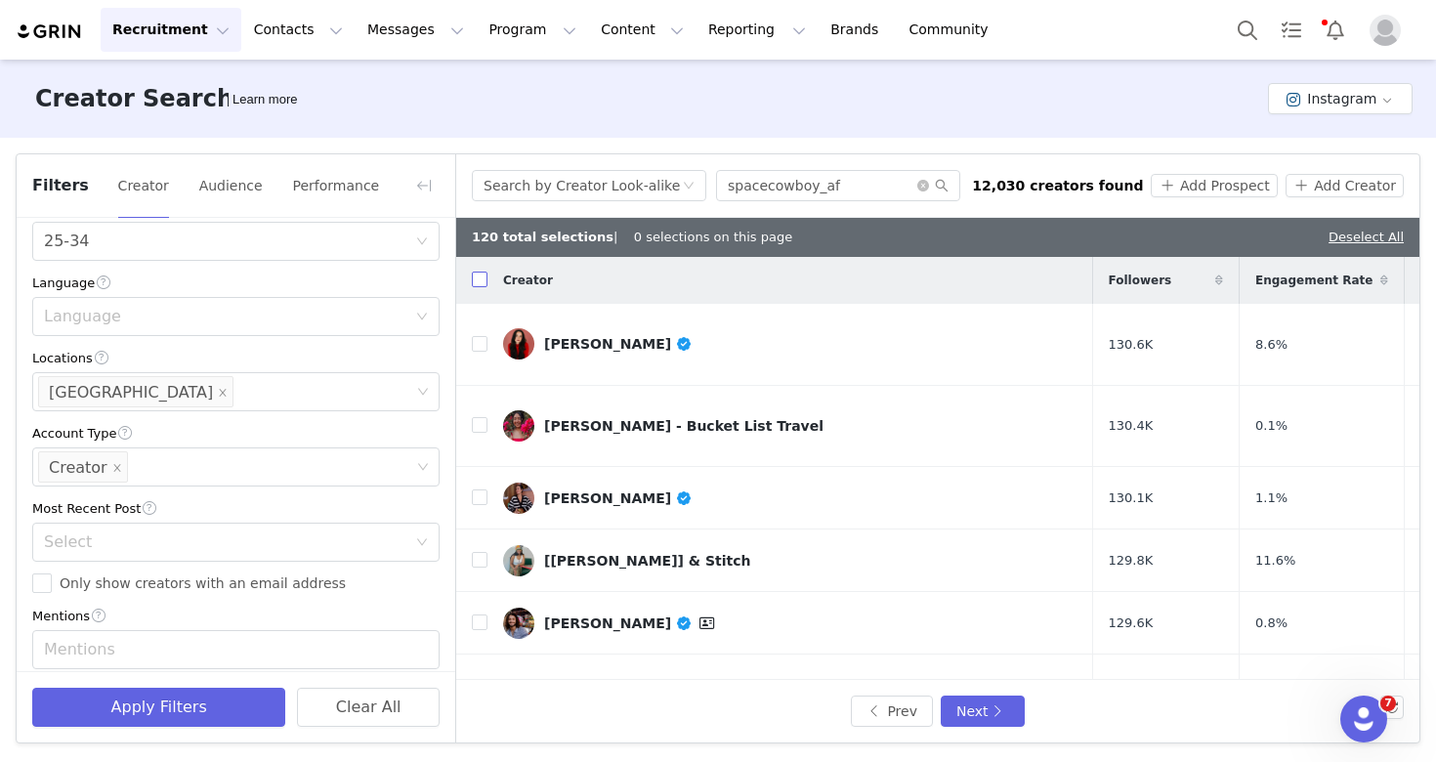
click at [478, 285] on input "checkbox" at bounding box center [480, 280] width 16 height 16
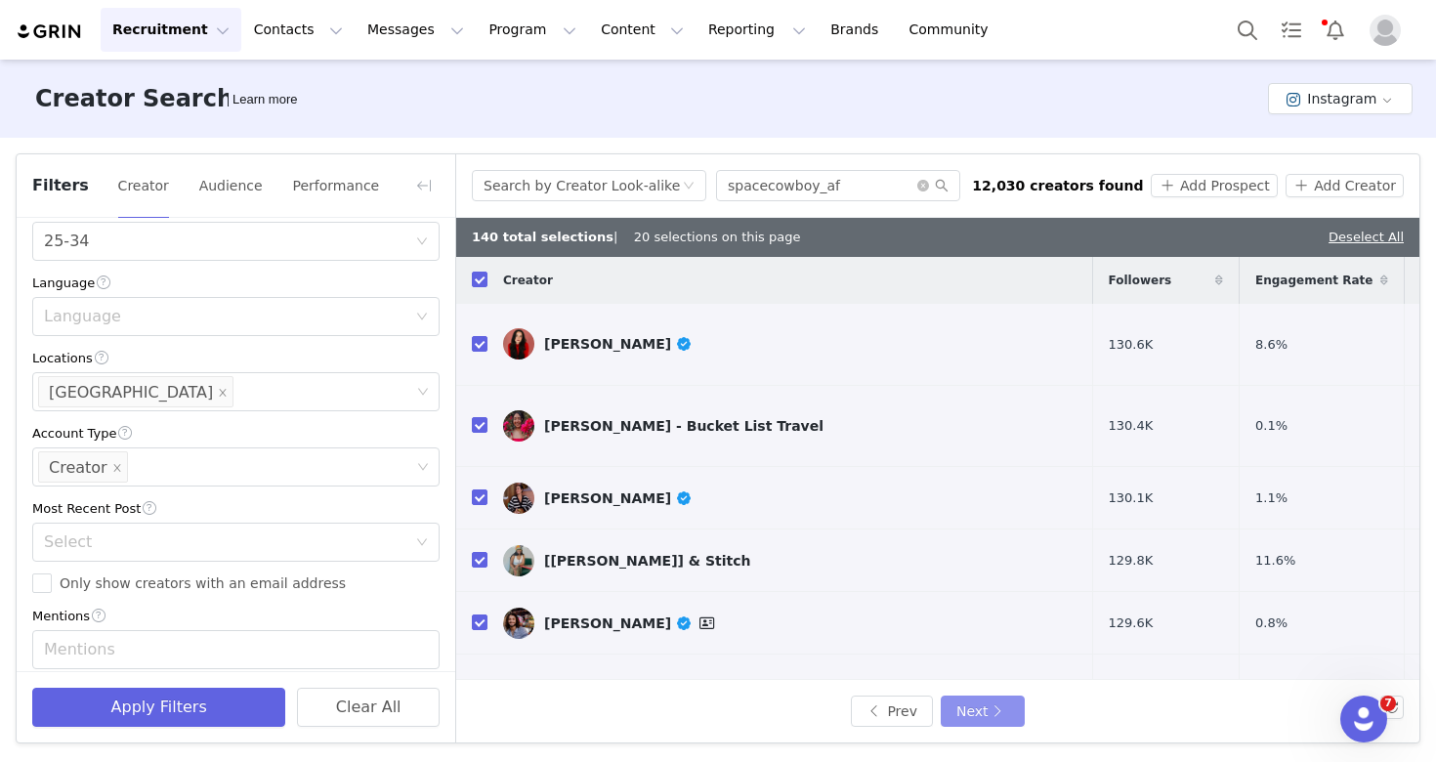
click at [961, 714] on button "Next" at bounding box center [983, 710] width 84 height 31
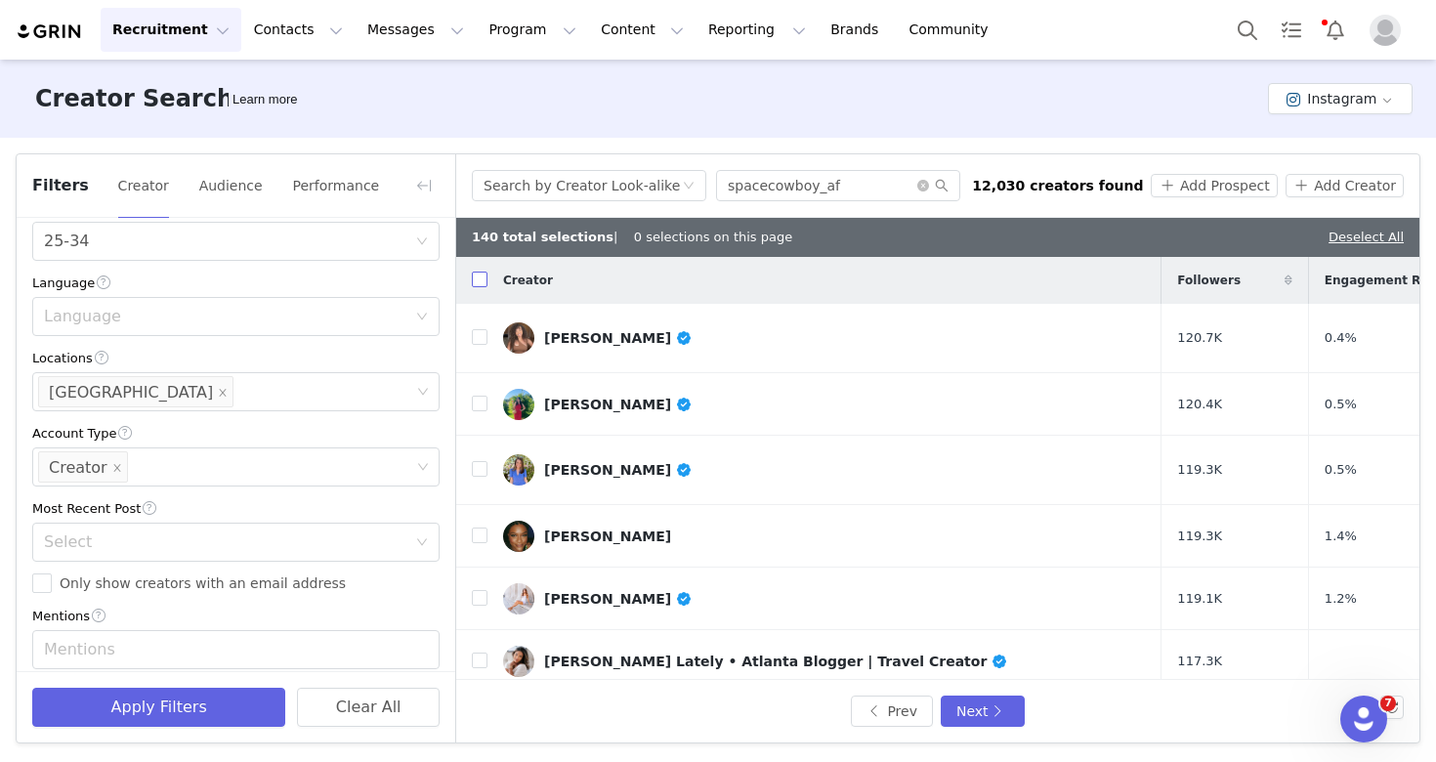
click at [480, 279] on input "checkbox" at bounding box center [480, 280] width 16 height 16
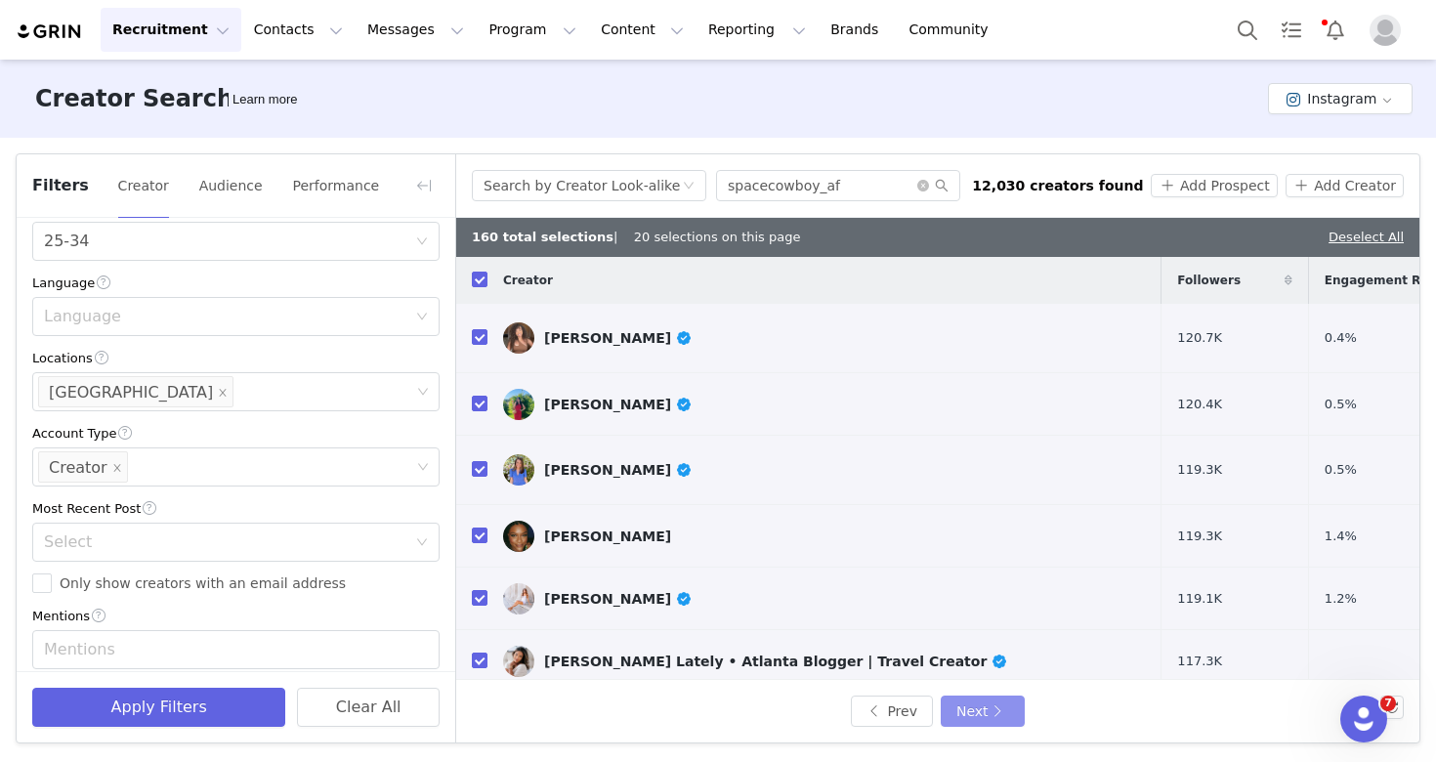
click at [996, 707] on button "Next" at bounding box center [983, 710] width 84 height 31
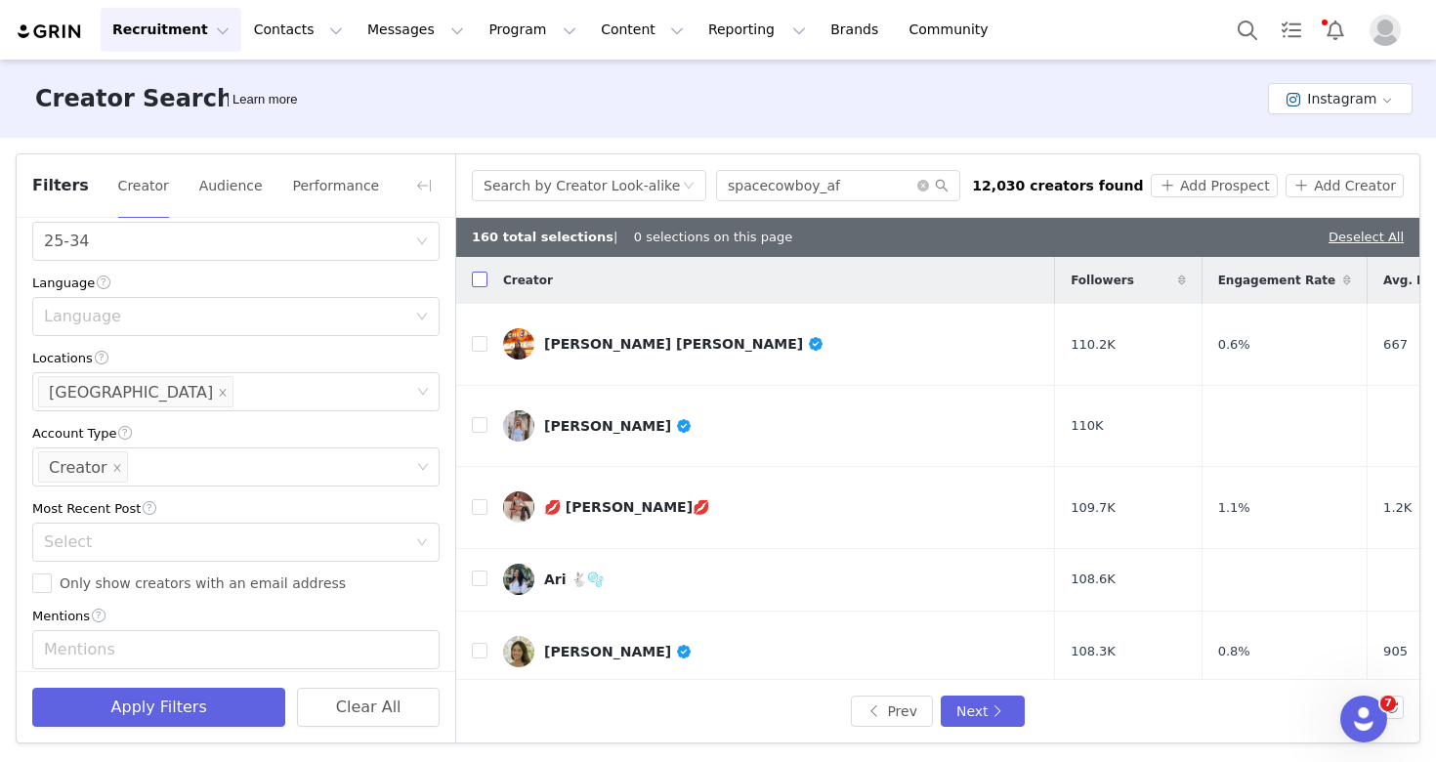
click at [474, 282] on input "checkbox" at bounding box center [480, 280] width 16 height 16
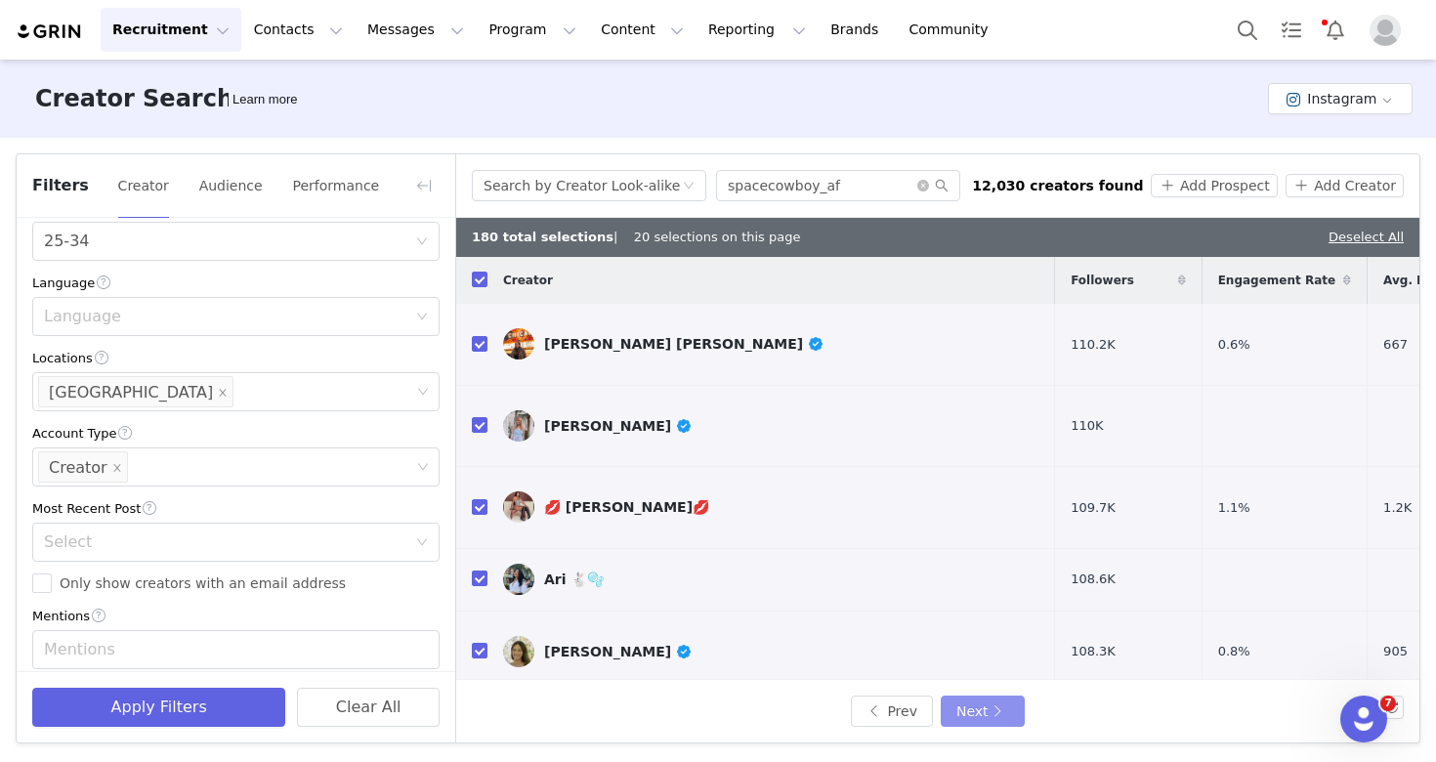
click at [970, 713] on button "Next" at bounding box center [983, 710] width 84 height 31
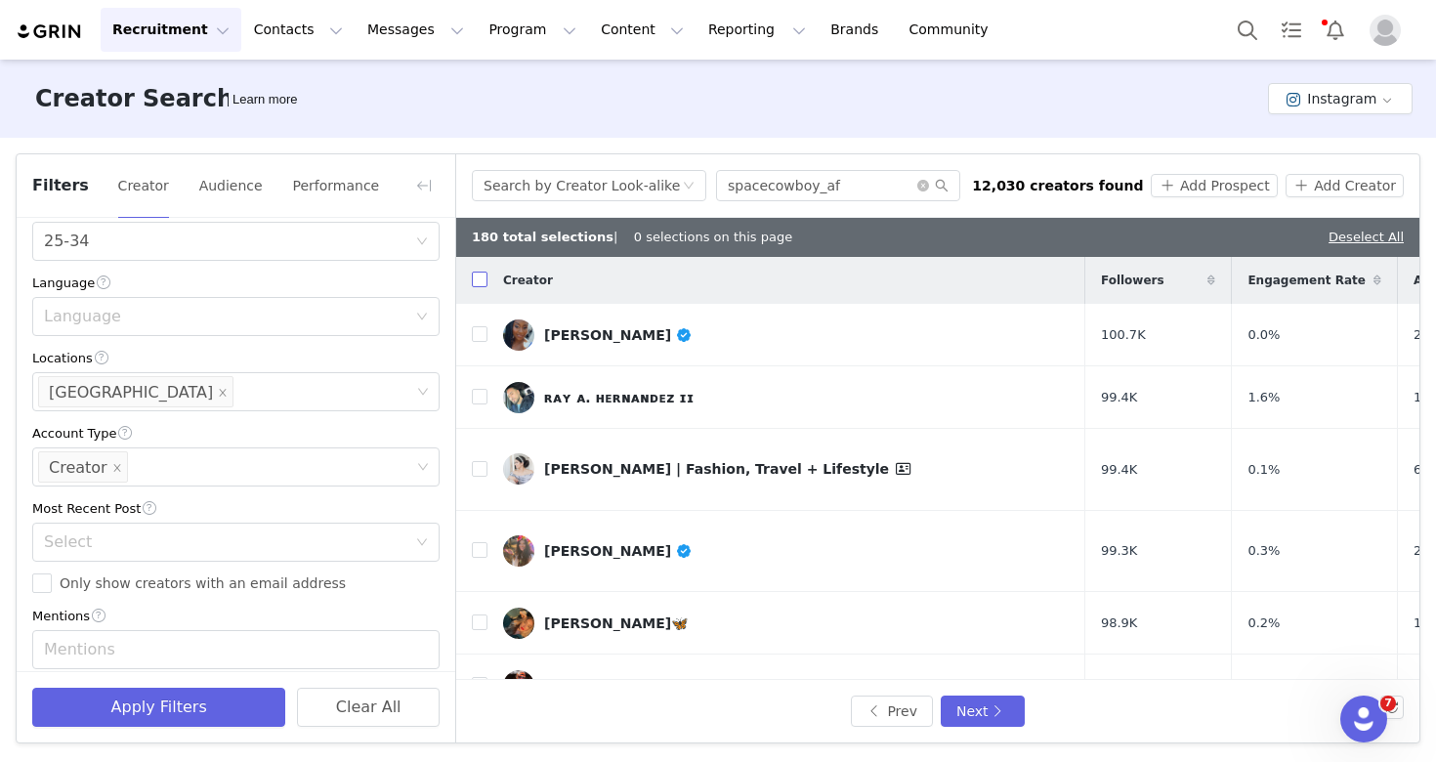
click at [481, 282] on input "checkbox" at bounding box center [480, 280] width 16 height 16
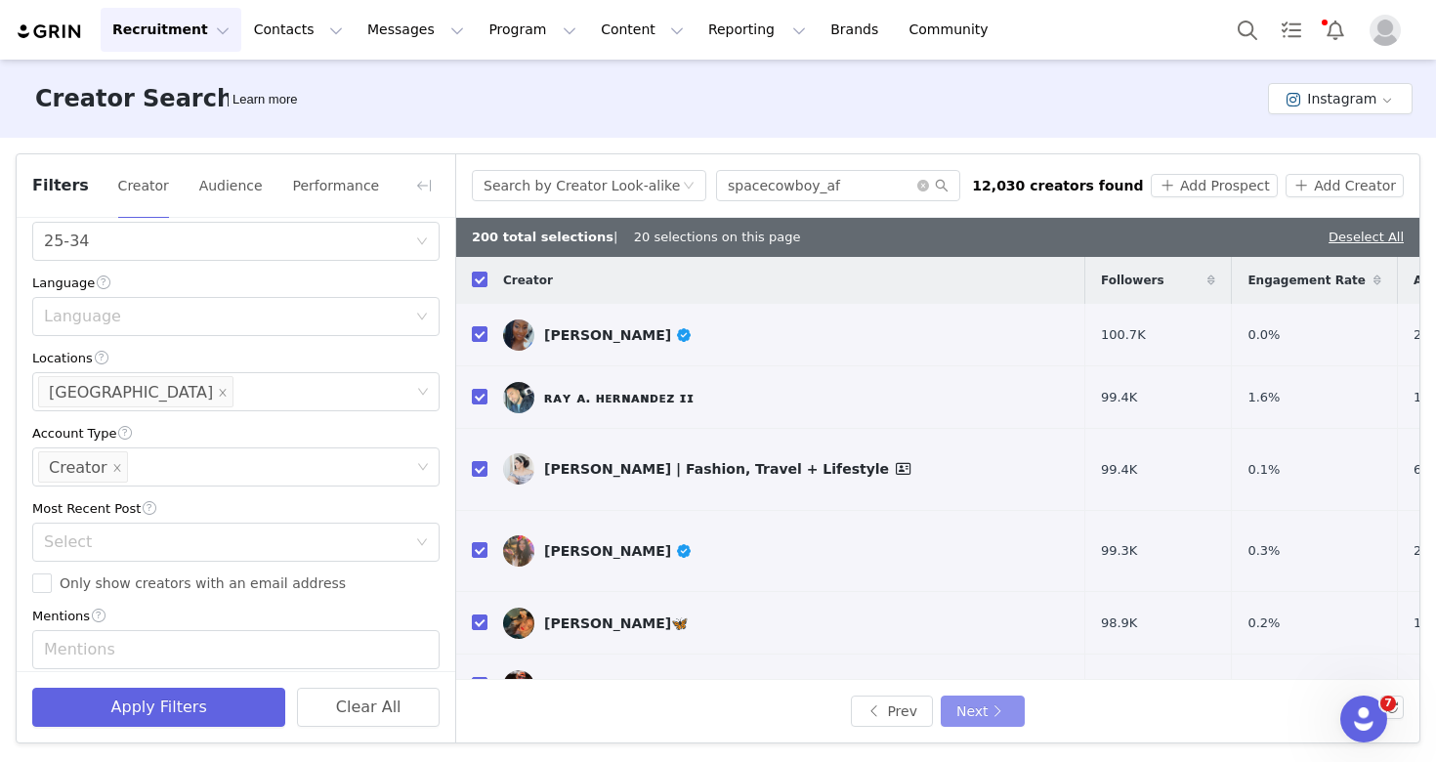
click at [988, 710] on button "Next" at bounding box center [983, 710] width 84 height 31
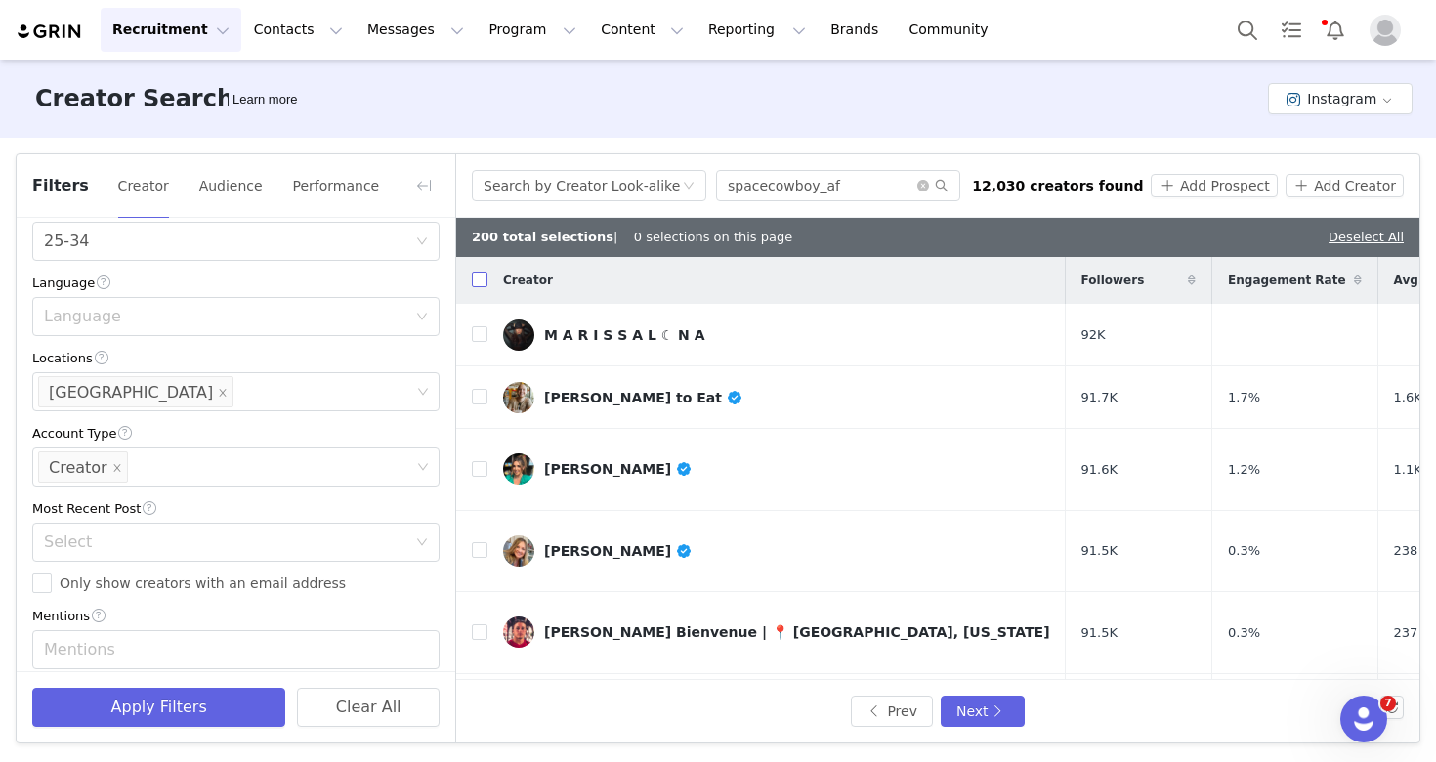
click at [476, 279] on input "checkbox" at bounding box center [480, 280] width 16 height 16
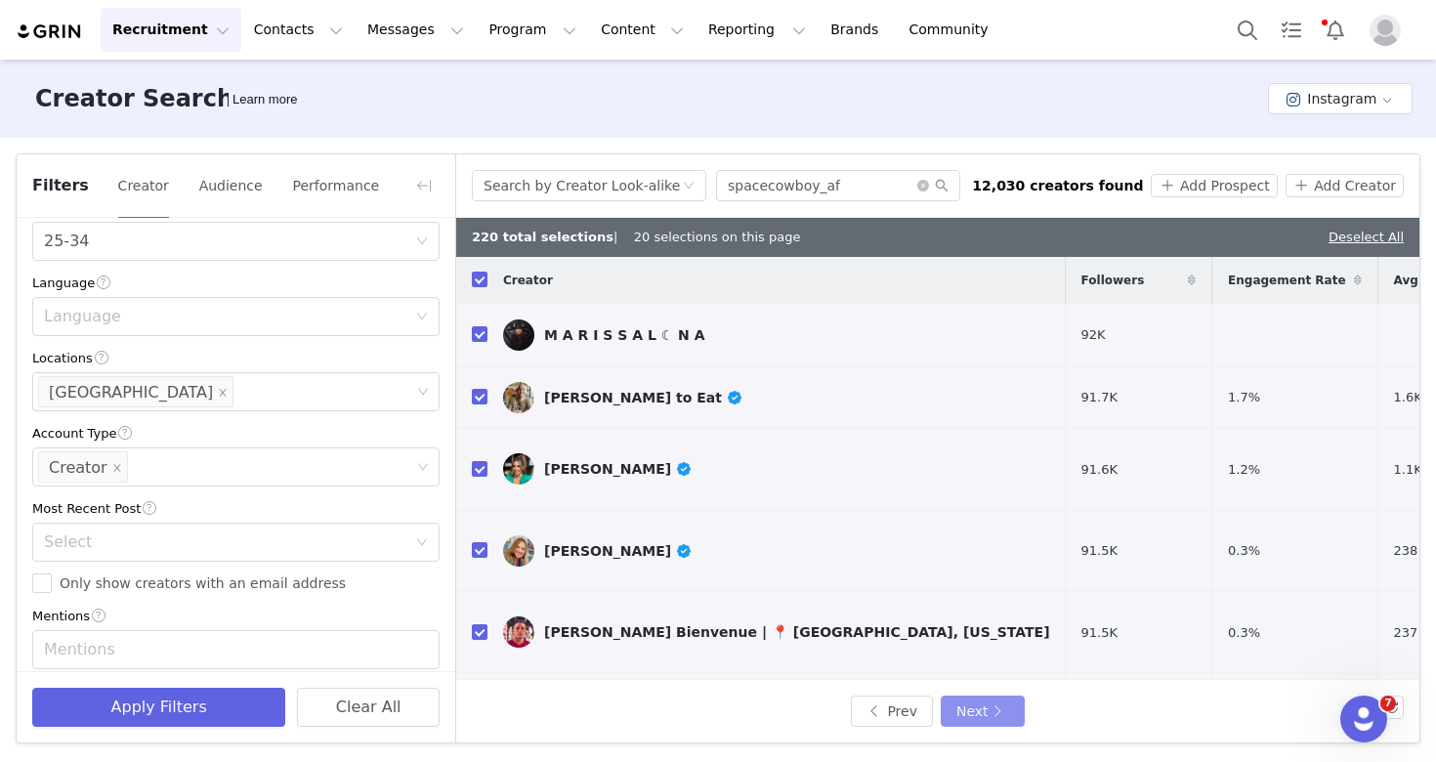
click at [982, 711] on button "Next" at bounding box center [983, 710] width 84 height 31
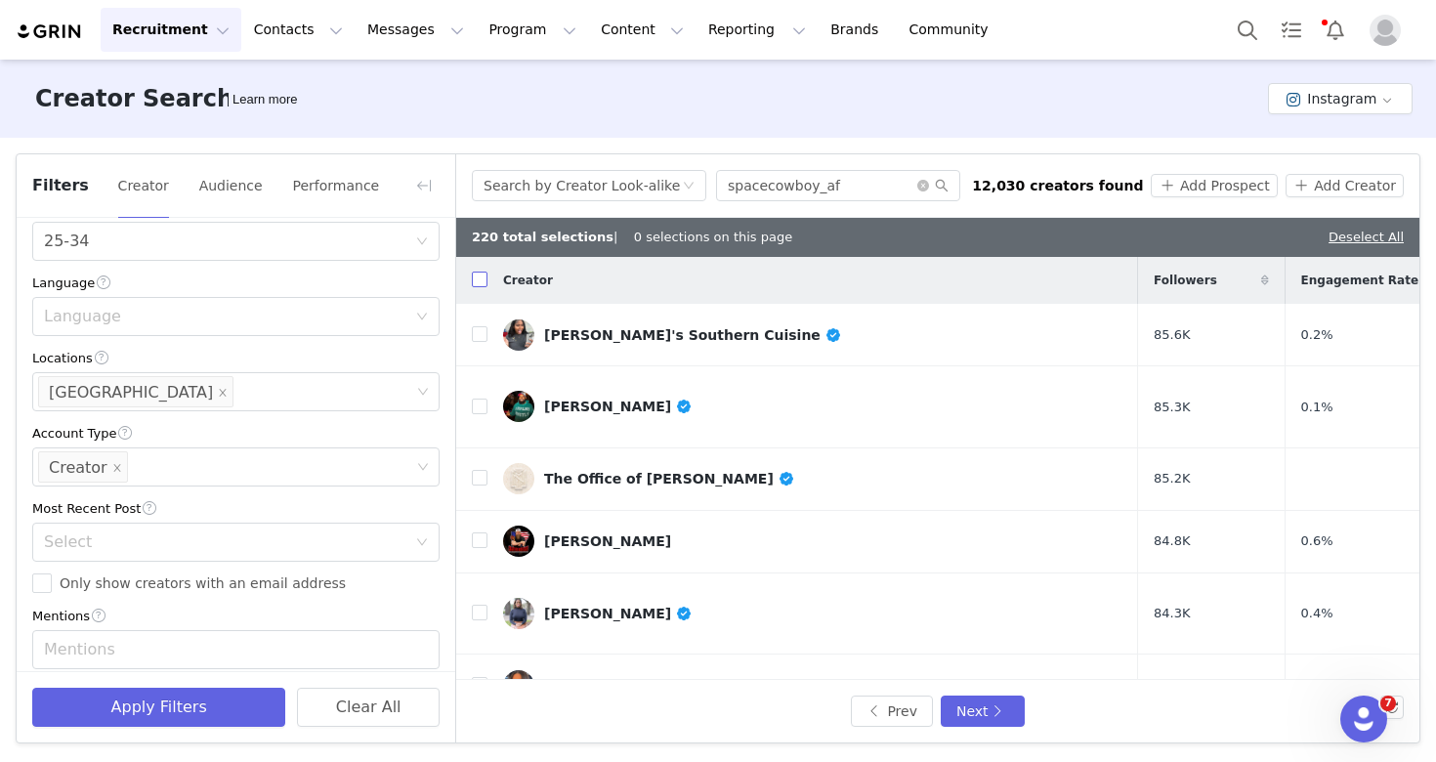
click at [477, 277] on input "checkbox" at bounding box center [480, 280] width 16 height 16
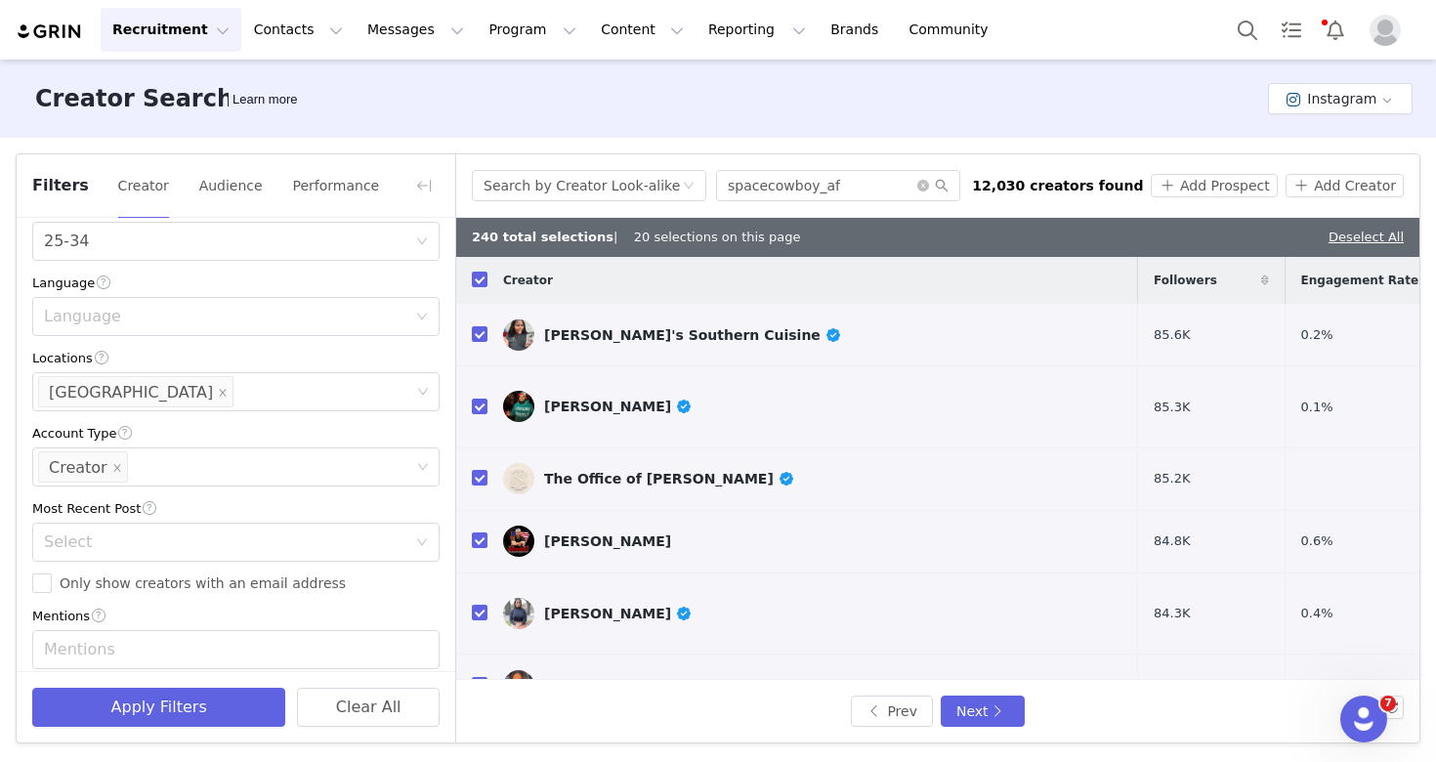
click at [1007, 730] on div "Prev Next" at bounding box center [937, 711] width 963 height 63
click at [996, 716] on button "Next" at bounding box center [983, 710] width 84 height 31
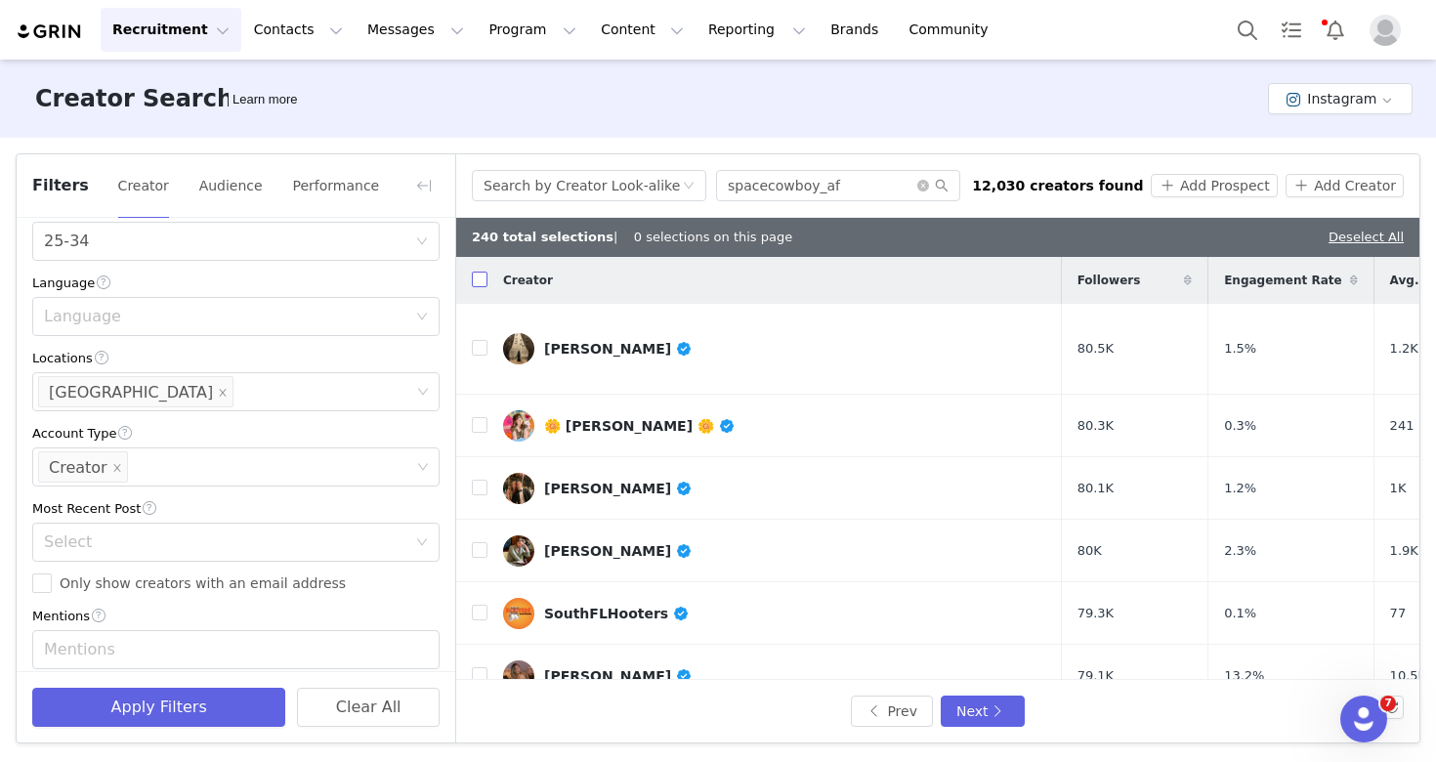
click at [477, 278] on input "checkbox" at bounding box center [480, 280] width 16 height 16
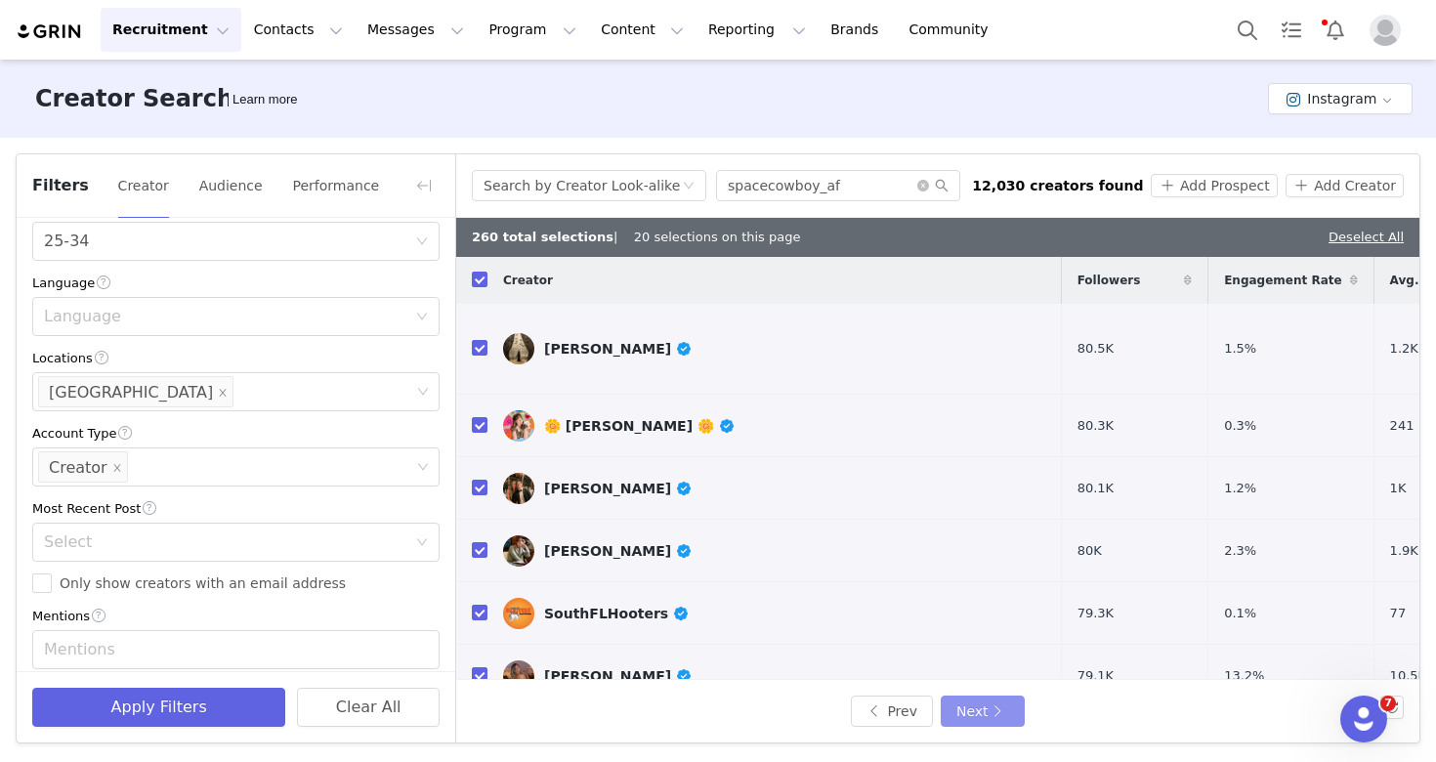
click at [1003, 723] on button "Next" at bounding box center [983, 710] width 84 height 31
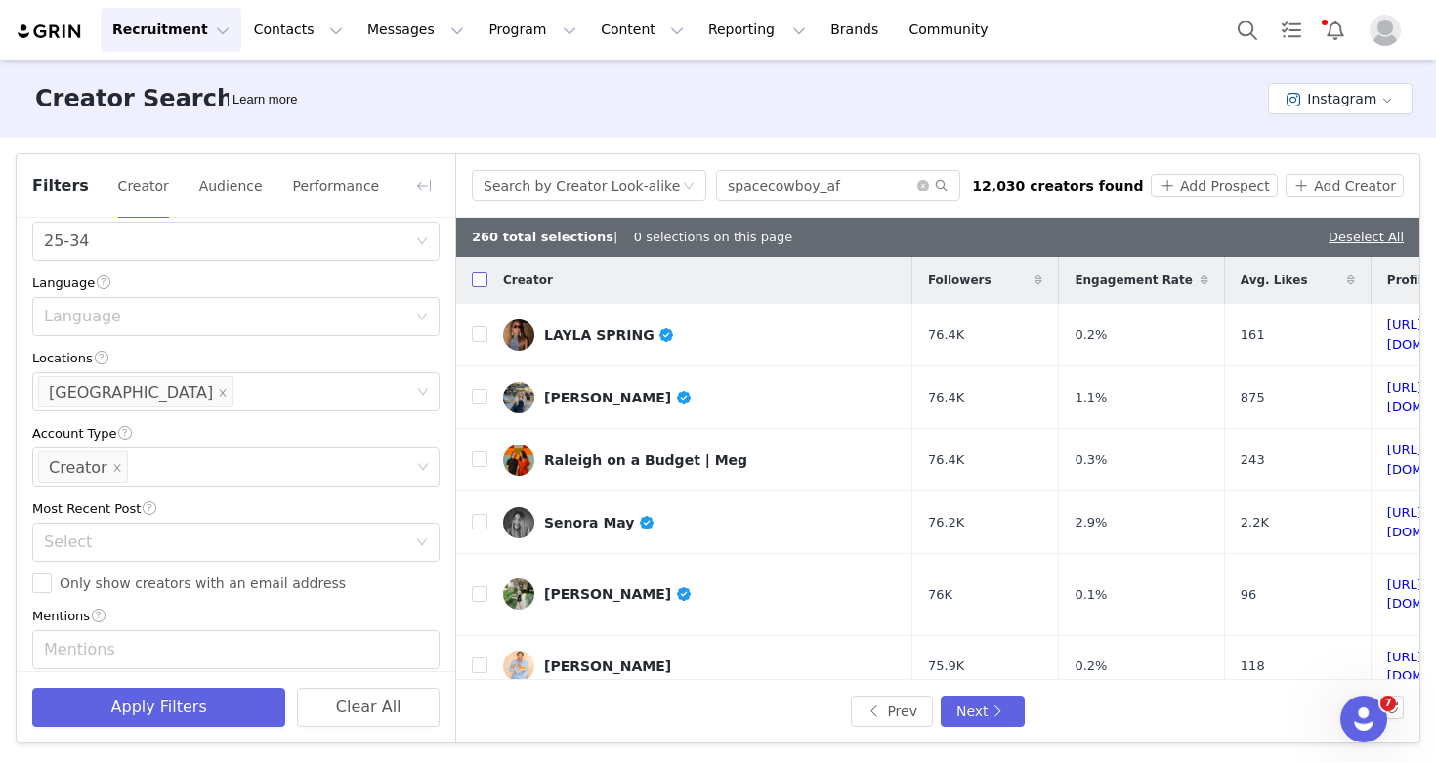
click at [483, 287] on input "checkbox" at bounding box center [480, 280] width 16 height 16
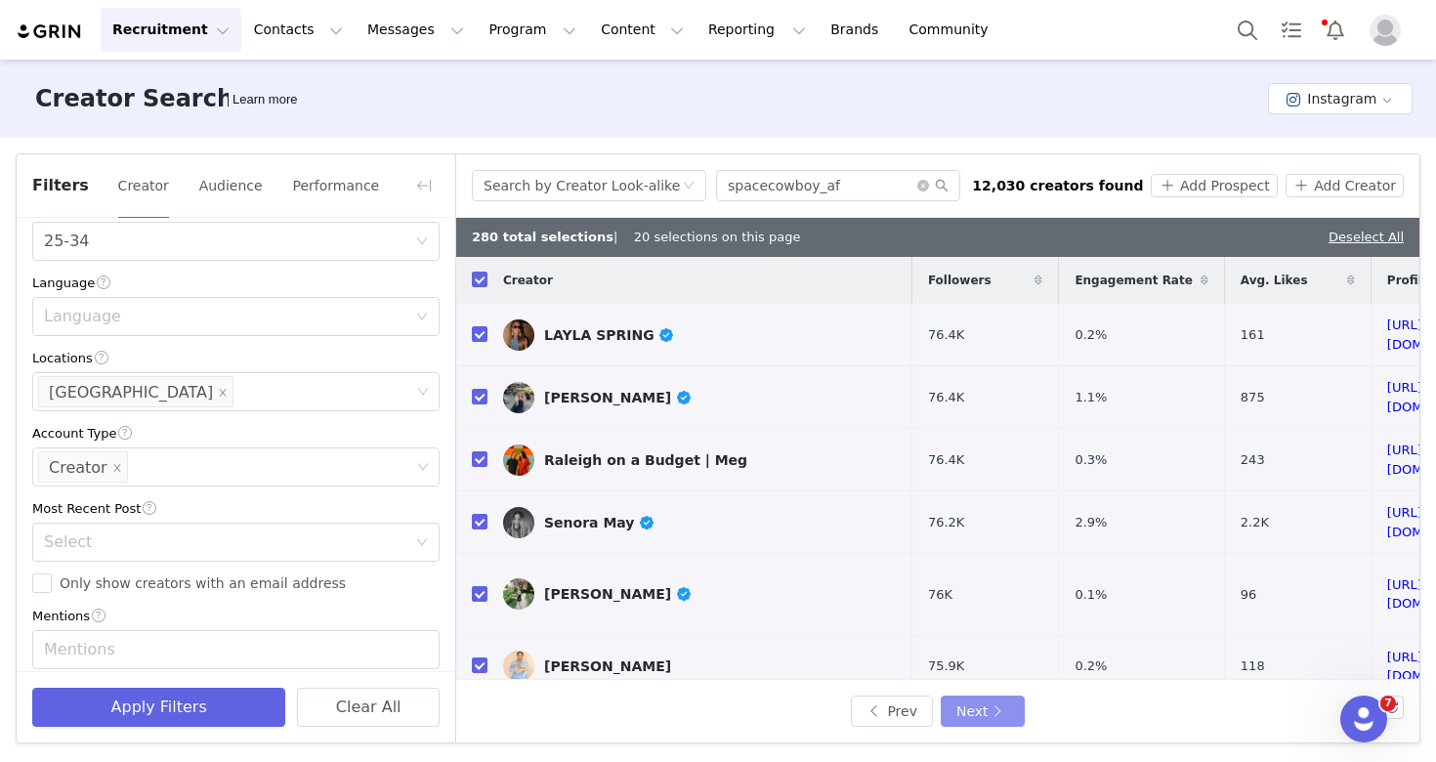
click at [987, 707] on button "Next" at bounding box center [983, 710] width 84 height 31
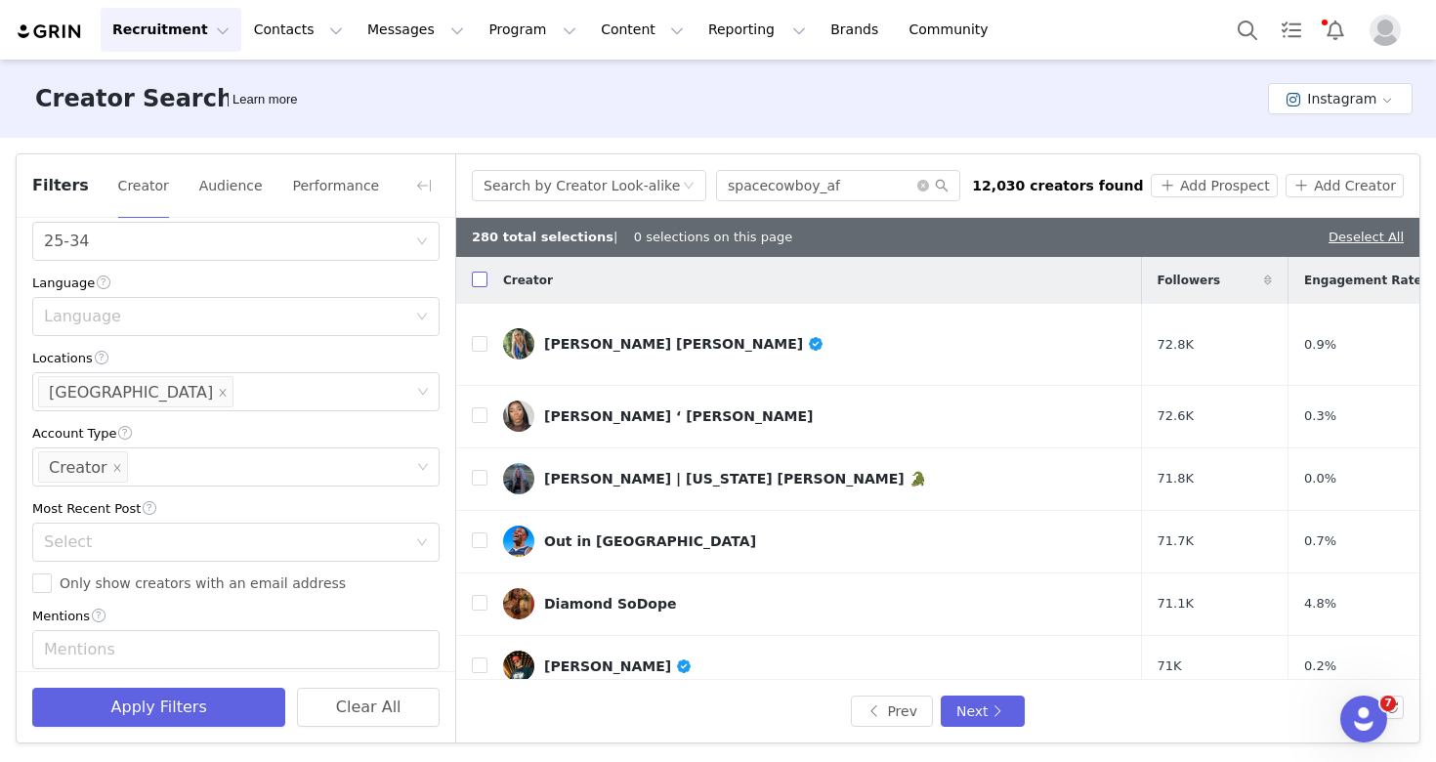
click at [479, 281] on input "checkbox" at bounding box center [480, 280] width 16 height 16
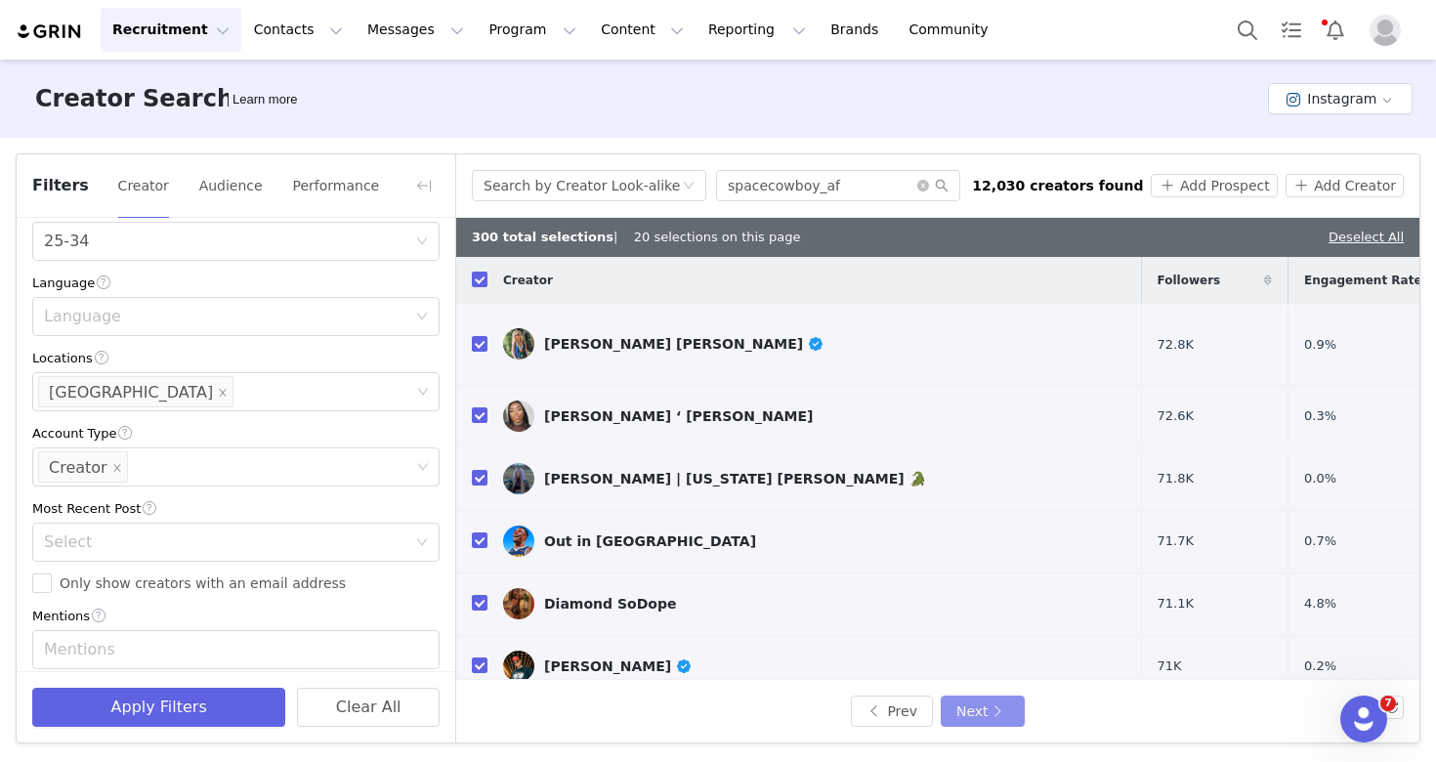
click at [971, 709] on button "Next" at bounding box center [983, 710] width 84 height 31
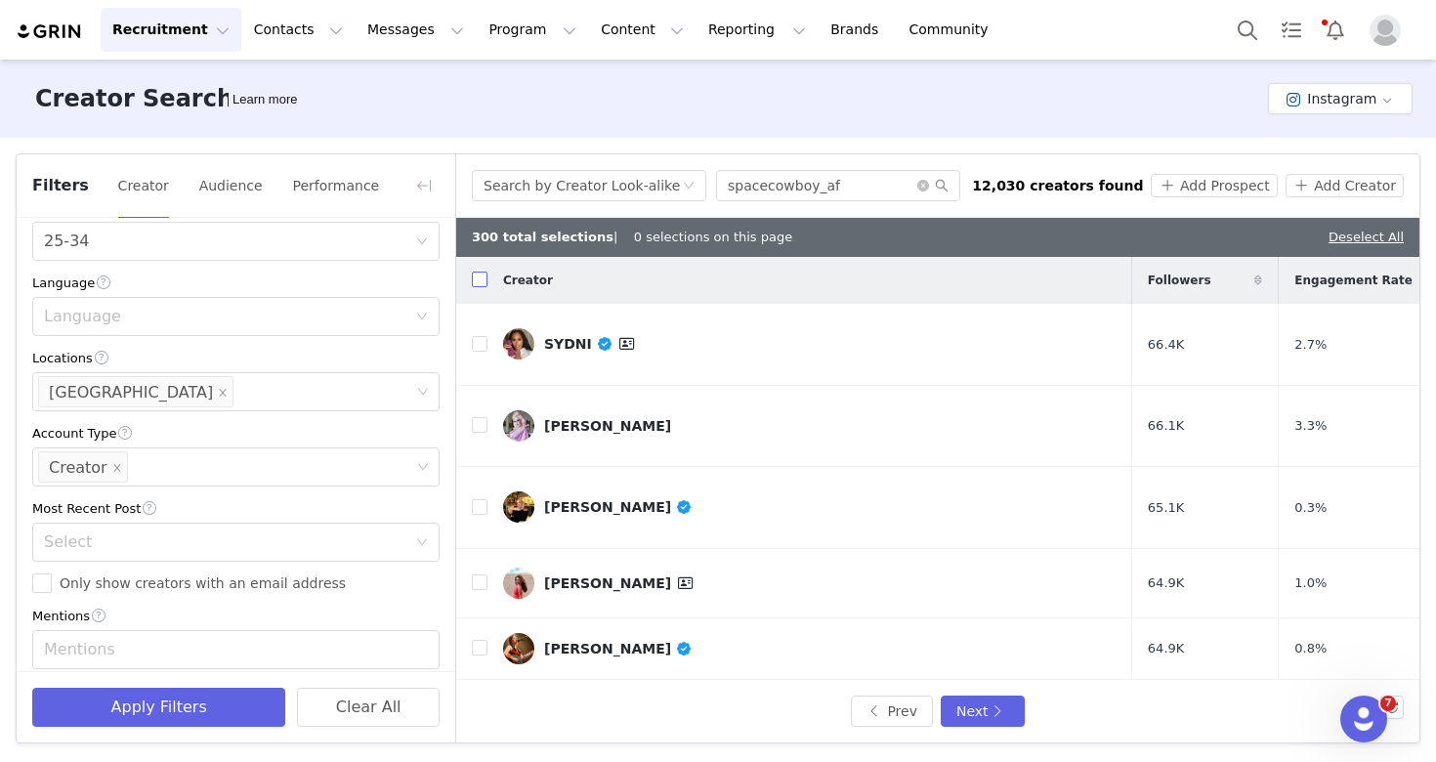
click at [480, 282] on input "checkbox" at bounding box center [480, 280] width 16 height 16
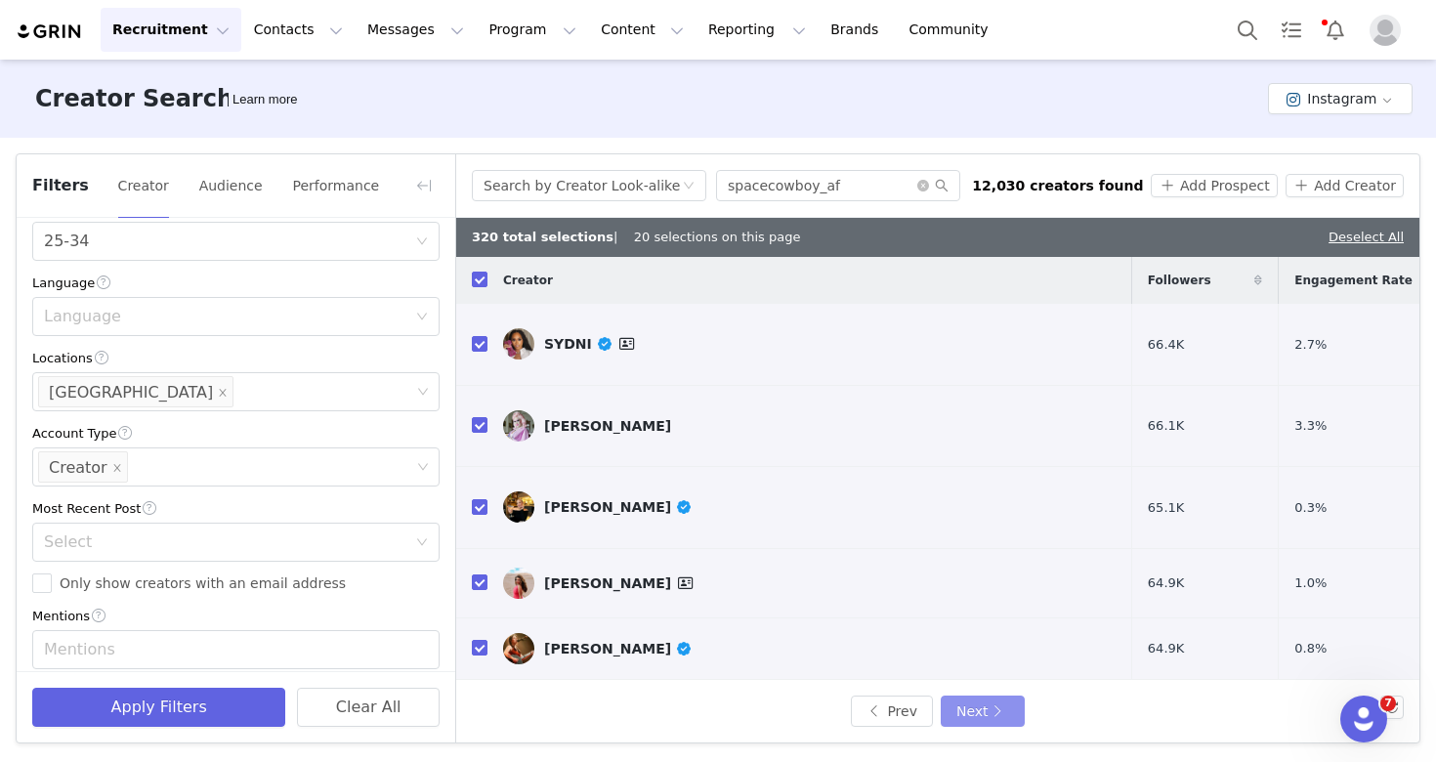
click at [990, 709] on button "Next" at bounding box center [983, 710] width 84 height 31
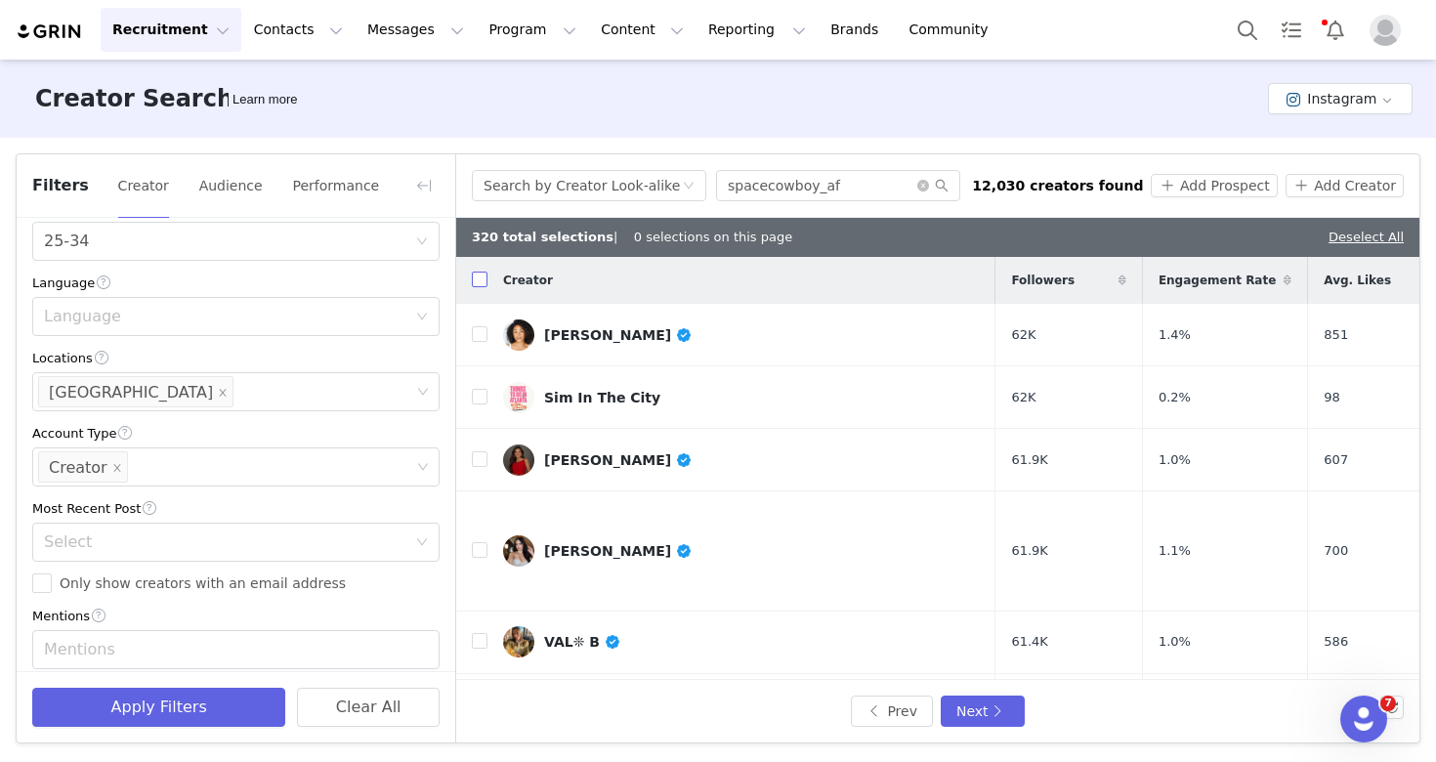
click at [479, 280] on input "checkbox" at bounding box center [480, 280] width 16 height 16
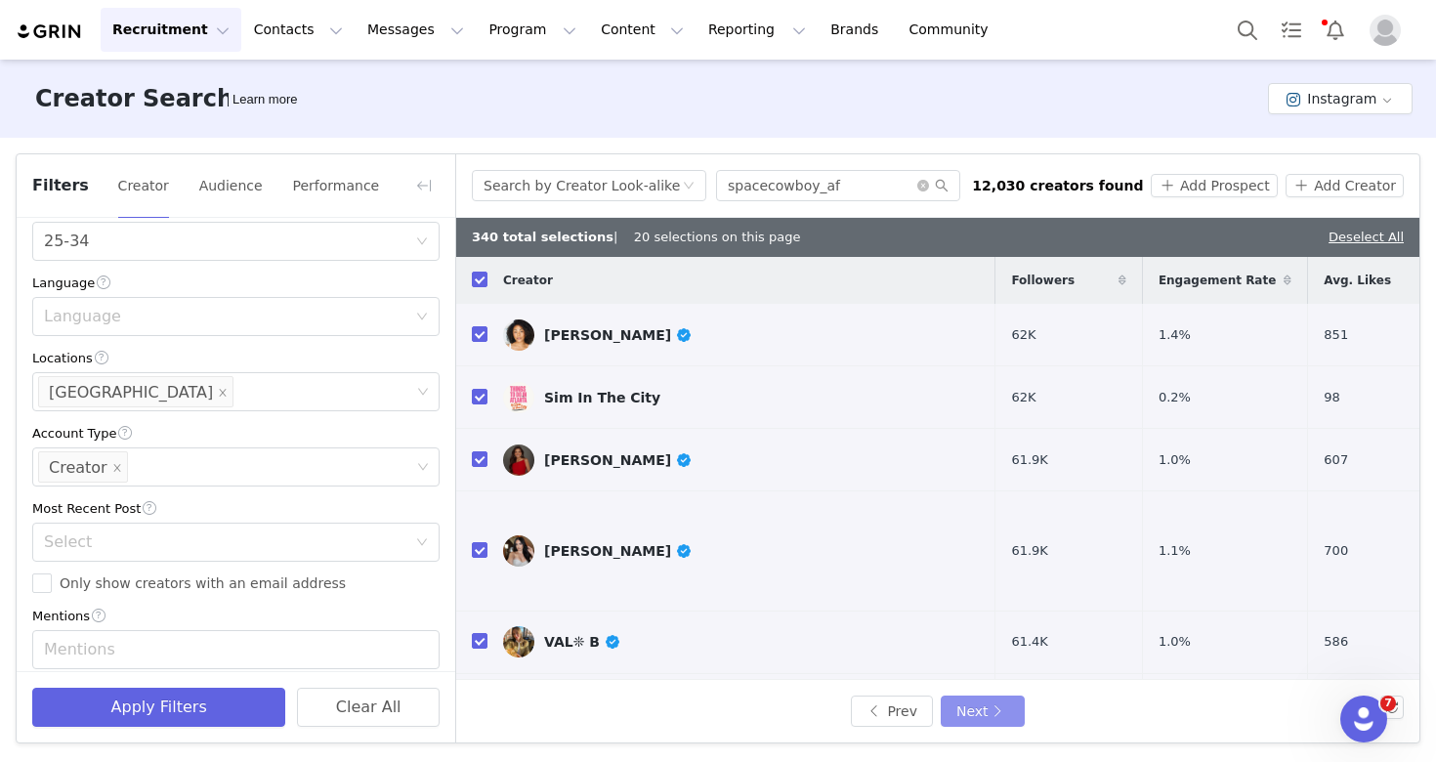
click at [973, 717] on button "Next" at bounding box center [983, 710] width 84 height 31
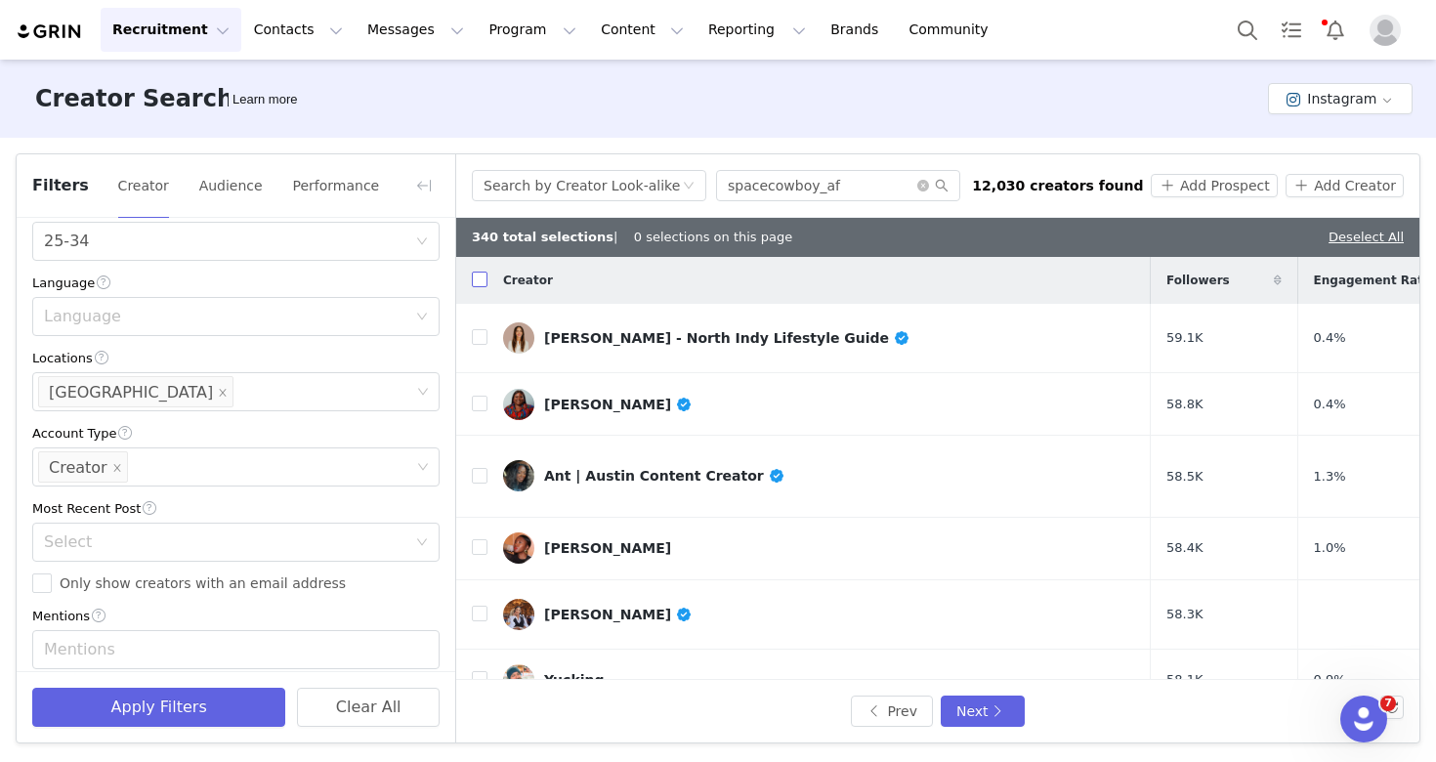
click at [480, 277] on input "checkbox" at bounding box center [480, 280] width 16 height 16
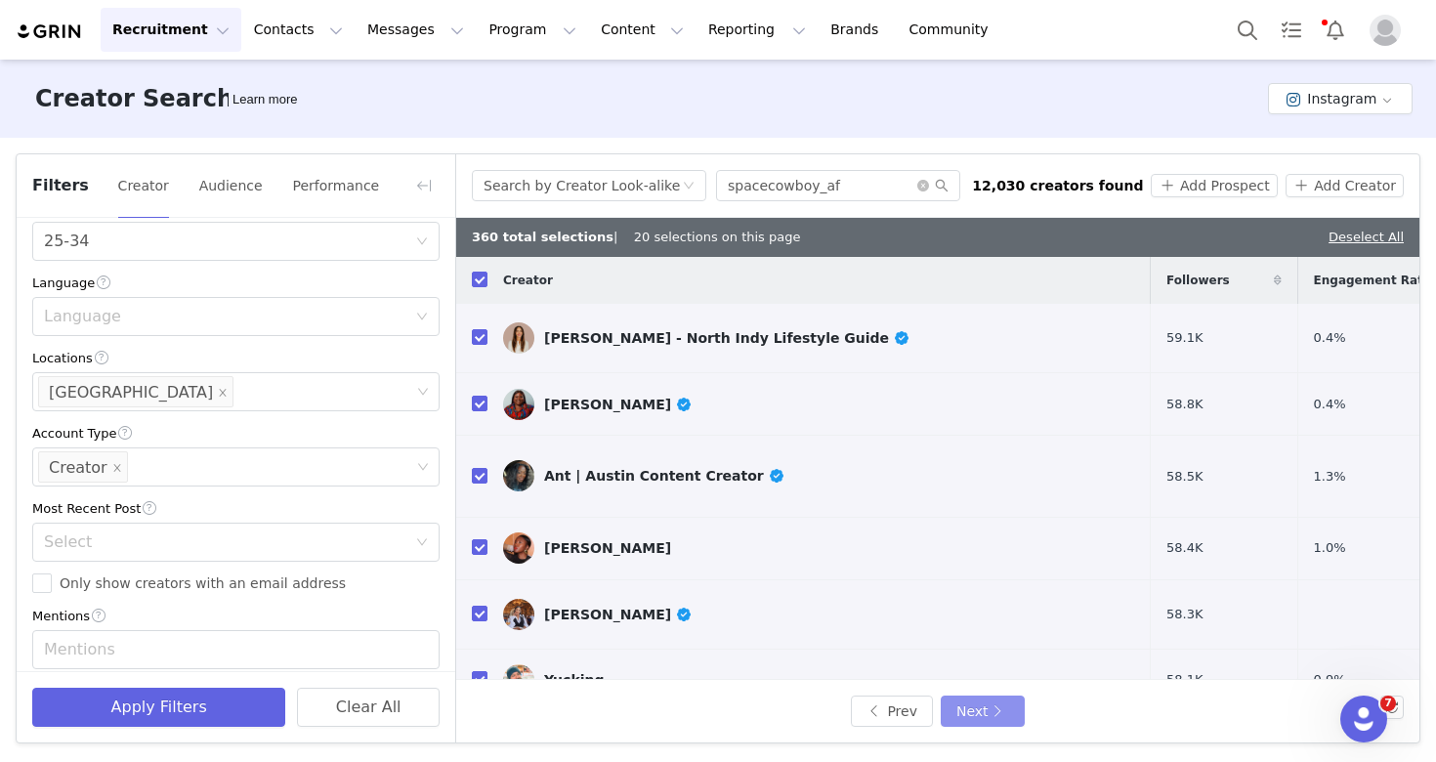
click at [975, 707] on button "Next" at bounding box center [983, 710] width 84 height 31
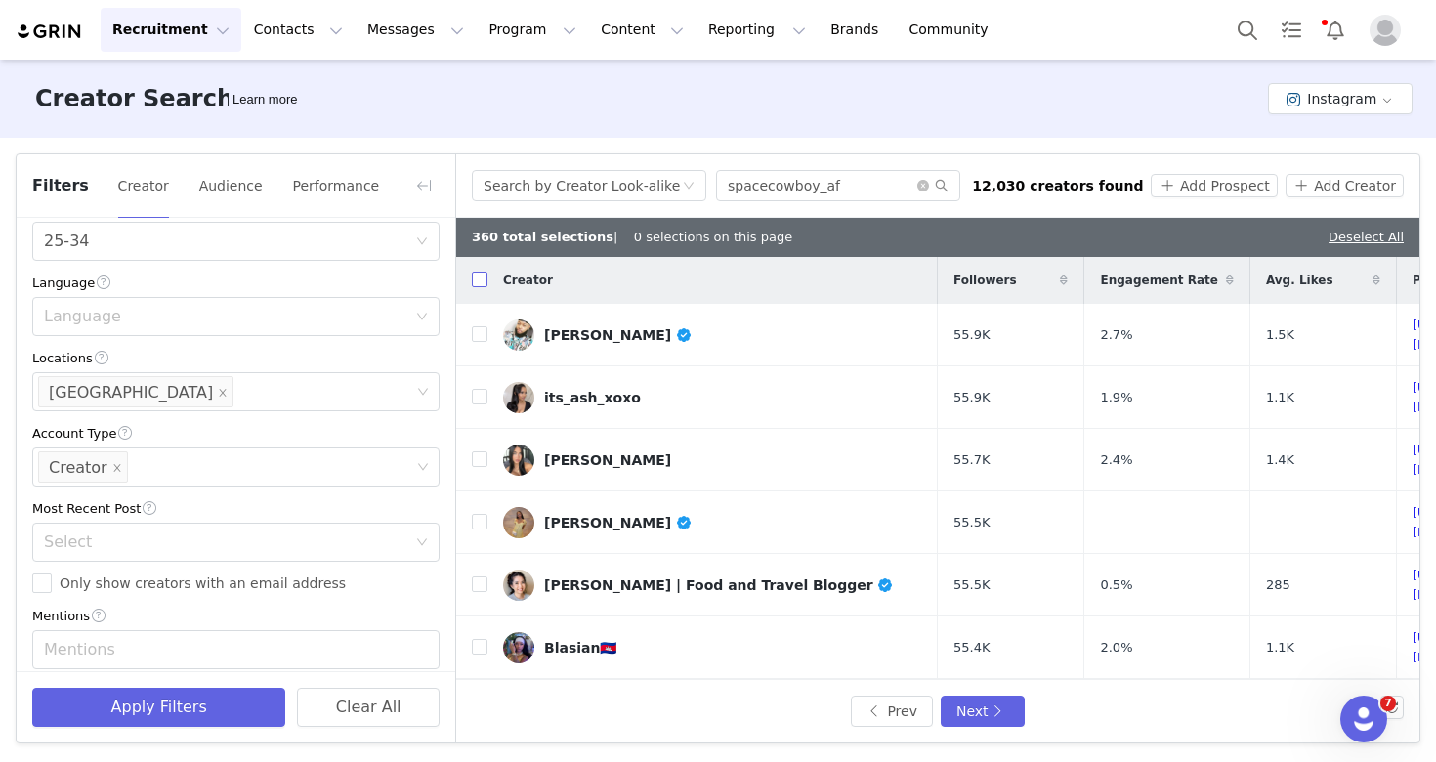
click at [480, 276] on input "checkbox" at bounding box center [480, 280] width 16 height 16
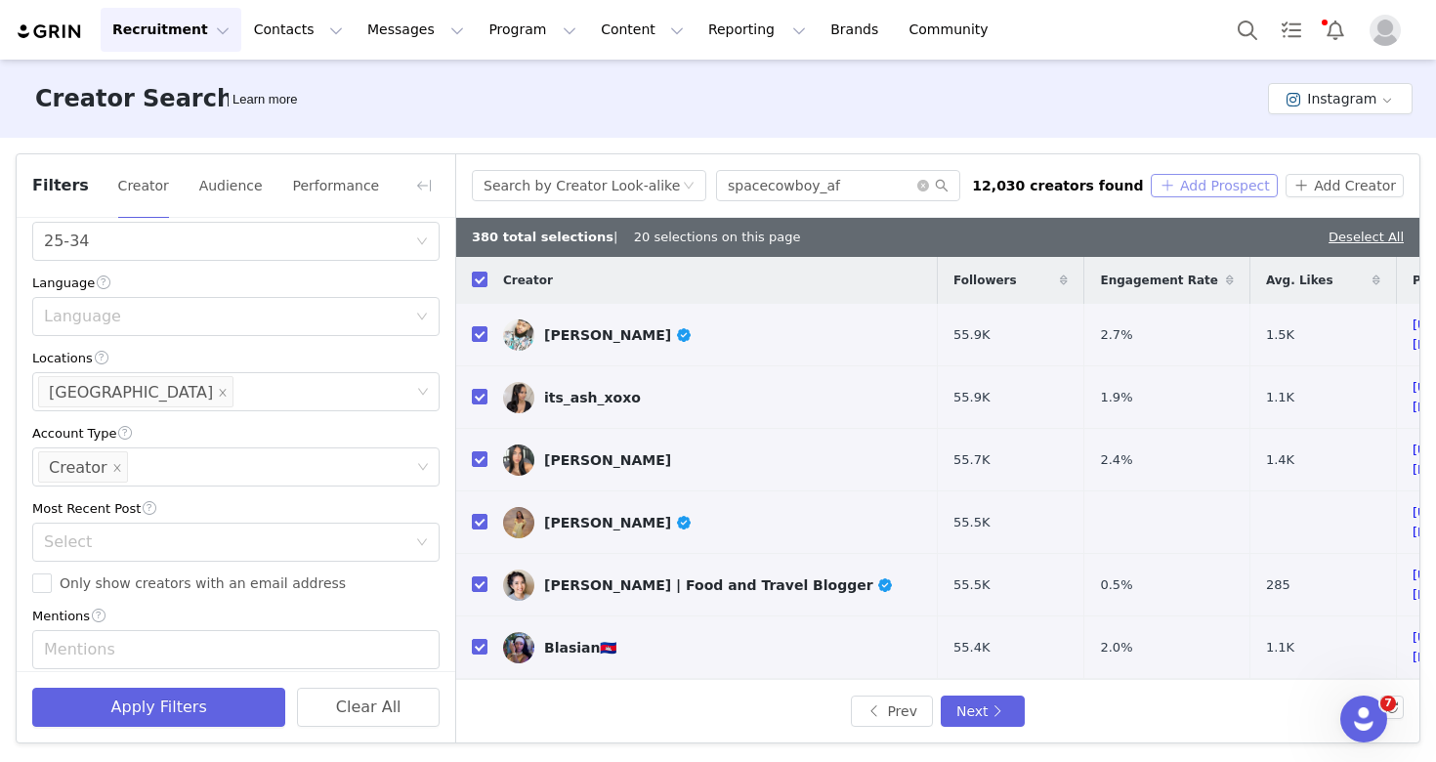
click at [1201, 177] on button "Add Prospect" at bounding box center [1214, 185] width 126 height 23
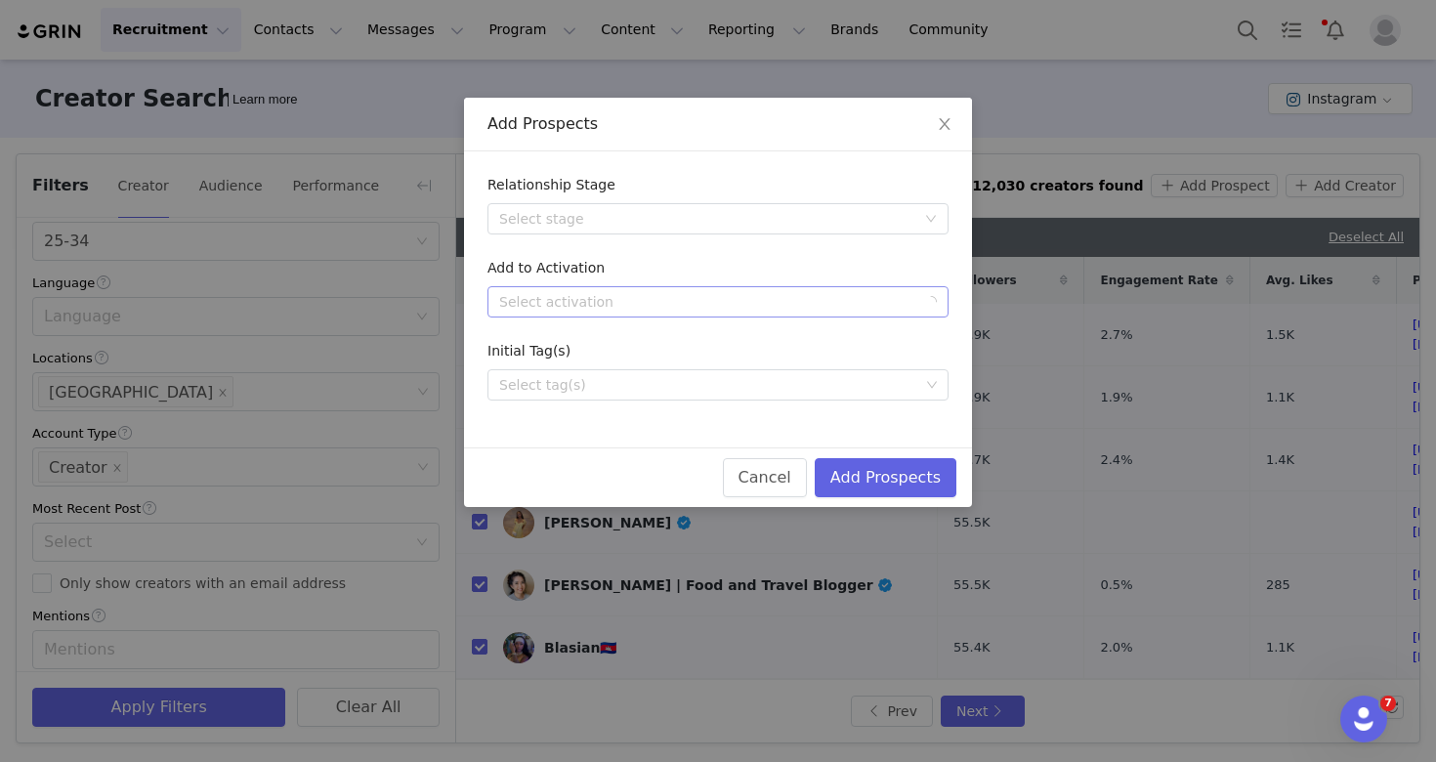
click at [714, 310] on div "Select activation" at bounding box center [707, 302] width 416 height 20
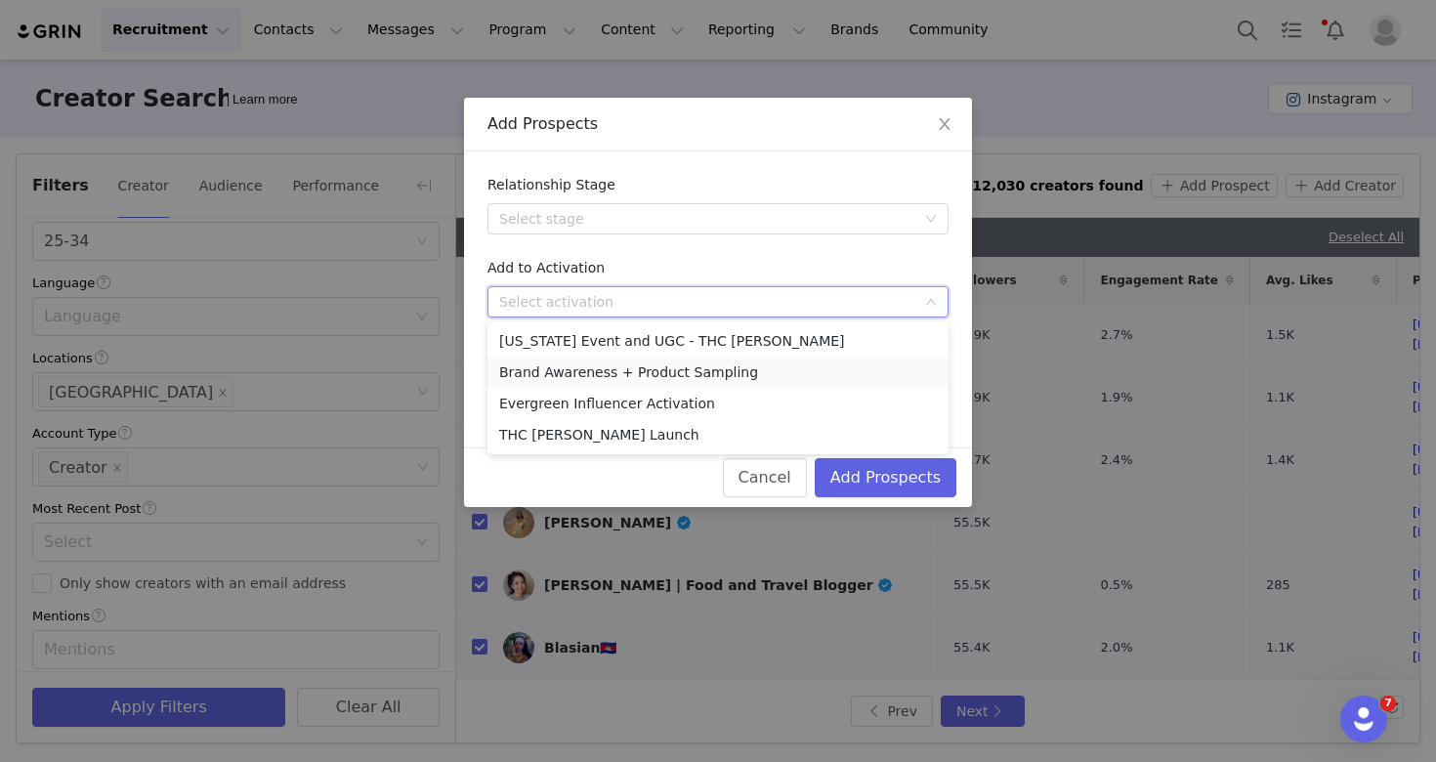
click at [685, 368] on li "Brand Awareness + Product Sampling" at bounding box center [717, 371] width 461 height 31
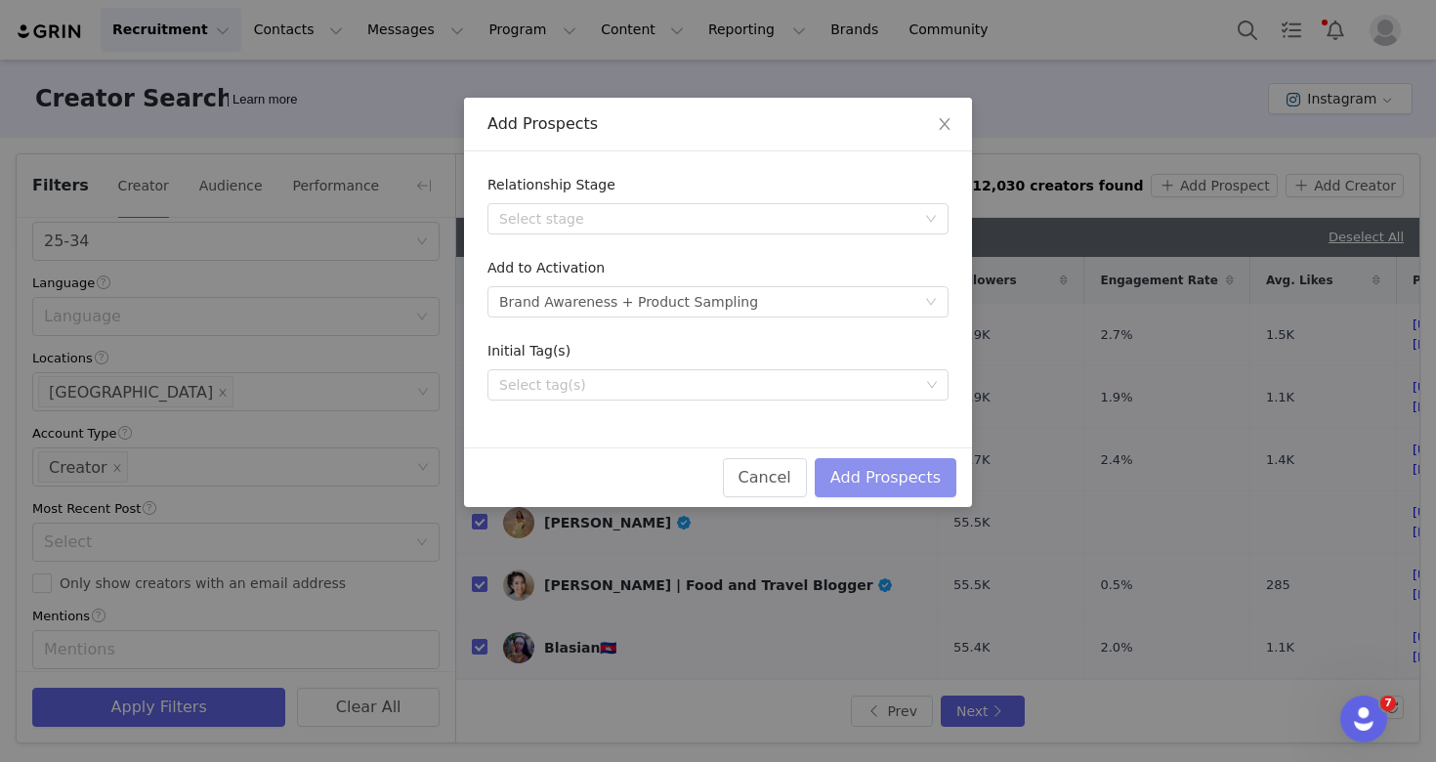
click at [880, 477] on button "Add Prospects" at bounding box center [886, 477] width 142 height 39
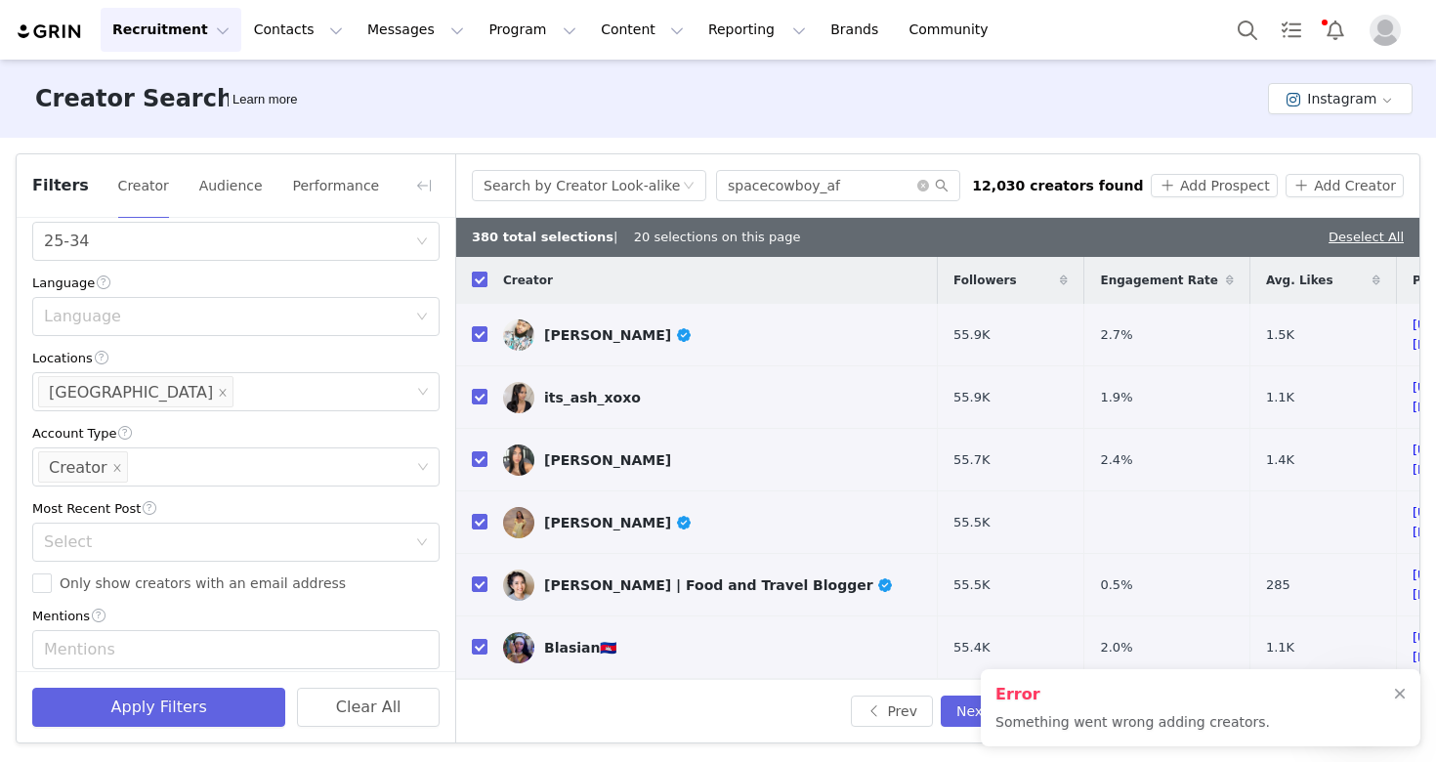
click at [481, 276] on input "checkbox" at bounding box center [480, 280] width 16 height 16
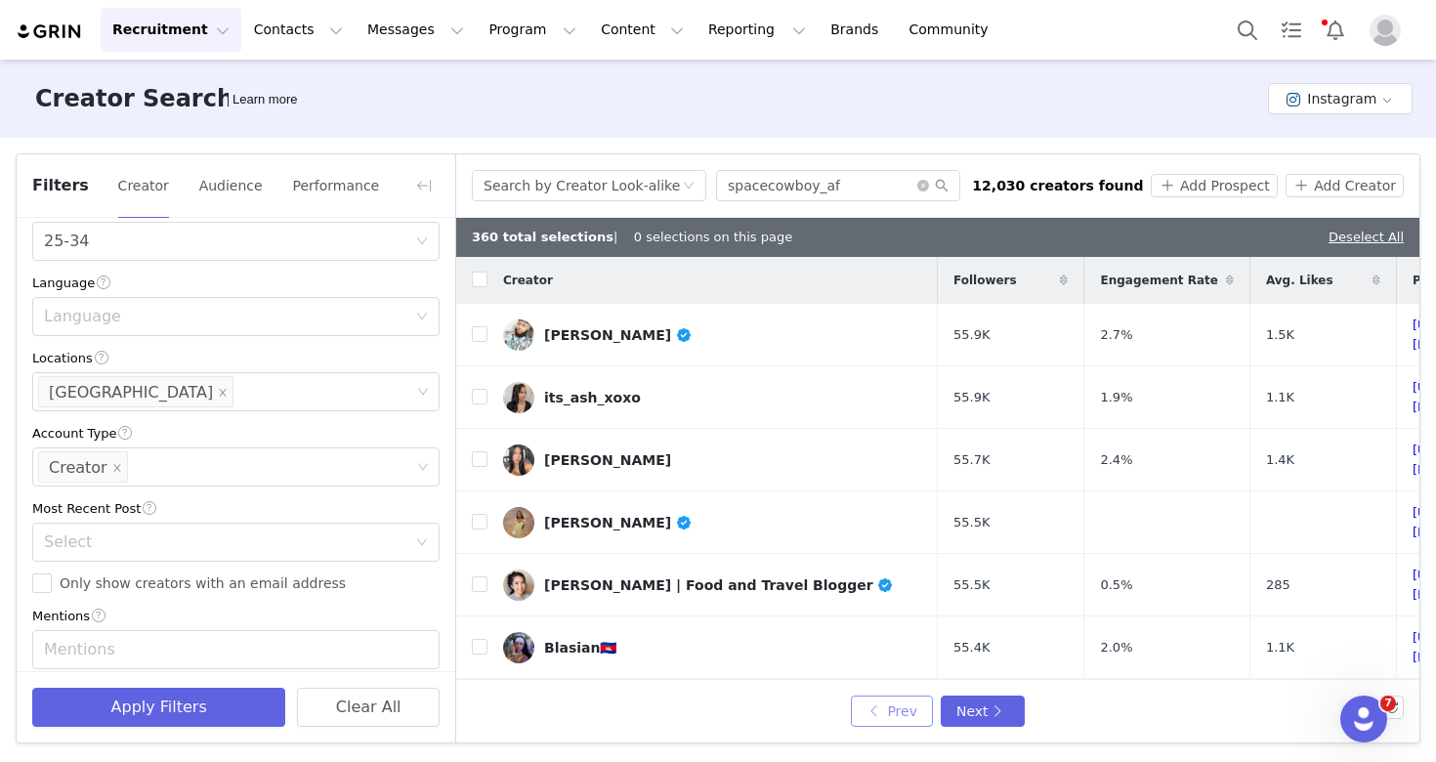
click at [889, 712] on button "Prev" at bounding box center [892, 710] width 82 height 31
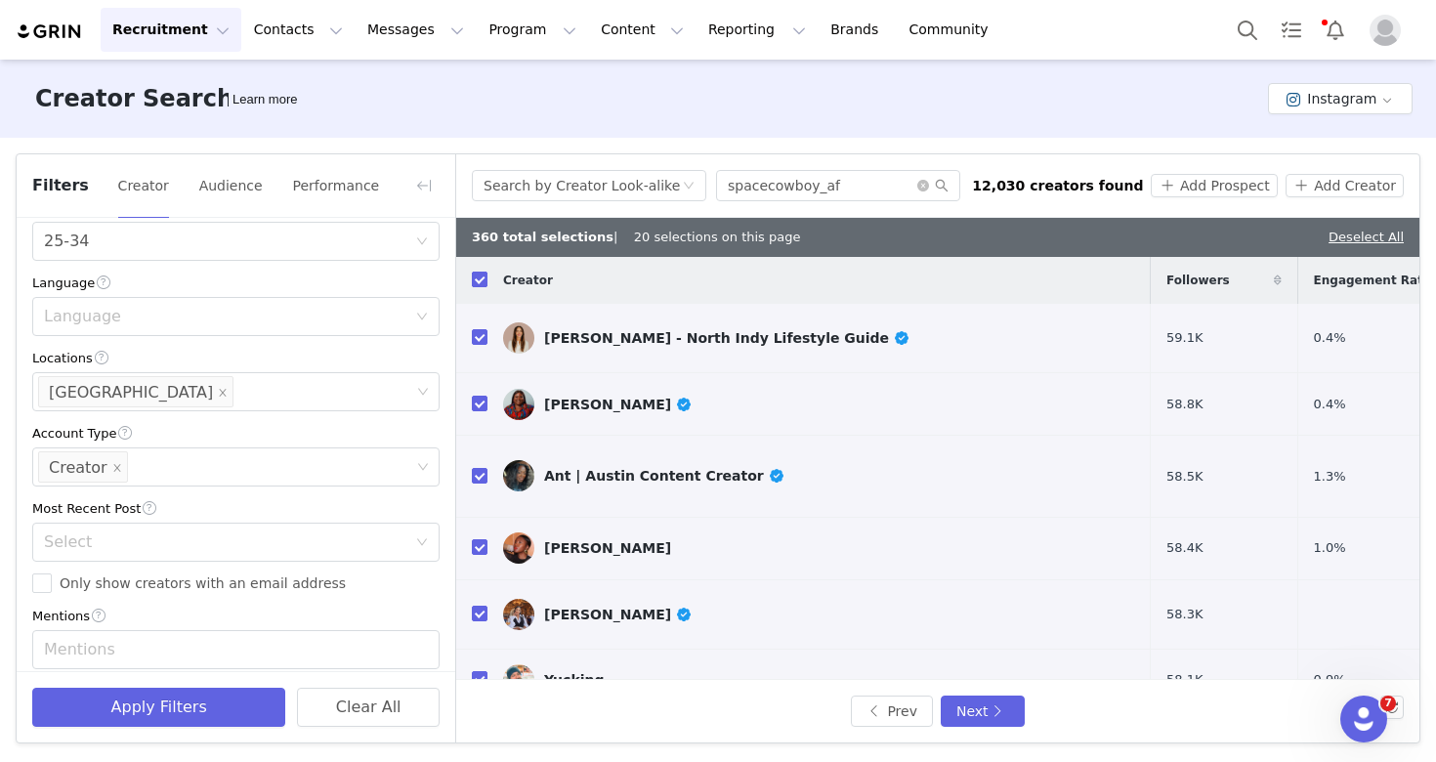
click at [481, 279] on input "checkbox" at bounding box center [480, 280] width 16 height 16
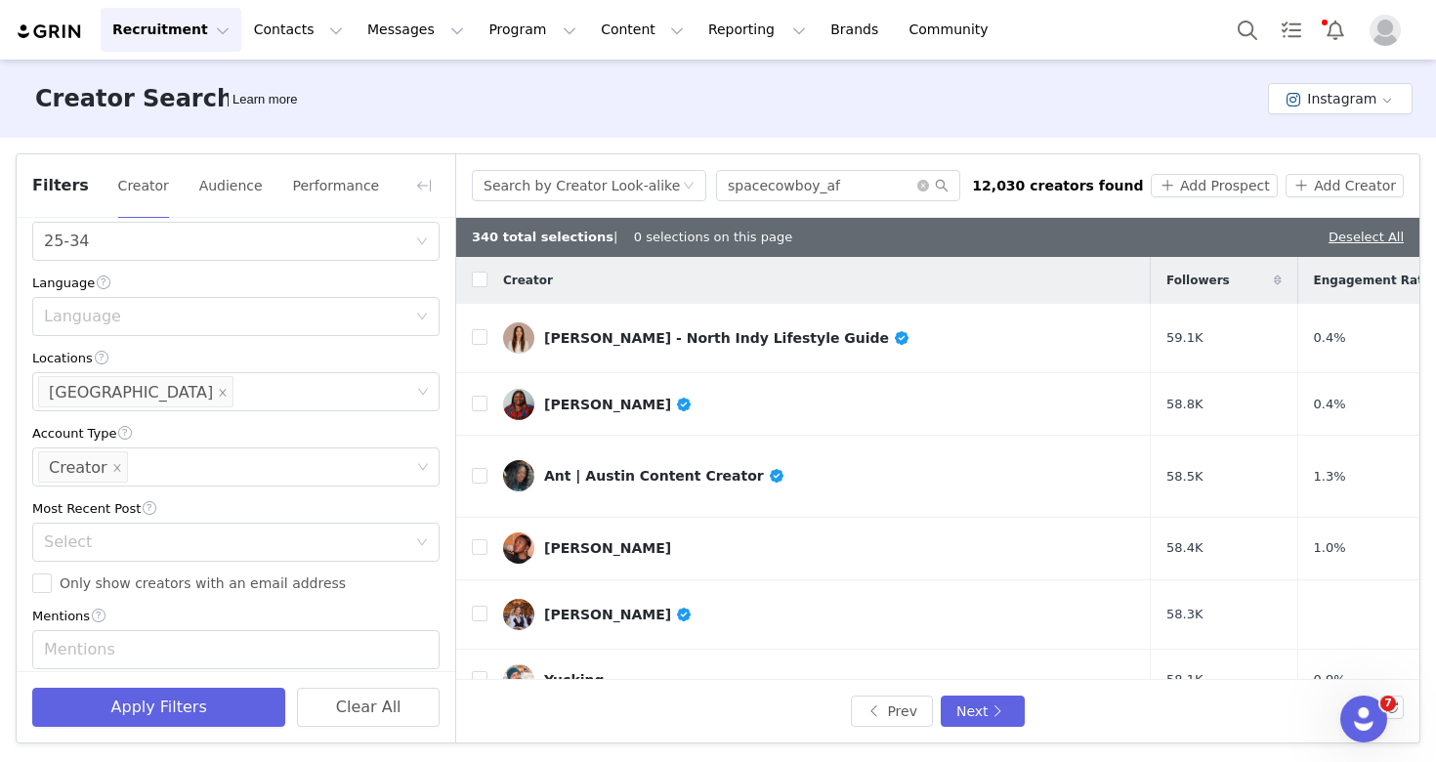
click at [1223, 197] on div "Search by Creator Look-alike spacecowboy_af 12,030 creators found Add Prospect …" at bounding box center [938, 185] width 932 height 31
click at [1220, 188] on button "Add Prospect" at bounding box center [1214, 185] width 126 height 23
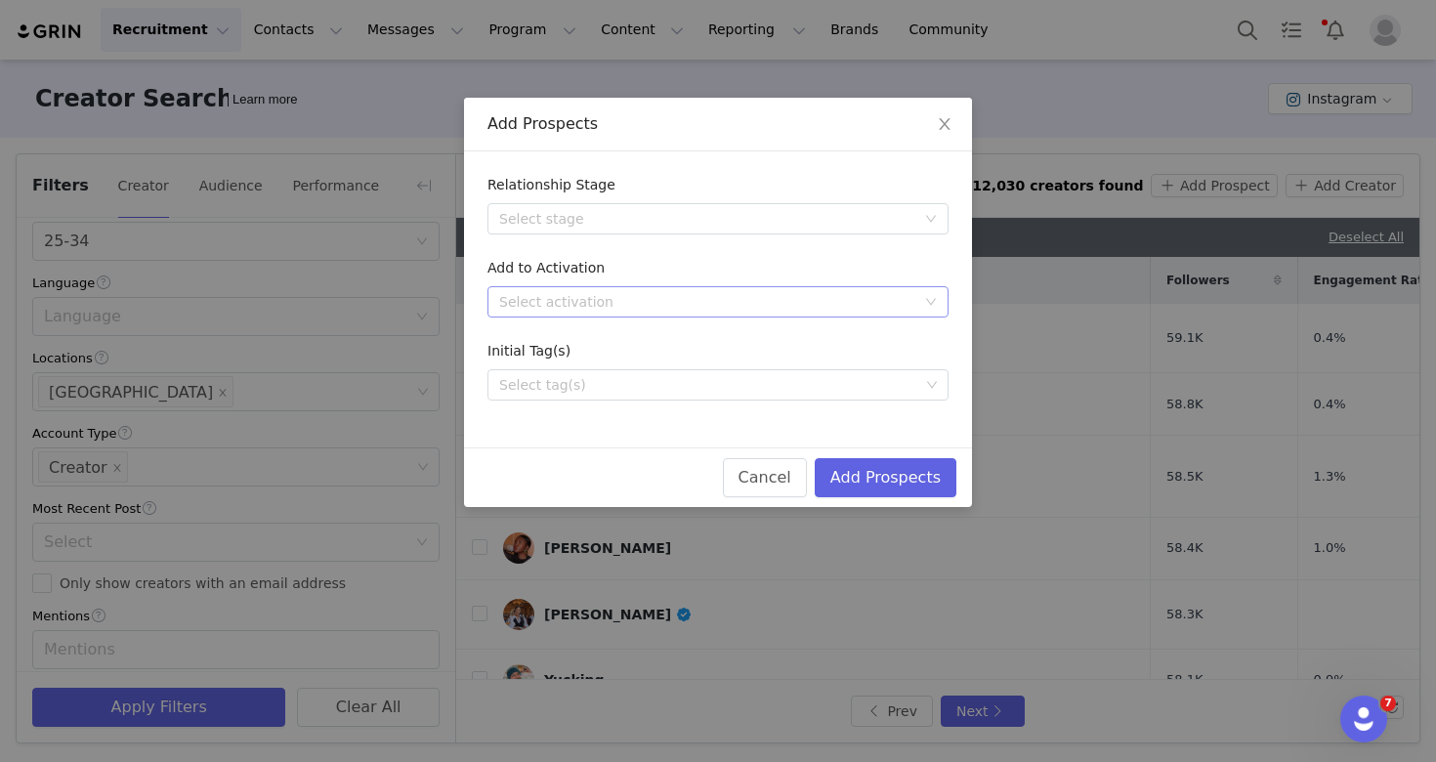
click at [768, 302] on div "Select activation" at bounding box center [707, 302] width 416 height 20
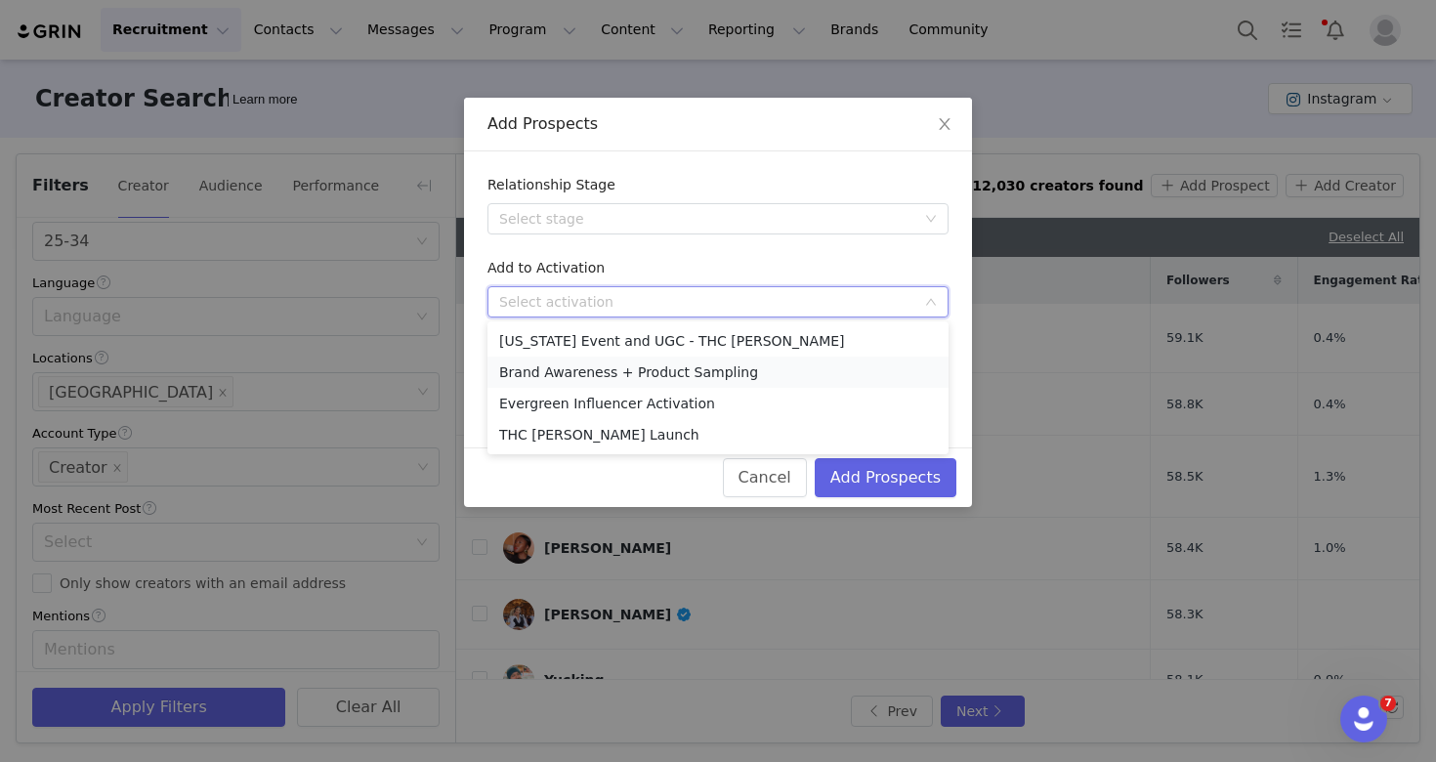
click at [741, 369] on li "Brand Awareness + Product Sampling" at bounding box center [717, 371] width 461 height 31
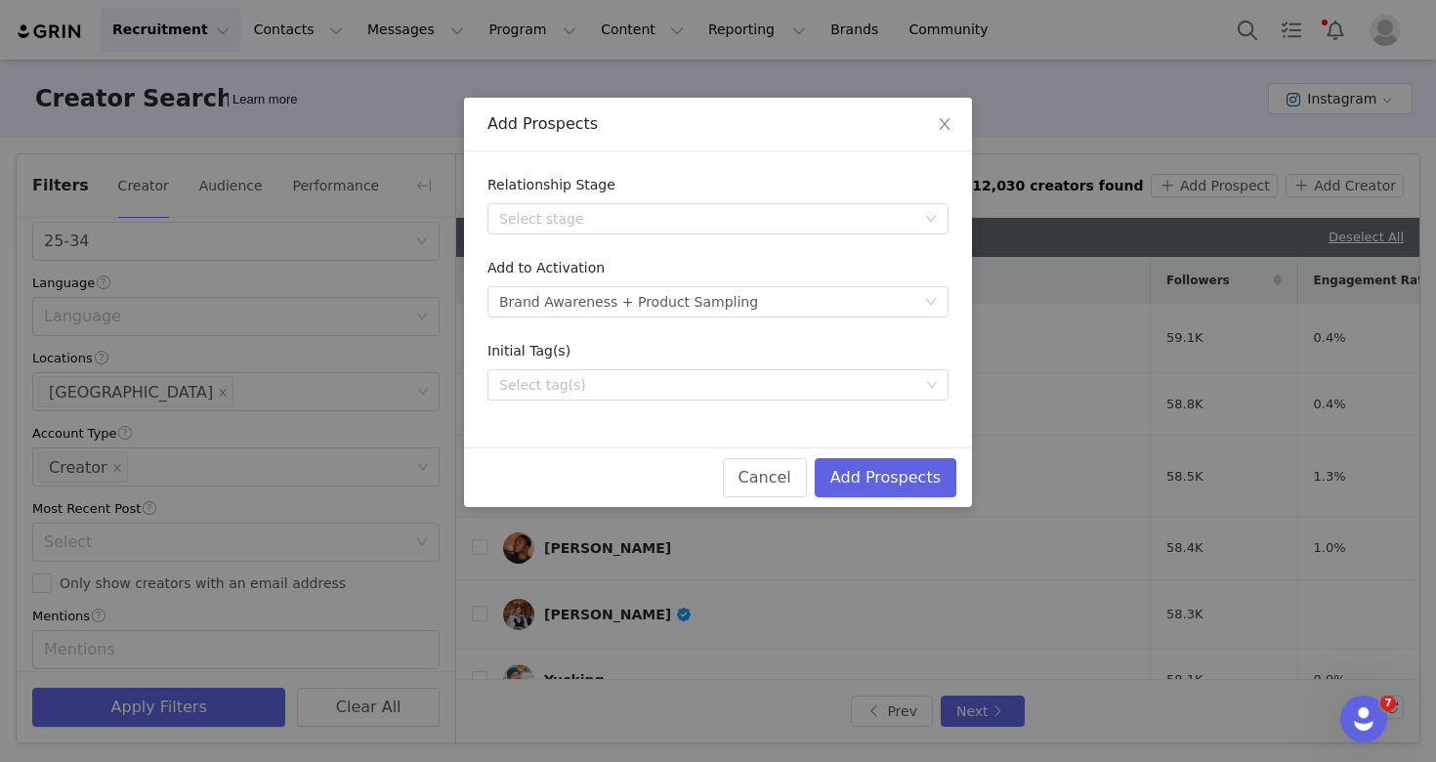
click at [923, 499] on div "Cancel Add Prospects" at bounding box center [718, 477] width 508 height 60
click at [915, 474] on button "Add Prospects" at bounding box center [886, 477] width 142 height 39
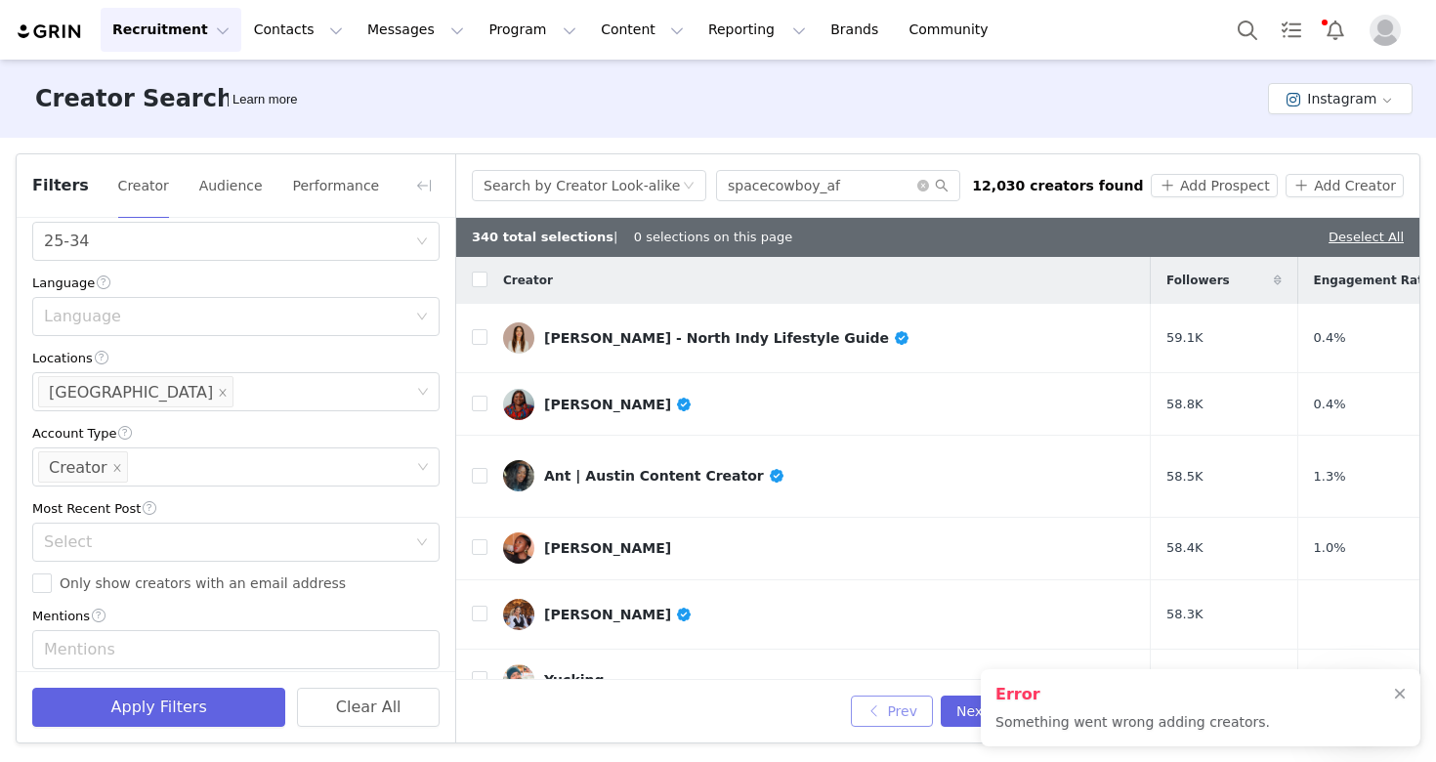
click at [895, 720] on button "Prev" at bounding box center [892, 710] width 82 height 31
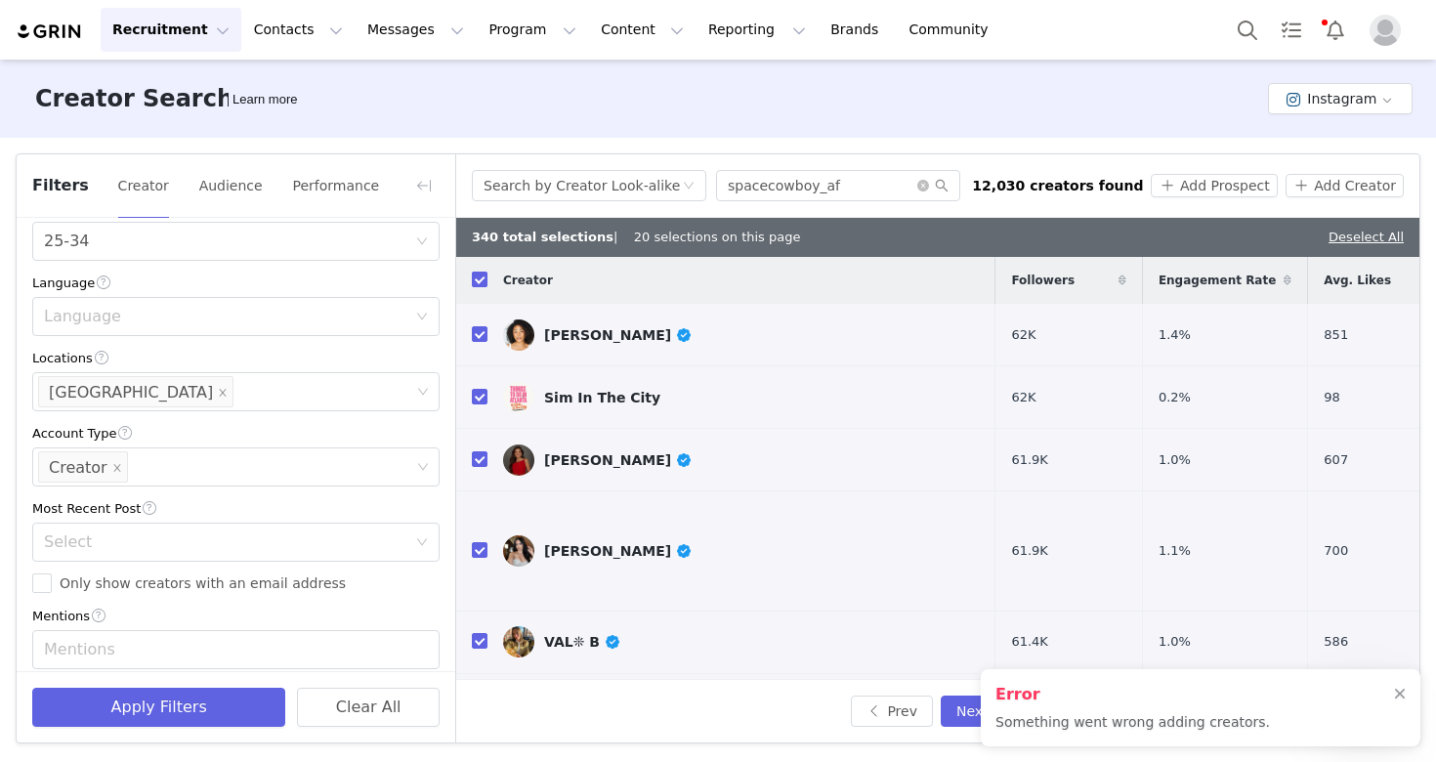
click at [472, 274] on input "checkbox" at bounding box center [480, 280] width 16 height 16
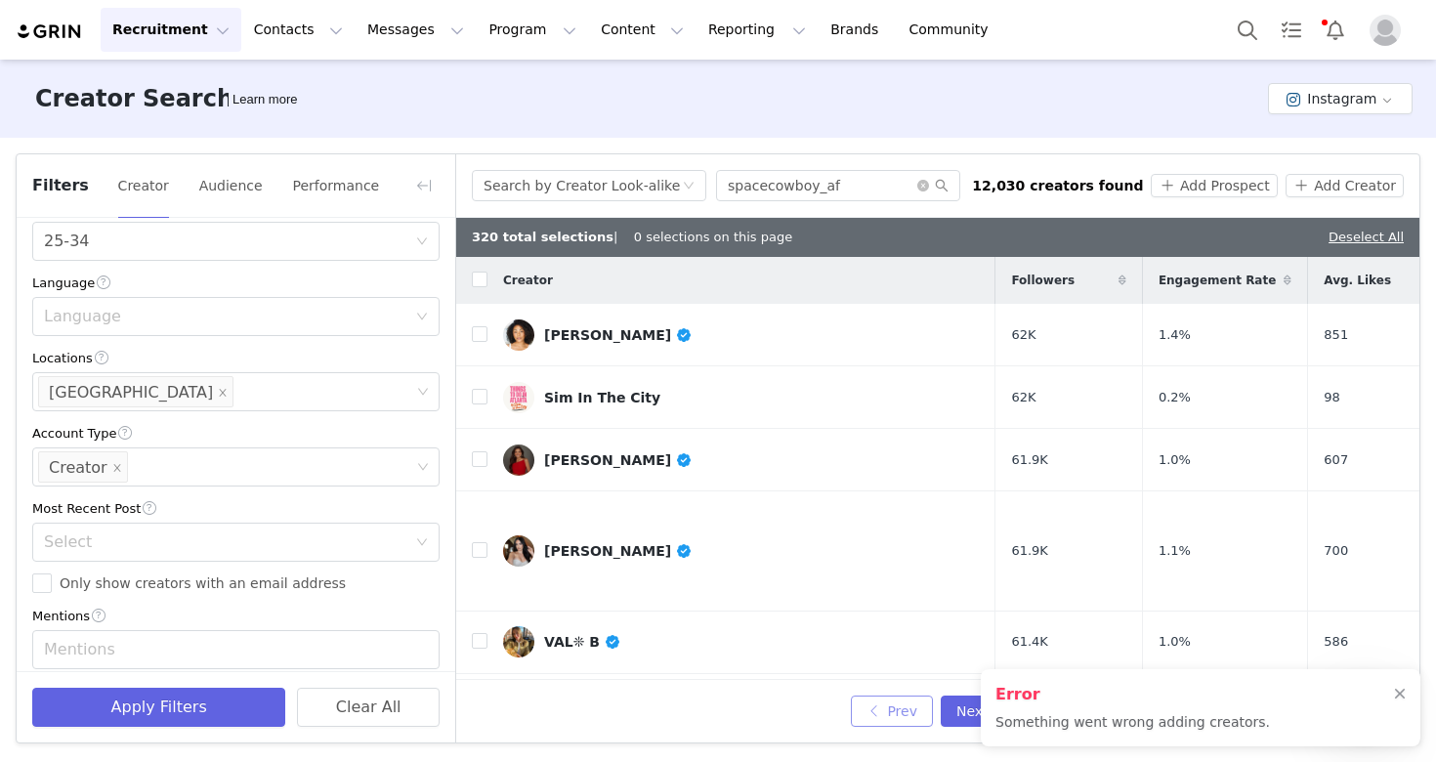
click at [896, 708] on button "Prev" at bounding box center [892, 710] width 82 height 31
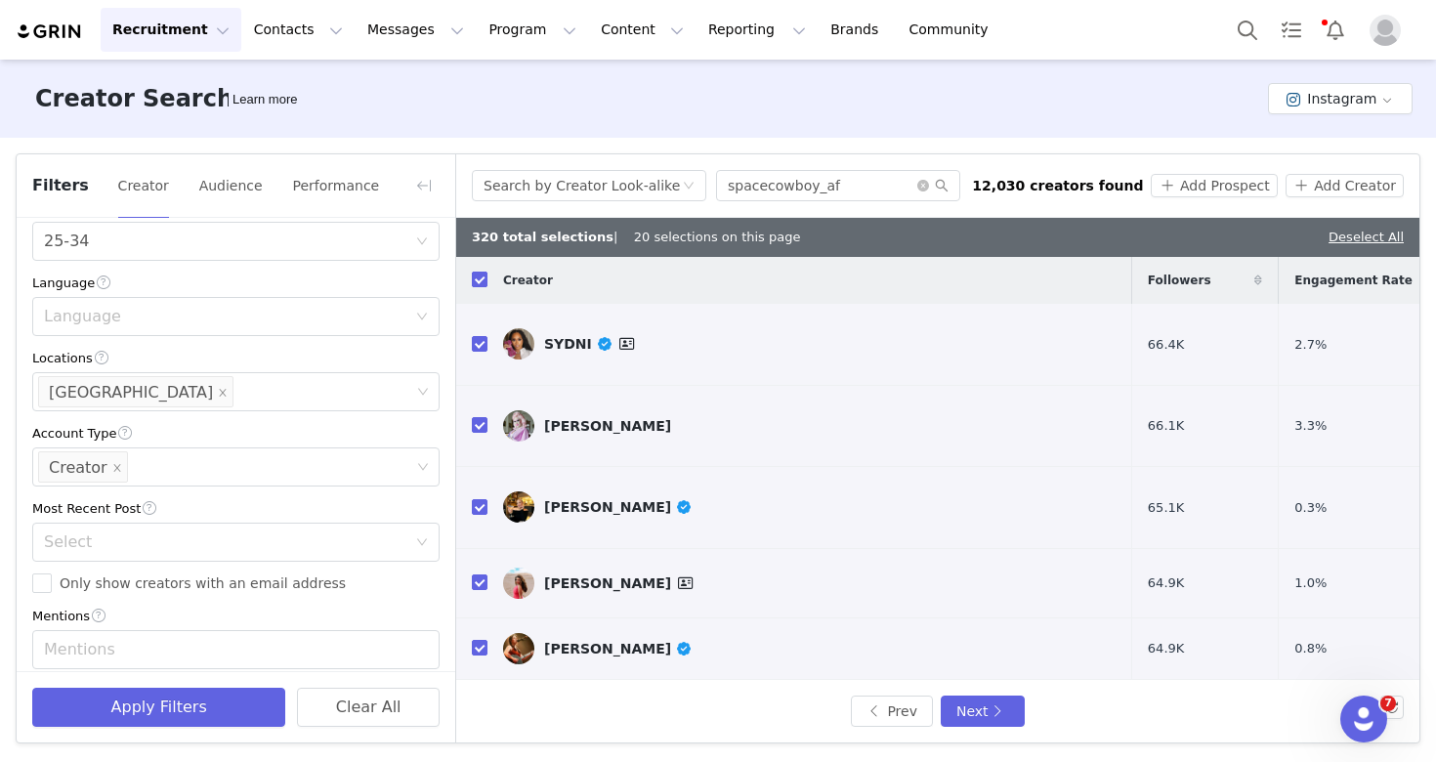
click at [477, 283] on input "checkbox" at bounding box center [480, 280] width 16 height 16
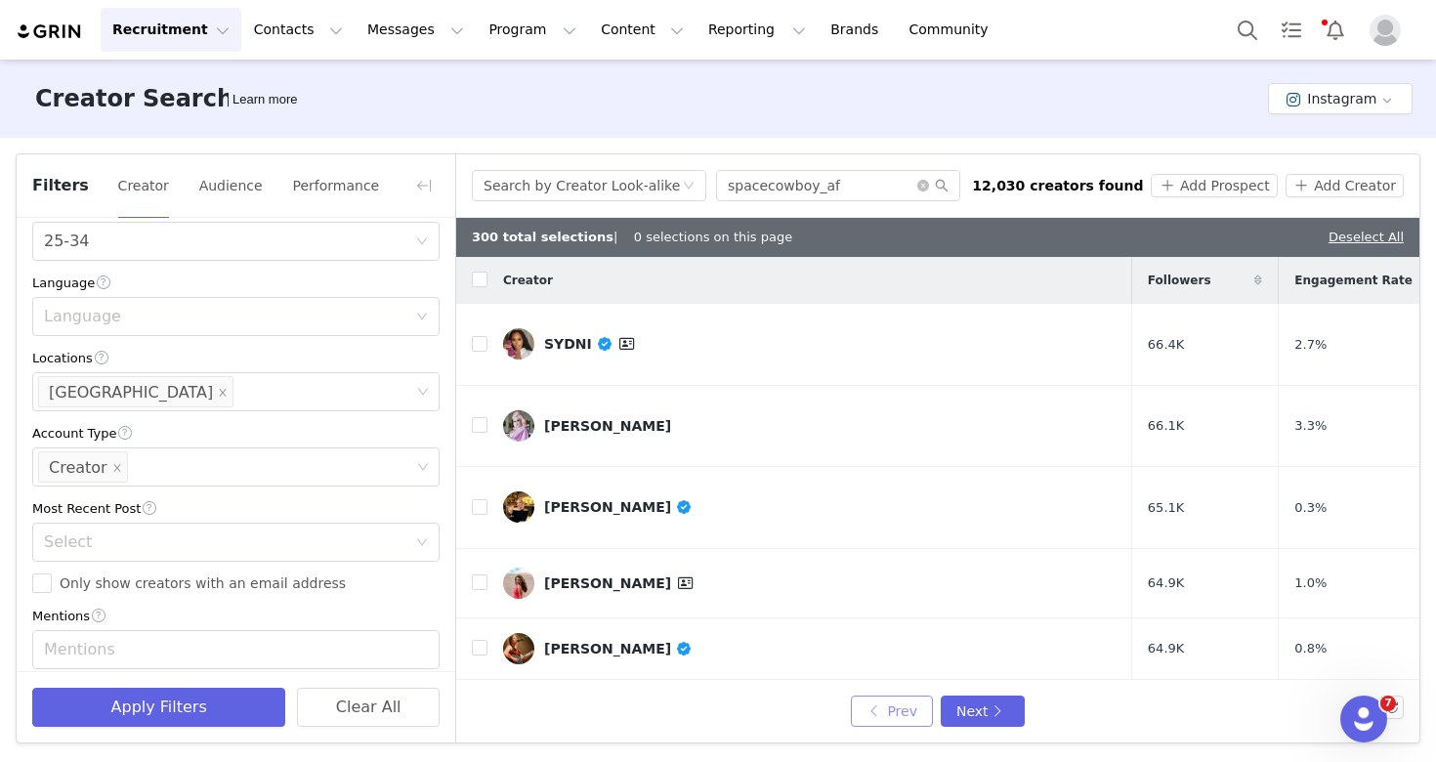
click at [904, 715] on button "Prev" at bounding box center [892, 710] width 82 height 31
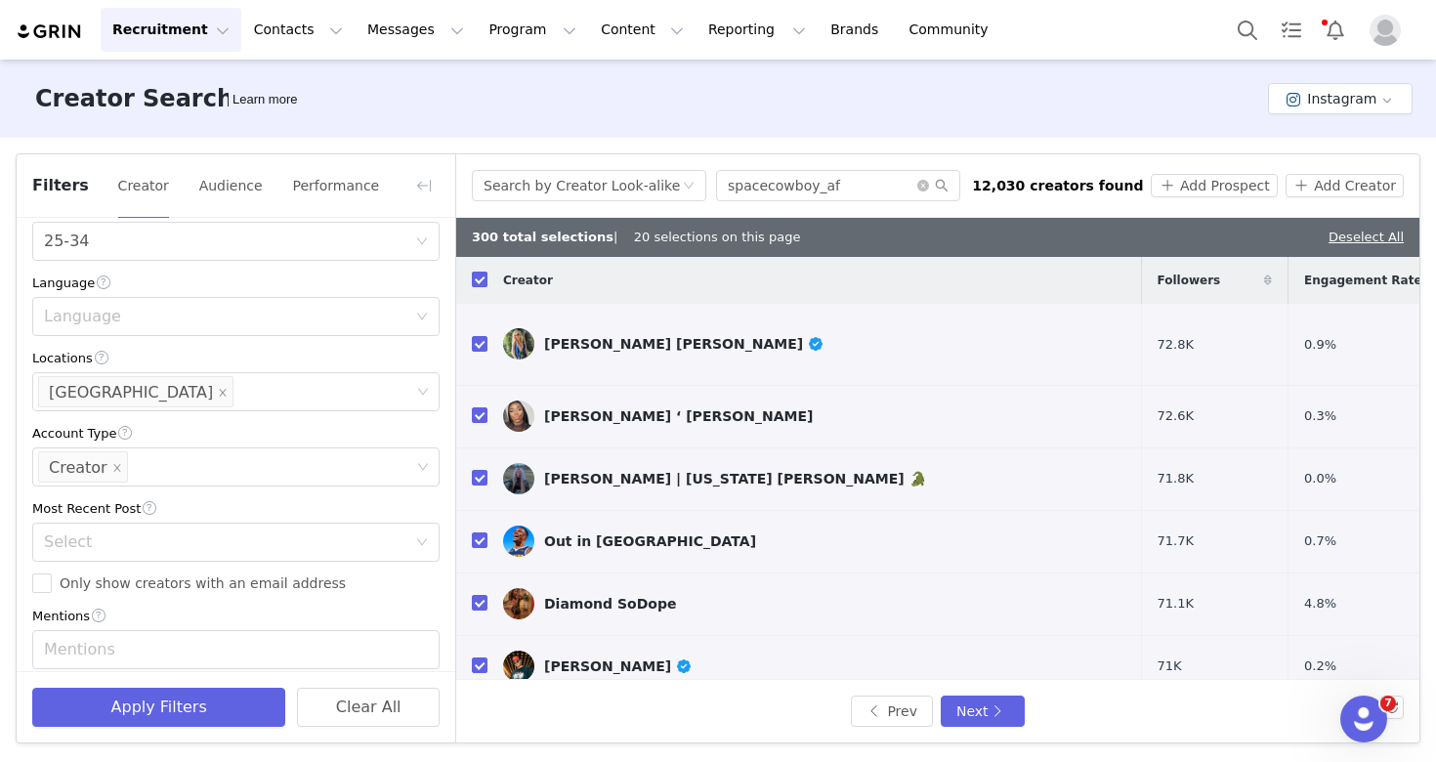
click at [482, 284] on input "checkbox" at bounding box center [480, 280] width 16 height 16
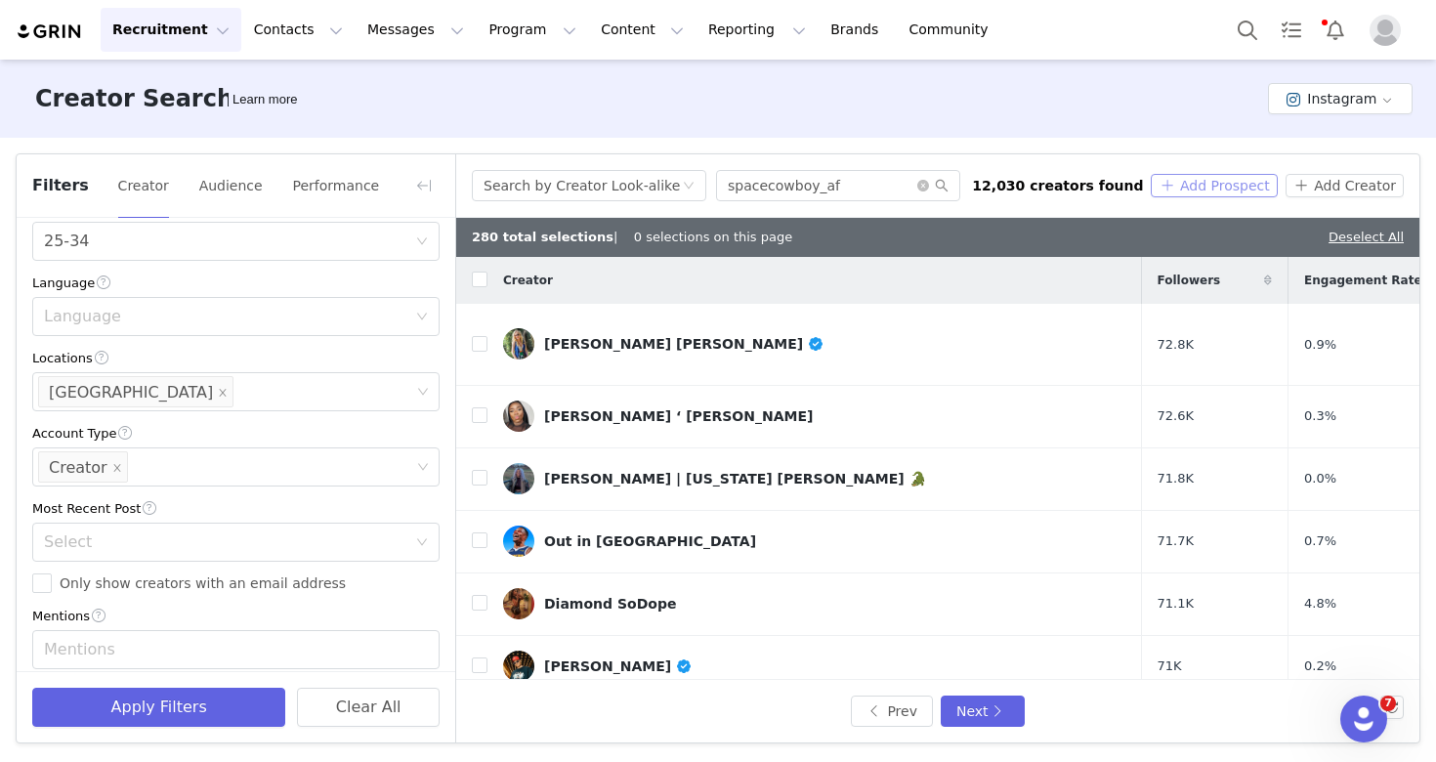
click at [1221, 196] on button "Add Prospect" at bounding box center [1214, 185] width 126 height 23
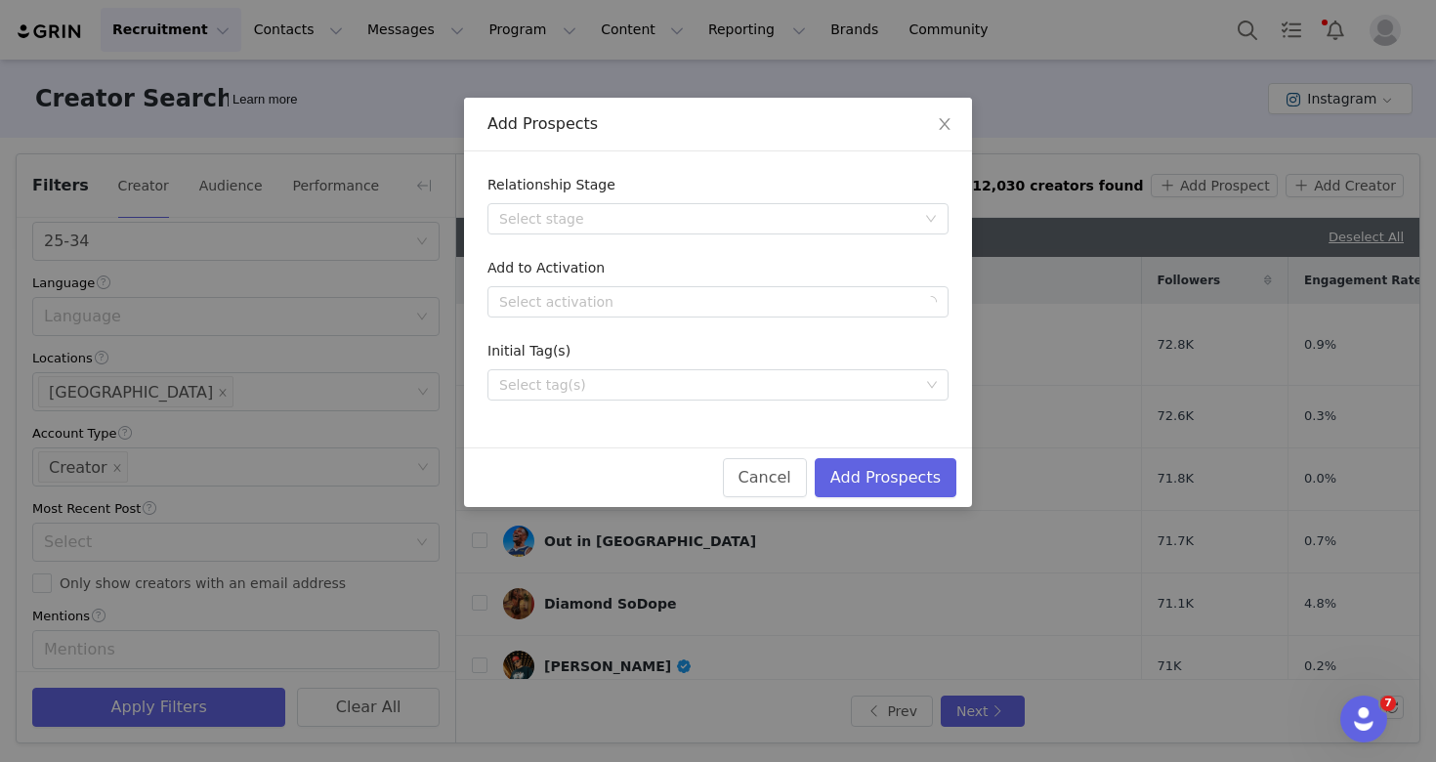
click at [700, 283] on div "Add to Activation" at bounding box center [717, 272] width 461 height 28
click at [679, 300] on div "Select activation" at bounding box center [707, 302] width 416 height 20
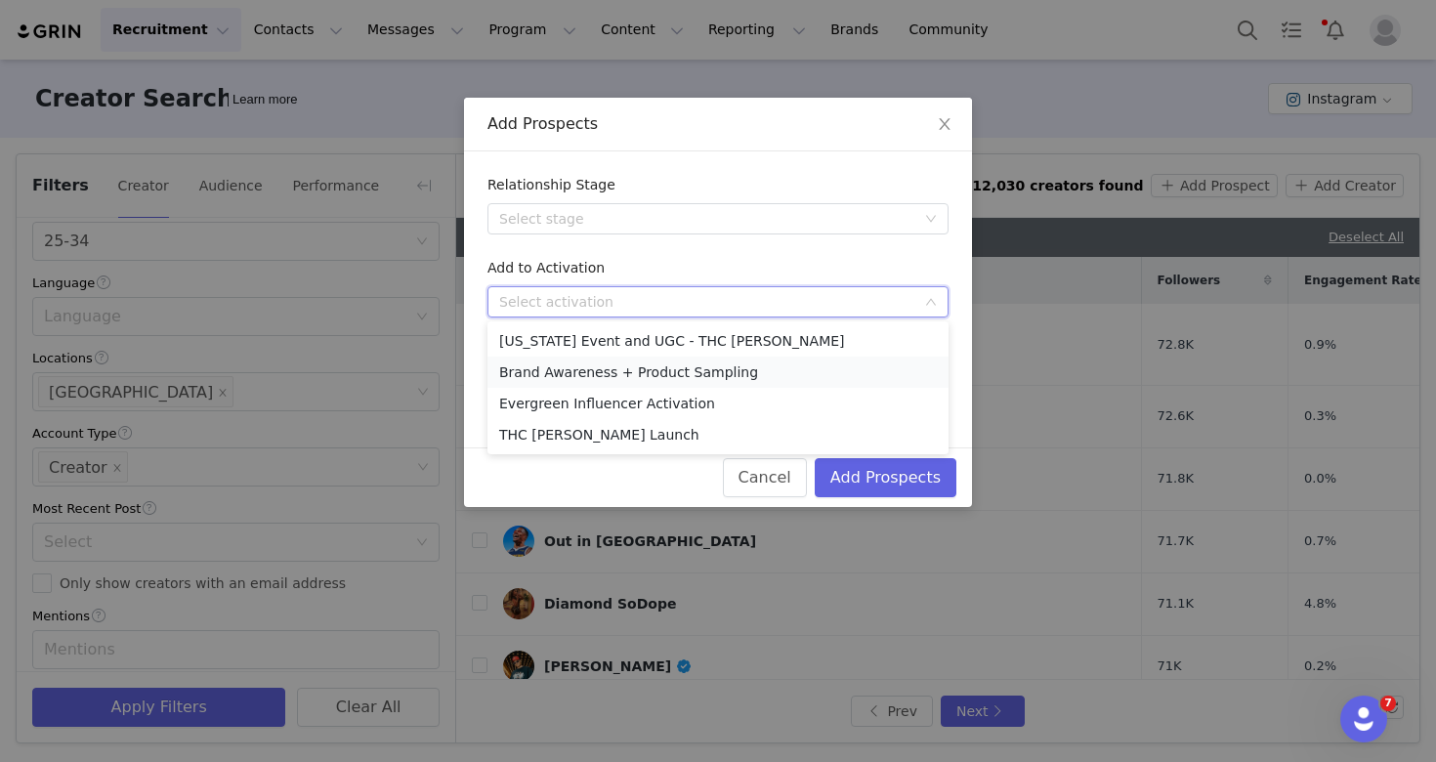
click at [654, 366] on li "Brand Awareness + Product Sampling" at bounding box center [717, 371] width 461 height 31
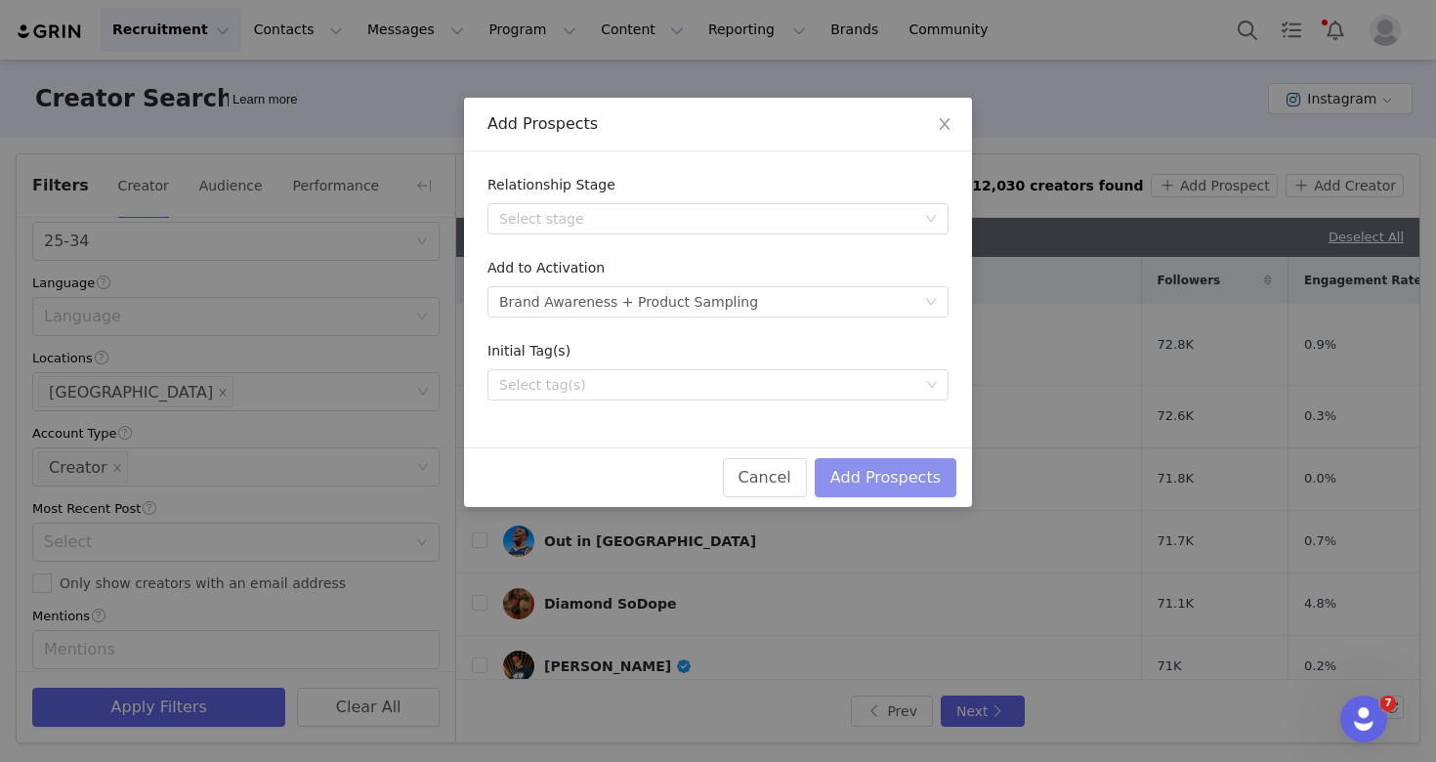
click at [830, 466] on button "Add Prospects" at bounding box center [886, 477] width 142 height 39
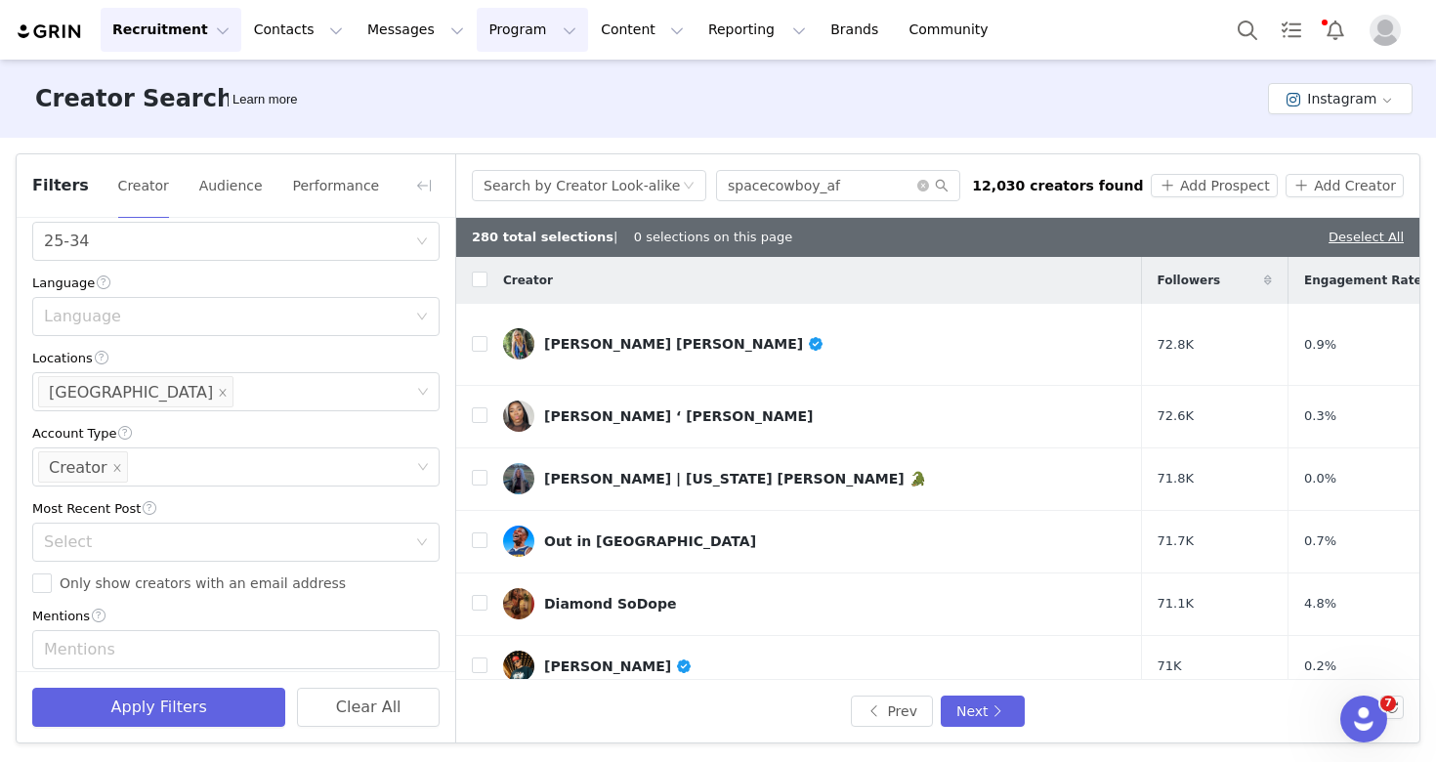
click at [481, 37] on button "Program Program" at bounding box center [532, 30] width 111 height 44
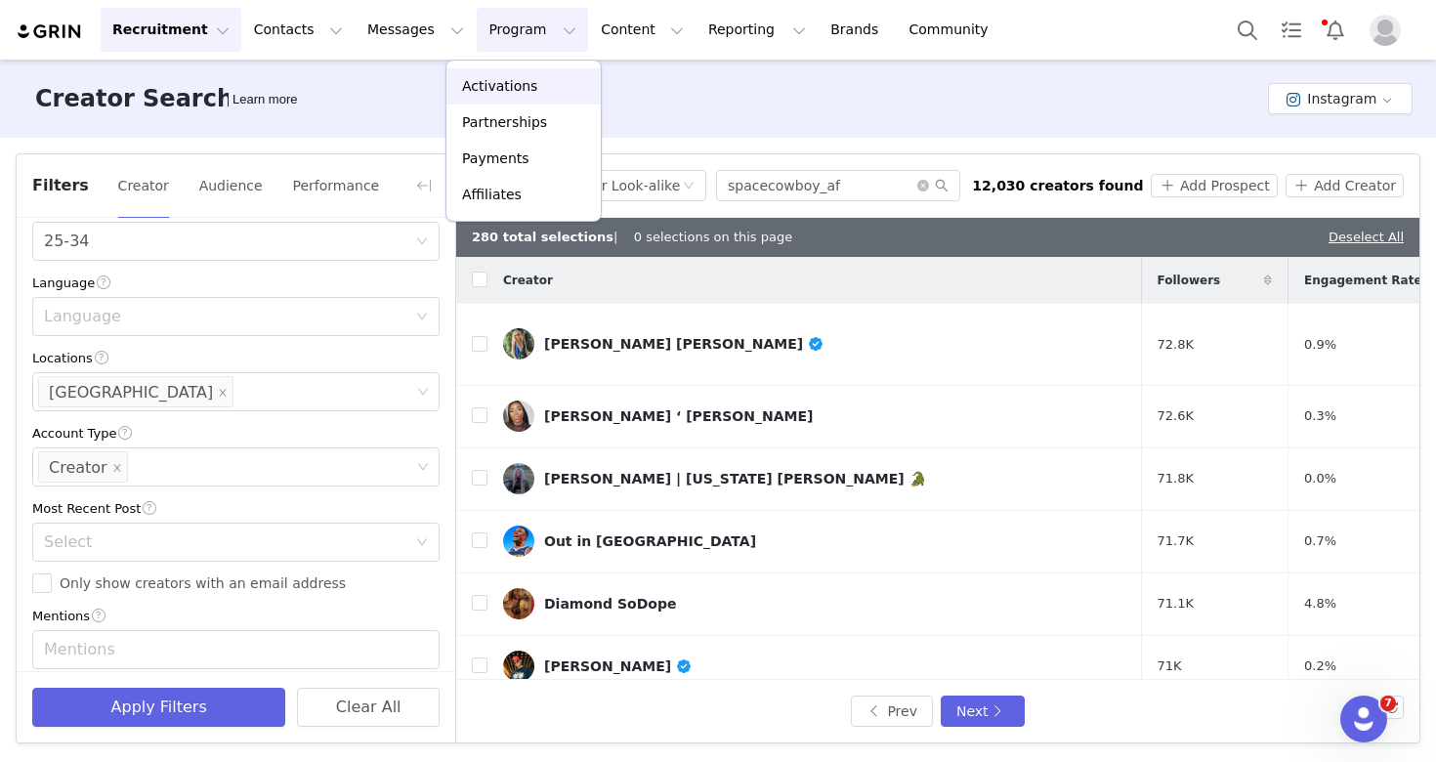
click at [496, 85] on p "Activations" at bounding box center [499, 86] width 75 height 21
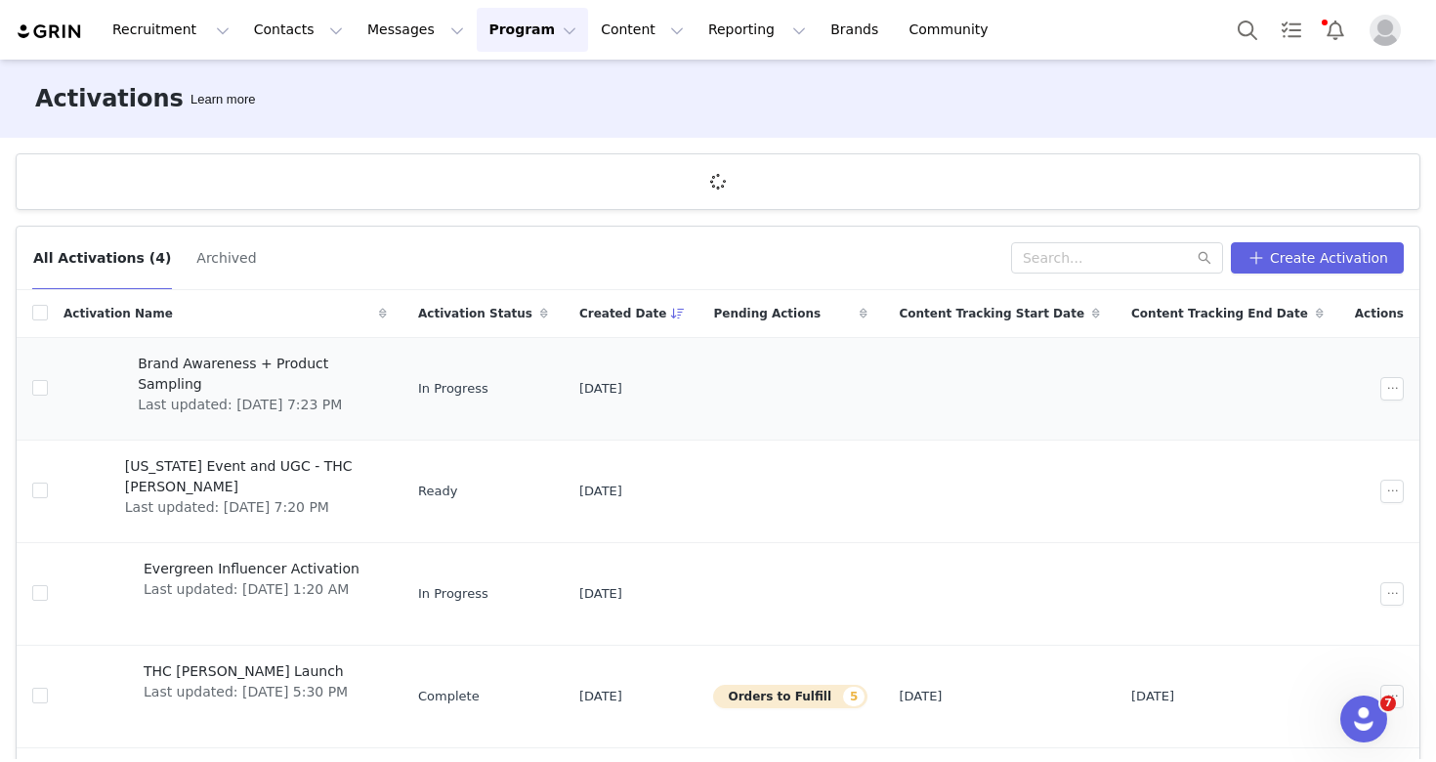
click at [319, 396] on div "Brand Awareness + Product Sampling Last updated: [DATE] 7:23 PM" at bounding box center [256, 389] width 261 height 78
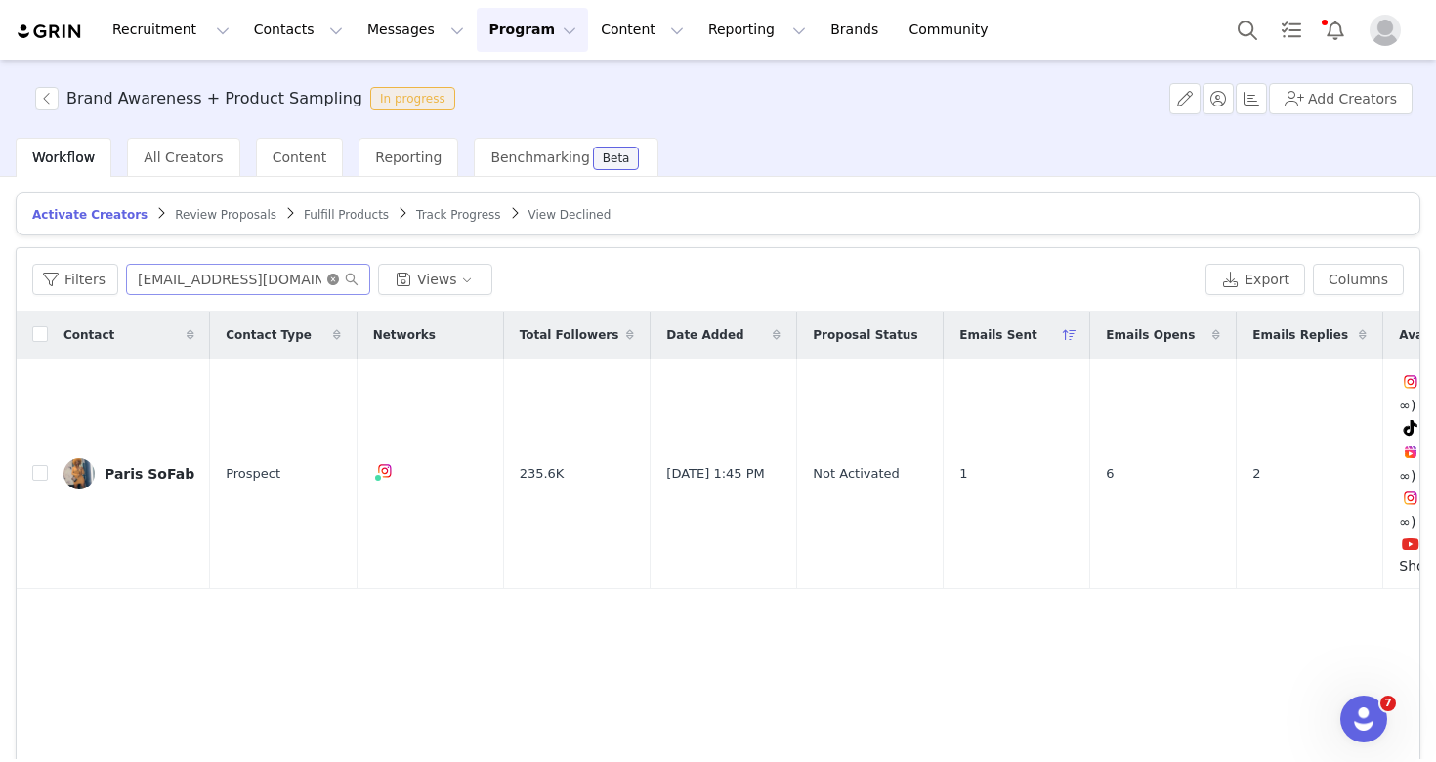
click at [327, 284] on icon "icon: close-circle" at bounding box center [333, 279] width 12 height 12
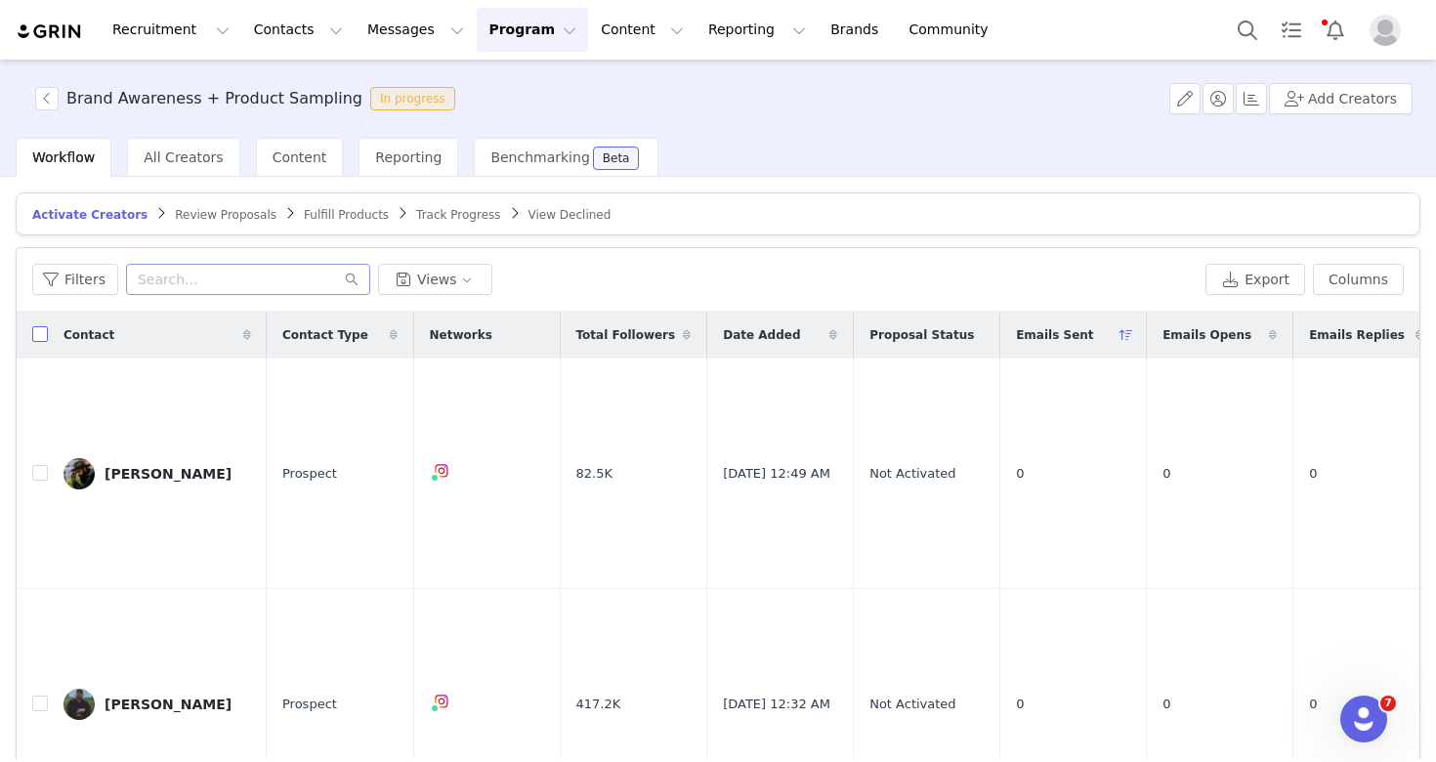
click at [39, 339] on input "checkbox" at bounding box center [40, 334] width 16 height 16
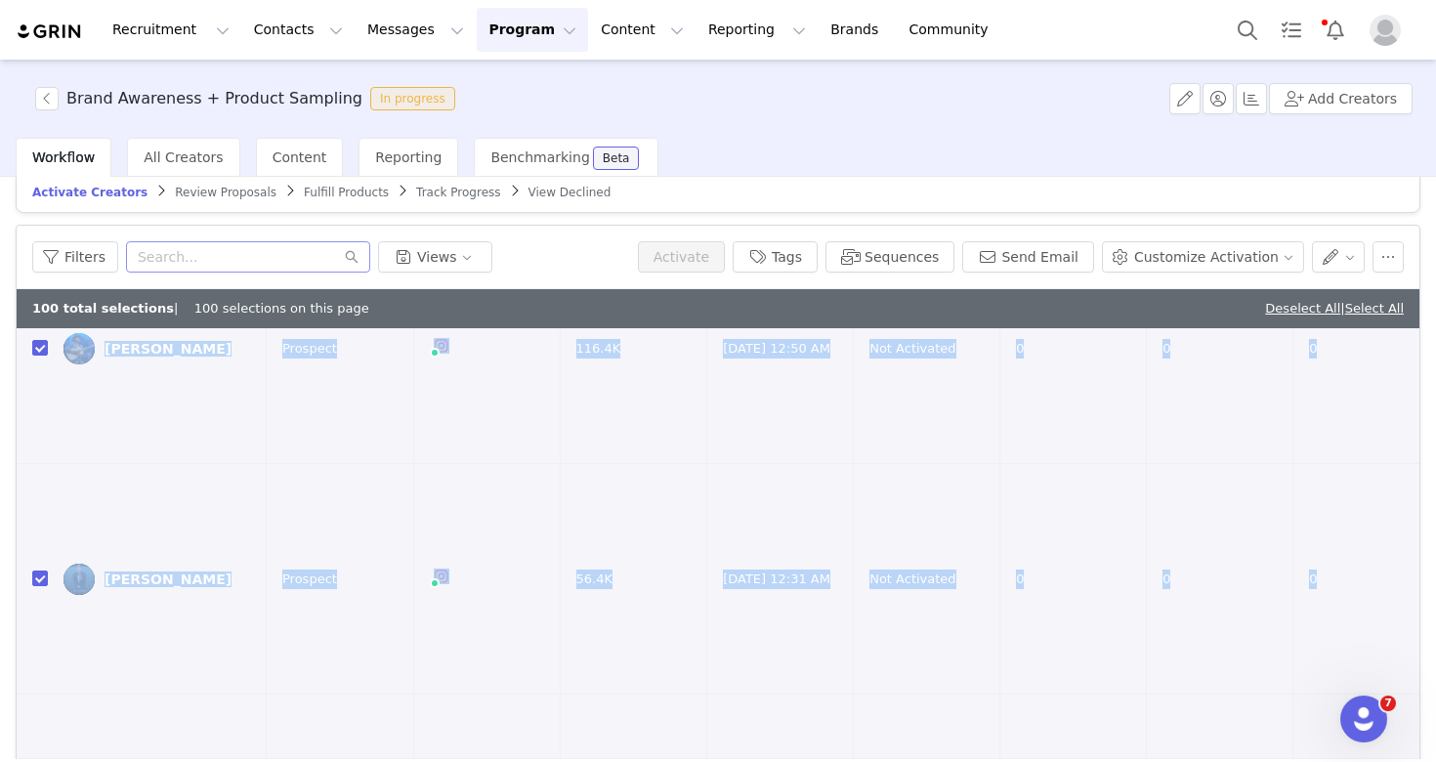
scroll to position [837, 0]
drag, startPoint x: 1089, startPoint y: 512, endPoint x: 1153, endPoint y: 817, distance: 312.4
click at [1153, 761] on html "Recruitment Recruitment Creator Search Curated Lists Landing Pages Web Extensio…" at bounding box center [718, 381] width 1436 height 762
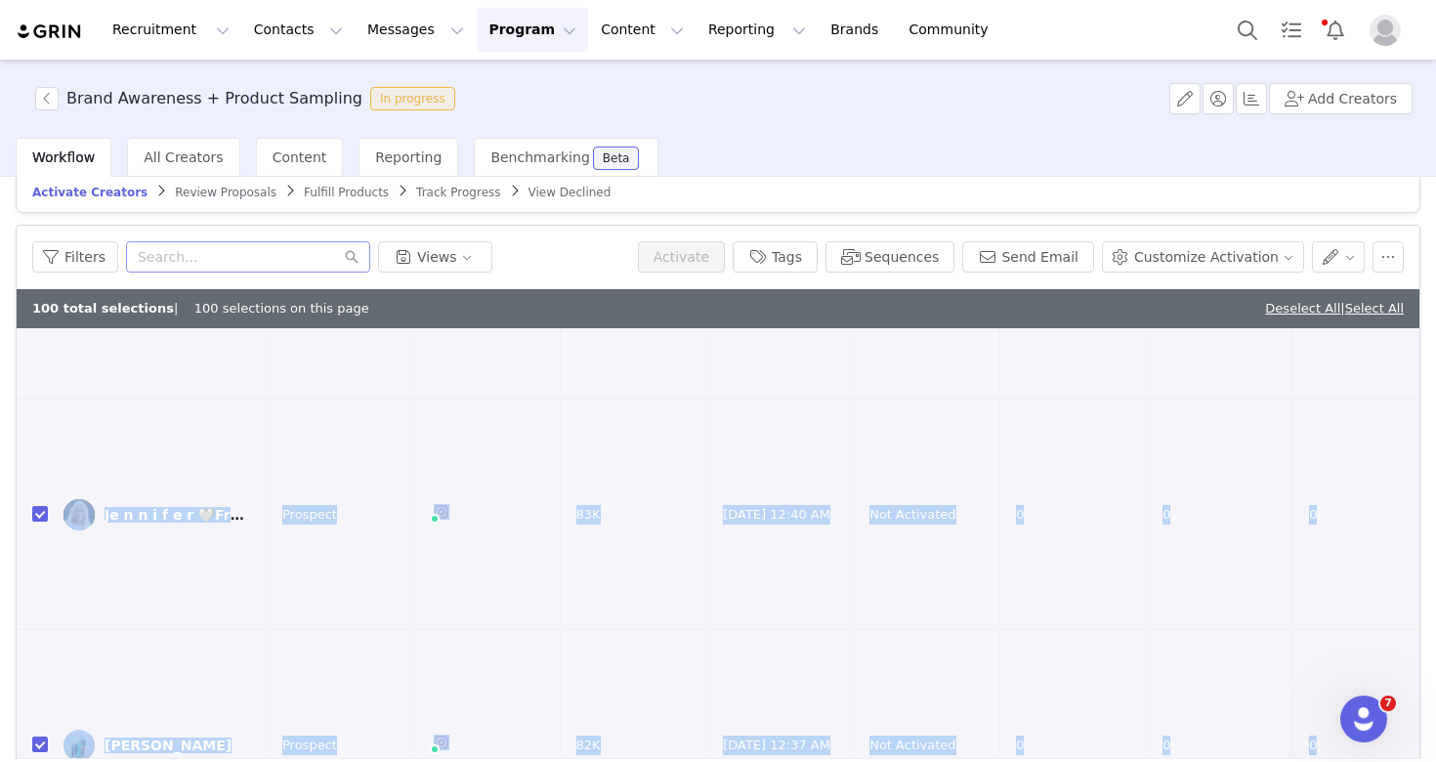
scroll to position [20224, 0]
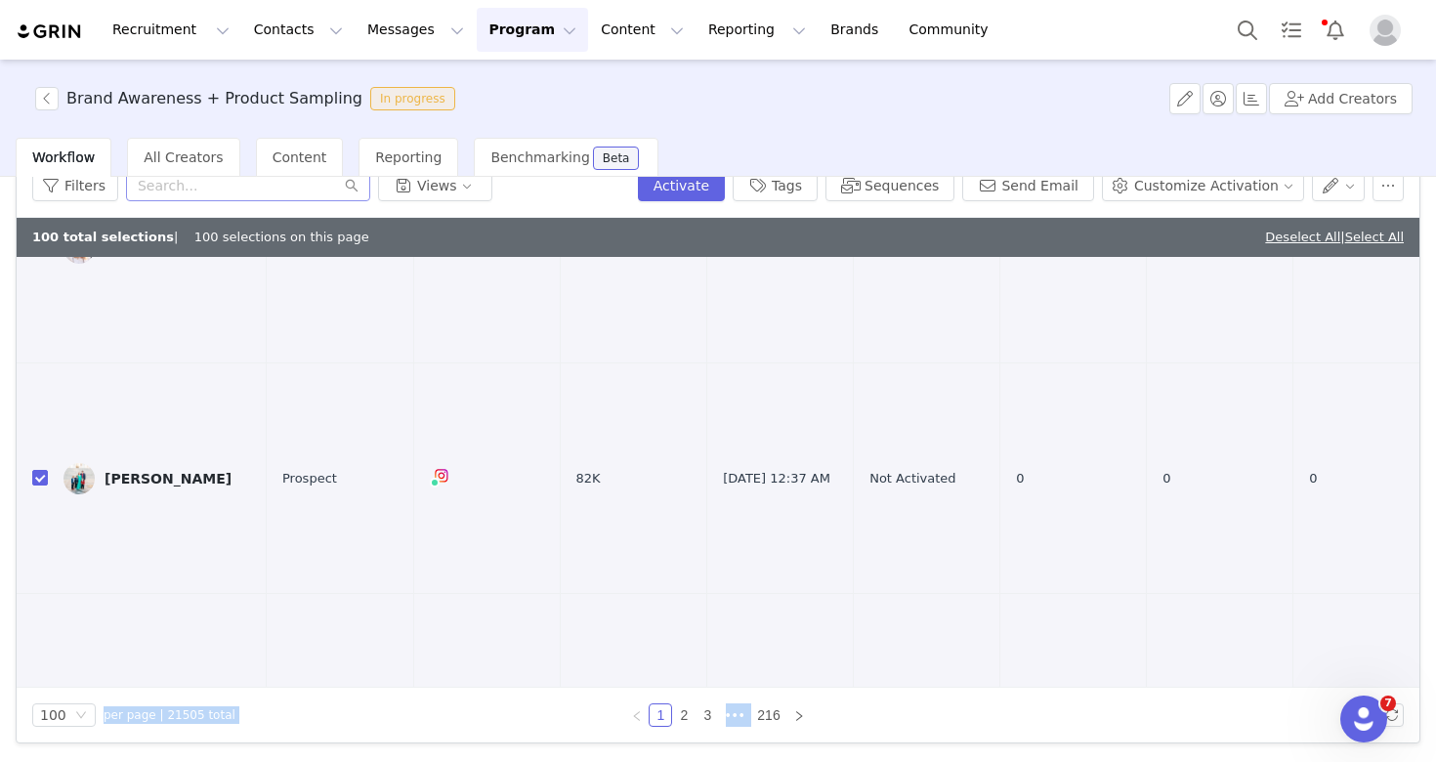
drag, startPoint x: 1063, startPoint y: 583, endPoint x: 1065, endPoint y: 817, distance: 234.4
click at [1065, 761] on html "Recruitment Recruitment Creator Search Curated Lists Landing Pages Web Extensio…" at bounding box center [718, 381] width 1436 height 762
click at [685, 716] on link "2" at bounding box center [683, 714] width 21 height 21
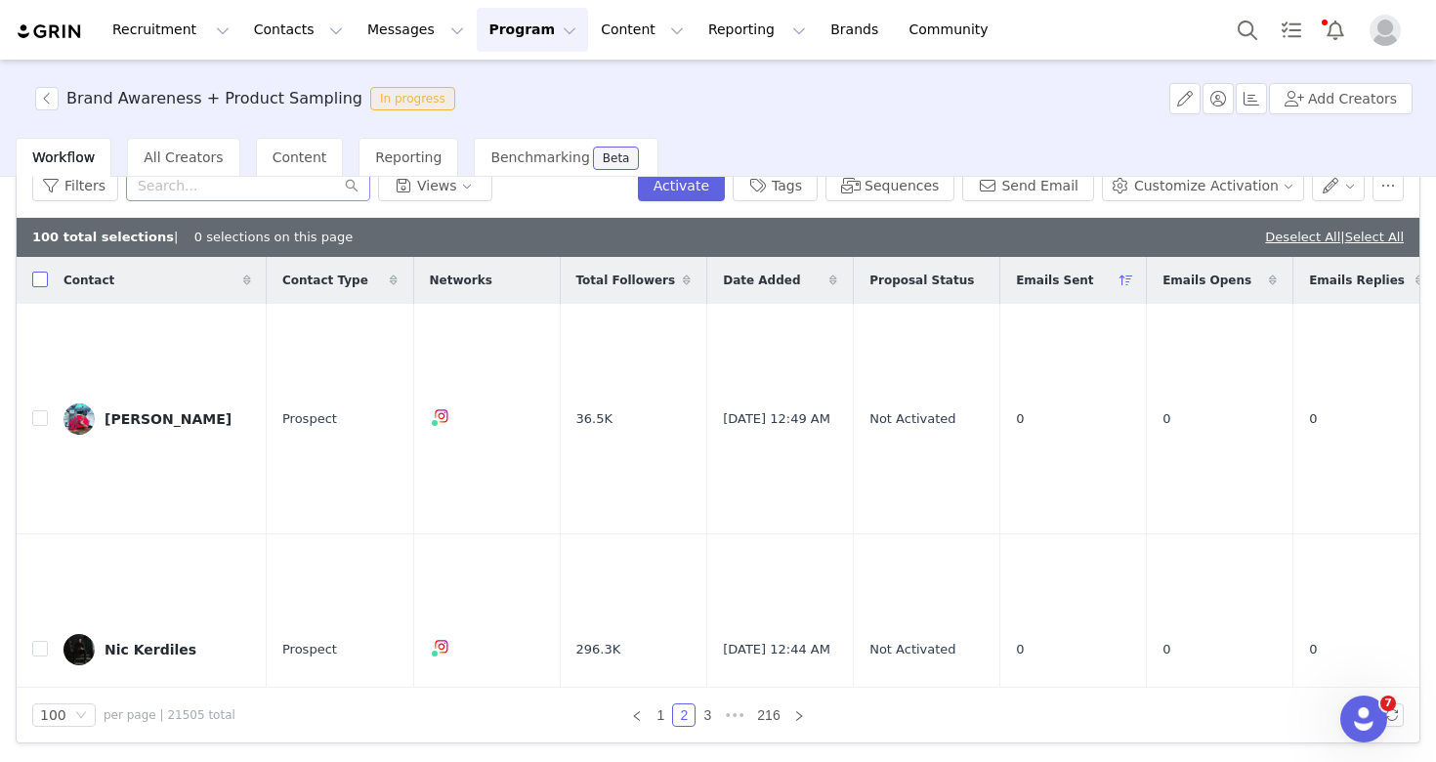
click at [42, 278] on input "checkbox" at bounding box center [40, 280] width 16 height 16
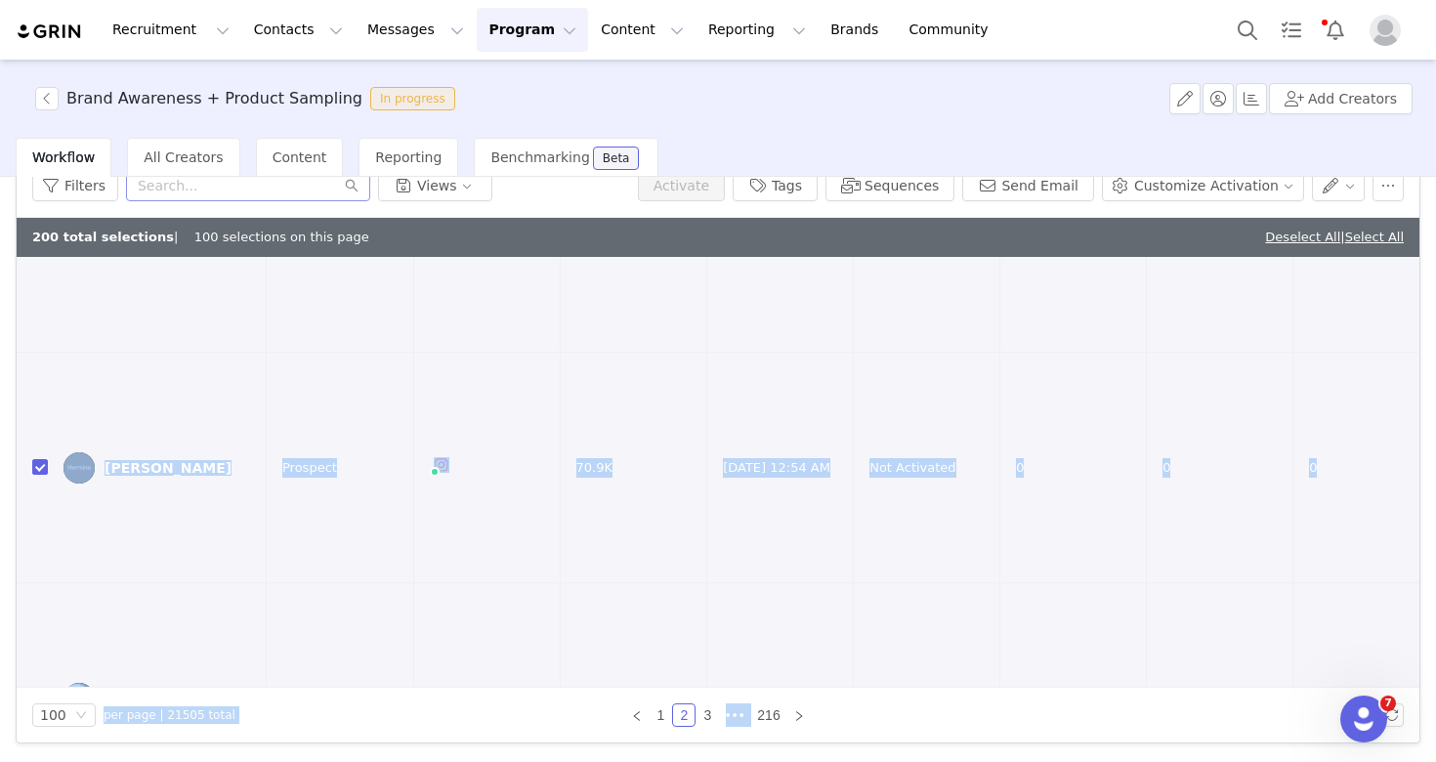
scroll to position [1782, 0]
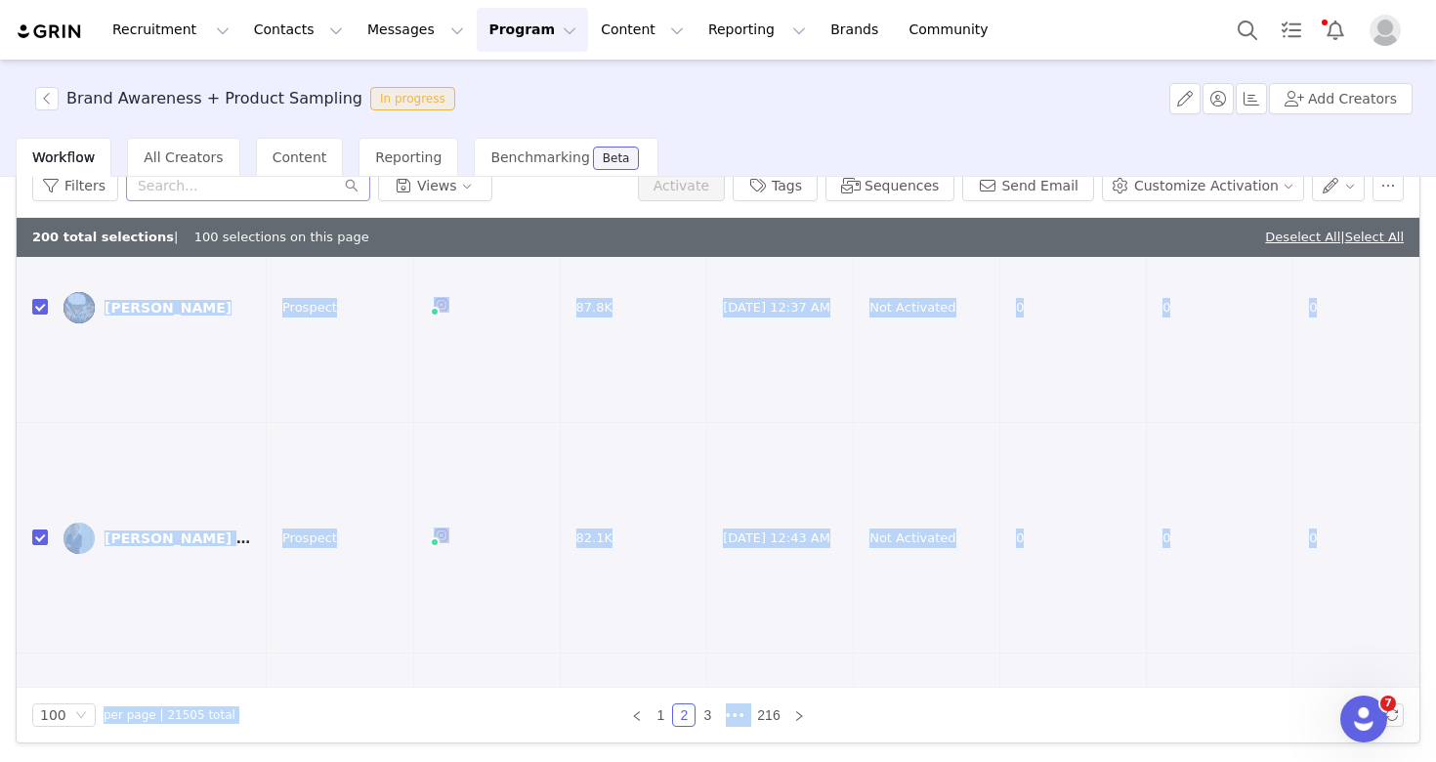
drag, startPoint x: 1095, startPoint y: 451, endPoint x: 1154, endPoint y: 817, distance: 371.1
click at [1154, 761] on html "Recruitment Recruitment Creator Search Curated Lists Landing Pages Web Extensio…" at bounding box center [718, 381] width 1436 height 762
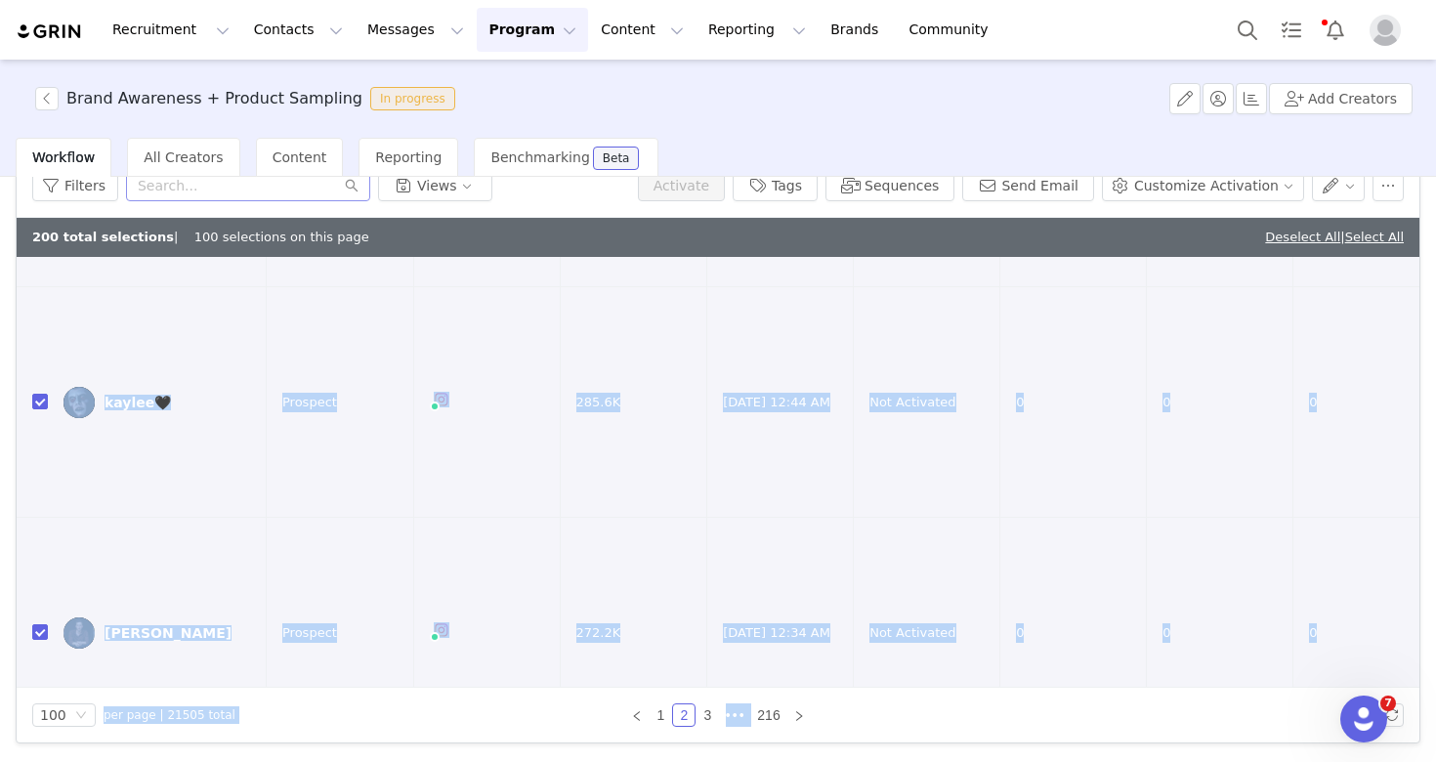
scroll to position [20224, 0]
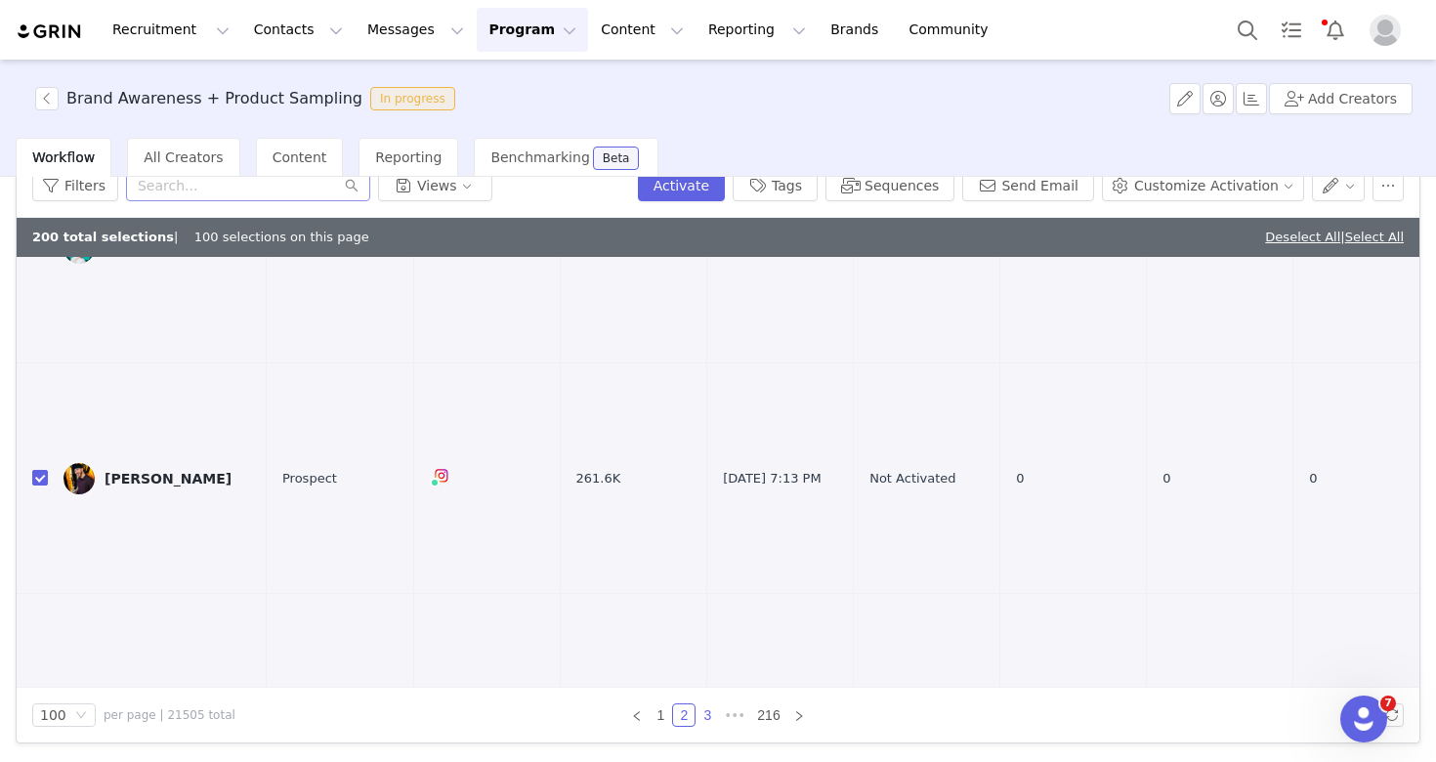
click at [700, 716] on link "3" at bounding box center [706, 714] width 21 height 21
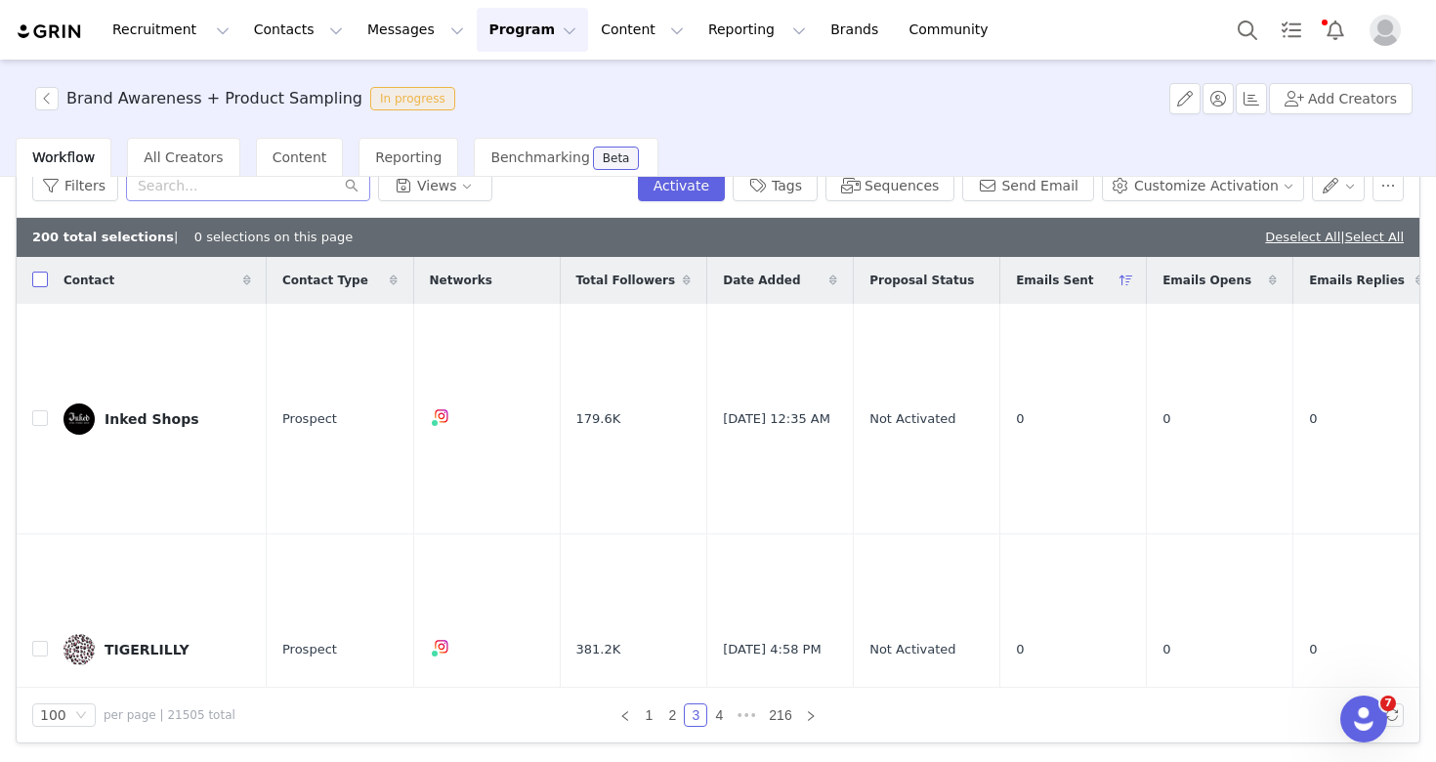
click at [41, 283] on input "checkbox" at bounding box center [40, 280] width 16 height 16
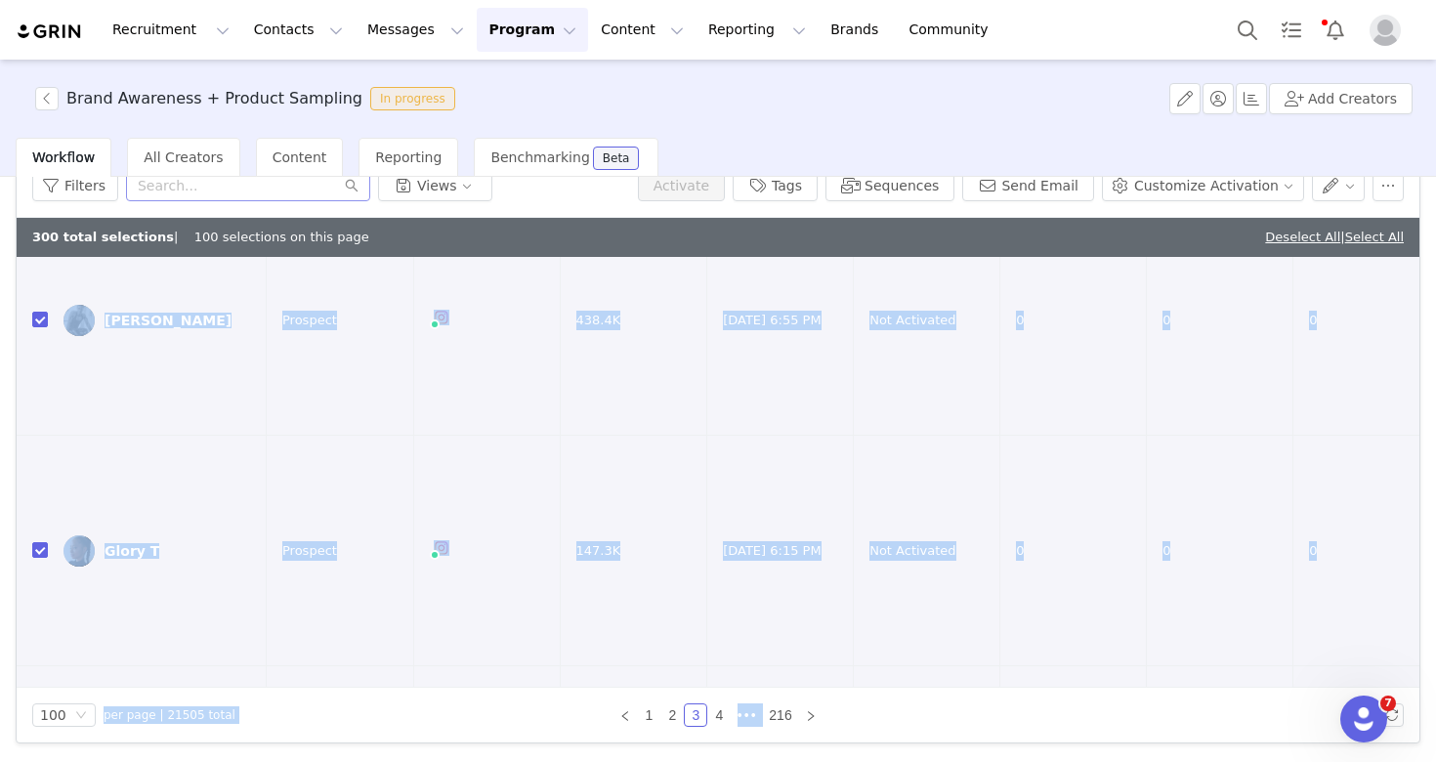
scroll to position [1537, 0]
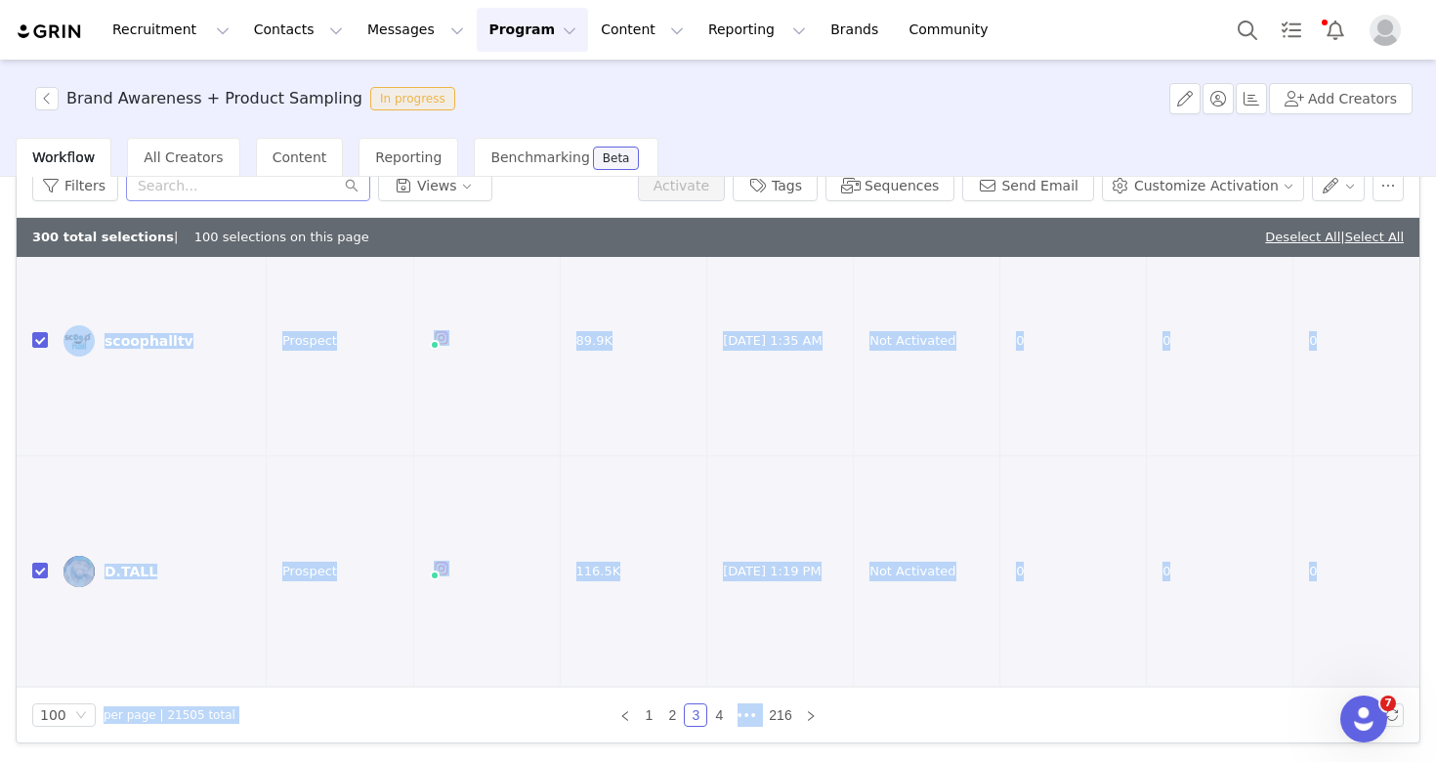
drag, startPoint x: 1044, startPoint y: 425, endPoint x: 1139, endPoint y: 817, distance: 403.9
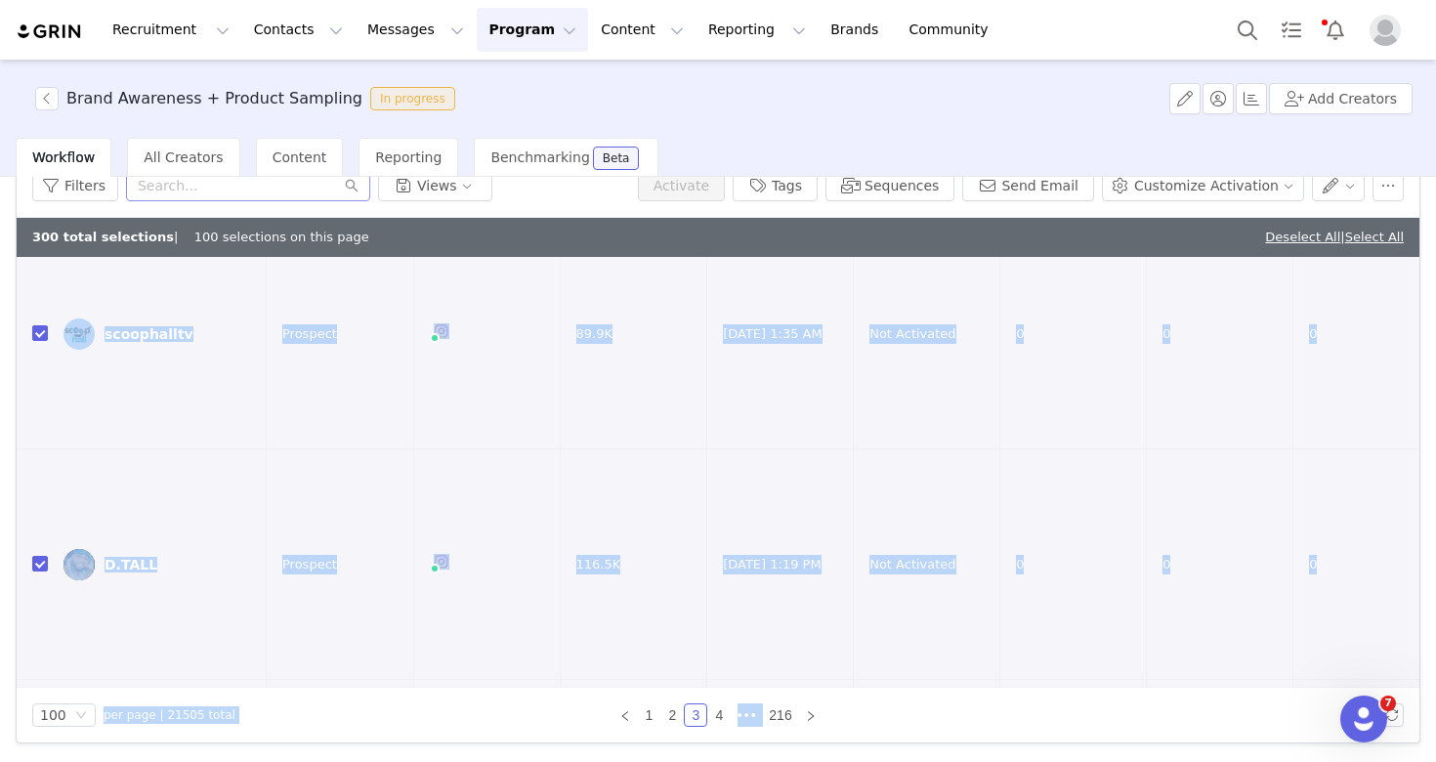
click at [1139, 761] on html "Recruitment Recruitment Creator Search Curated Lists Landing Pages Web Extensio…" at bounding box center [718, 381] width 1436 height 762
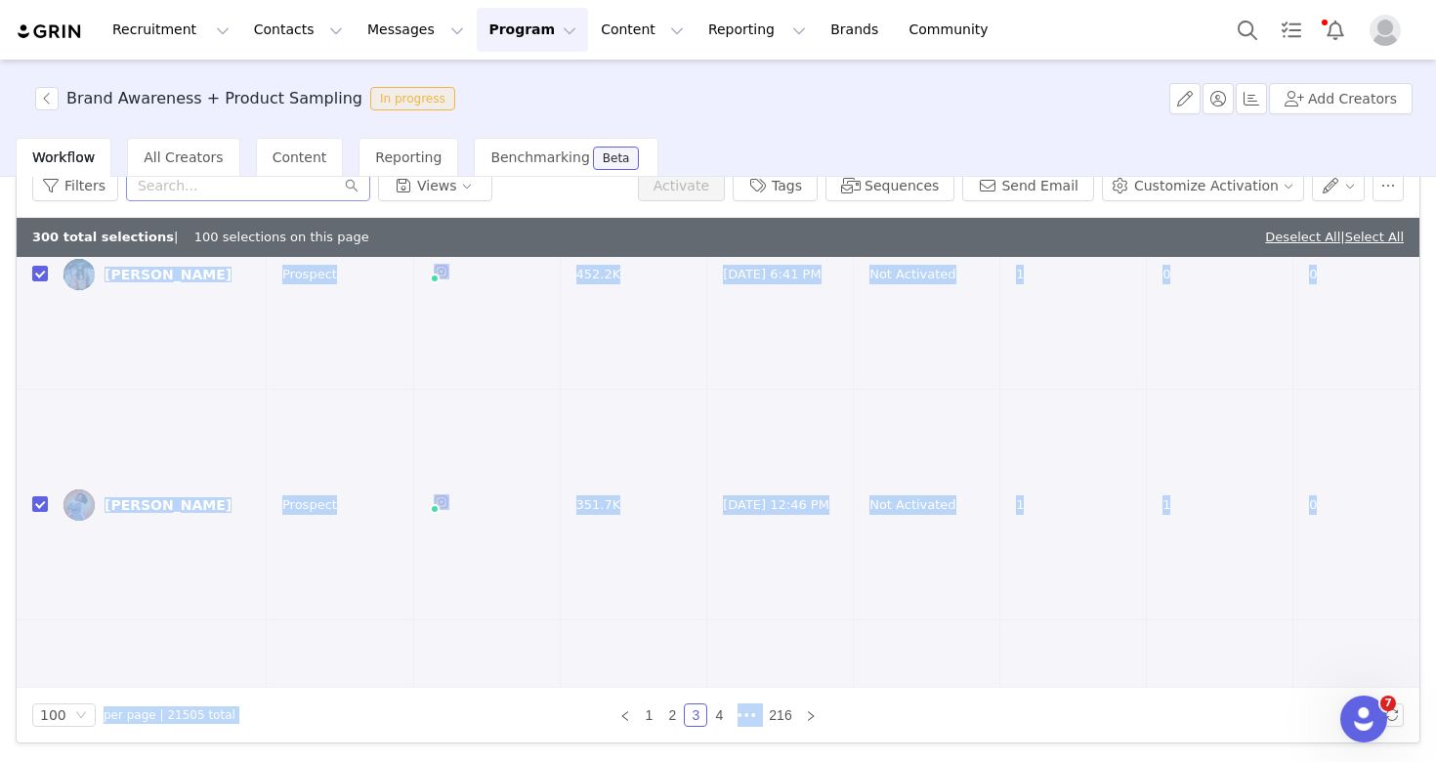
scroll to position [0, 0]
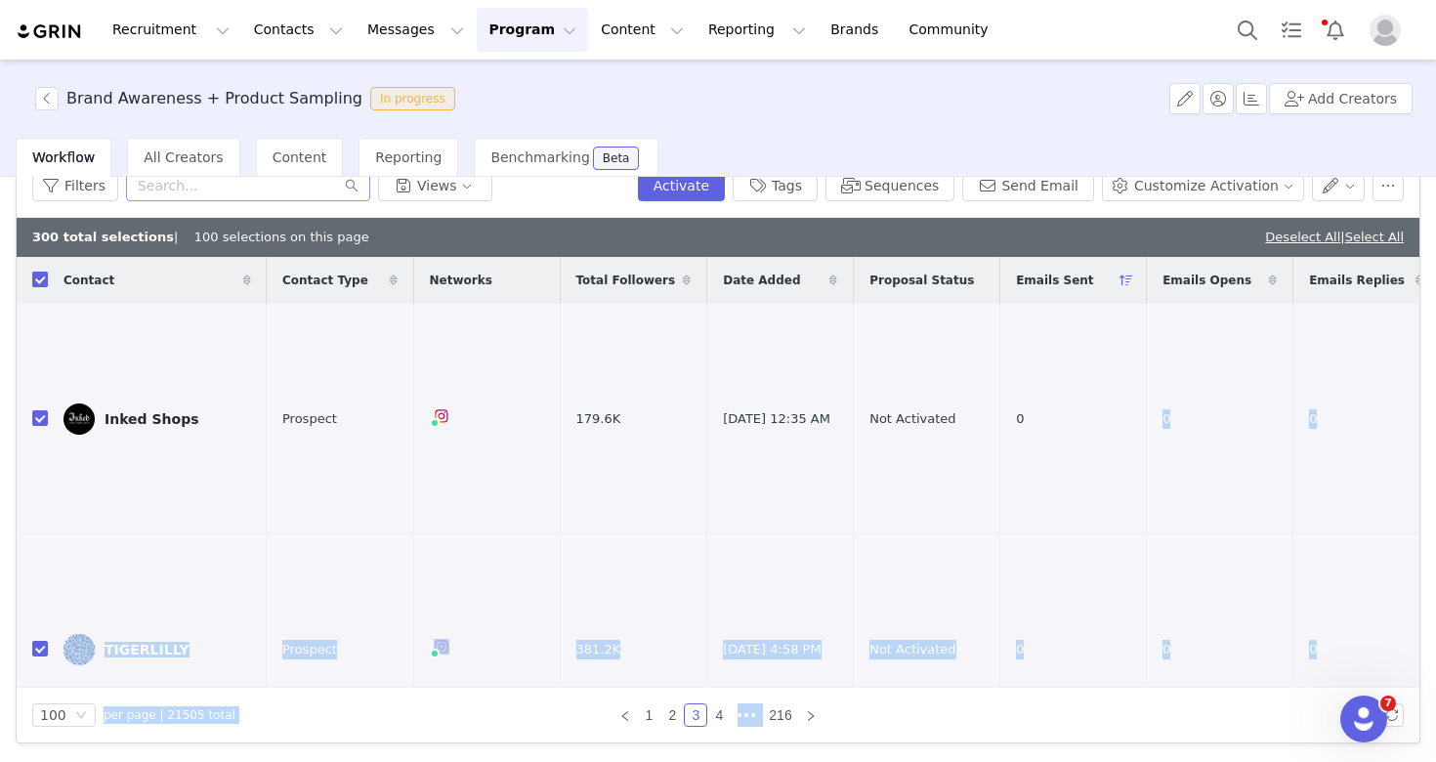
click at [38, 279] on input "checkbox" at bounding box center [40, 280] width 16 height 16
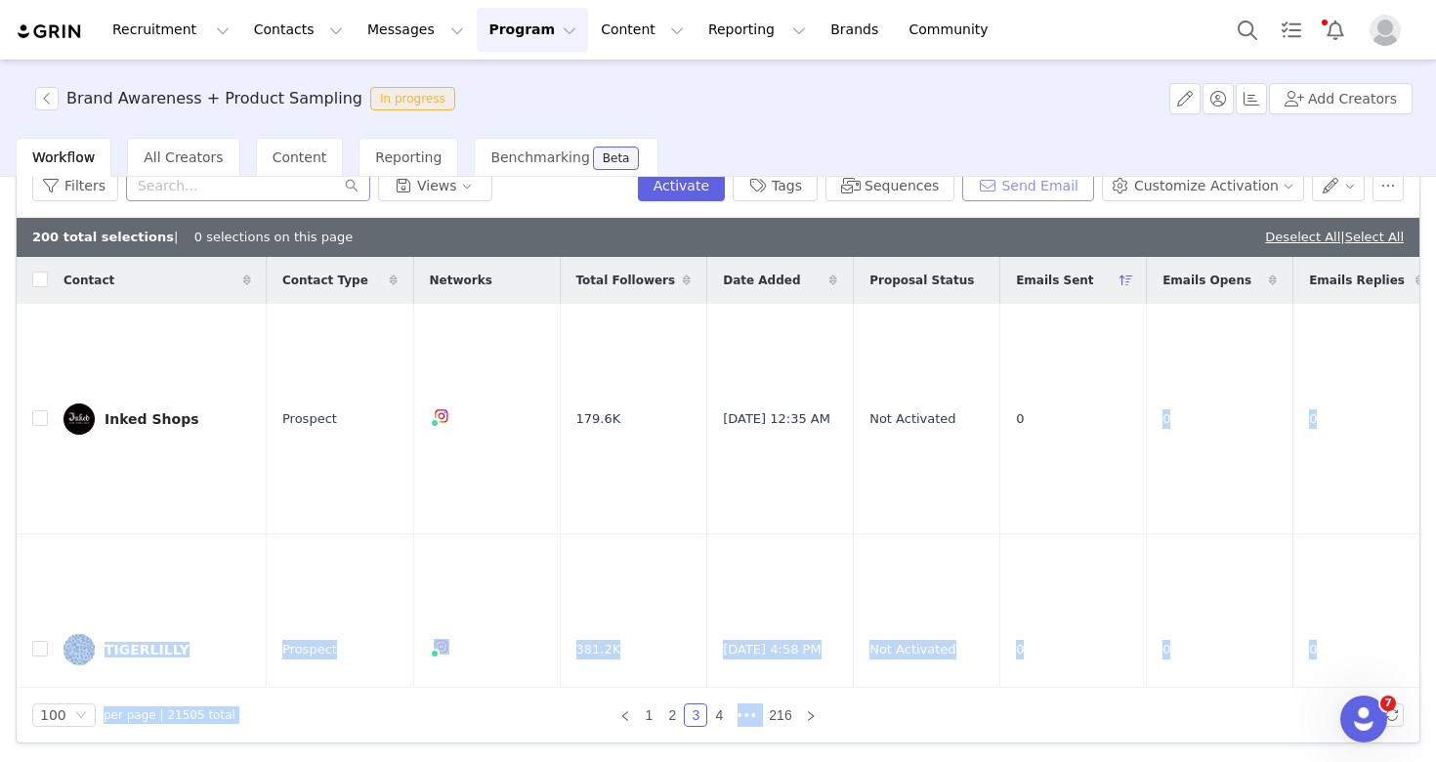
click at [1057, 189] on button "Send Email" at bounding box center [1028, 185] width 132 height 31
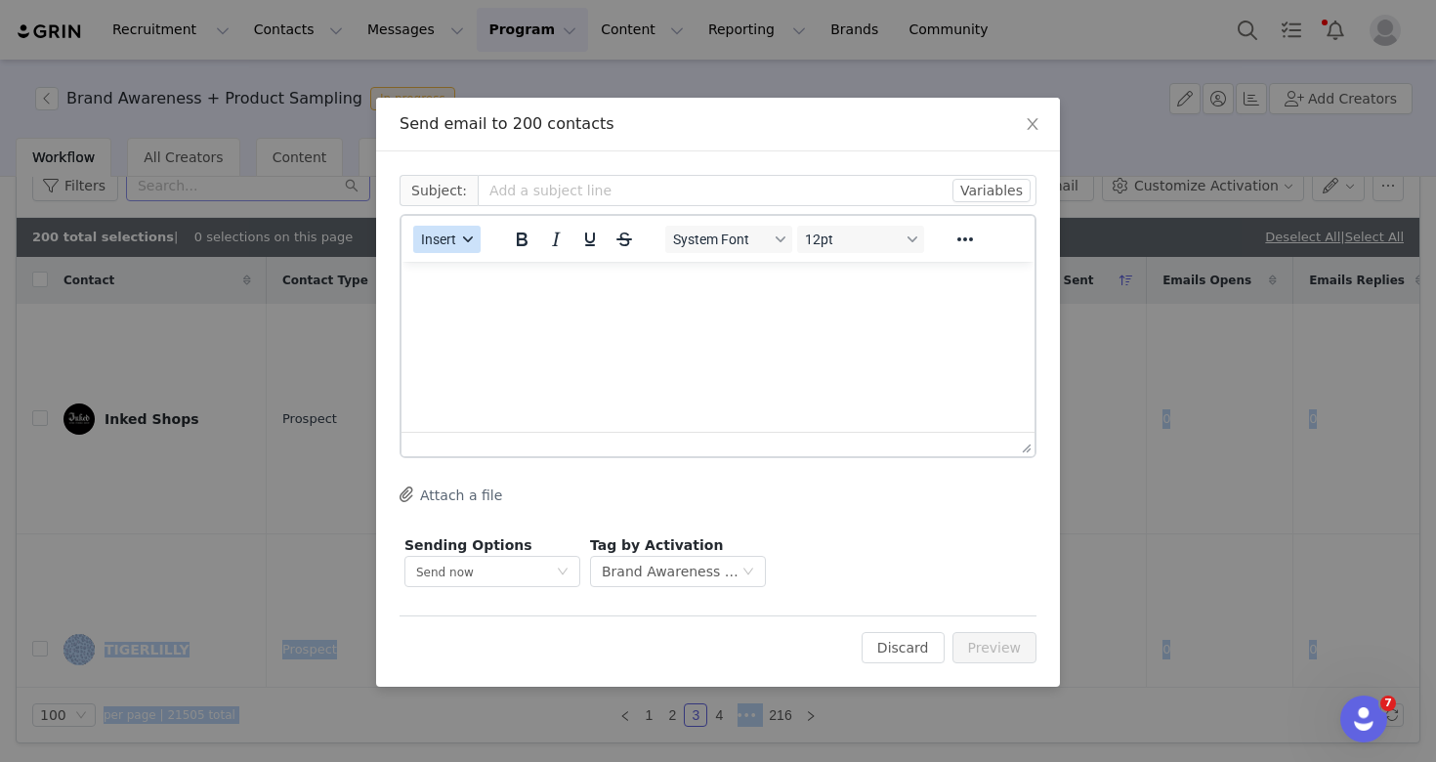
click at [468, 236] on icon "button" at bounding box center [468, 239] width 10 height 10
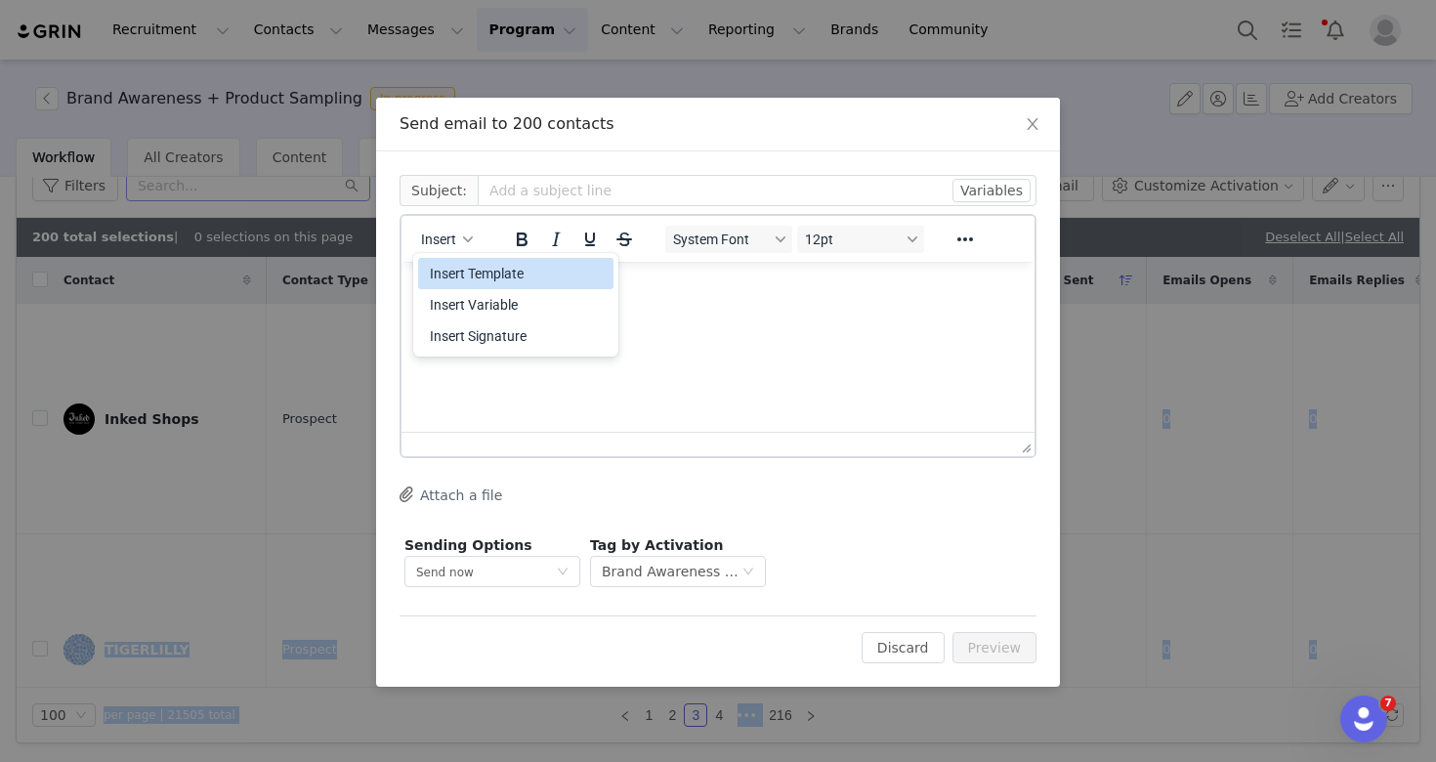
click at [498, 278] on div "Insert Template" at bounding box center [518, 273] width 176 height 23
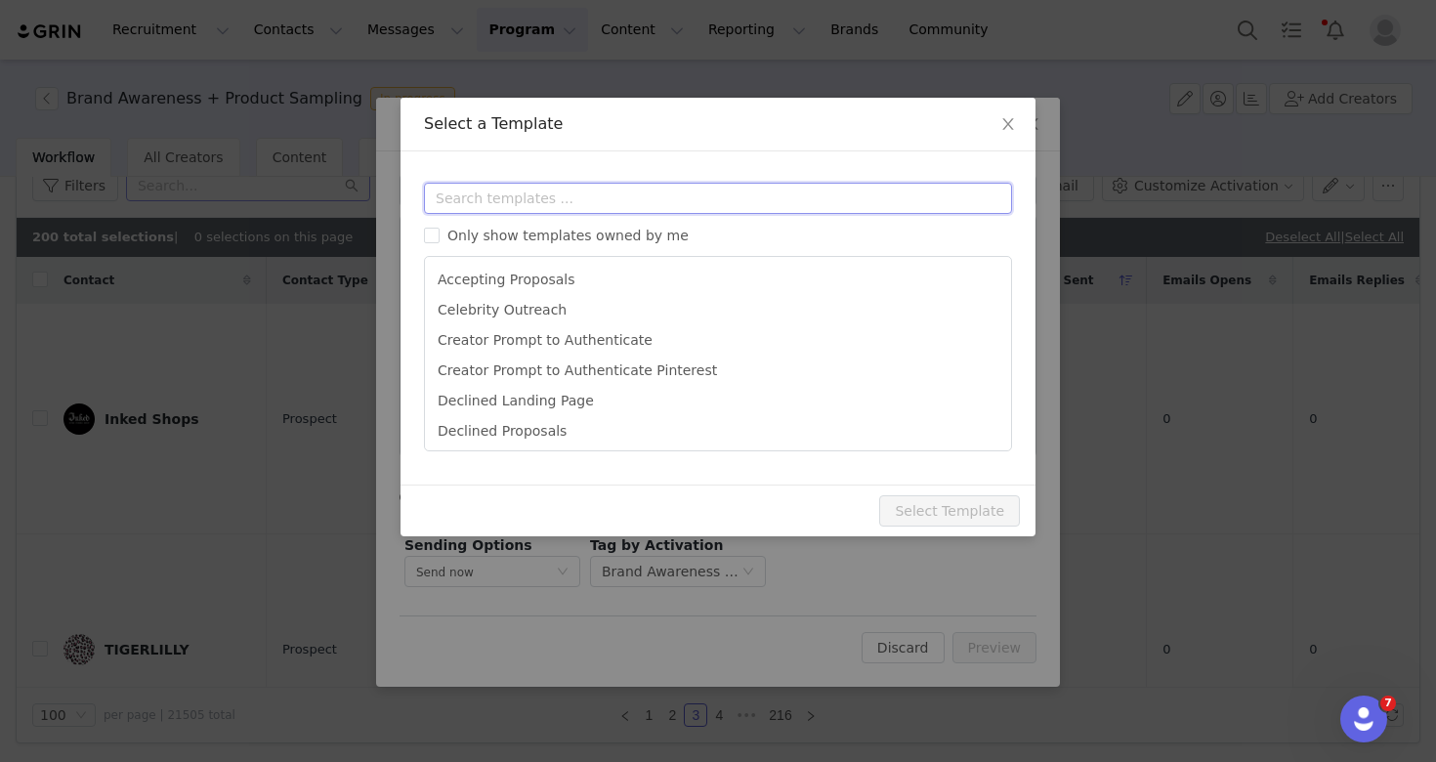
click at [620, 208] on input "text" at bounding box center [718, 198] width 588 height 31
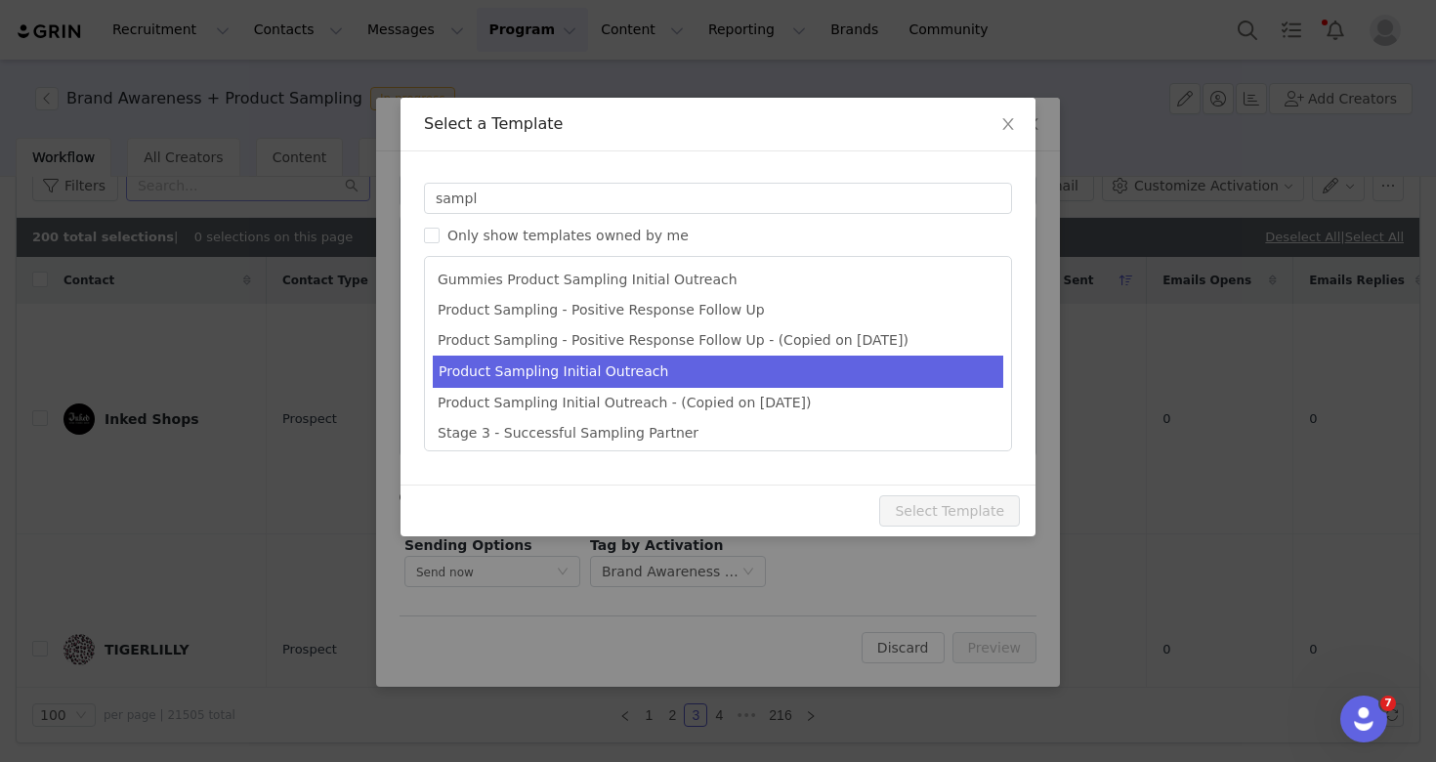
drag, startPoint x: 620, startPoint y: 208, endPoint x: 646, endPoint y: 367, distance: 161.2
click at [646, 367] on li "Product Sampling Initial Outreach" at bounding box center [718, 372] width 570 height 32
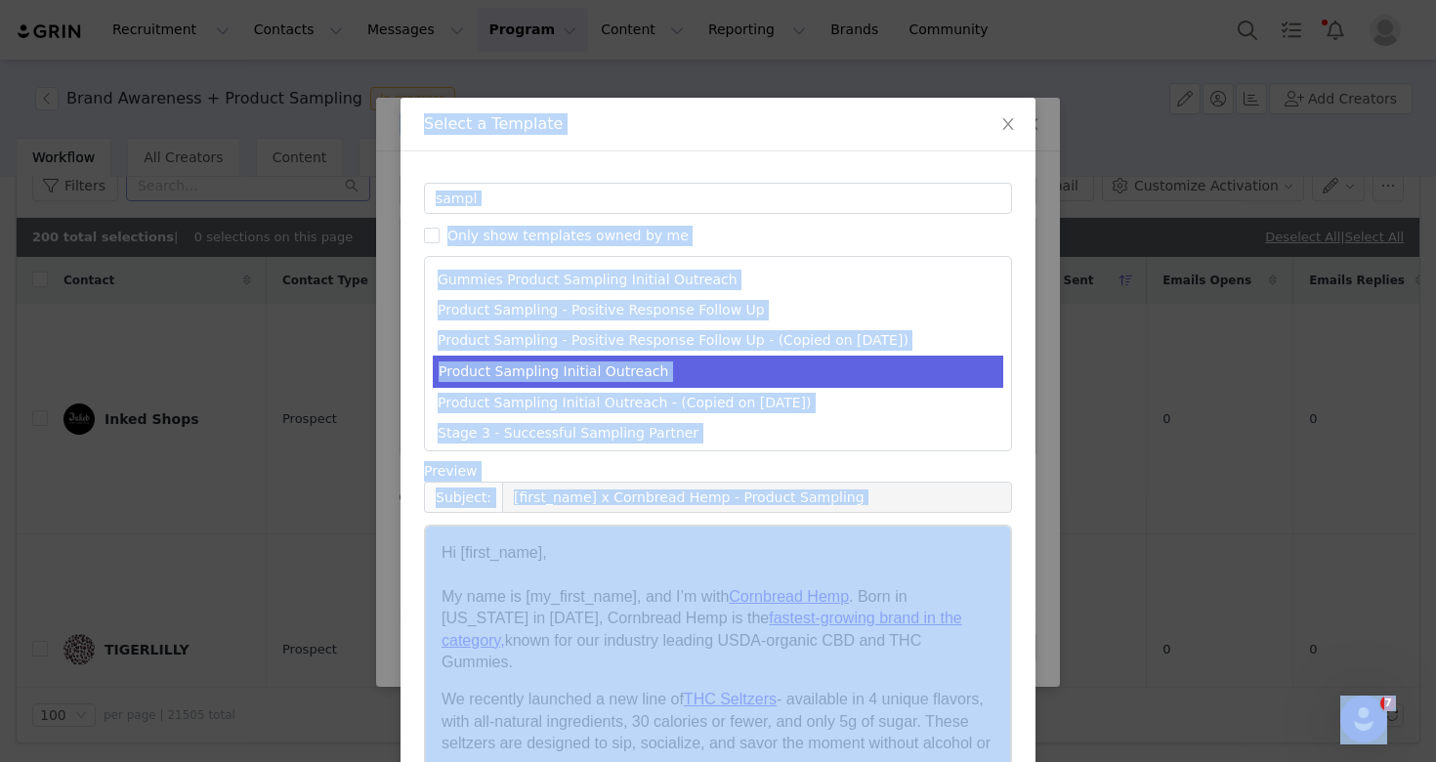
scroll to position [105, 0]
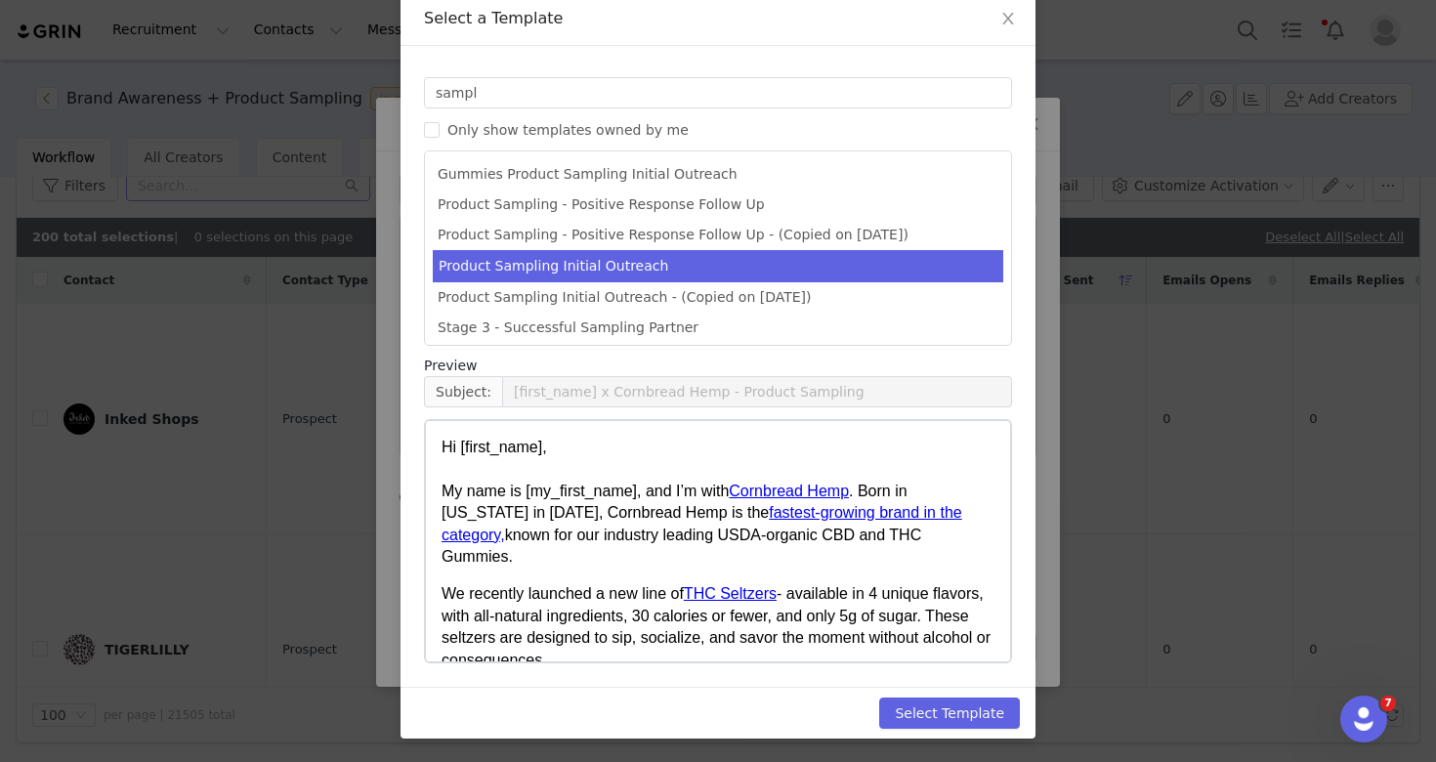
drag, startPoint x: 1445, startPoint y: 1078, endPoint x: 974, endPoint y: 605, distance: 668.5
click at [894, 583] on p "We recently launched a new line of THC Seltzers - available in 4 unique flavors…" at bounding box center [717, 627] width 553 height 88
click at [926, 718] on button "Select Template" at bounding box center [949, 712] width 141 height 31
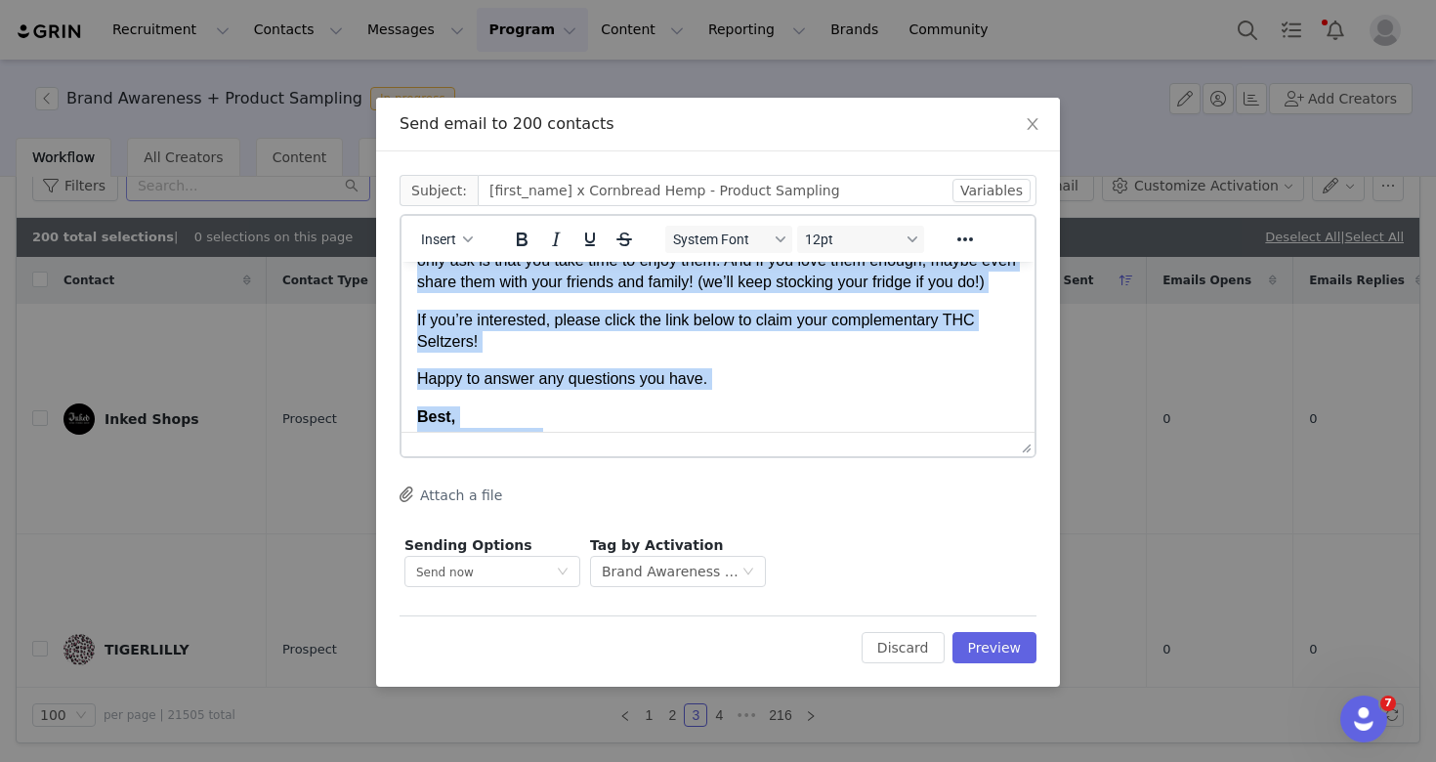
scroll to position [318, 0]
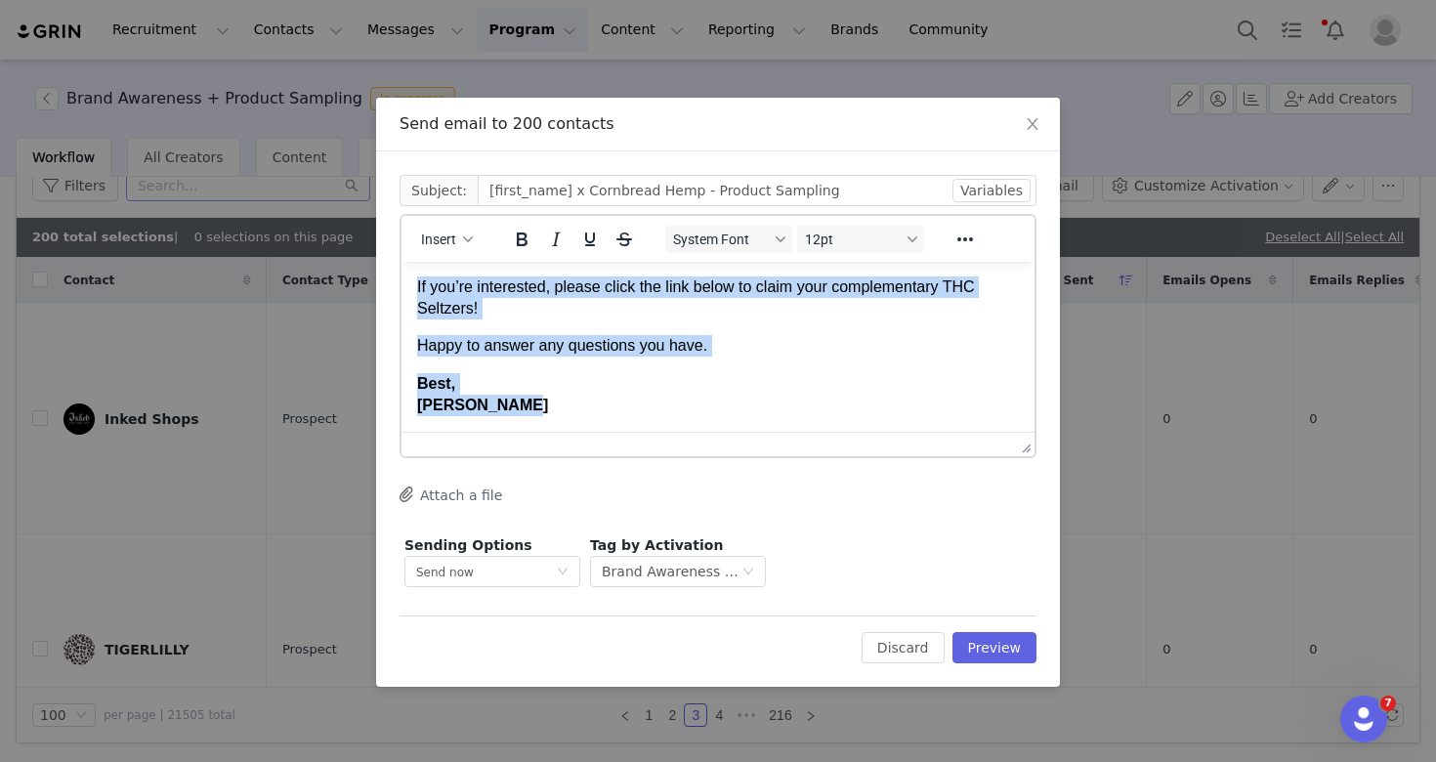
drag, startPoint x: 737, startPoint y: 380, endPoint x: 766, endPoint y: 444, distance: 70.4
click at [766, 432] on html "Hi First Name , My name is My First Name ﻿ , and I’m with Cornbread Hemp . Born…" at bounding box center [717, 190] width 633 height 481
click at [626, 336] on body "Hi First Name , My name is My First Name , and I’m with Cornbread Hemp . Born i…" at bounding box center [718, 191] width 602 height 450
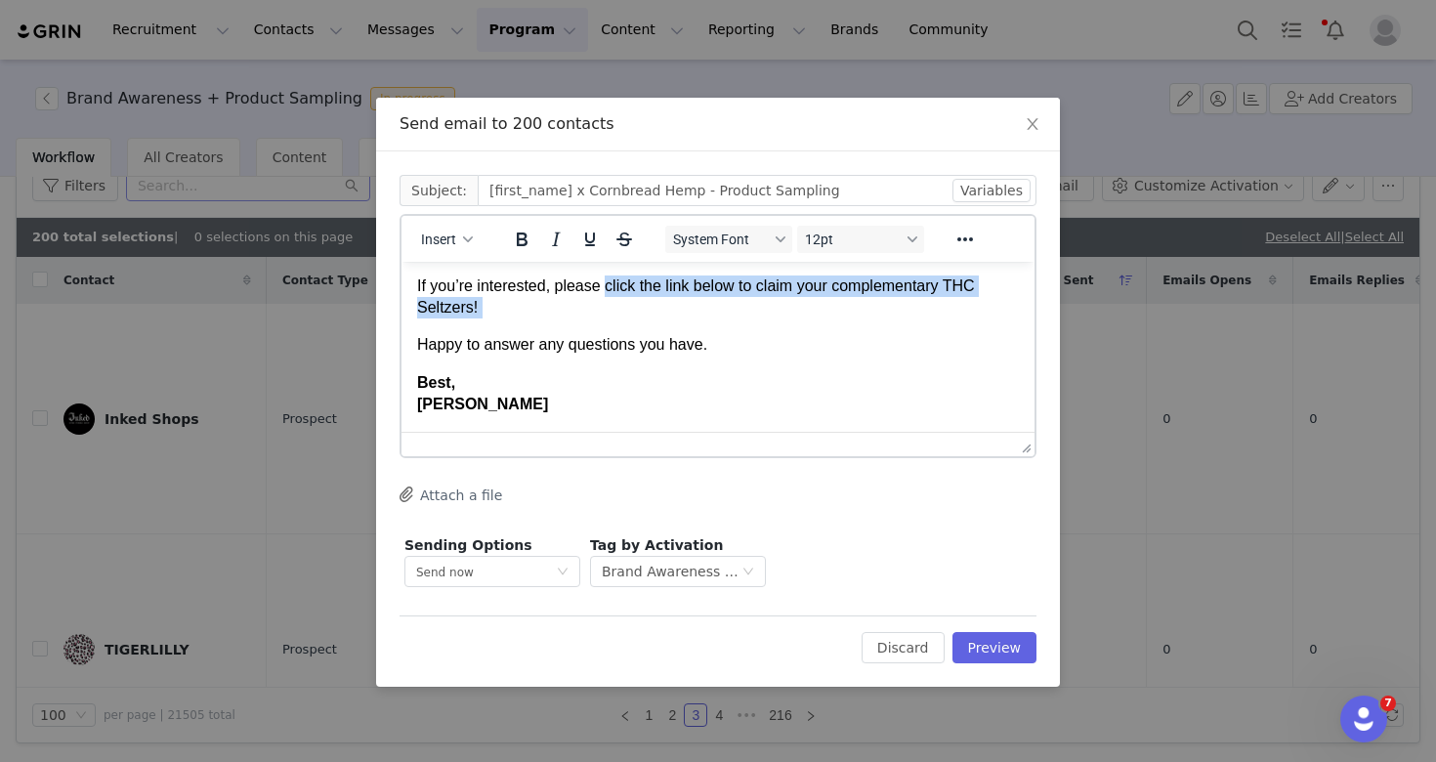
drag, startPoint x: 562, startPoint y: 328, endPoint x: 610, endPoint y: 297, distance: 58.0
click at [610, 297] on body "Hi First Name , My name is My First Name , and I’m with Cornbread Hemp . Born i…" at bounding box center [718, 191] width 602 height 450
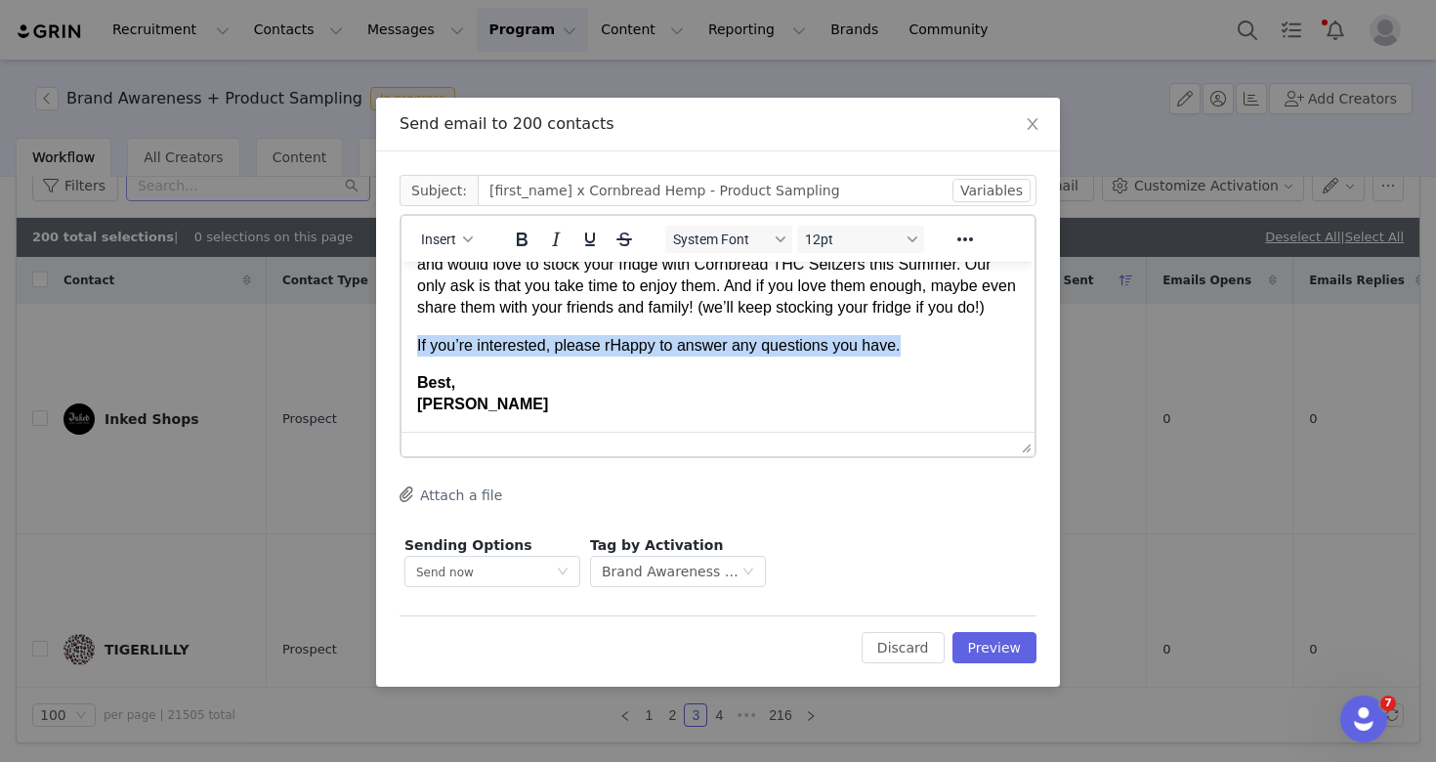
scroll to position [268, 0]
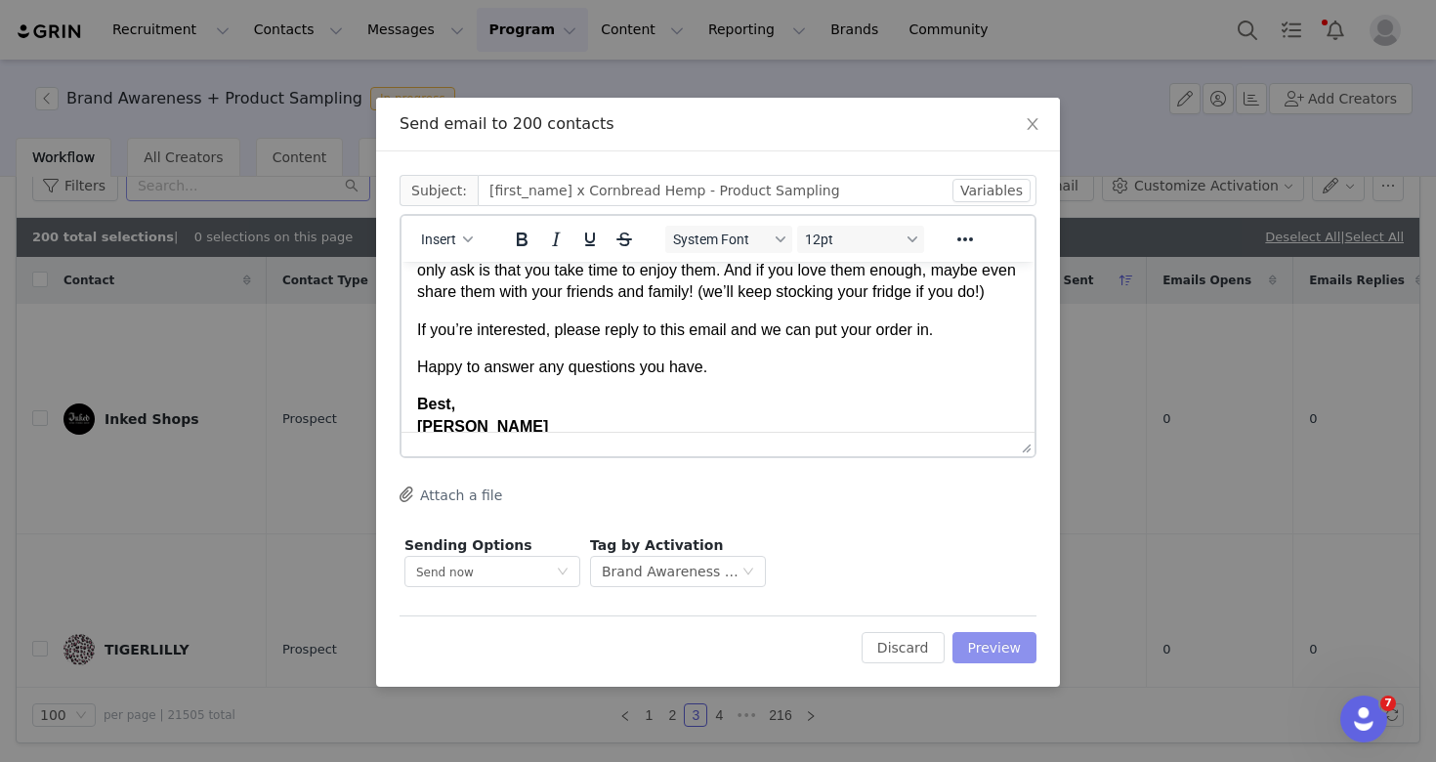
click at [991, 639] on button "Preview" at bounding box center [994, 647] width 85 height 31
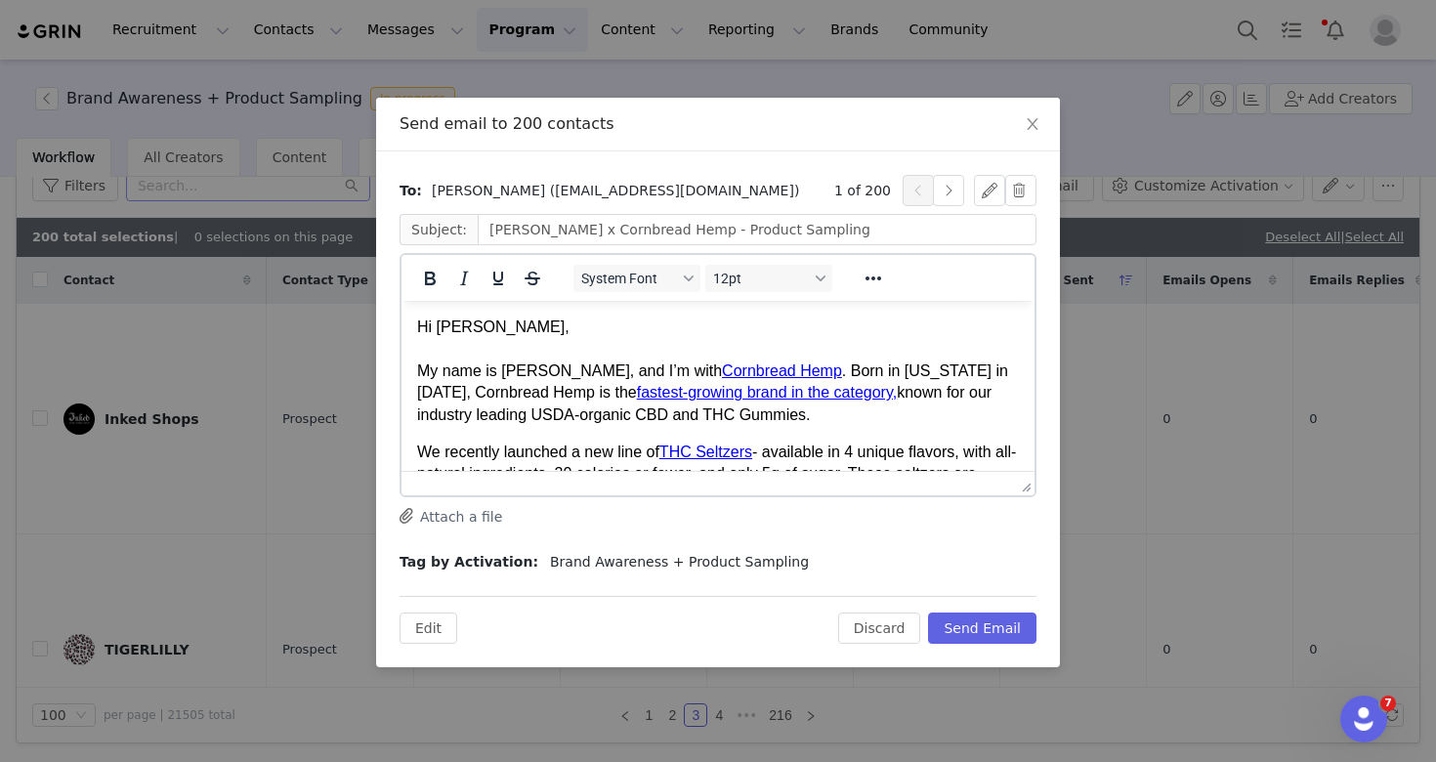
scroll to position [0, 0]
click at [1010, 635] on button "Send Email" at bounding box center [982, 627] width 108 height 31
